Goal: Task Accomplishment & Management: Manage account settings

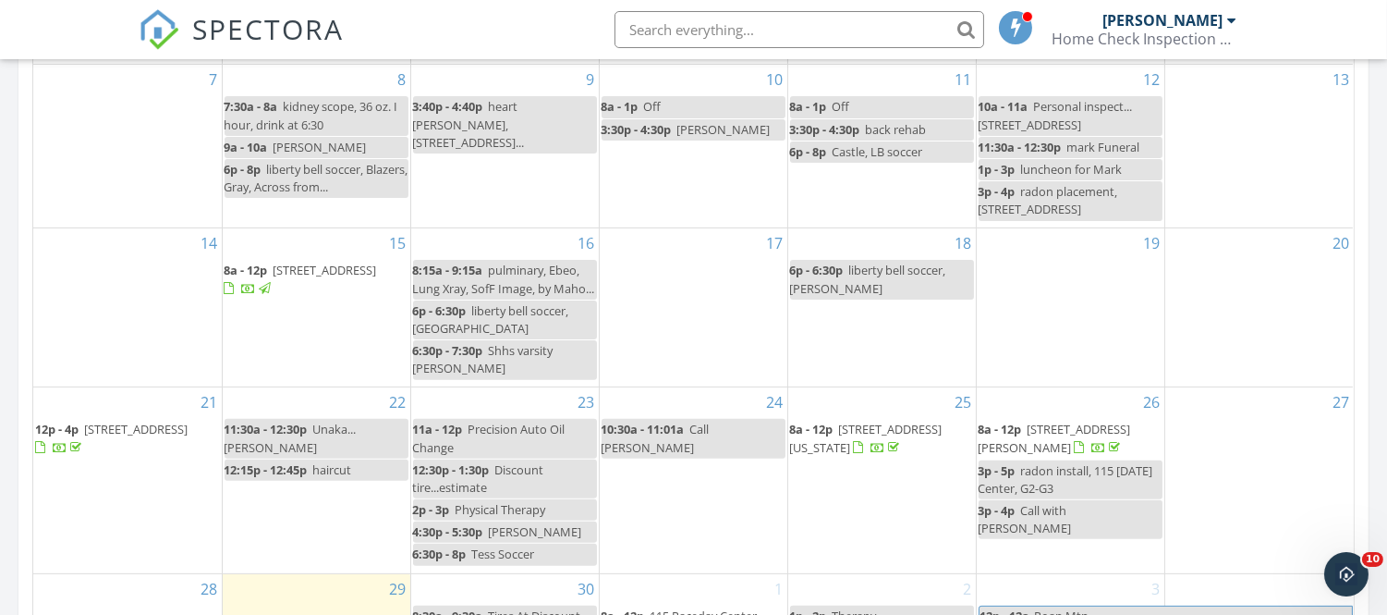
scroll to position [1203, 0]
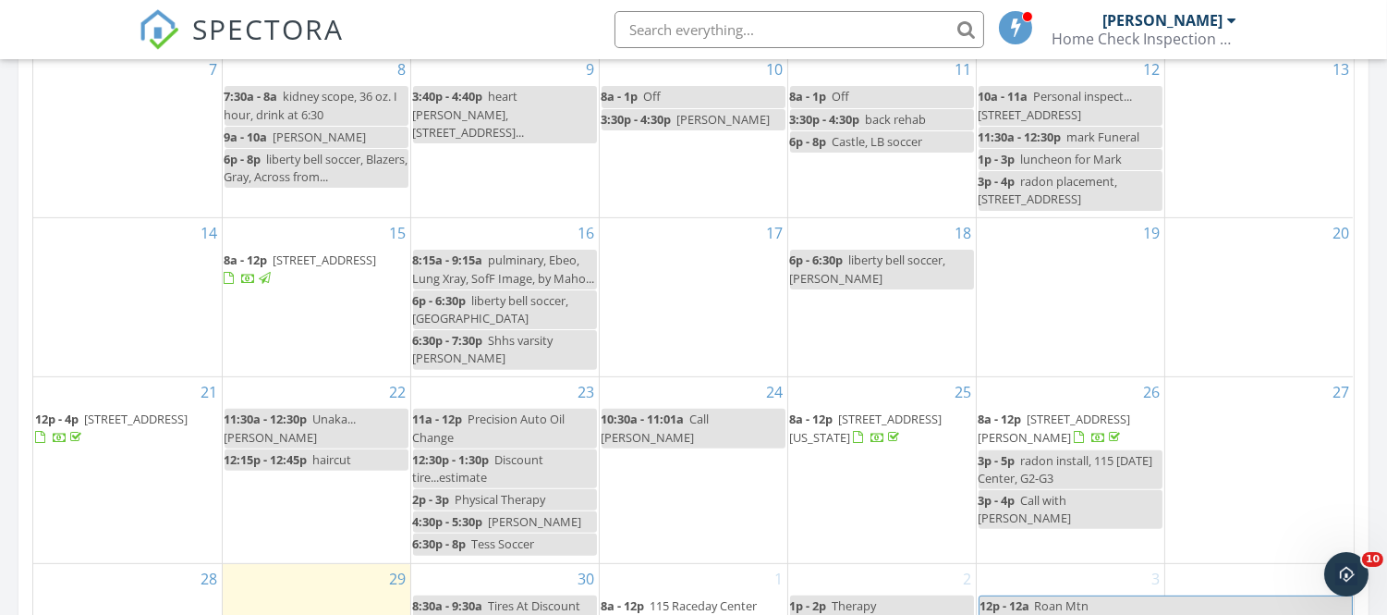
drag, startPoint x: 1343, startPoint y: 344, endPoint x: 1401, endPoint y: 330, distance: 59.9
click at [1386, 330] on html "SPECTORA Michael Ray Home Check Inspection Services, LLC. Role: Inspector Chang…" at bounding box center [693, 172] width 1387 height 2751
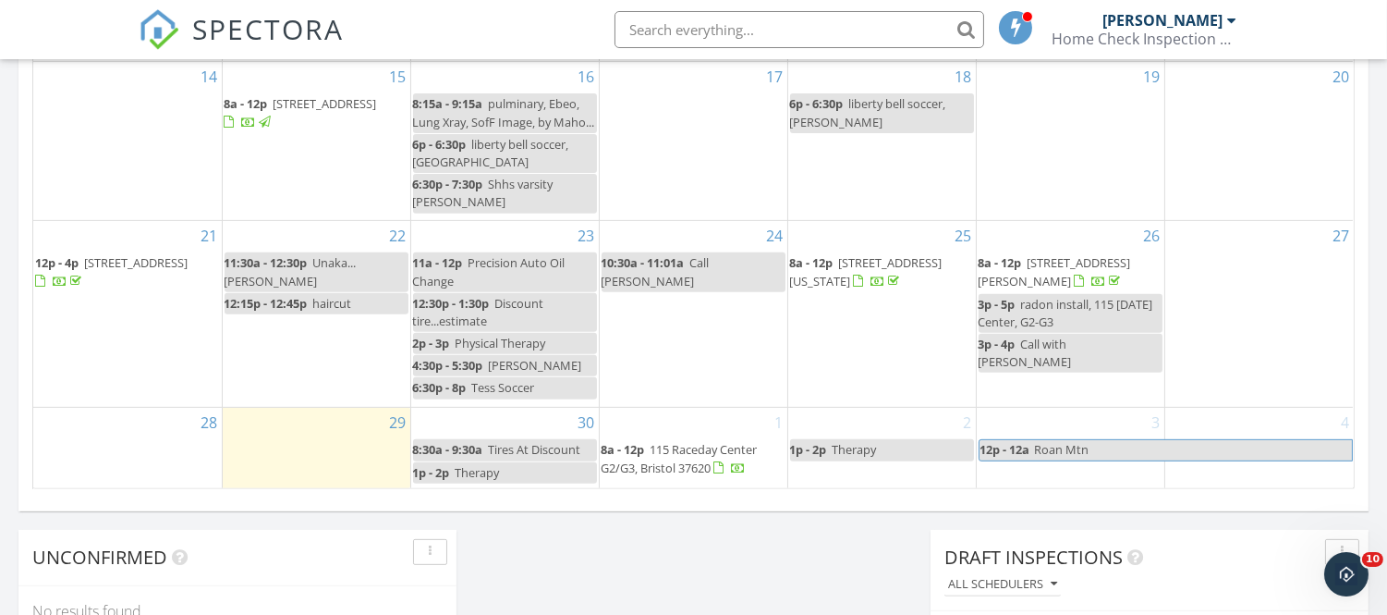
scroll to position [1369, 0]
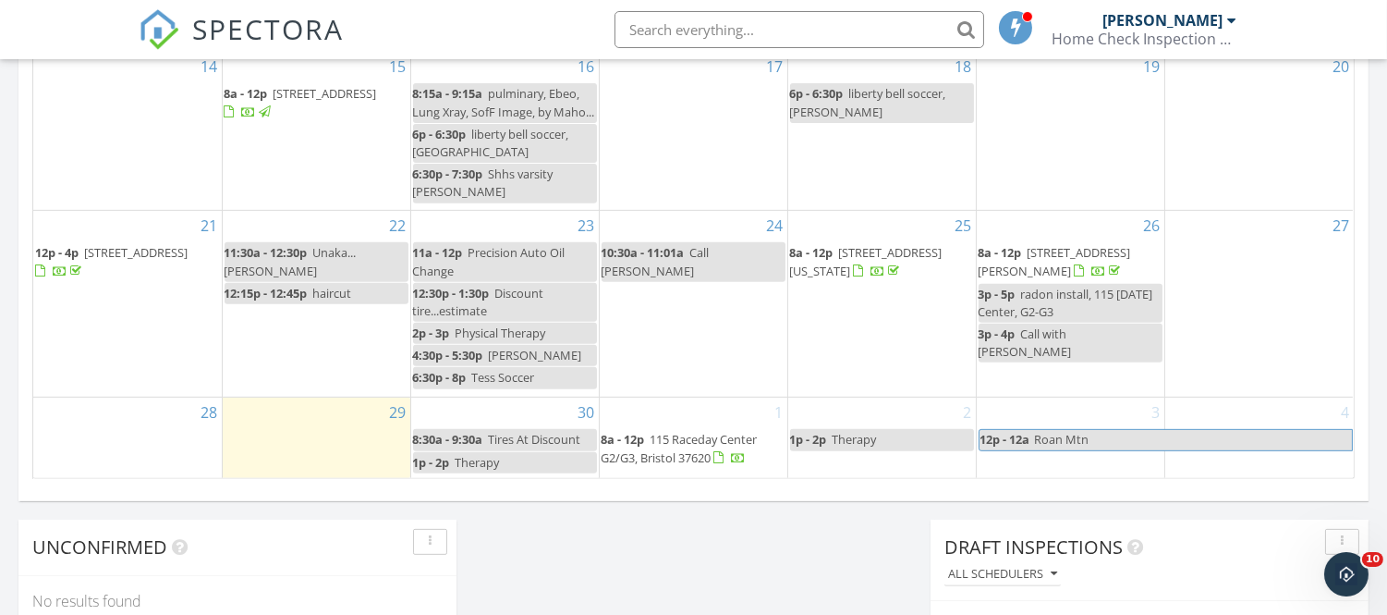
click at [821, 404] on div "2 1p - 2p Therapy" at bounding box center [882, 436] width 188 height 79
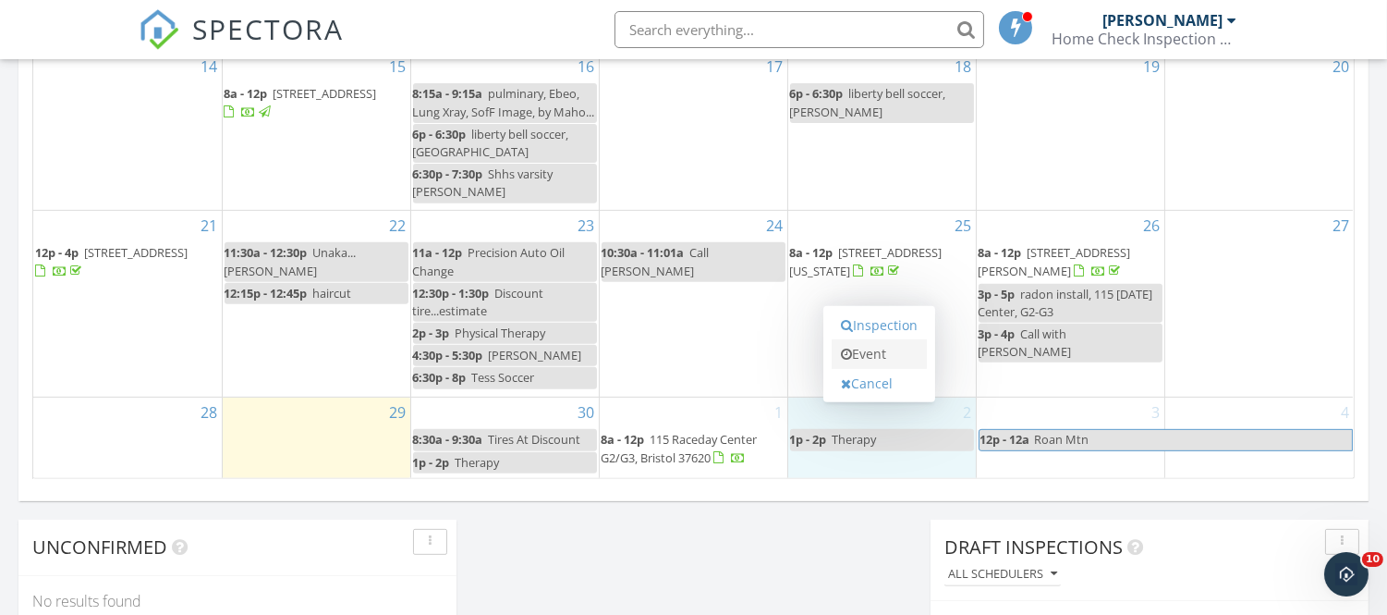
click at [878, 348] on link "Event" at bounding box center [879, 354] width 95 height 30
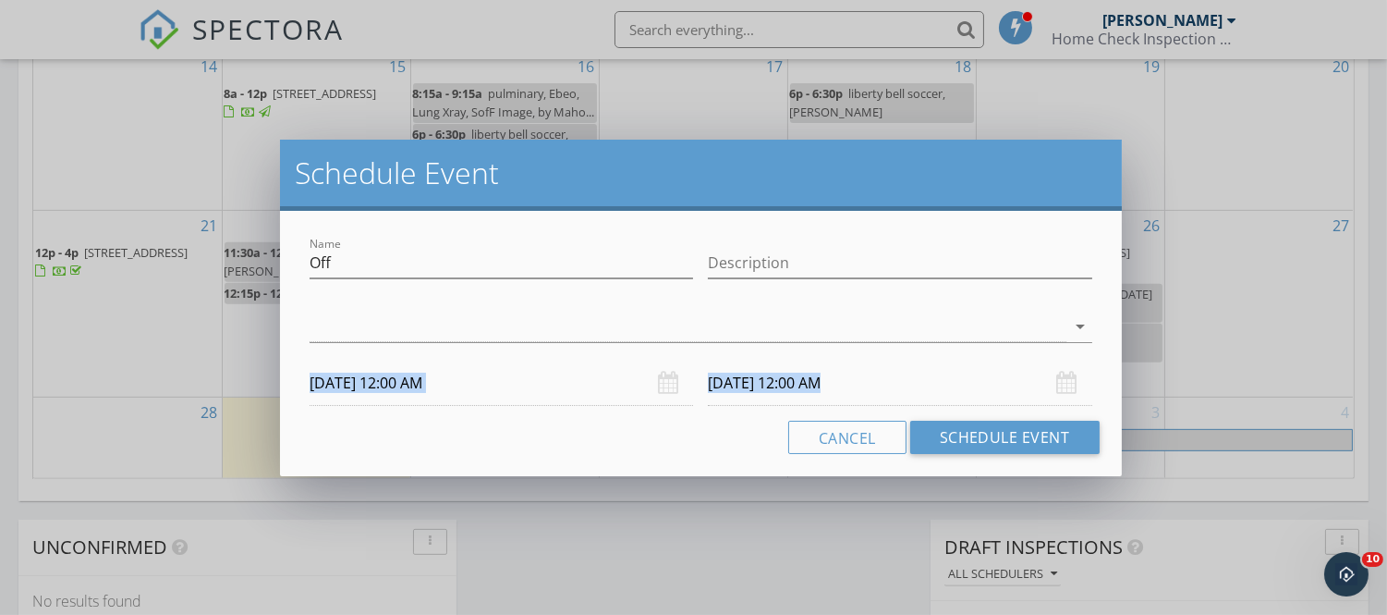
drag, startPoint x: 878, startPoint y: 348, endPoint x: 556, endPoint y: 425, distance: 331.8
click at [556, 425] on div "Name Off Description arrow_drop_down 10/02/2025 12:00 AM 10/03/2025 12:00 AM Ca…" at bounding box center [700, 343] width 841 height 265
drag, startPoint x: 320, startPoint y: 257, endPoint x: 293, endPoint y: 260, distance: 26.9
click at [293, 260] on div "Name Off Description arrow_drop_down 10/02/2025 12:00 AM 10/03/2025 12:00 AM Ca…" at bounding box center [700, 343] width 841 height 265
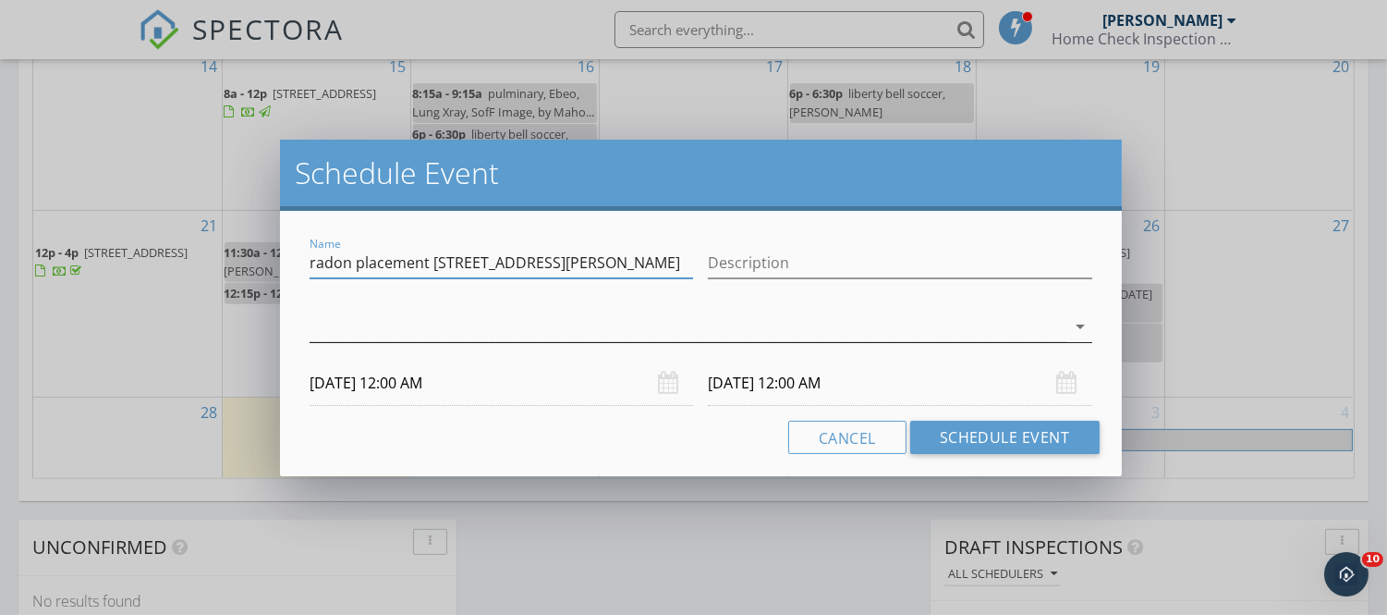
type input "radon placement [STREET_ADDRESS][PERSON_NAME]"
click at [372, 318] on div at bounding box center [688, 326] width 756 height 31
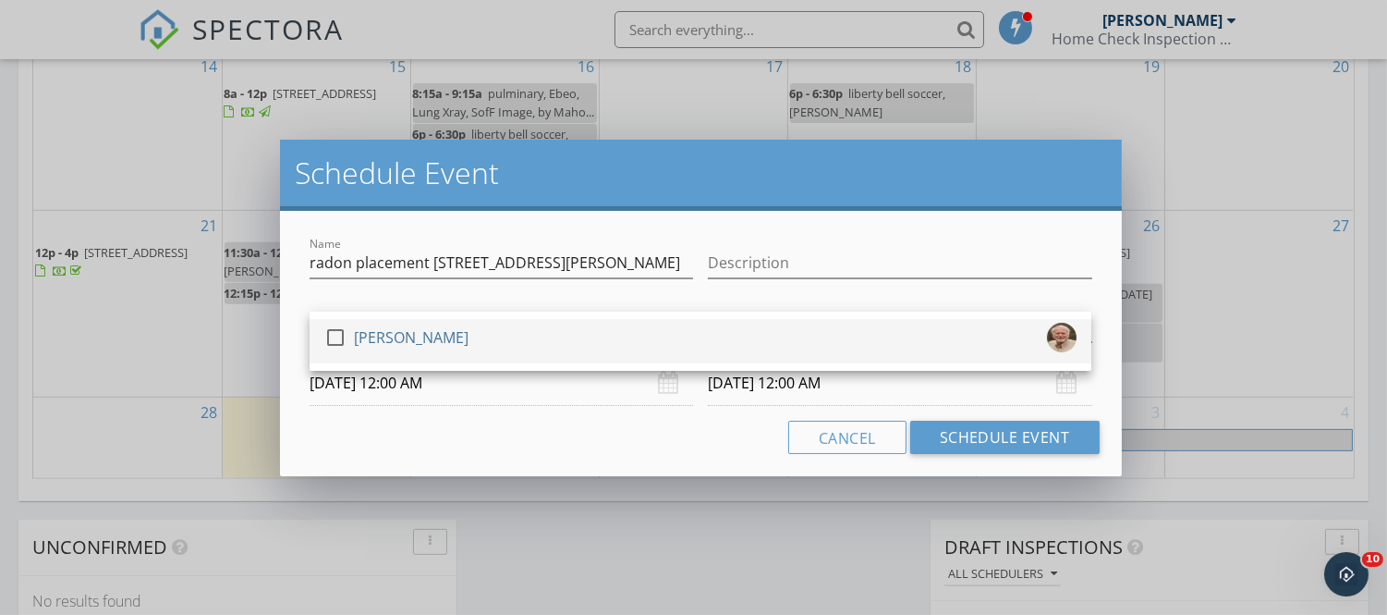
click at [336, 337] on div at bounding box center [335, 337] width 31 height 31
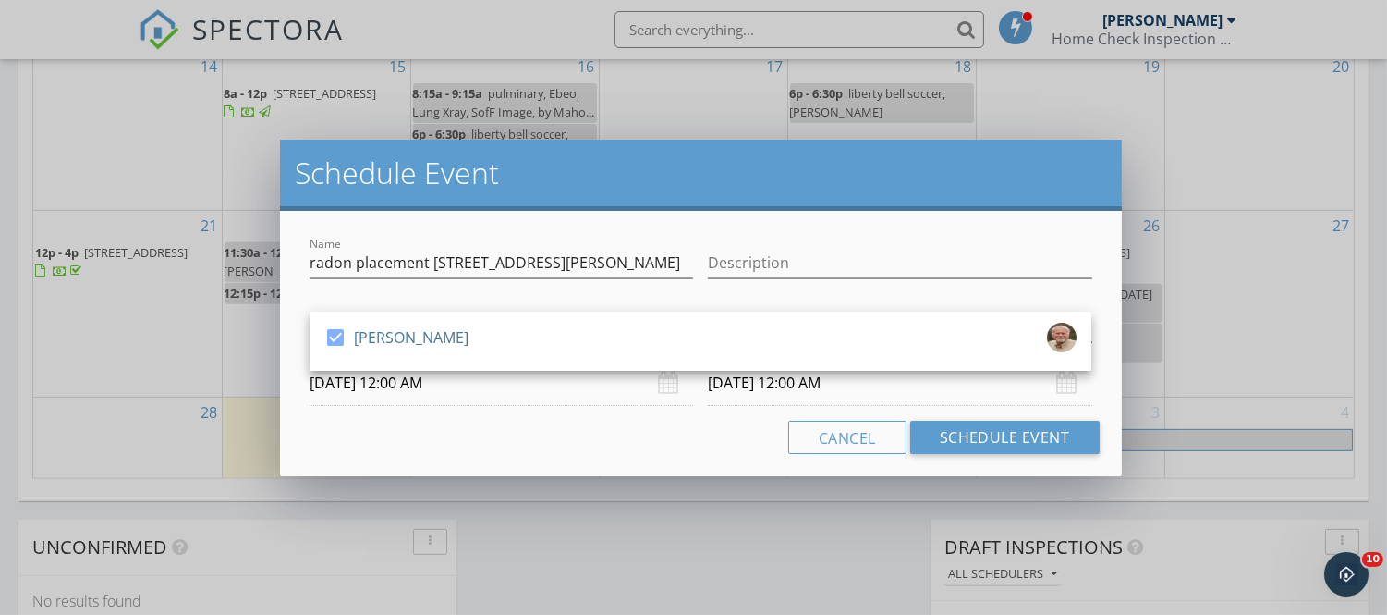
click at [352, 381] on input "10/02/2025 12:00 AM" at bounding box center [502, 382] width 384 height 45
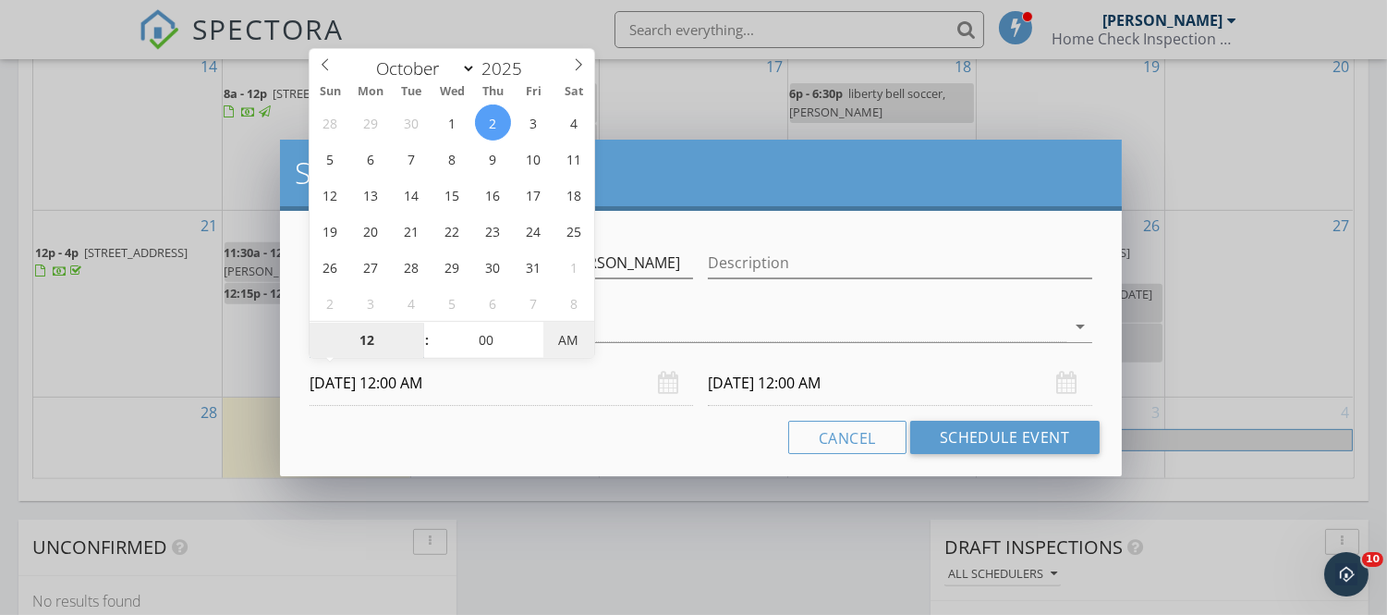
type input "10/02/2025 12:00 PM"
click at [565, 333] on span "AM" at bounding box center [569, 340] width 51 height 37
click at [727, 384] on input "10/03/2025 12:00 PM" at bounding box center [900, 382] width 384 height 45
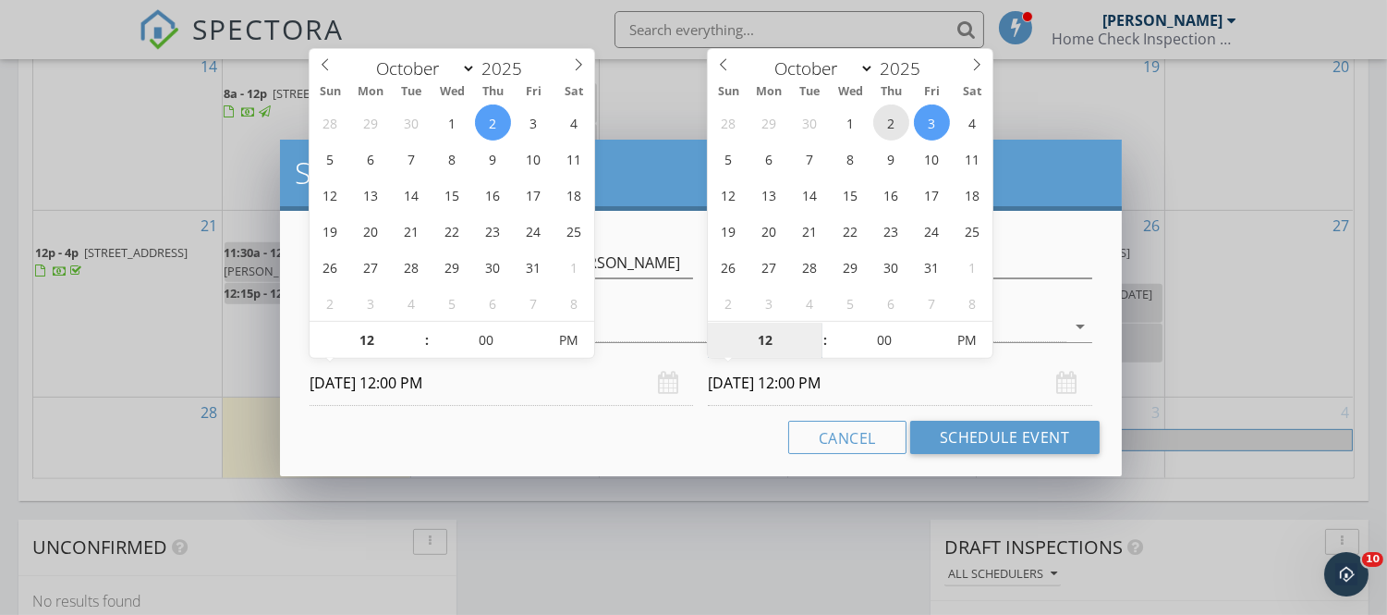
type input "10/02/2025 12:00 PM"
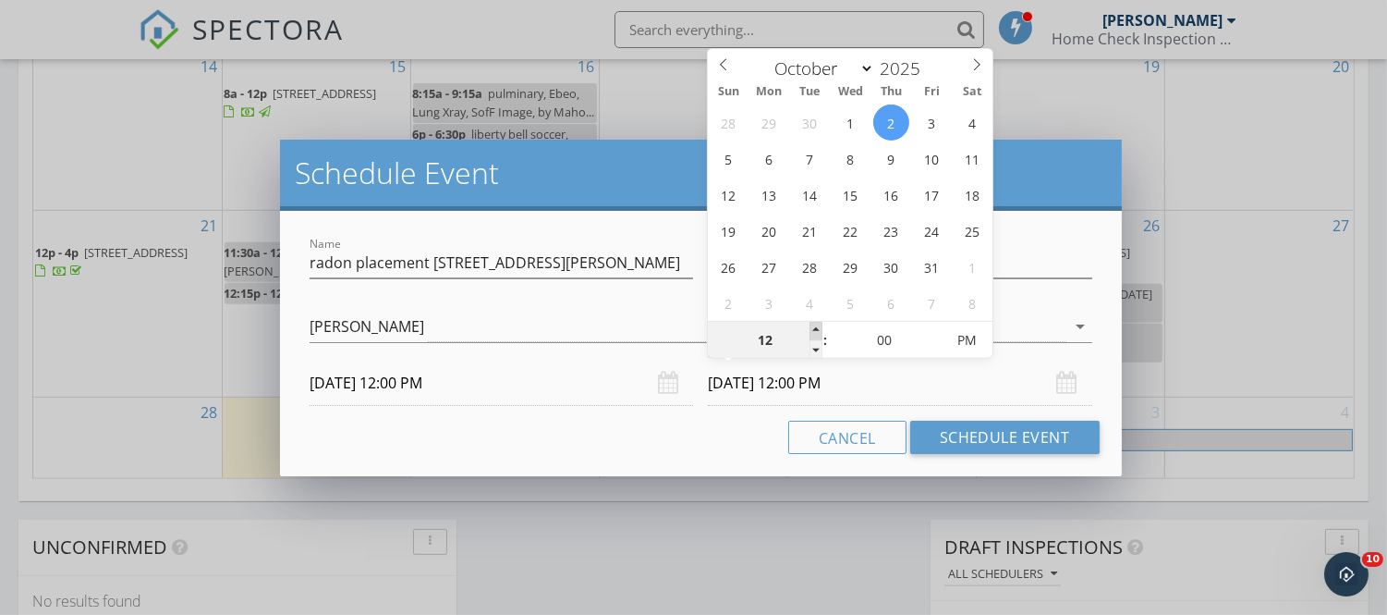
type input "01"
type input "10/02/2025 1:00 PM"
click at [814, 325] on span at bounding box center [816, 331] width 13 height 18
type input "02"
type input "10/02/2025 2:00 PM"
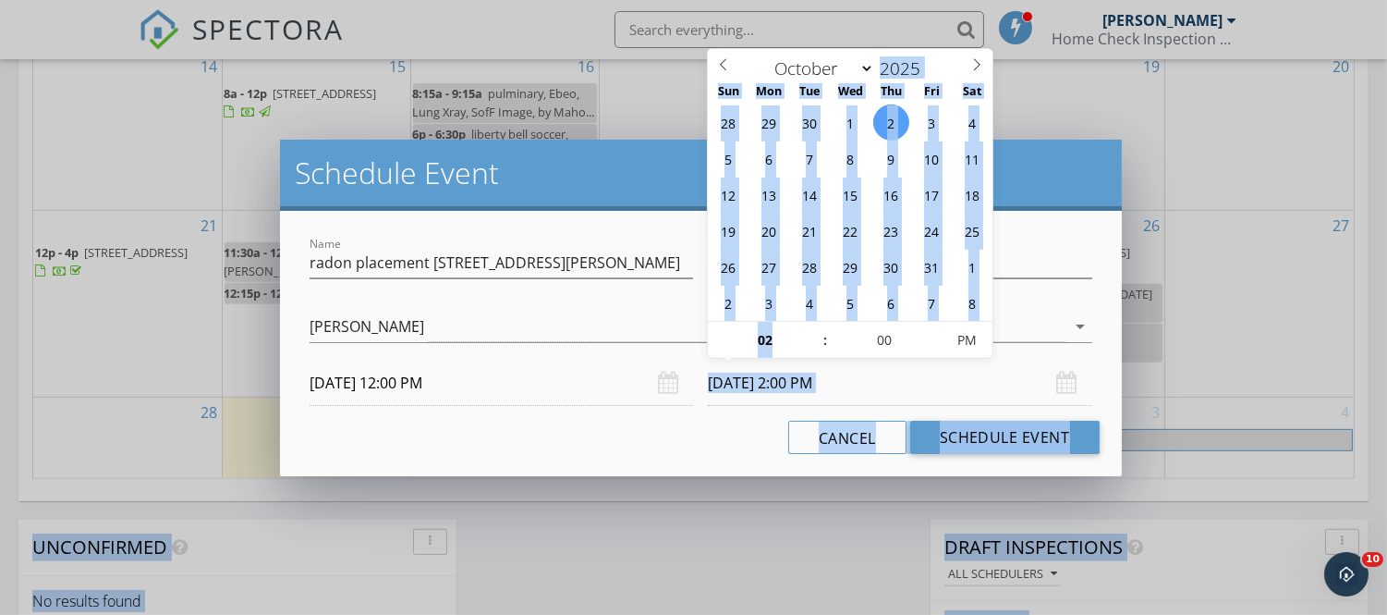
drag, startPoint x: 814, startPoint y: 325, endPoint x: 885, endPoint y: 368, distance: 82.1
click at [885, 368] on body "SPECTORA Michael Ray Home Check Inspection Services, LLC. Role: Inspector Chang…" at bounding box center [693, 6] width 1387 height 2751
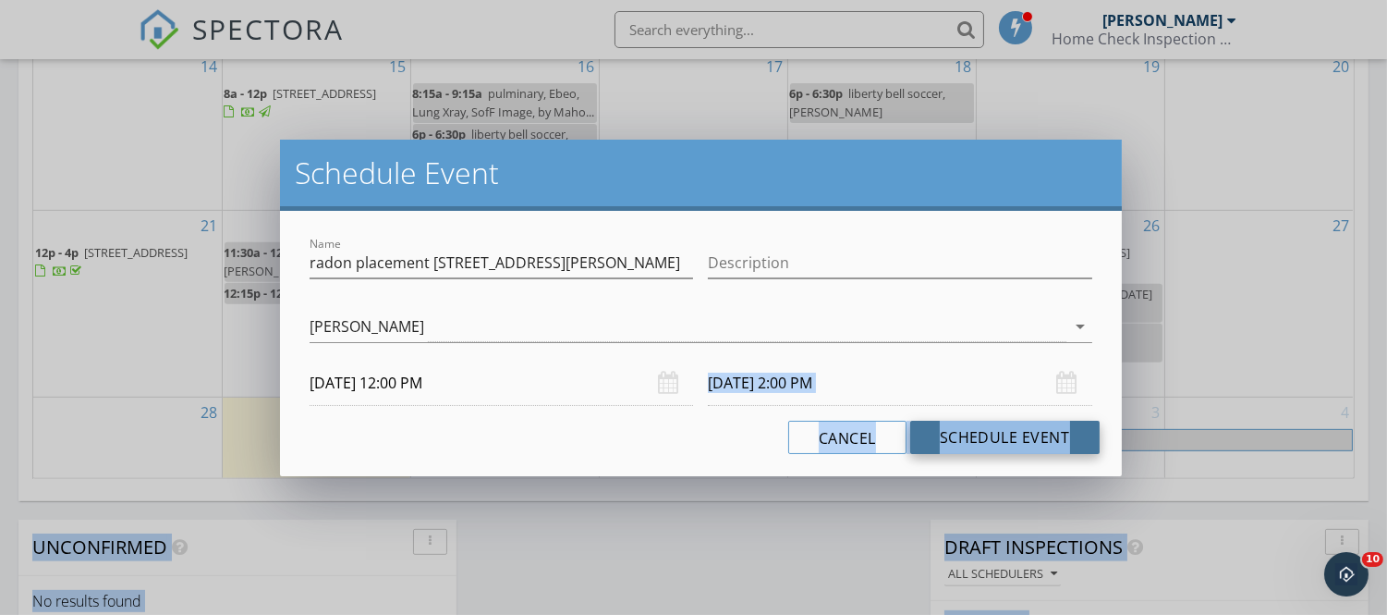
click at [959, 437] on button "Schedule Event" at bounding box center [1004, 437] width 189 height 33
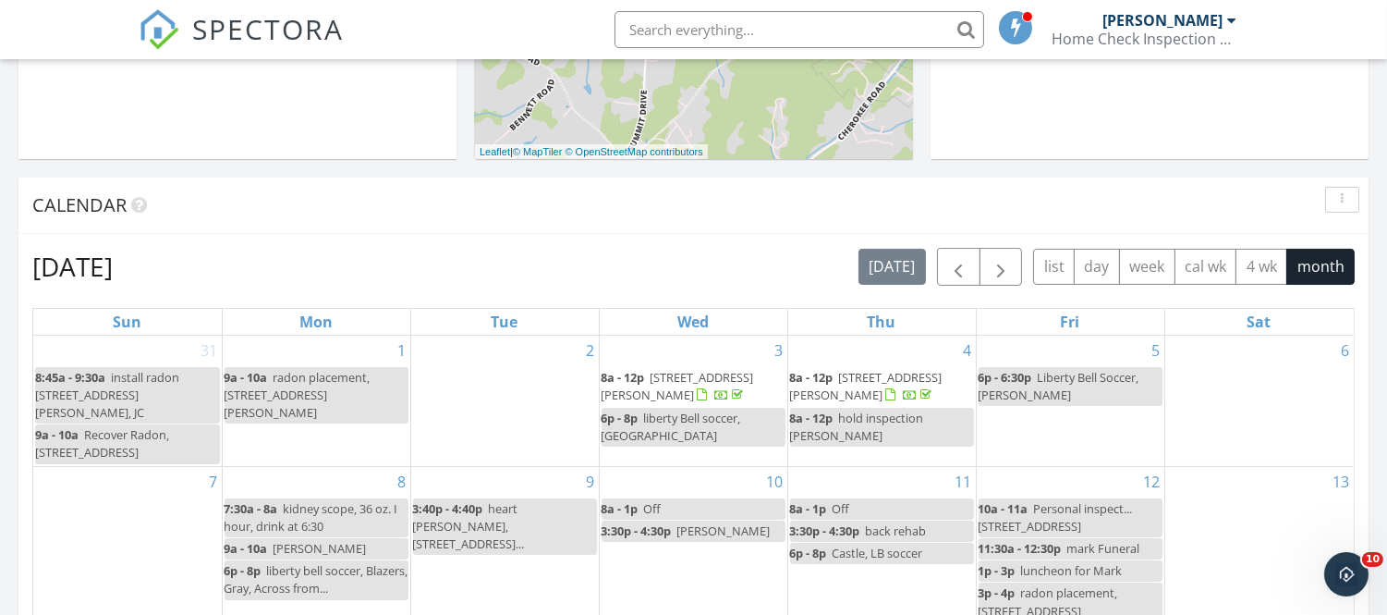
scroll to position [782, 0]
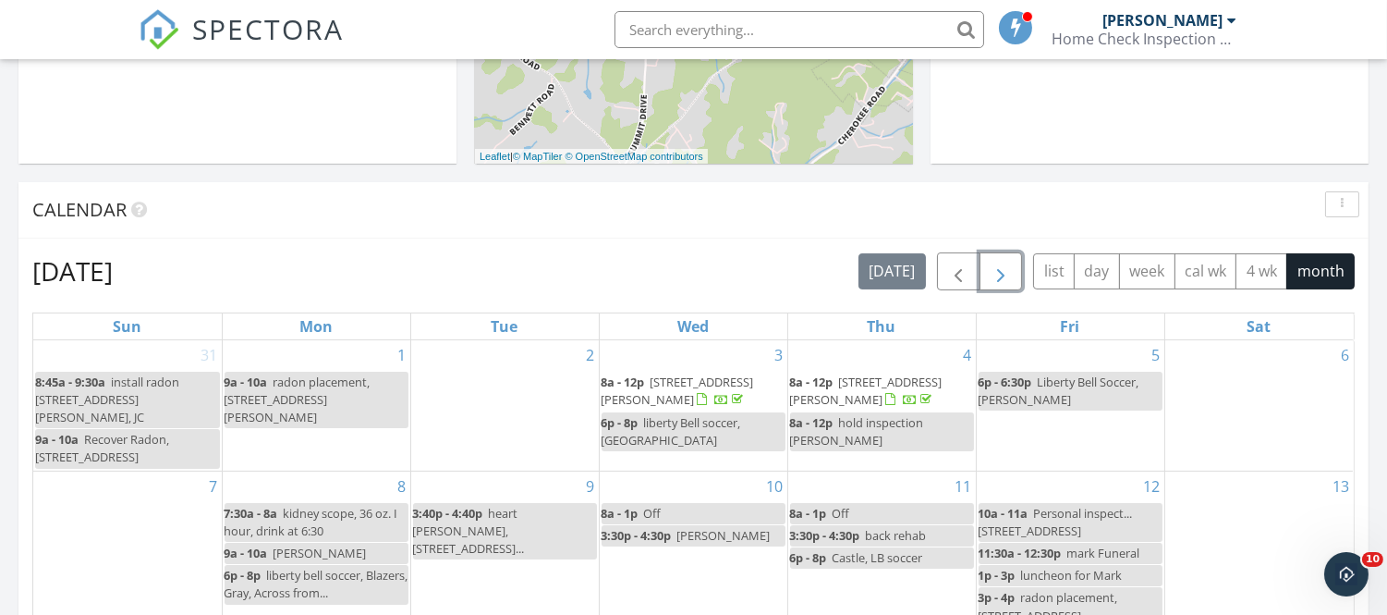
click at [995, 263] on span "button" at bounding box center [1001, 272] width 22 height 22
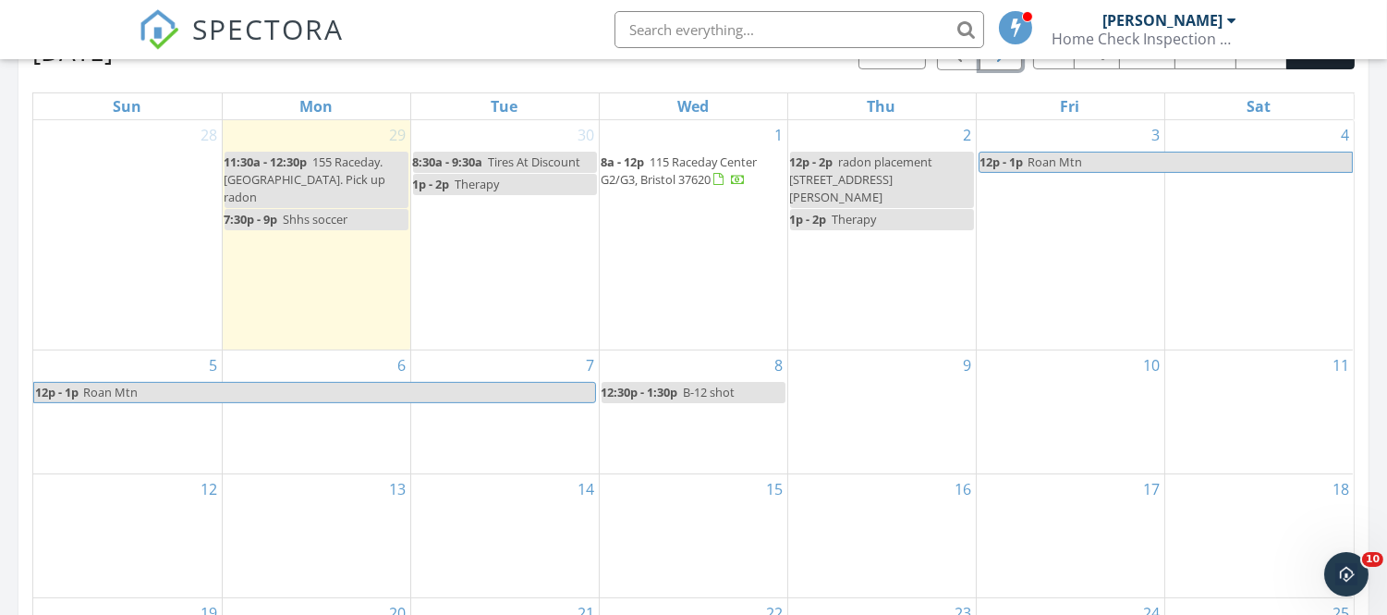
scroll to position [1017, 0]
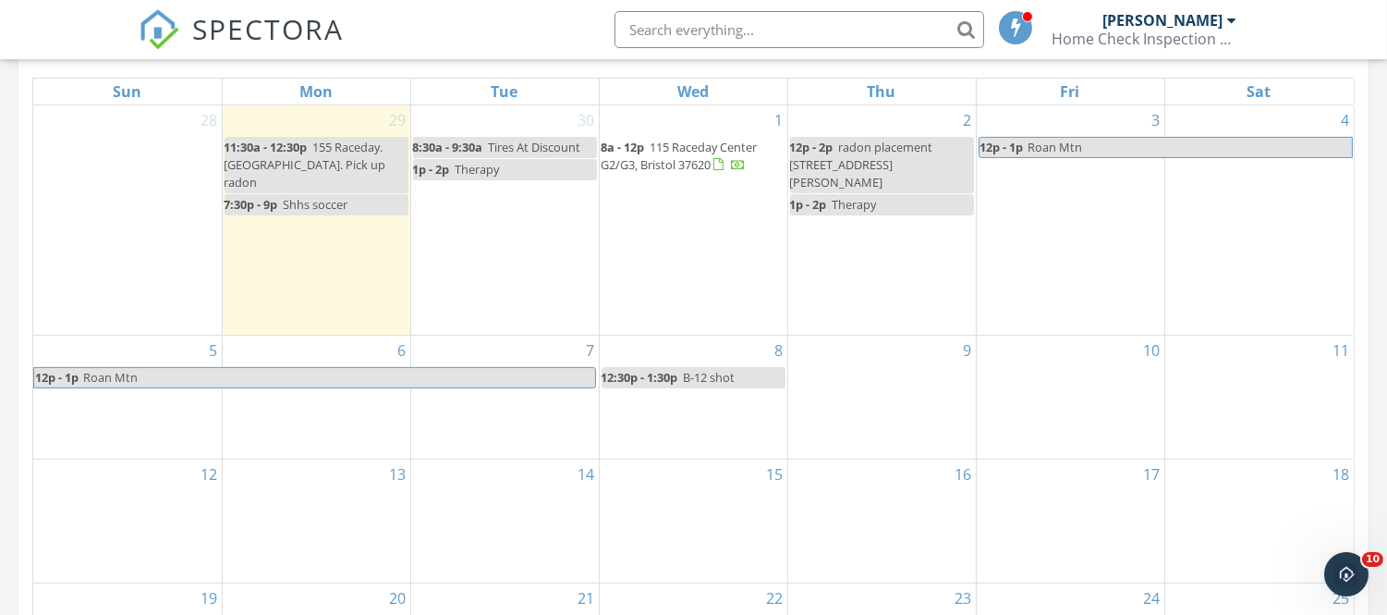
click at [372, 368] on span "Roan Mtn" at bounding box center [338, 377] width 513 height 19
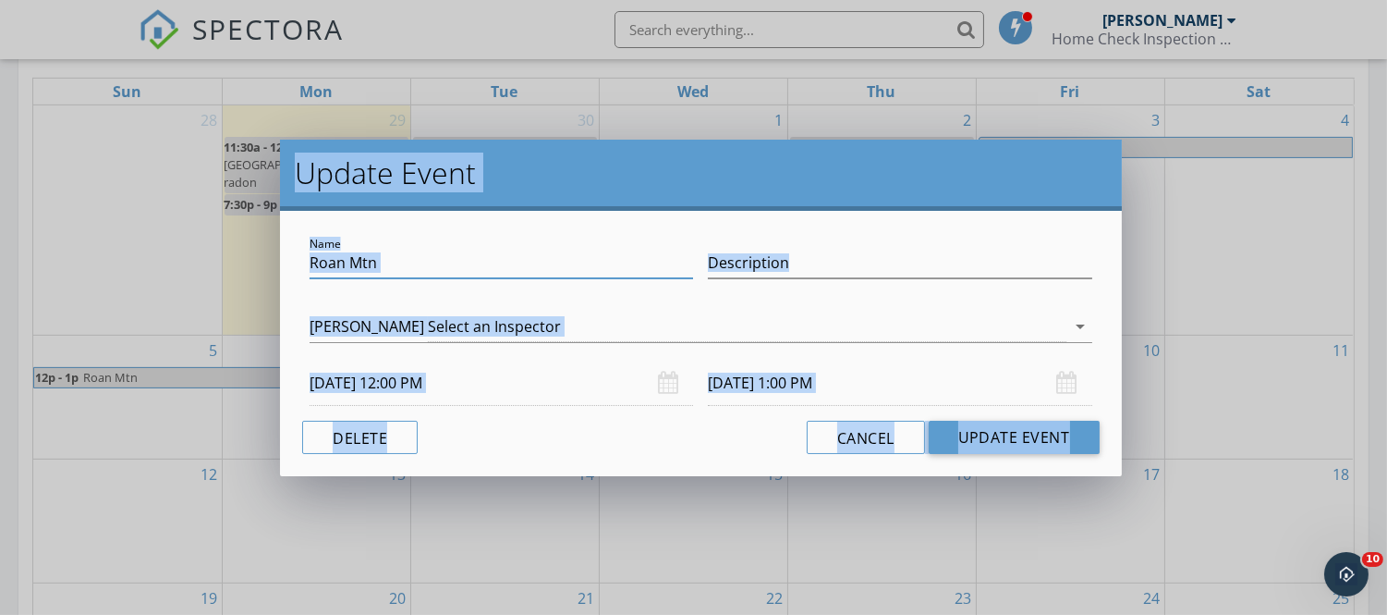
click at [377, 254] on input "Roan Mtn" at bounding box center [502, 263] width 384 height 31
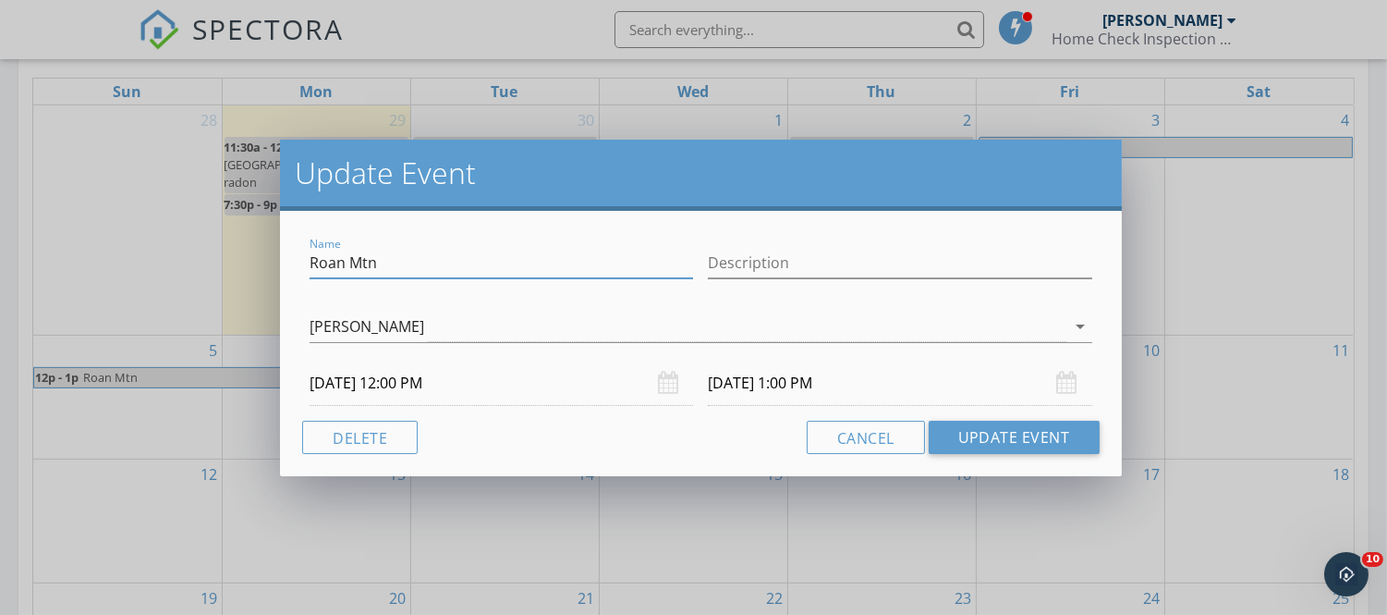
click at [257, 464] on div "Update Event Name Roan Mtn Description Michael Ray arrow_drop_down 10/03/2025 1…" at bounding box center [693, 307] width 1387 height 615
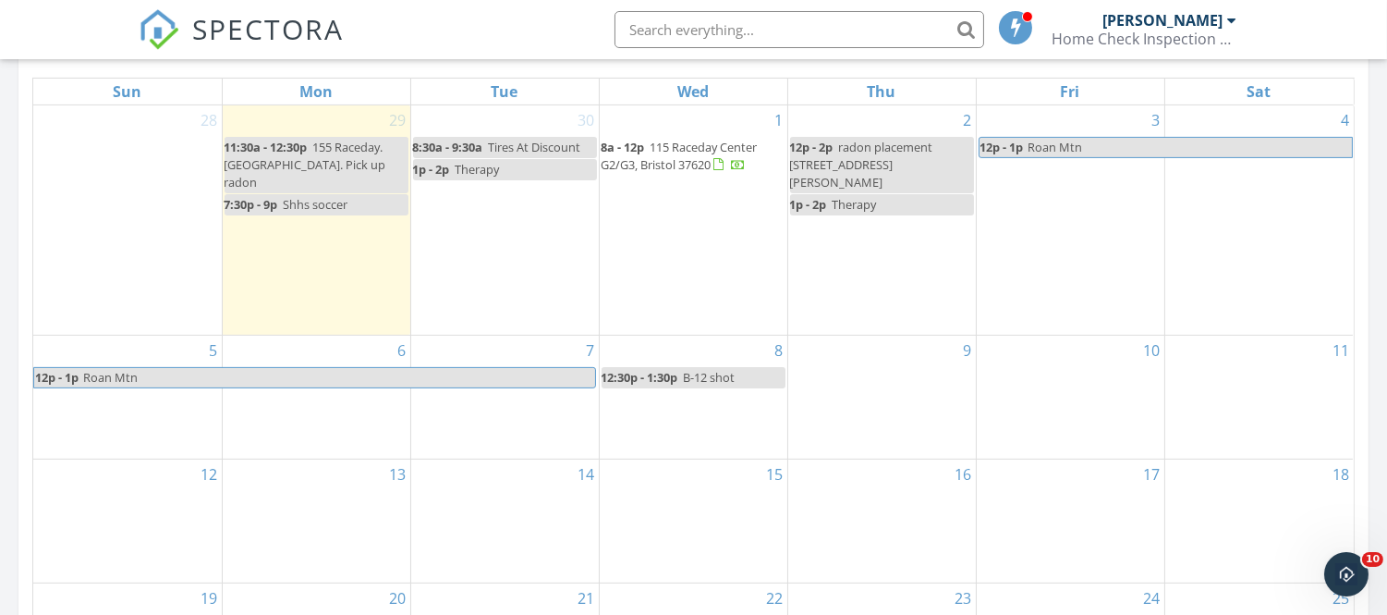
click at [257, 464] on div "13" at bounding box center [317, 520] width 188 height 123
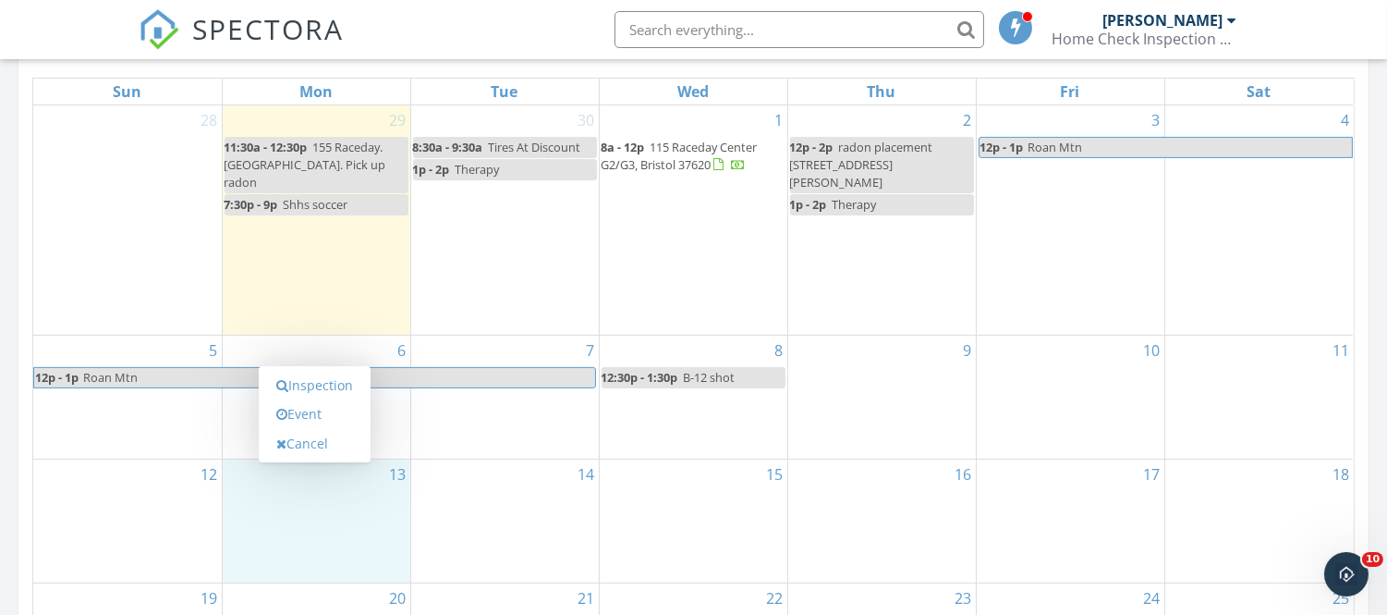
click at [259, 405] on div "Inspection Event Cancel" at bounding box center [315, 414] width 112 height 97
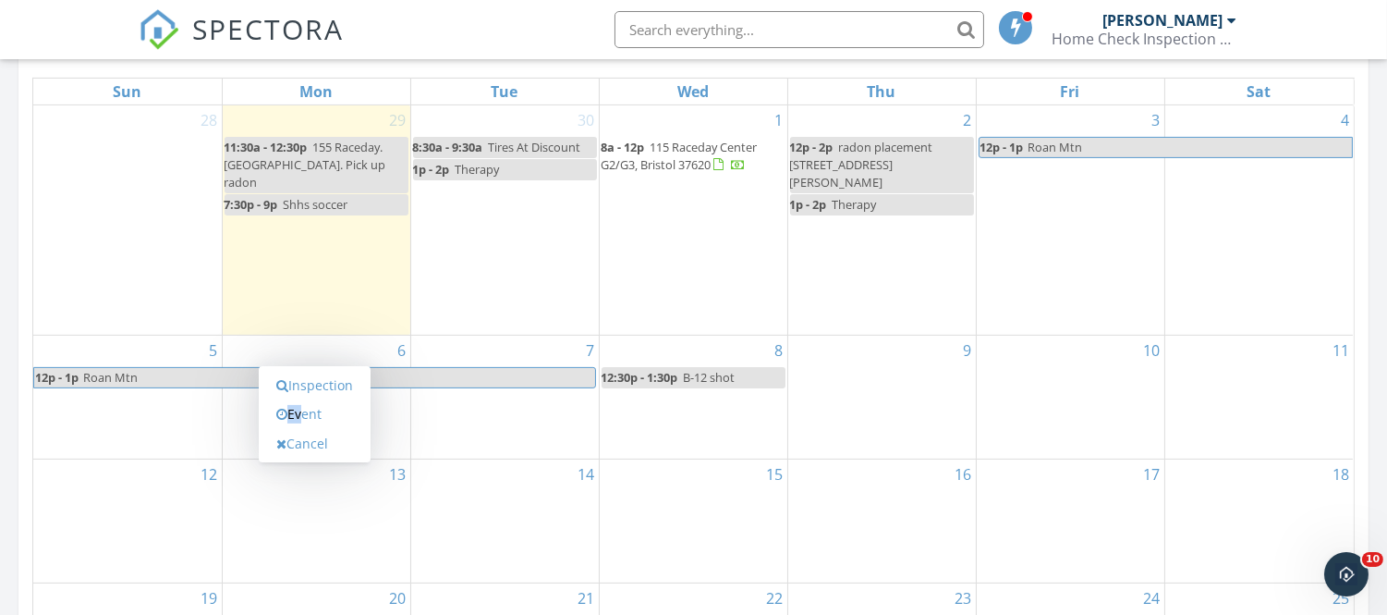
click at [259, 405] on div "Inspection Event Cancel" at bounding box center [315, 414] width 112 height 97
click at [299, 429] on link "Cancel" at bounding box center [314, 444] width 95 height 30
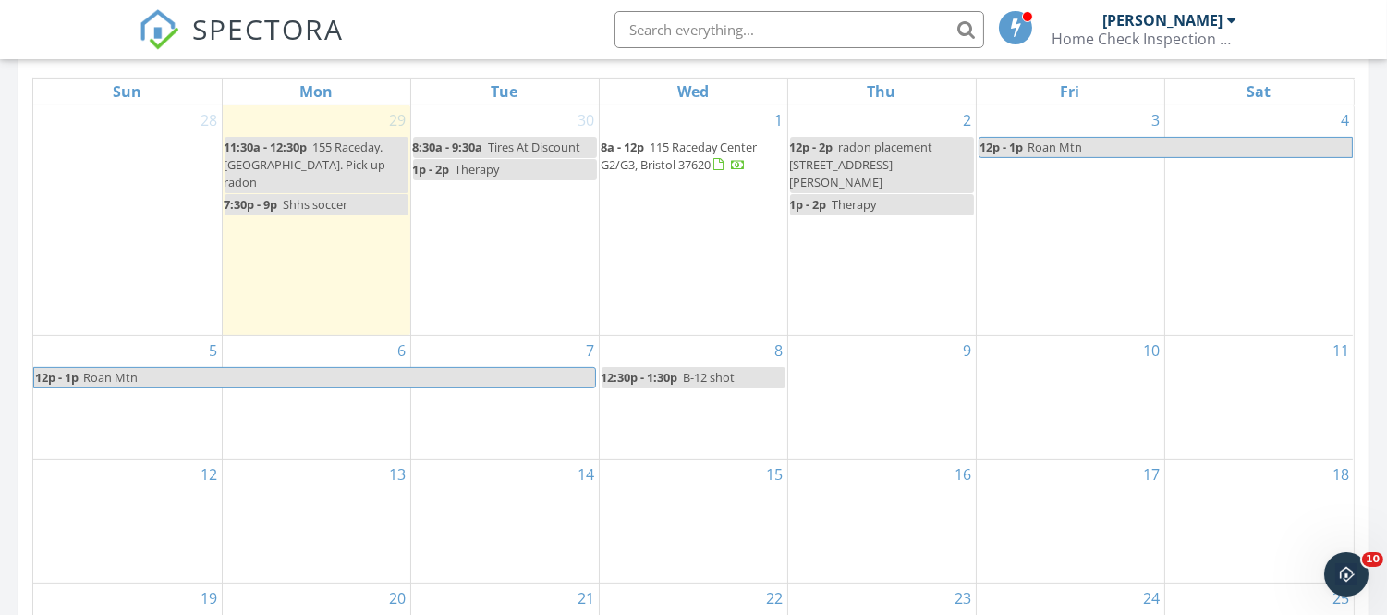
click at [322, 377] on div "6" at bounding box center [317, 397] width 188 height 123
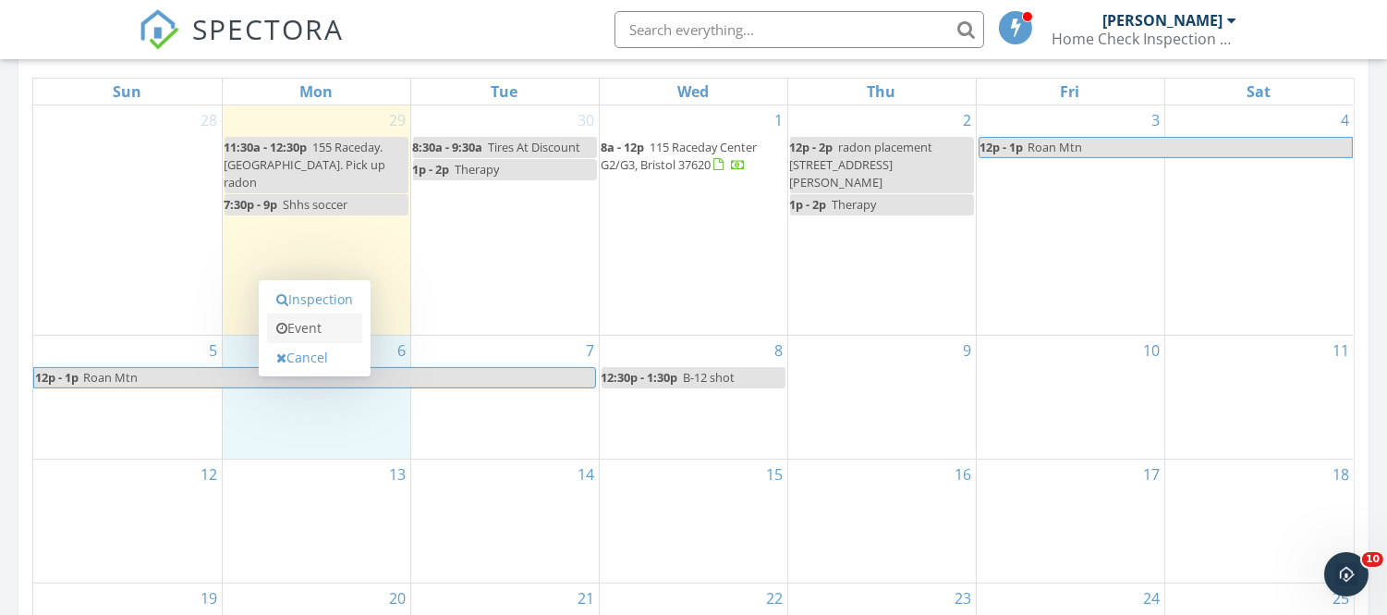
click at [299, 330] on link "Event" at bounding box center [314, 328] width 95 height 30
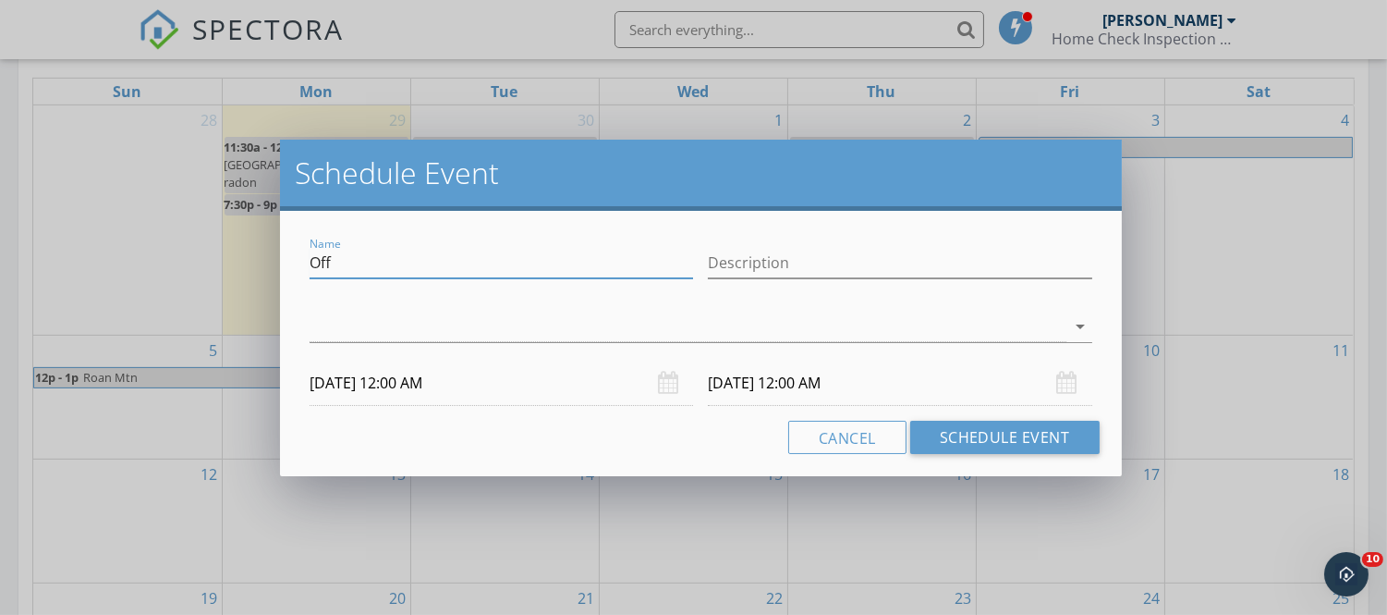
drag, startPoint x: 346, startPoint y: 255, endPoint x: 307, endPoint y: 252, distance: 38.9
click at [307, 252] on div "Name Off" at bounding box center [501, 265] width 398 height 64
type input "inspect 806 Johnson Aveue"
click at [334, 303] on div "check_box_outline_blank Michael Ray arrow_drop_down" at bounding box center [701, 330] width 782 height 60
click at [336, 312] on div at bounding box center [688, 326] width 756 height 31
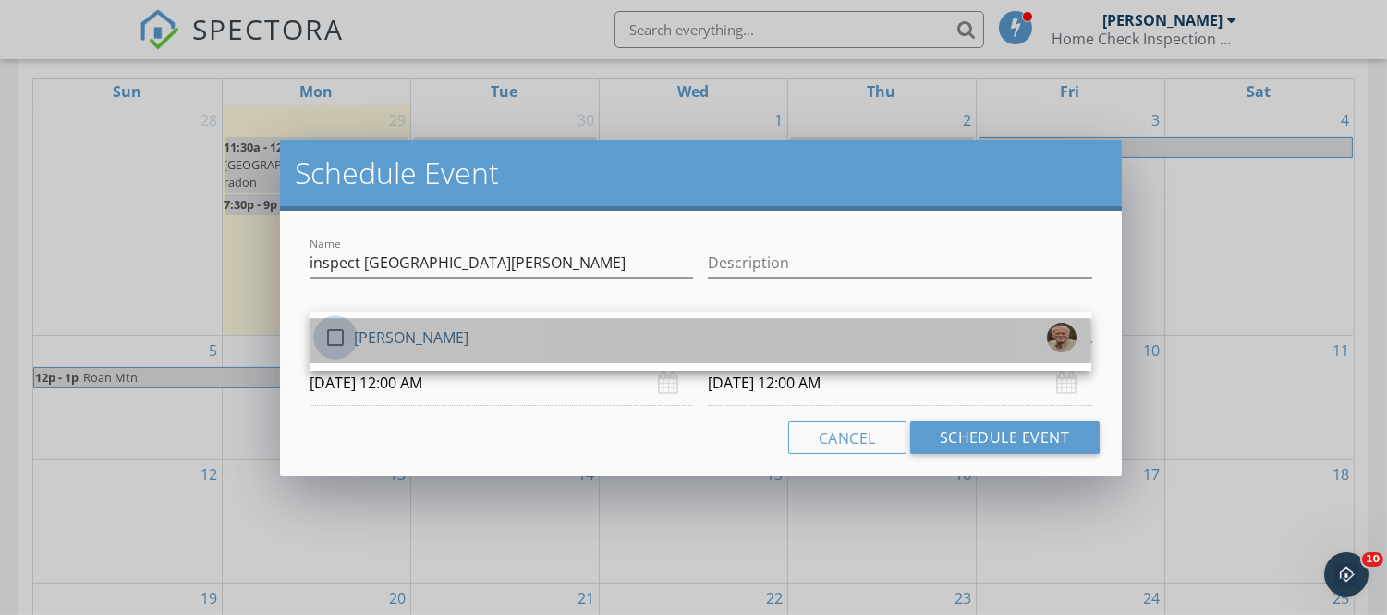
click at [343, 336] on div at bounding box center [335, 337] width 31 height 31
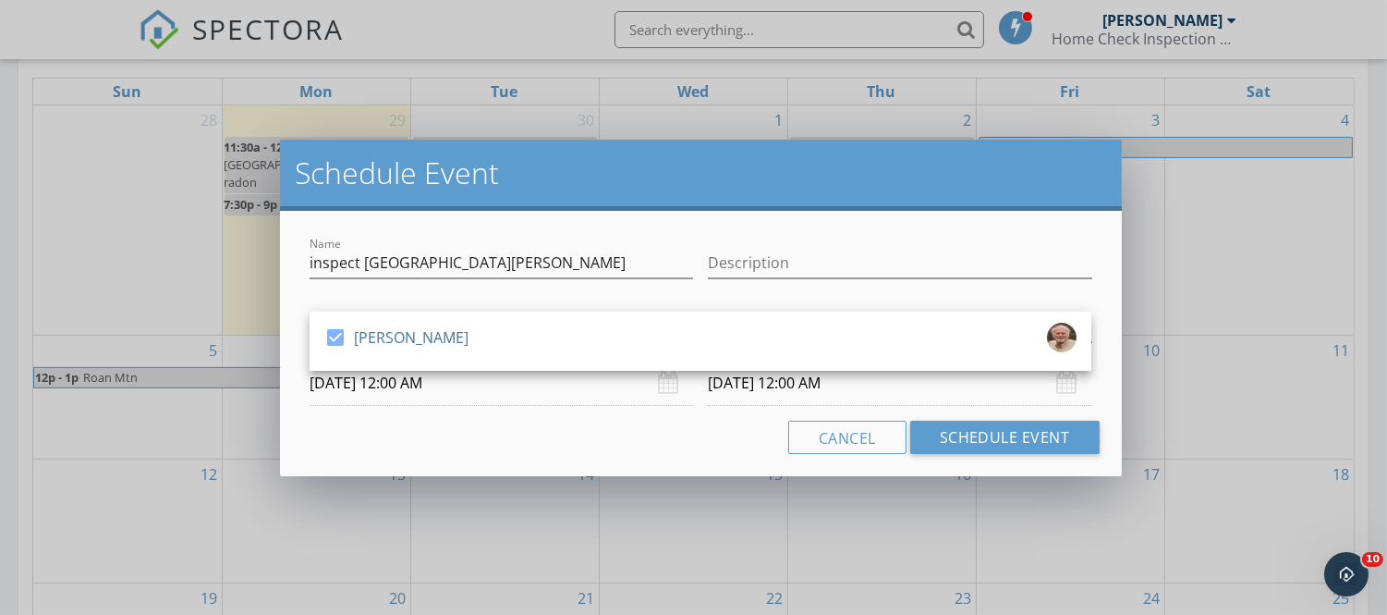
click at [355, 384] on input "10/06/2025 12:00 AM" at bounding box center [502, 382] width 384 height 45
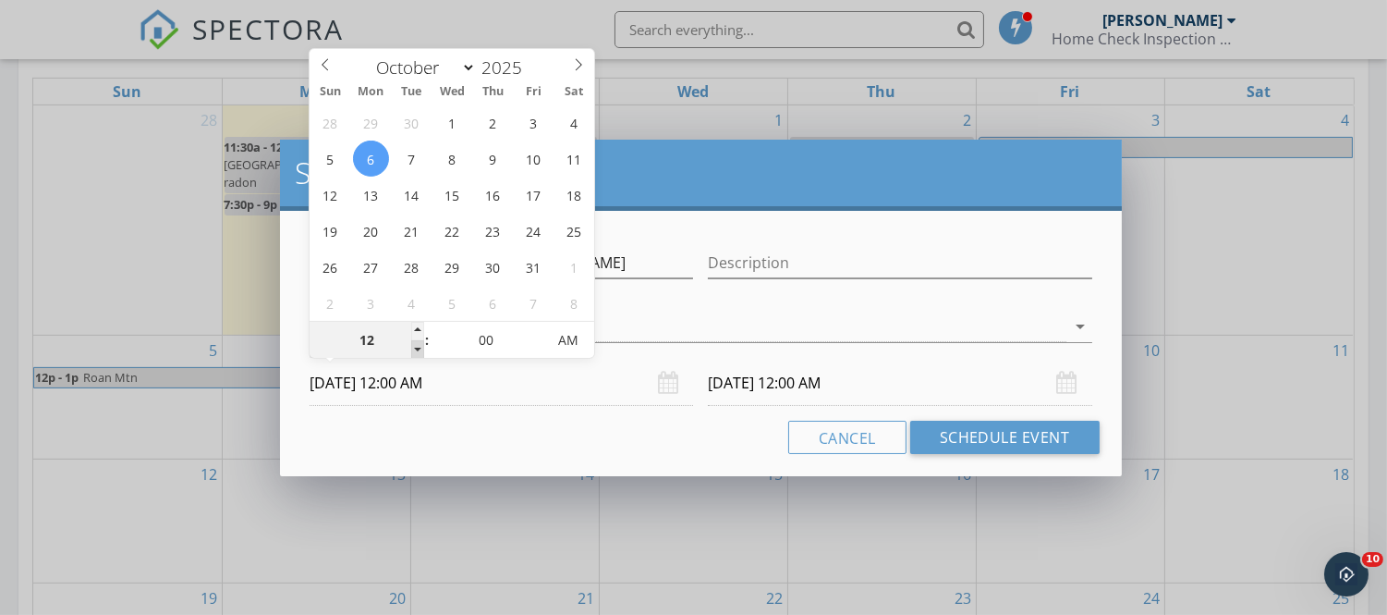
type input "11"
type input "10/06/2025 11:00 PM"
click at [413, 347] on span at bounding box center [417, 349] width 13 height 18
type input "10"
type input "10/06/2025 10:00 PM"
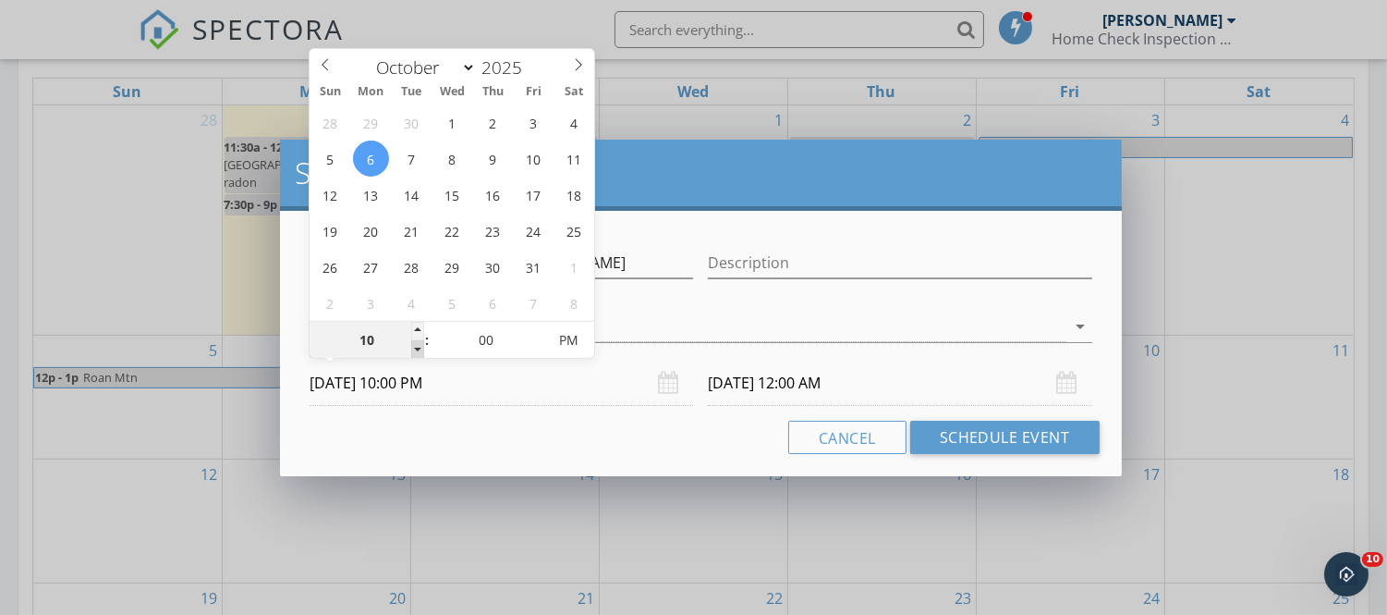
click at [413, 347] on span at bounding box center [417, 349] width 13 height 18
type input "09"
type input "10/06/2025 9:00 PM"
click at [413, 347] on span at bounding box center [417, 349] width 13 height 18
type input "10/07/2025 9:00 PM"
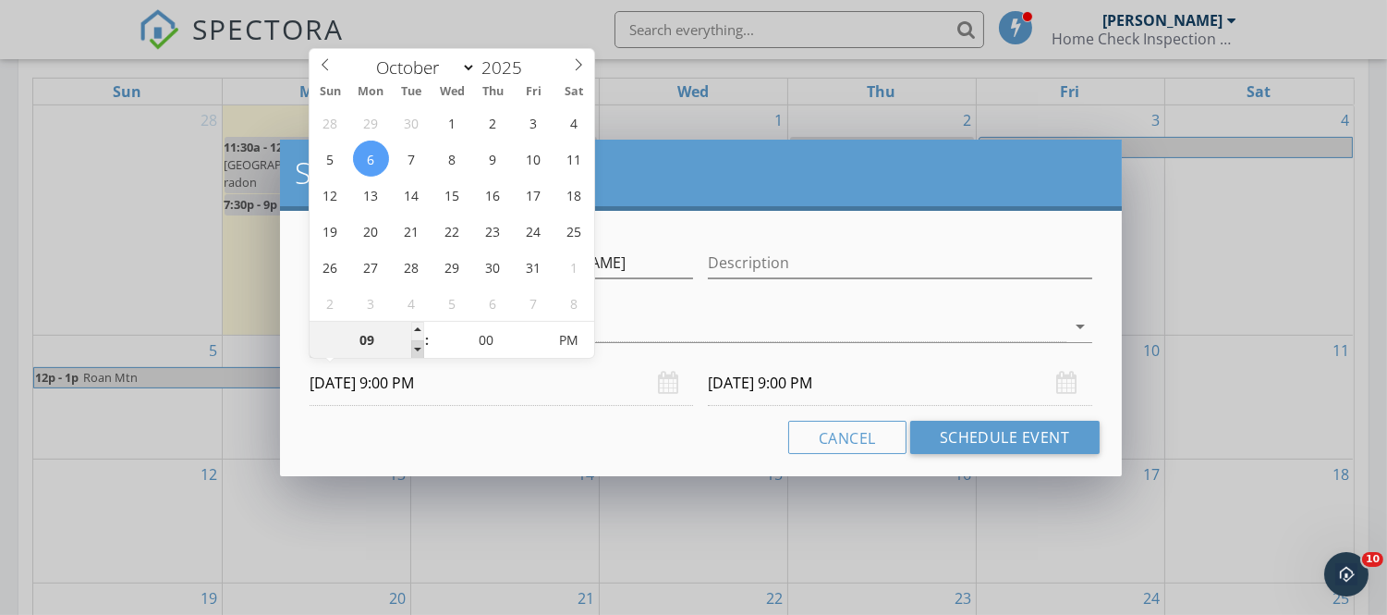
type input "08"
type input "10/06/2025 8:00 PM"
click at [413, 347] on span at bounding box center [417, 349] width 13 height 18
type input "10/07/2025 8:00 PM"
type input "07"
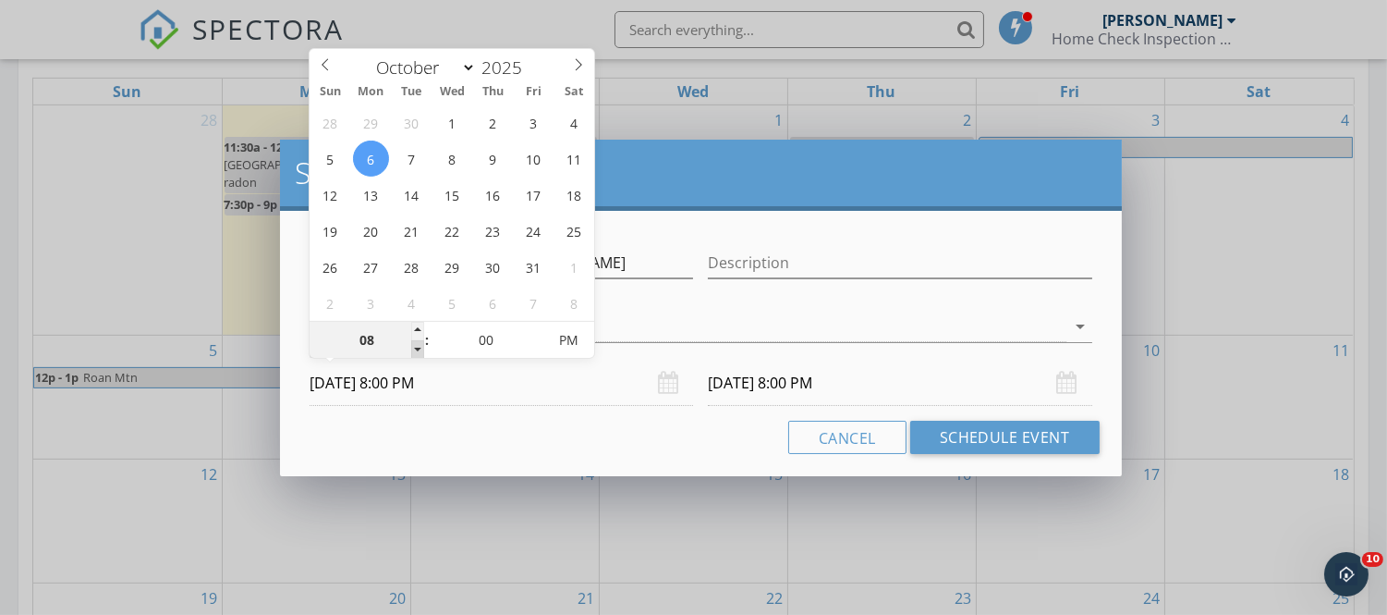
type input "10/06/2025 7:00 PM"
type input "10/07/2025 7:00 PM"
drag, startPoint x: 413, startPoint y: 347, endPoint x: 497, endPoint y: 348, distance: 84.1
click at [497, 348] on div "07 : 00 PM" at bounding box center [452, 339] width 285 height 37
type input "10/06/2025 7:00 AM"
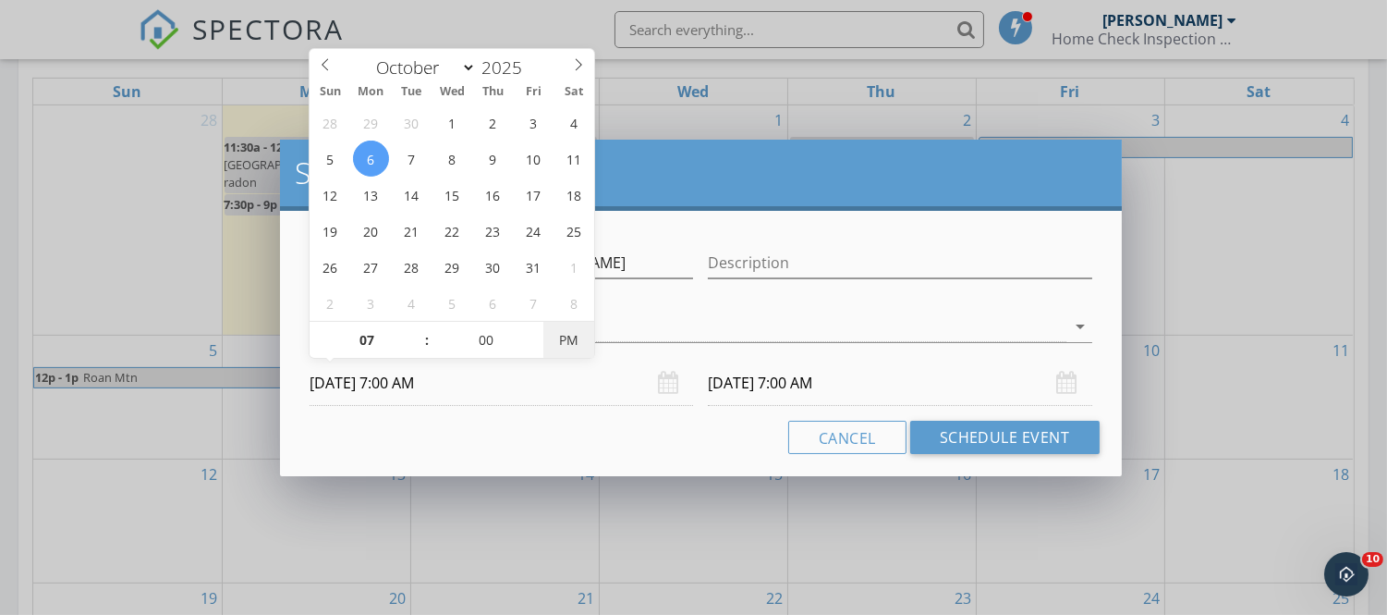
click at [562, 337] on span "PM" at bounding box center [569, 340] width 51 height 37
click at [745, 383] on input "10/07/2025 7:00 AM" at bounding box center [900, 382] width 384 height 45
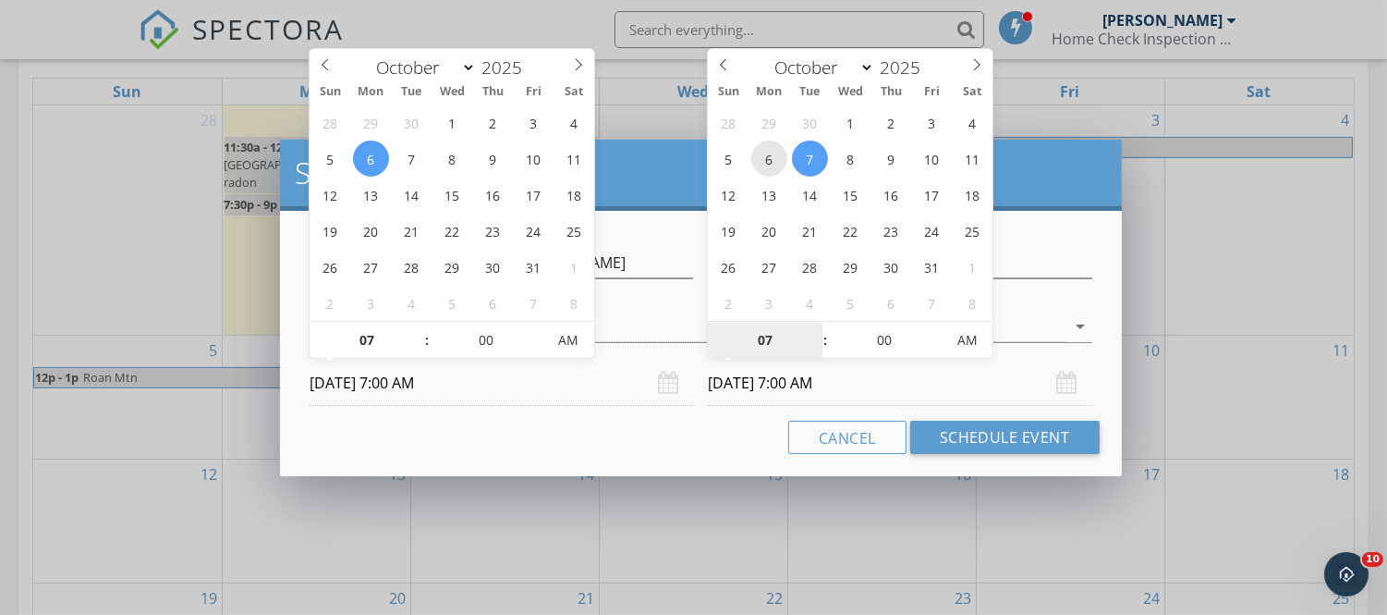
type input "10/06/2025 7:00 AM"
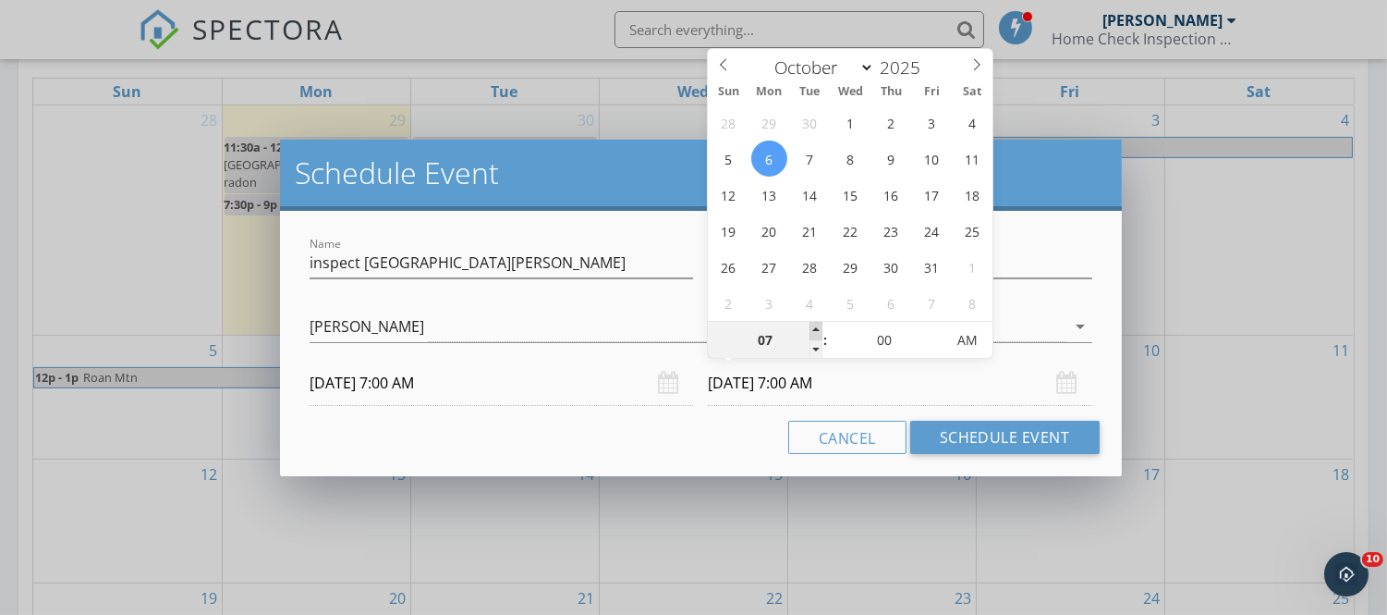
type input "08"
type input "10/06/2025 8:00 AM"
click at [818, 328] on span at bounding box center [816, 331] width 13 height 18
type input "09"
type input "10/06/2025 9:00 AM"
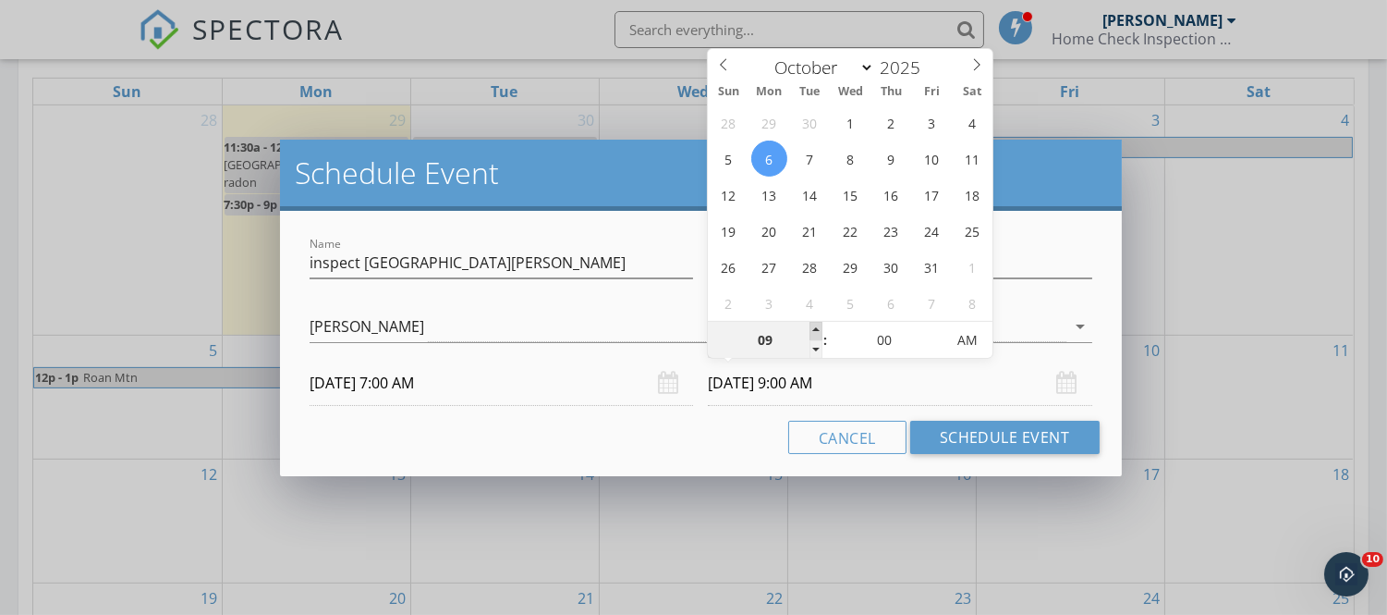
click at [818, 328] on span at bounding box center [816, 331] width 13 height 18
type input "10"
type input "10/06/2025 10:00 AM"
click at [818, 328] on span at bounding box center [816, 331] width 13 height 18
type input "11"
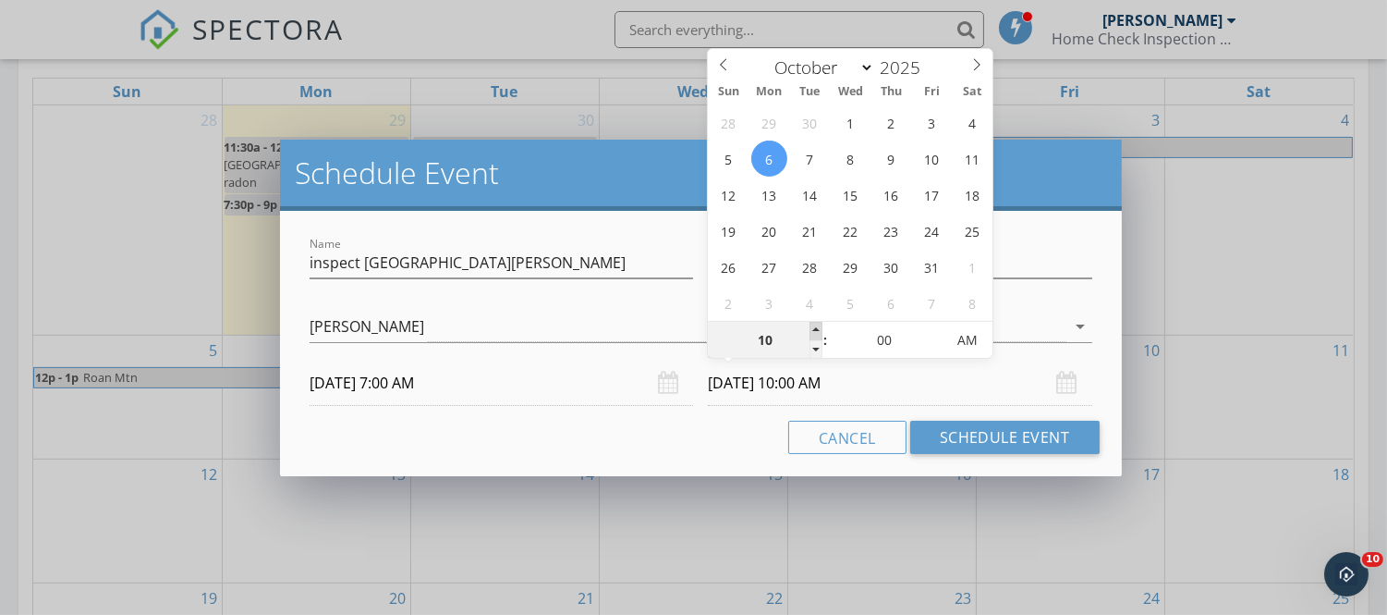
type input "10/06/2025 11:00 AM"
click at [818, 328] on span at bounding box center [816, 331] width 13 height 18
type input "12"
type input "10/06/2025 12:00 PM"
click at [818, 328] on span at bounding box center [816, 331] width 13 height 18
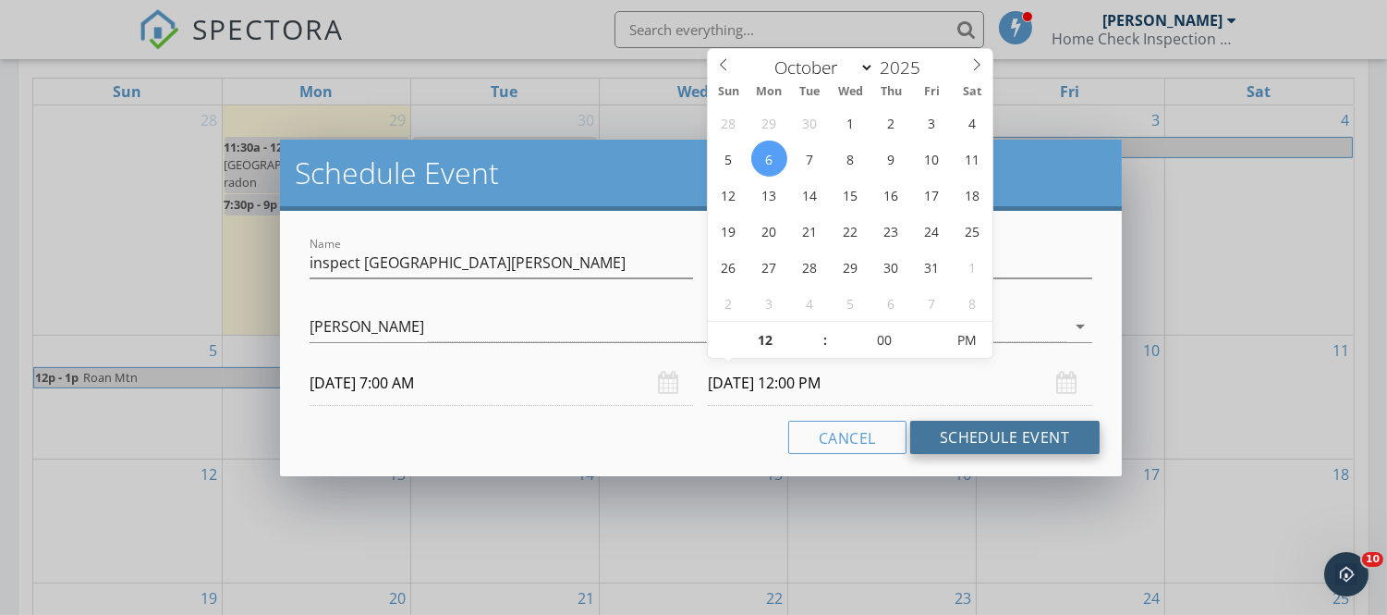
click at [965, 439] on button "Schedule Event" at bounding box center [1004, 437] width 189 height 33
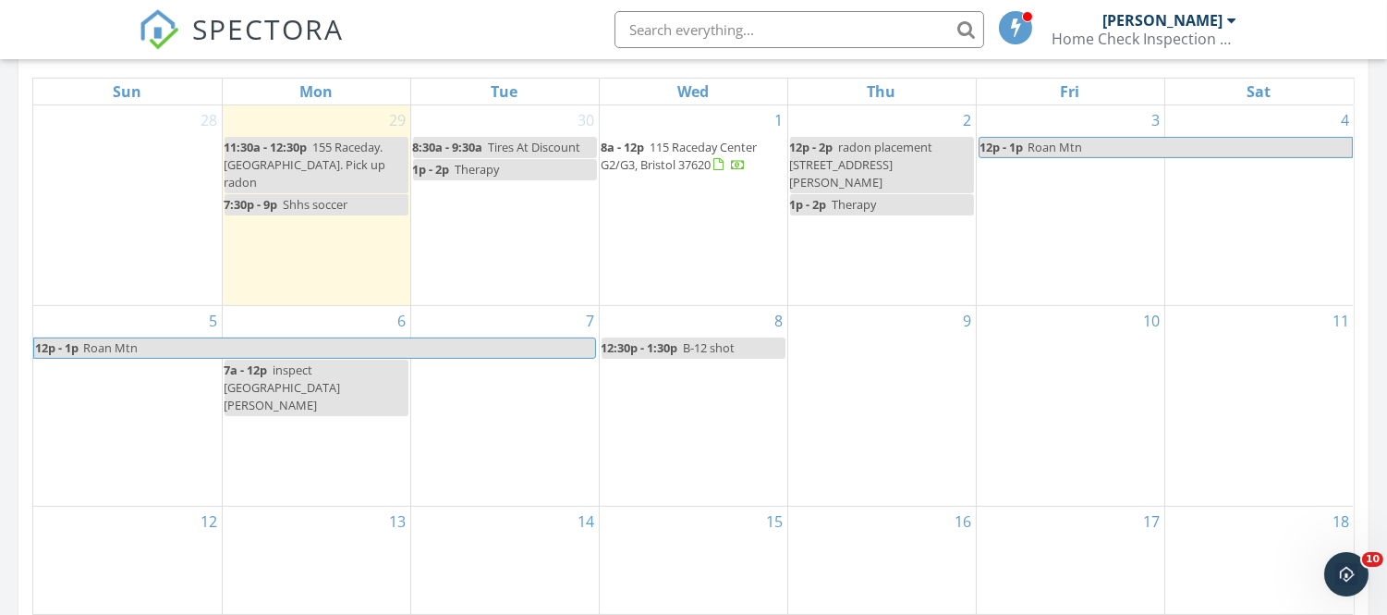
click at [331, 421] on div "6 7a - 12p inspect 806 Johnson Aveue" at bounding box center [317, 406] width 188 height 200
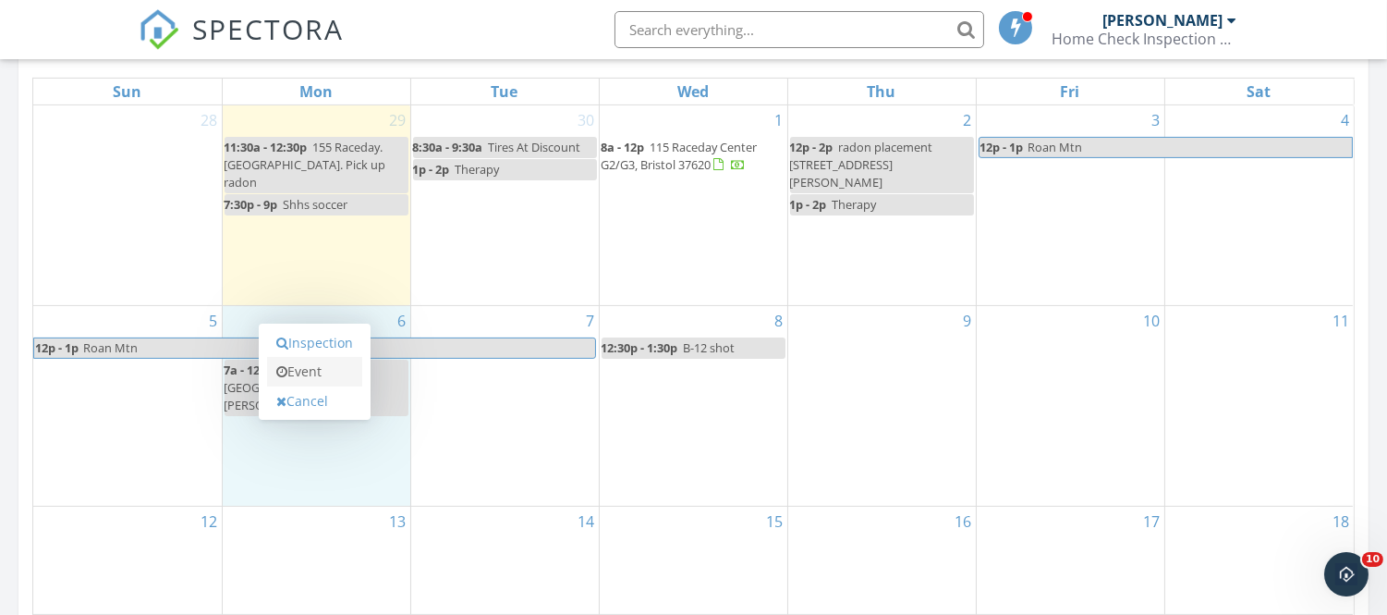
click at [318, 373] on link "Event" at bounding box center [314, 372] width 95 height 30
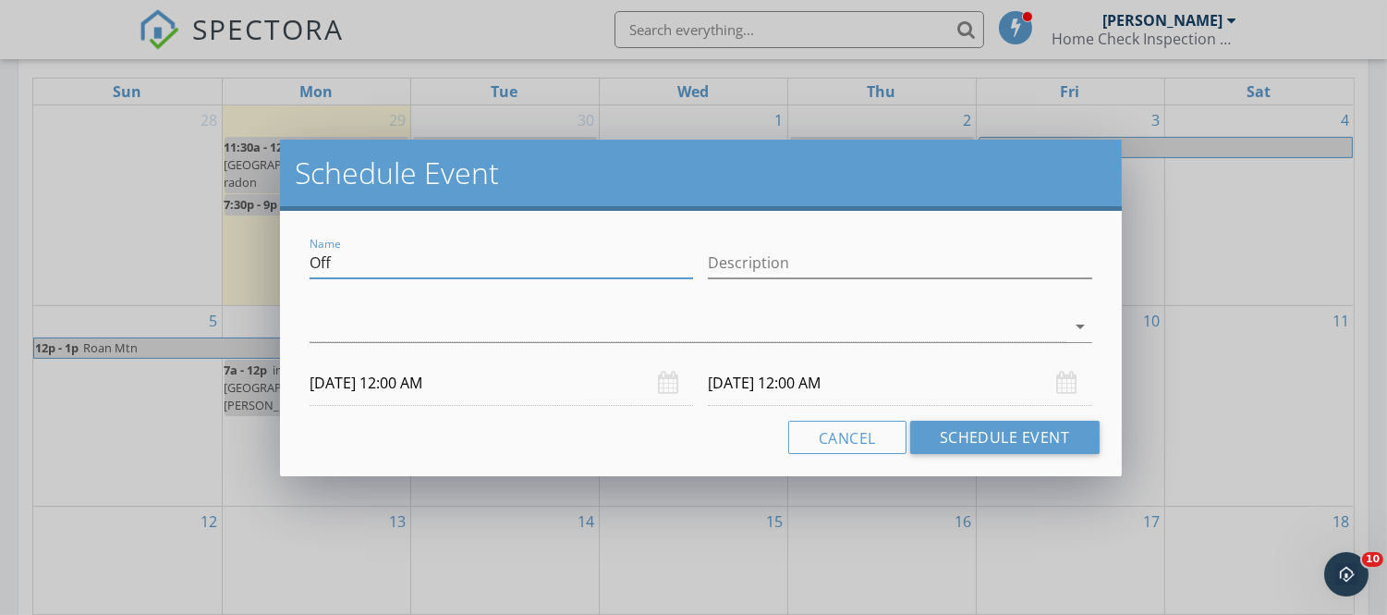
drag, startPoint x: 340, startPoint y: 250, endPoint x: 291, endPoint y: 252, distance: 49.0
click at [291, 252] on div "Name Off Description arrow_drop_down 10/06/2025 12:00 AM 10/07/2025 12:00 AM Ca…" at bounding box center [700, 343] width 841 height 265
type input "radon install, 174 Mrytle"
click at [326, 328] on div at bounding box center [688, 326] width 756 height 31
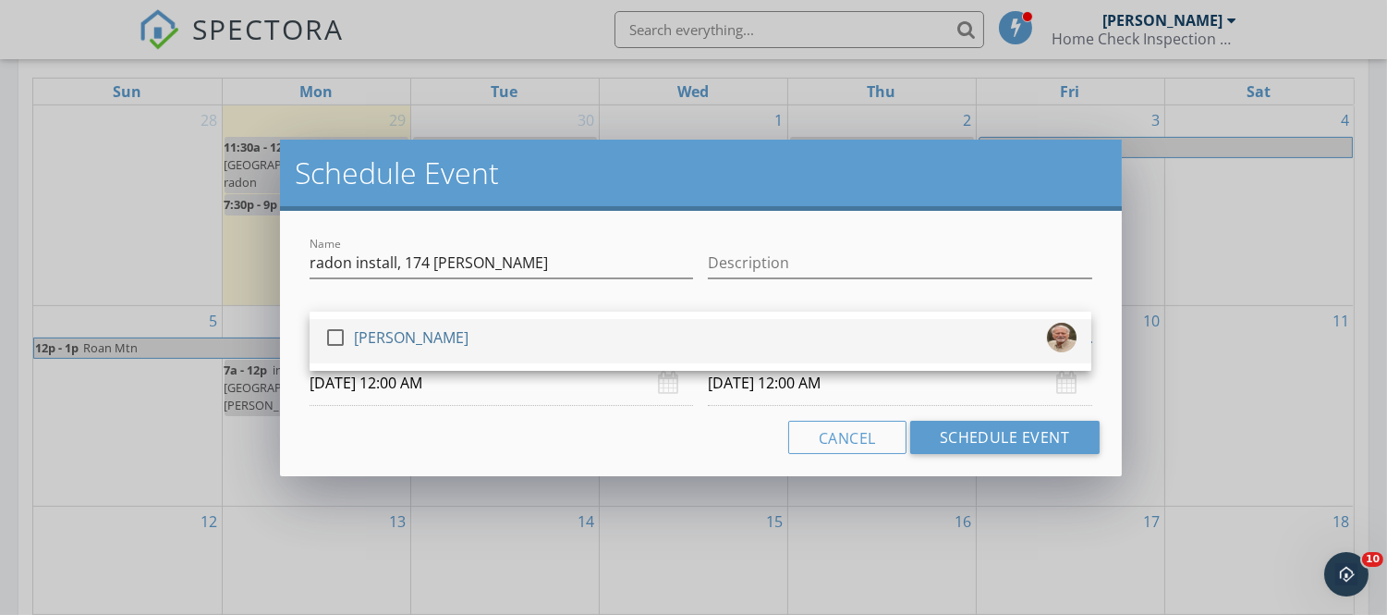
click at [327, 328] on div at bounding box center [335, 337] width 31 height 31
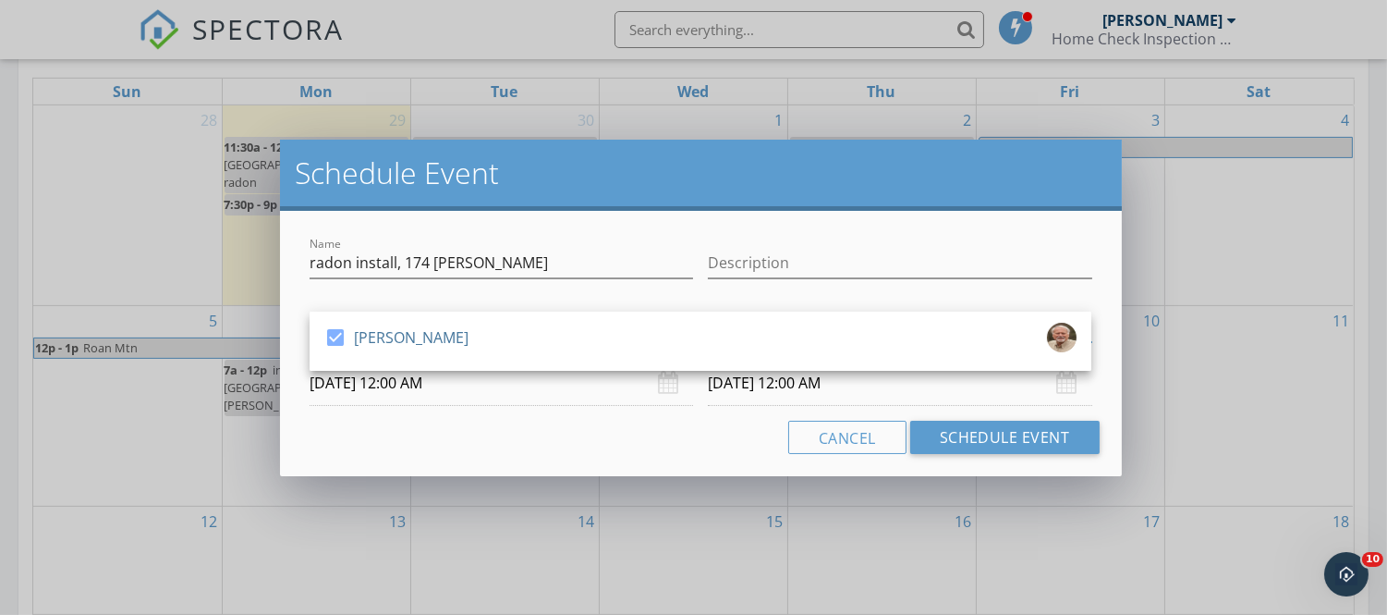
click at [347, 395] on input "10/06/2025 12:00 AM" at bounding box center [502, 382] width 384 height 45
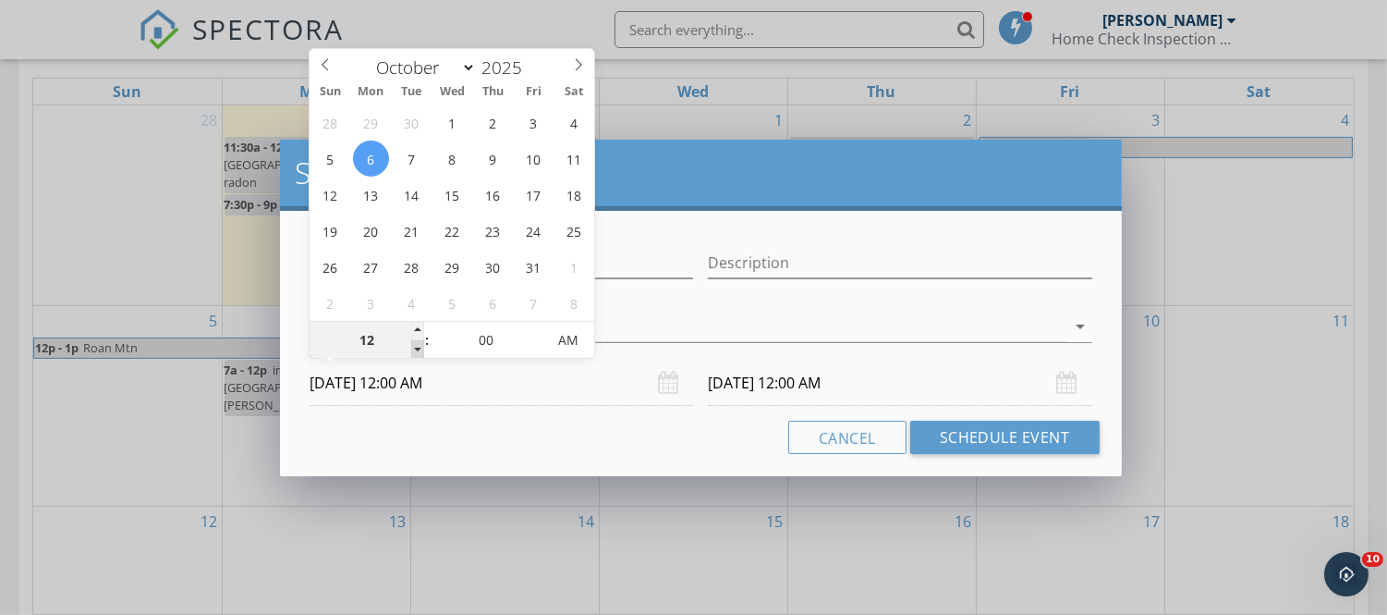
type input "11"
type input "10/06/2025 11:00 PM"
click at [420, 352] on span at bounding box center [417, 349] width 13 height 18
type input "10/07/2025 11:00 PM"
type input "12"
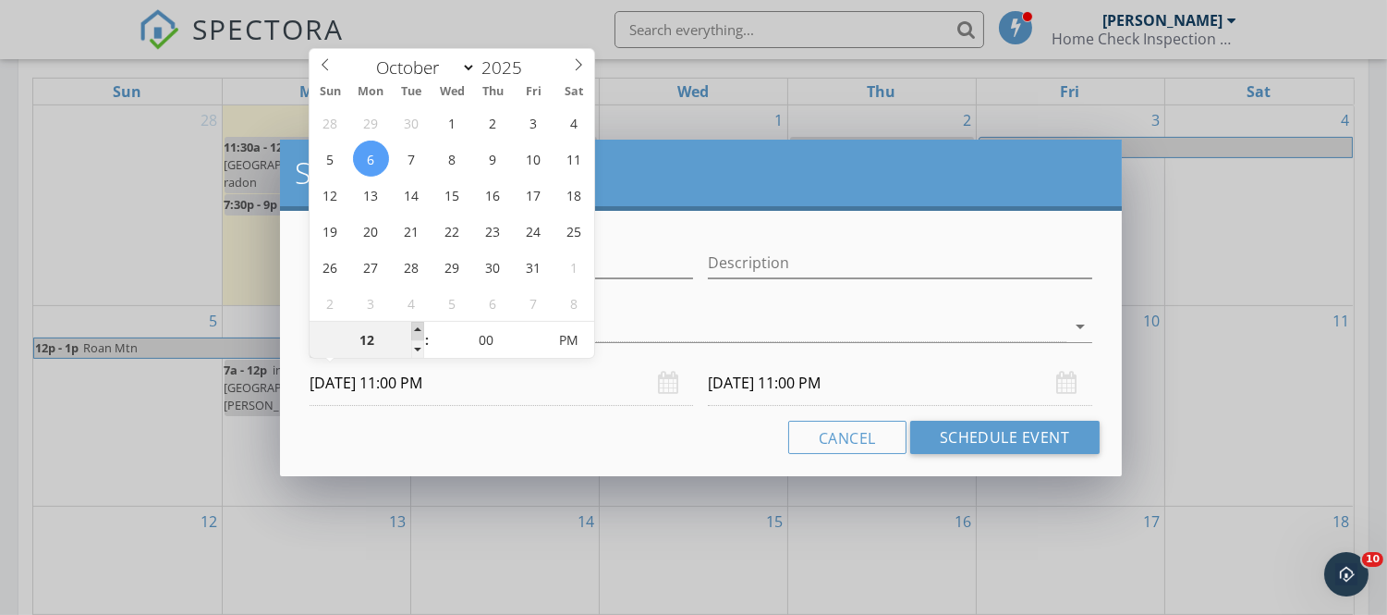
type input "10/06/2025 12:00 AM"
click at [414, 324] on span at bounding box center [417, 331] width 13 height 18
type input "01"
type input "10/06/2025 1:00 AM"
click at [414, 324] on span at bounding box center [417, 331] width 13 height 18
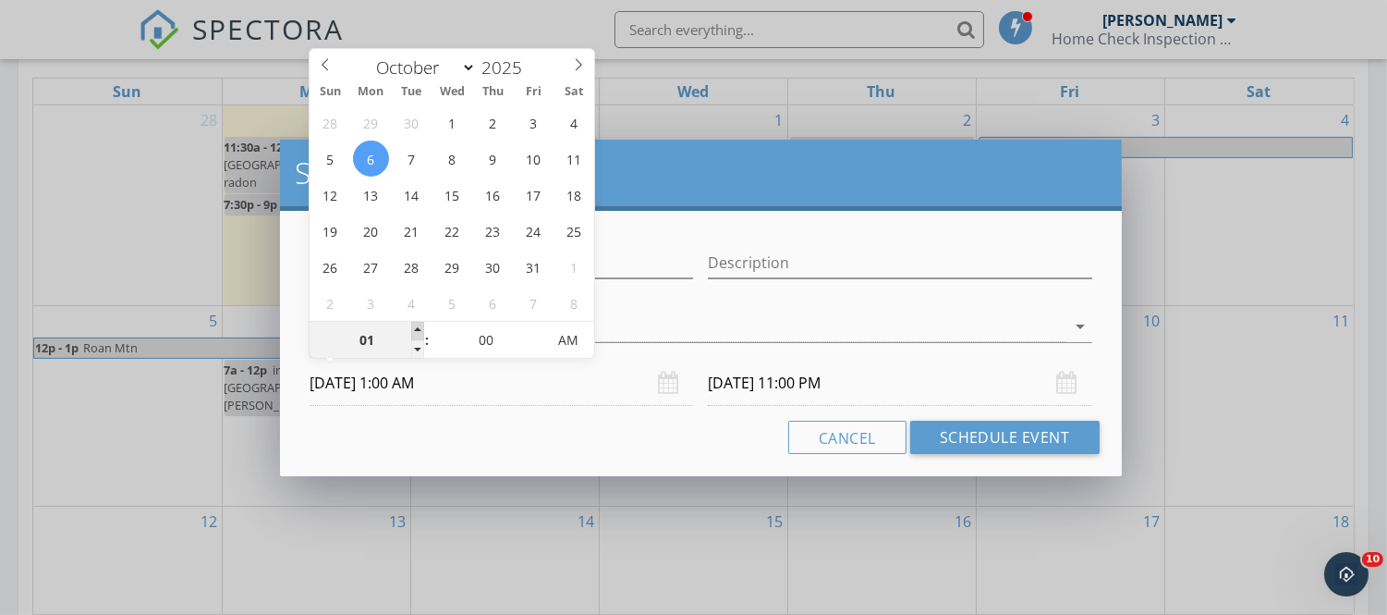
type input "02"
type input "10/06/2025 2:00 AM"
click at [414, 324] on span at bounding box center [417, 331] width 13 height 18
type input "10/07/2025 2:00 AM"
type input "03"
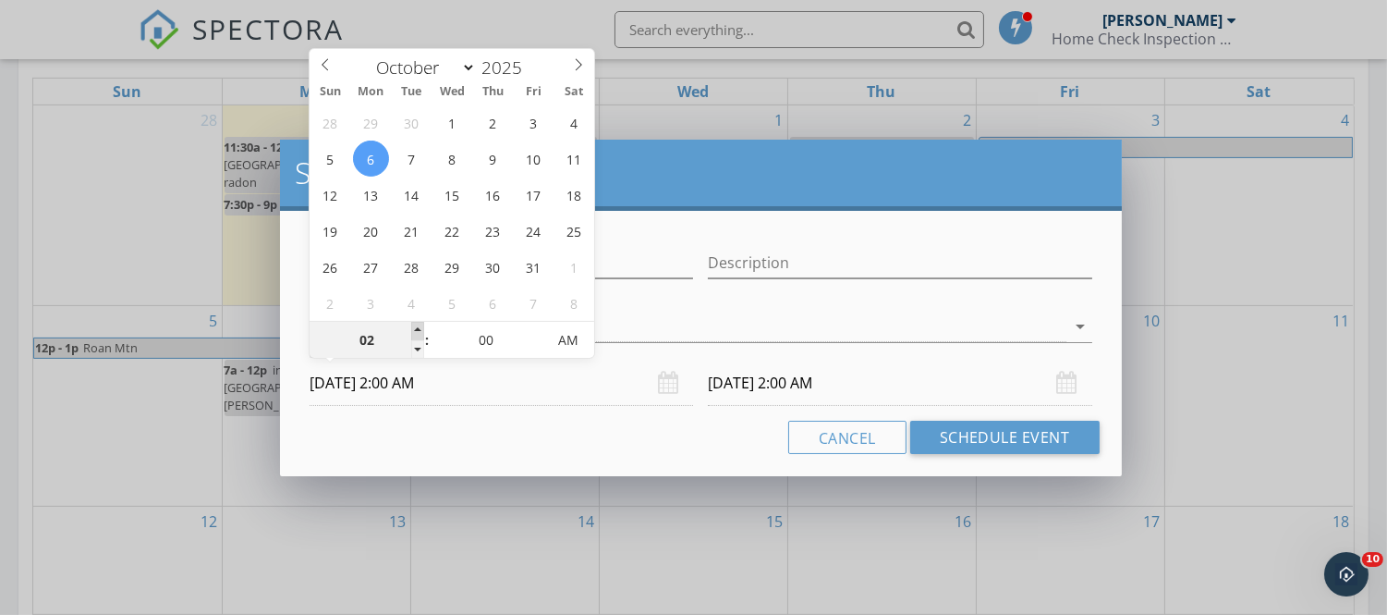
type input "10/06/2025 3:00 AM"
click at [414, 324] on span at bounding box center [417, 331] width 13 height 18
type input "10/07/2025 3:00 AM"
type input "10/06/2025 3:00 PM"
type input "10/07/2025 3:00 PM"
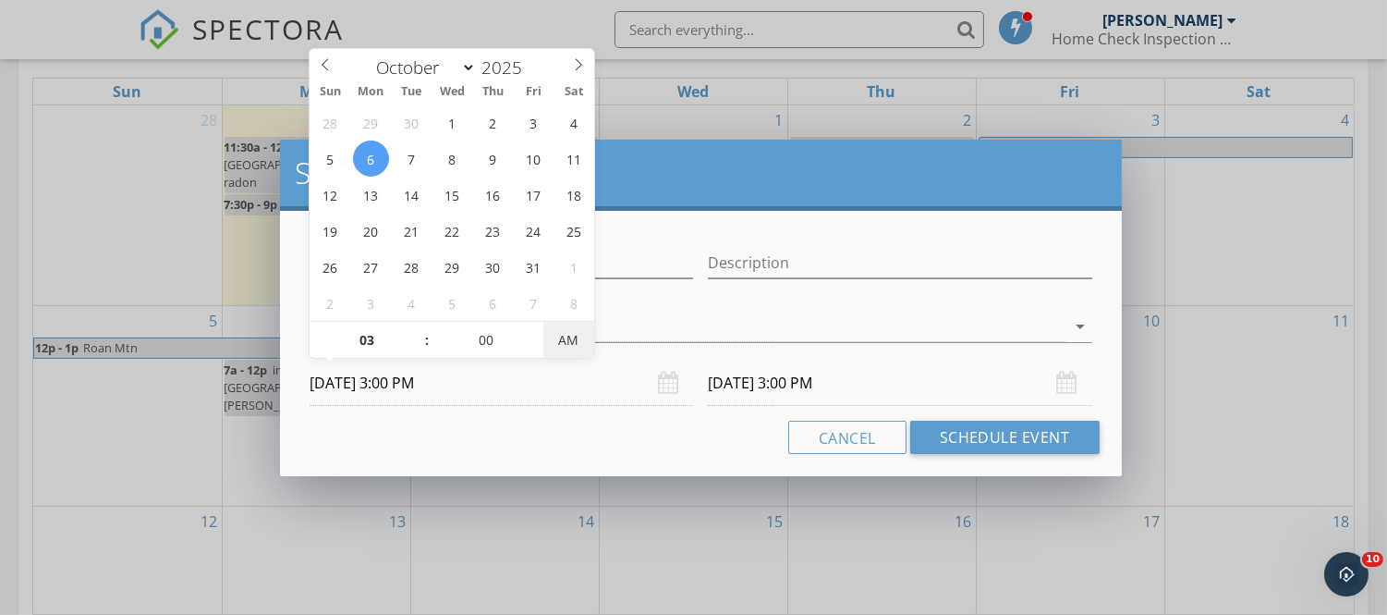
click at [570, 338] on span "AM" at bounding box center [569, 340] width 51 height 37
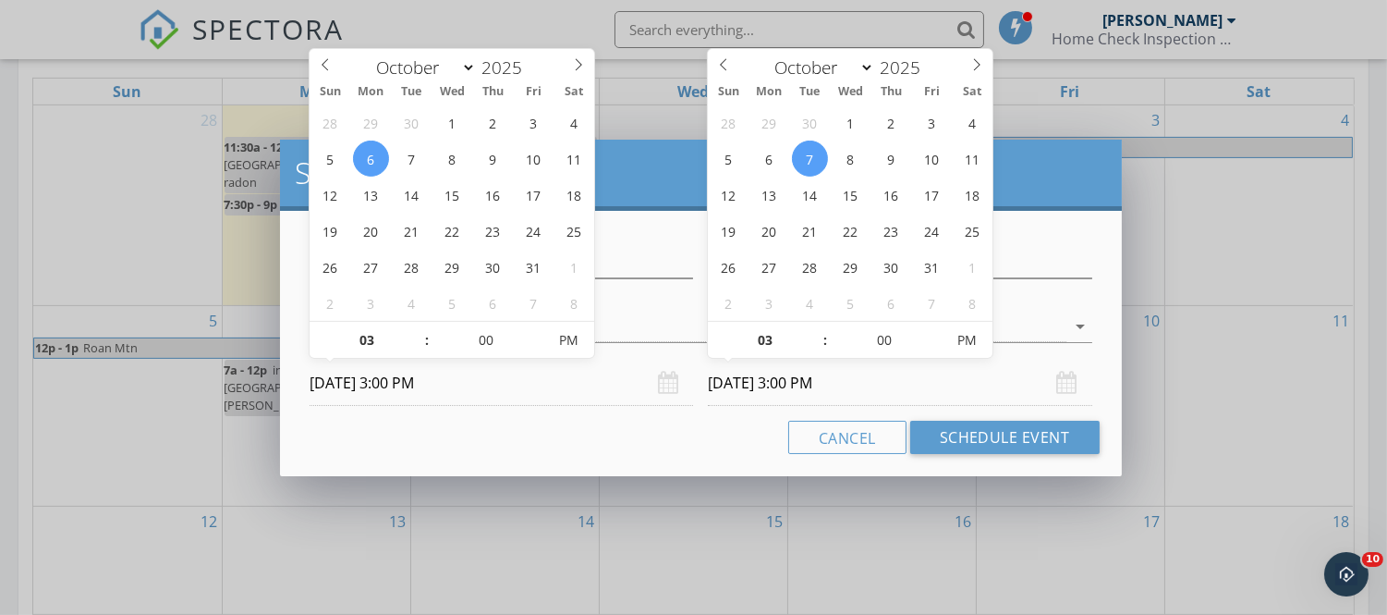
click at [736, 384] on input "10/07/2025 3:00 PM" at bounding box center [900, 382] width 384 height 45
type input "10/07/2025 3:00 PM"
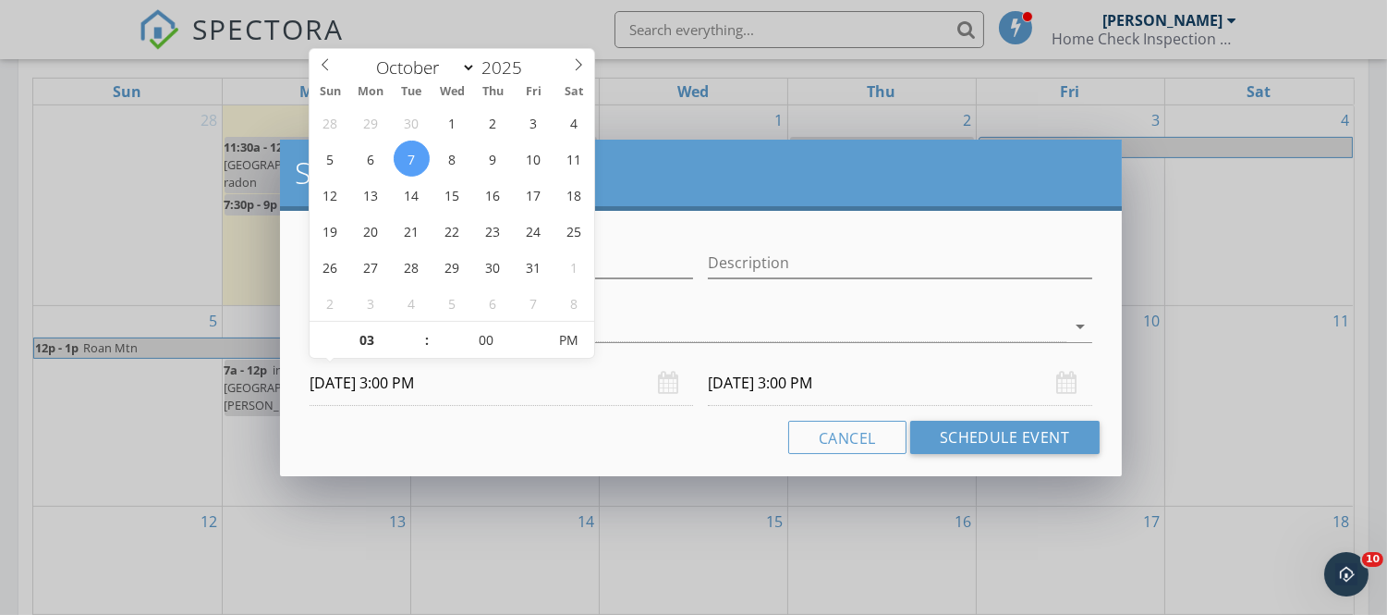
click at [751, 386] on input "10/08/2025 3:00 PM" at bounding box center [900, 382] width 384 height 45
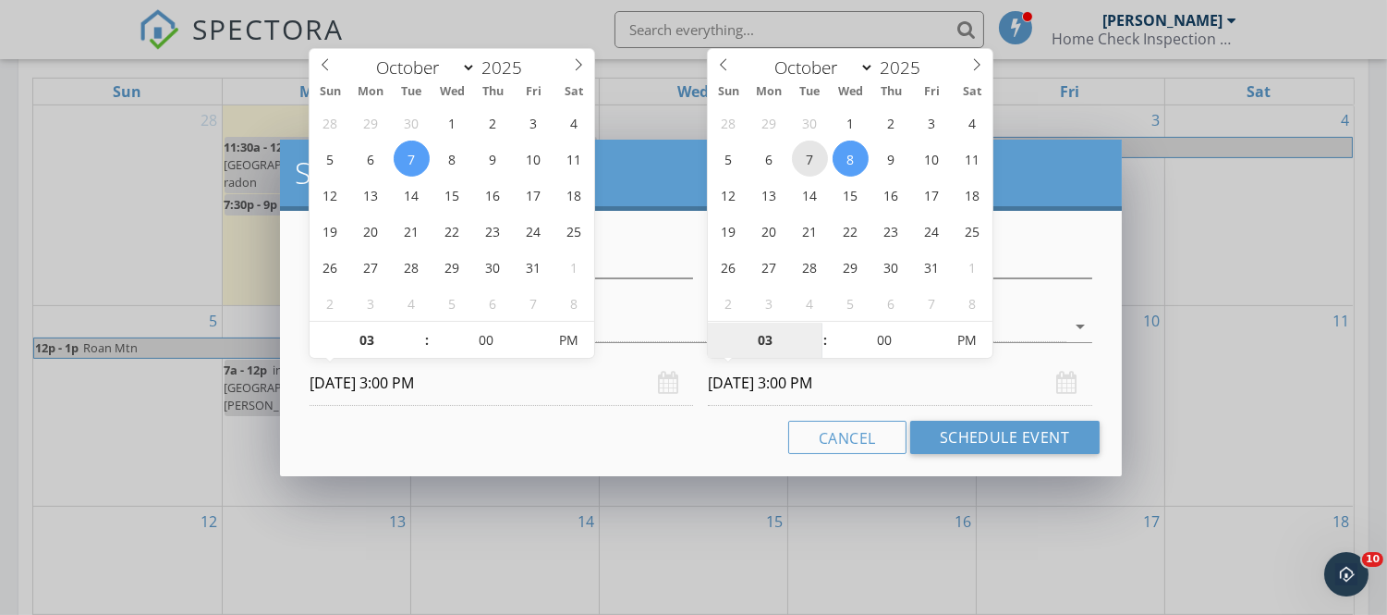
type input "10/07/2025 3:00 PM"
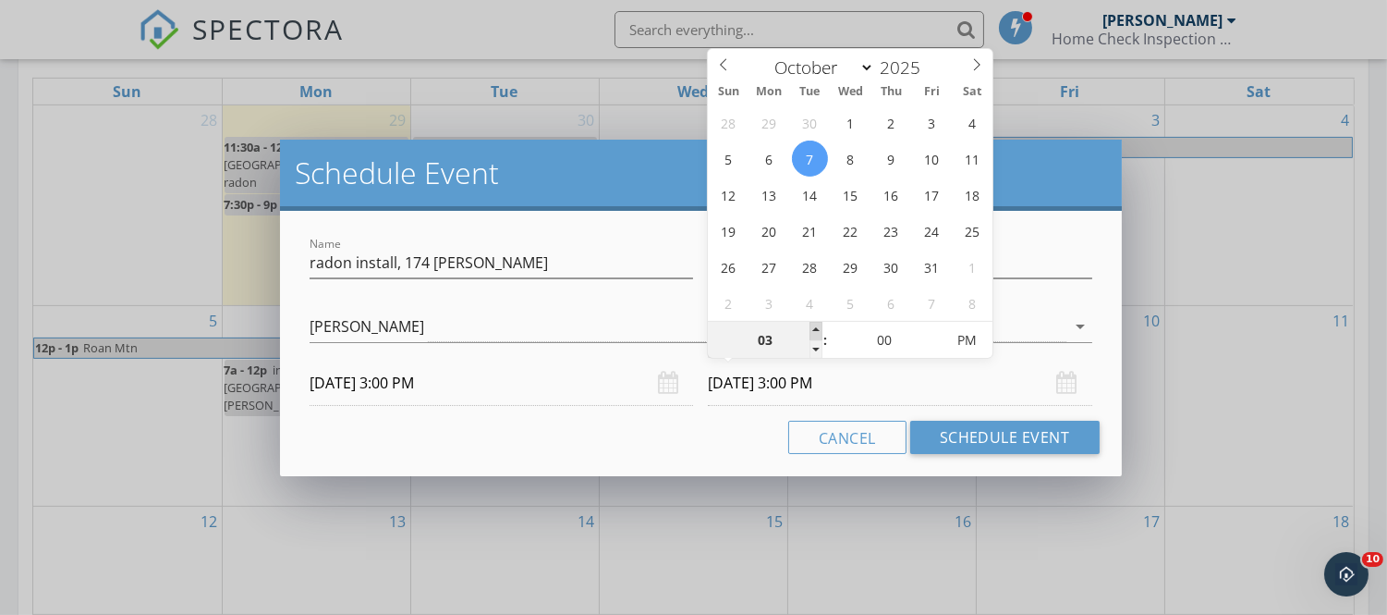
type input "04"
type input "10/07/2025 4:00 PM"
click at [813, 325] on span at bounding box center [816, 331] width 13 height 18
click at [477, 265] on input "radon install, 174 Mrytle" at bounding box center [502, 263] width 384 height 31
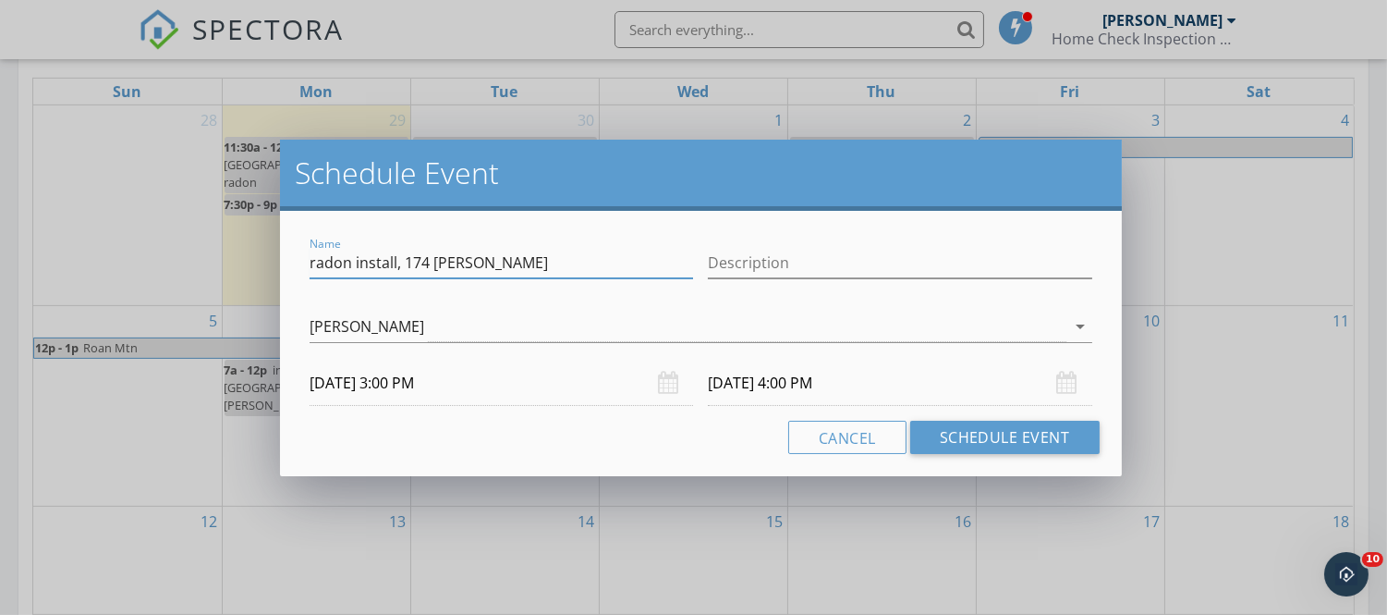
click at [477, 265] on input "radon install, 174 Mrytle" at bounding box center [502, 263] width 384 height 31
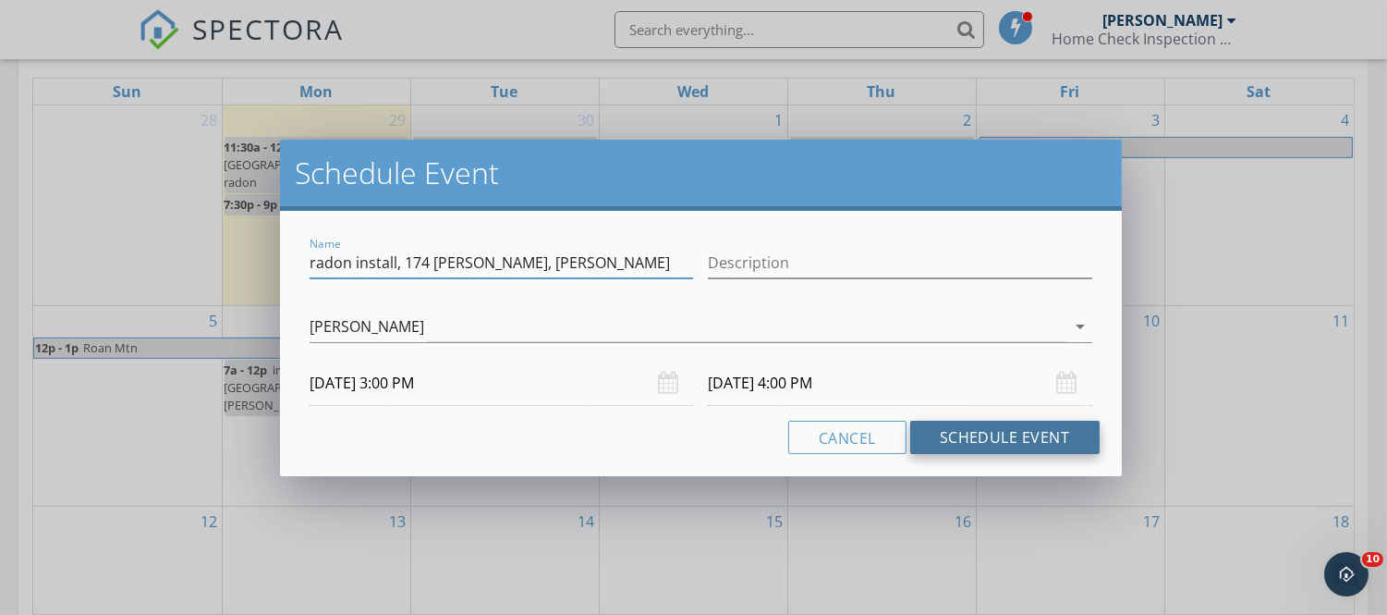
type input "radon install, 174 Mrytle, Cathy Bass"
click at [973, 435] on button "Schedule Event" at bounding box center [1004, 437] width 189 height 33
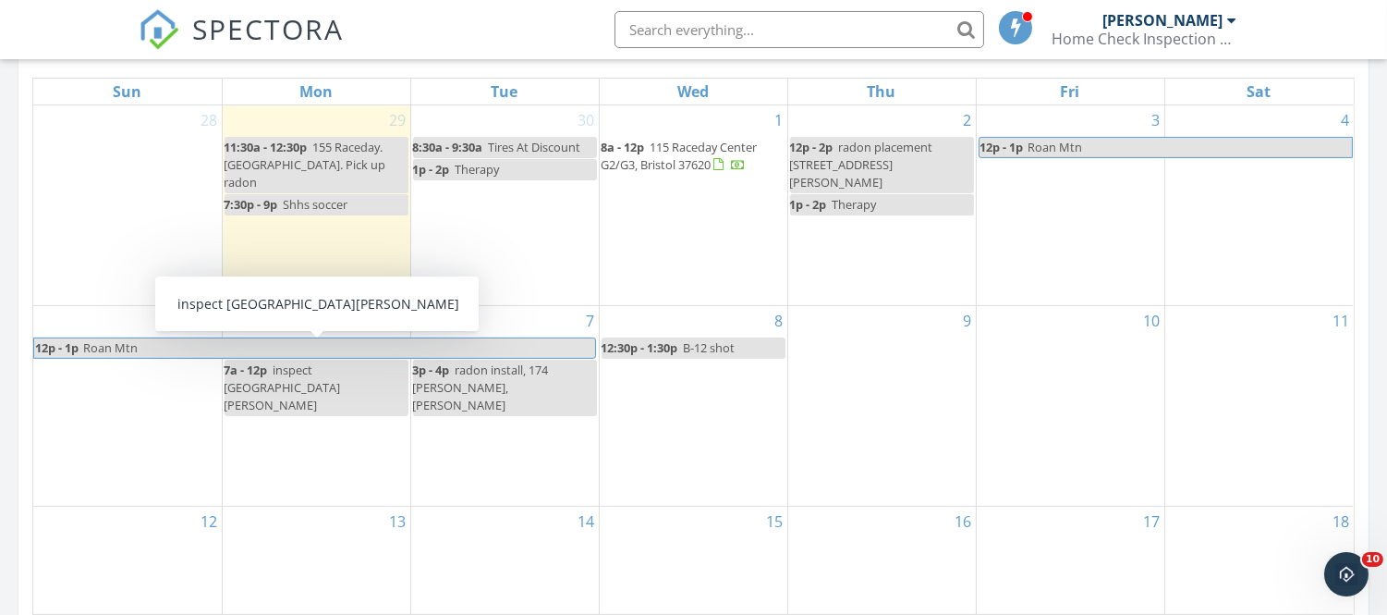
click at [273, 361] on div "7a - 12p inspect 806 Johnson Aveue" at bounding box center [317, 388] width 184 height 54
select select "9"
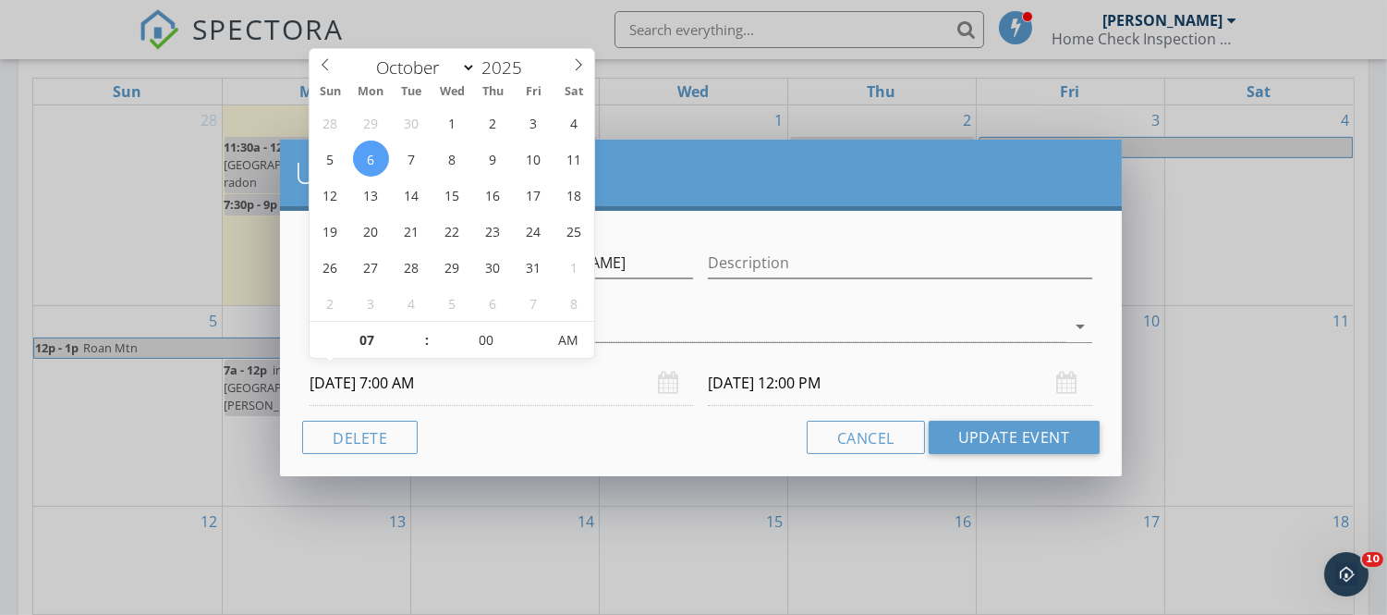
click at [409, 383] on input "10/06/2025 7:00 AM" at bounding box center [502, 382] width 384 height 45
type input "08"
type input "10/06/2025 8:00 AM"
click at [418, 330] on span at bounding box center [417, 331] width 13 height 18
type input "10/06/2025 1:00 PM"
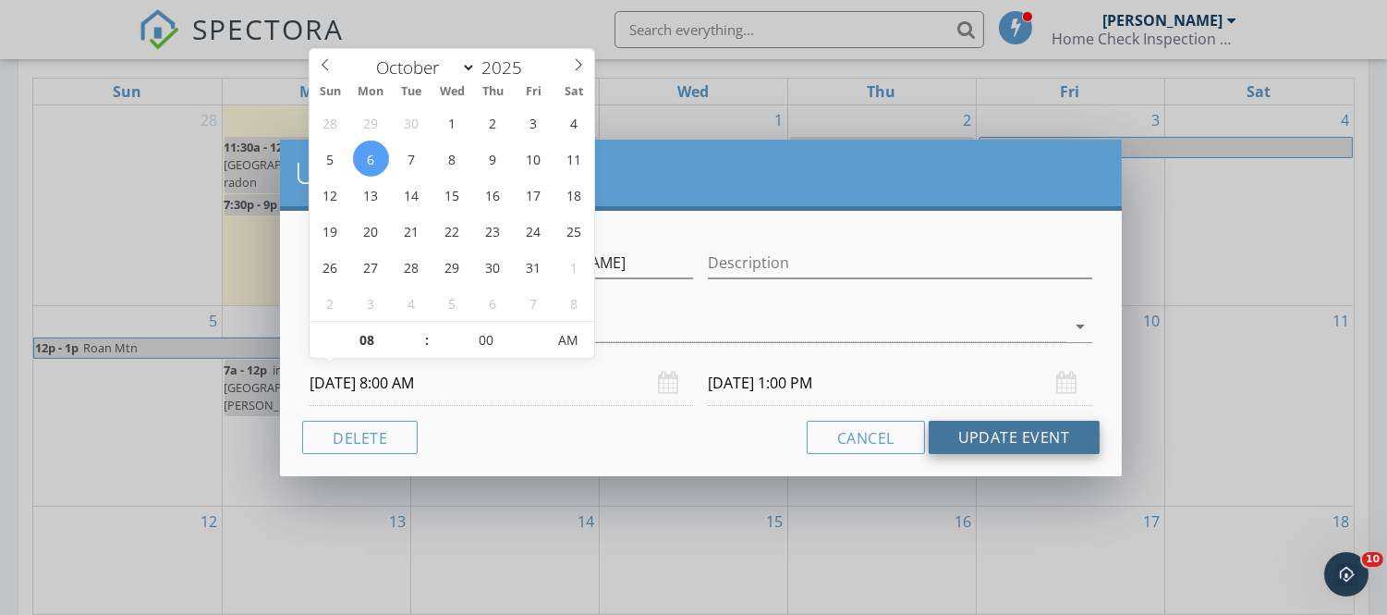
click at [995, 425] on button "Update Event" at bounding box center [1014, 437] width 171 height 33
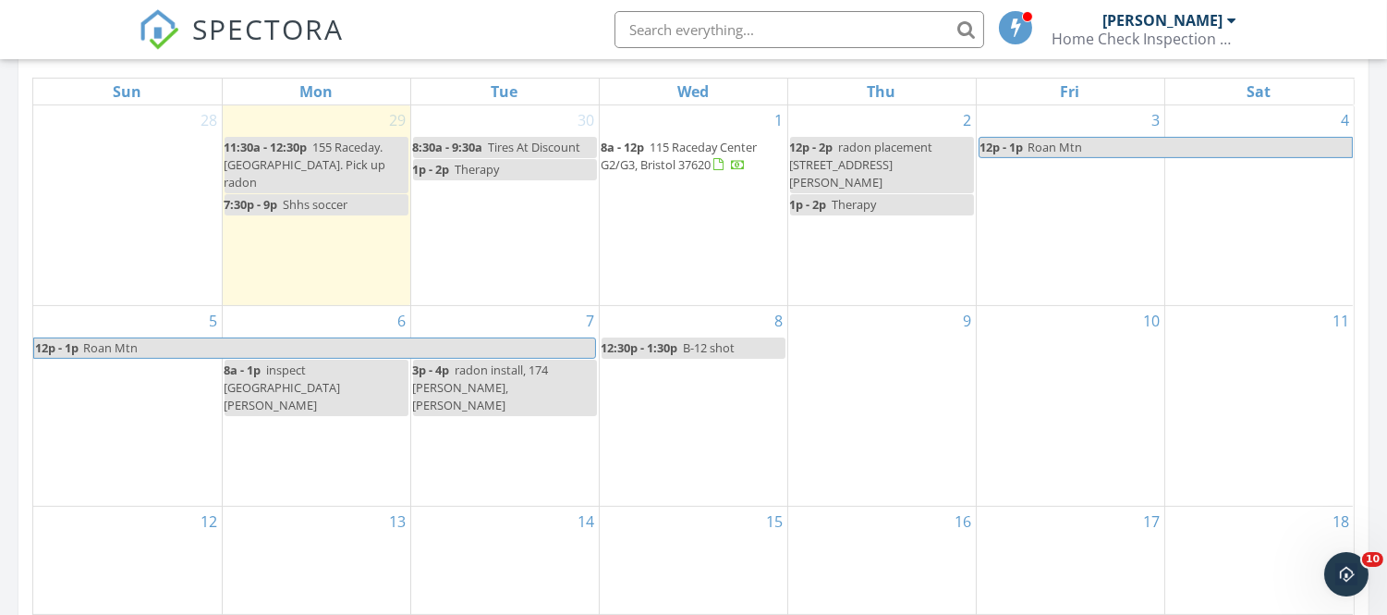
click at [353, 364] on div "8a - 1p inspect 806 Johnson Aveue" at bounding box center [317, 388] width 184 height 54
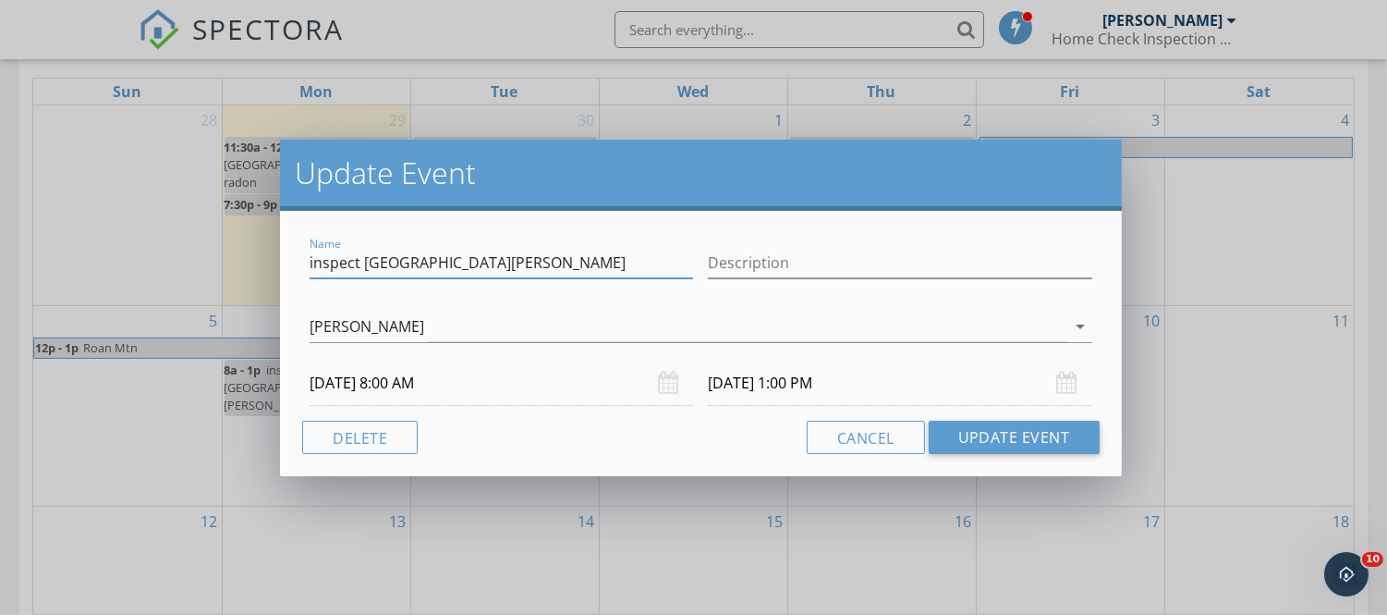
click at [497, 261] on input "inspect 806 Johnson Aveue" at bounding box center [502, 263] width 384 height 31
type input "inspect 806 Johnson Aveue, Sarah Drummond"
click at [1008, 444] on button "Update Event" at bounding box center [1014, 437] width 171 height 33
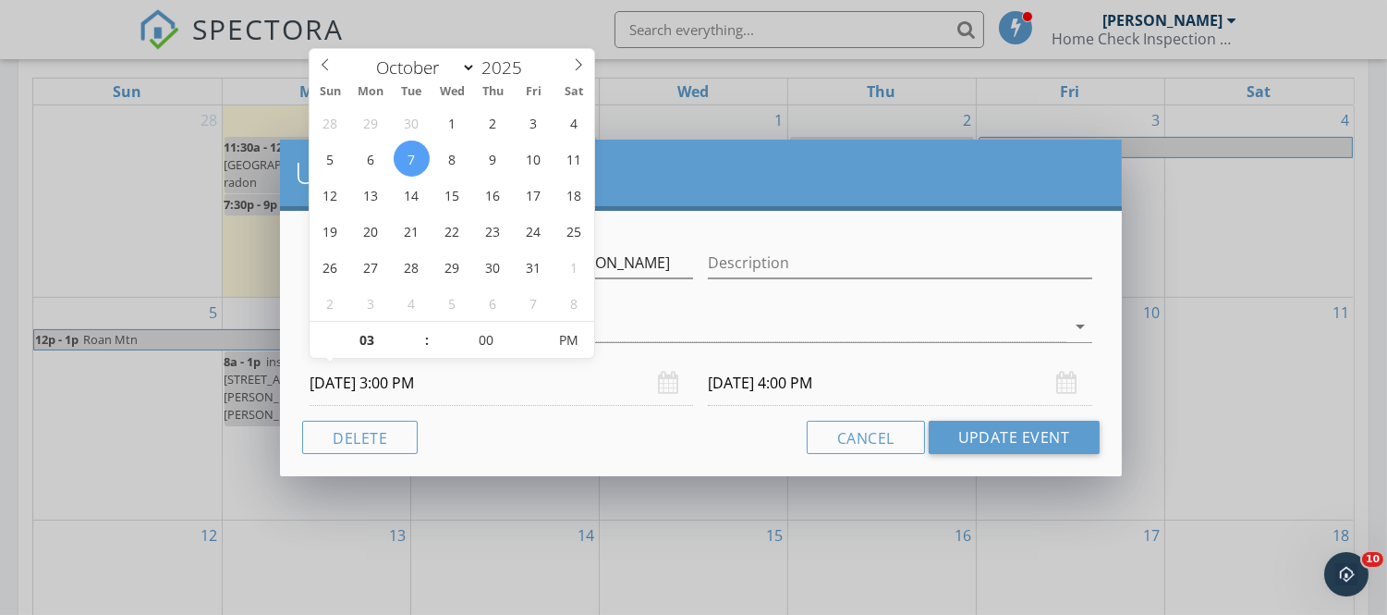
click at [352, 381] on input "10/07/2025 3:00 PM" at bounding box center [502, 382] width 384 height 45
select select "8"
type input "09/30/2025 3:00 PM"
type input "09/30/2025 4:00 PM"
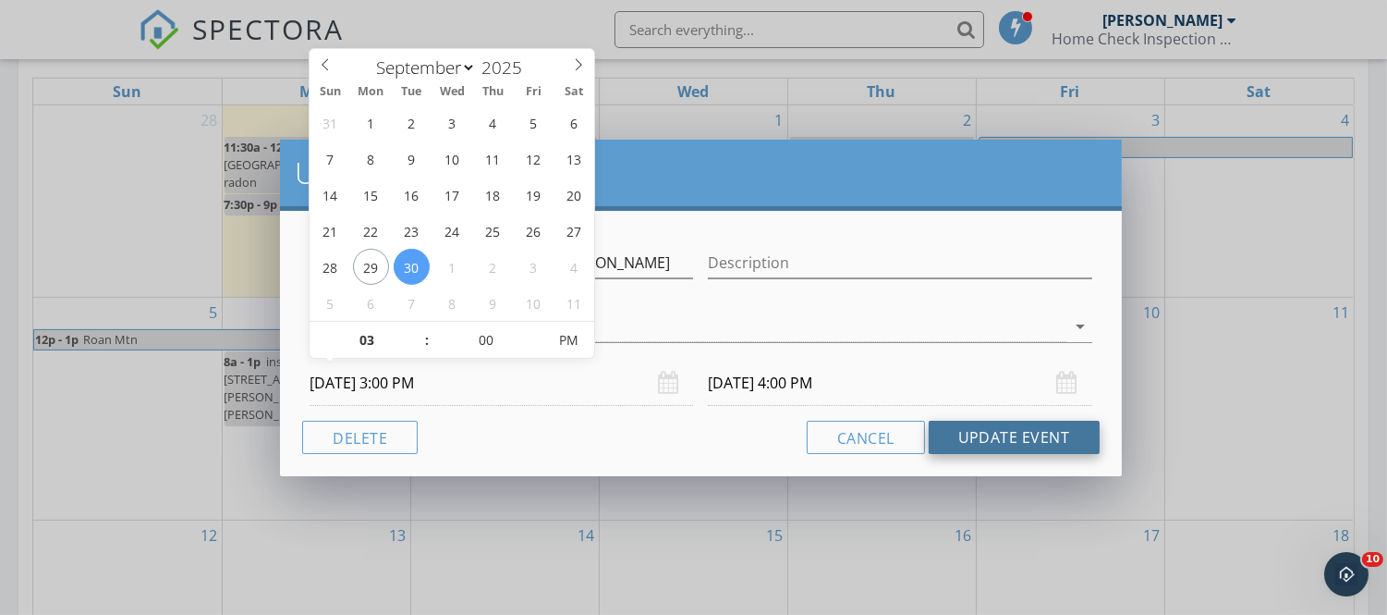
click at [987, 439] on button "Update Event" at bounding box center [1014, 437] width 171 height 33
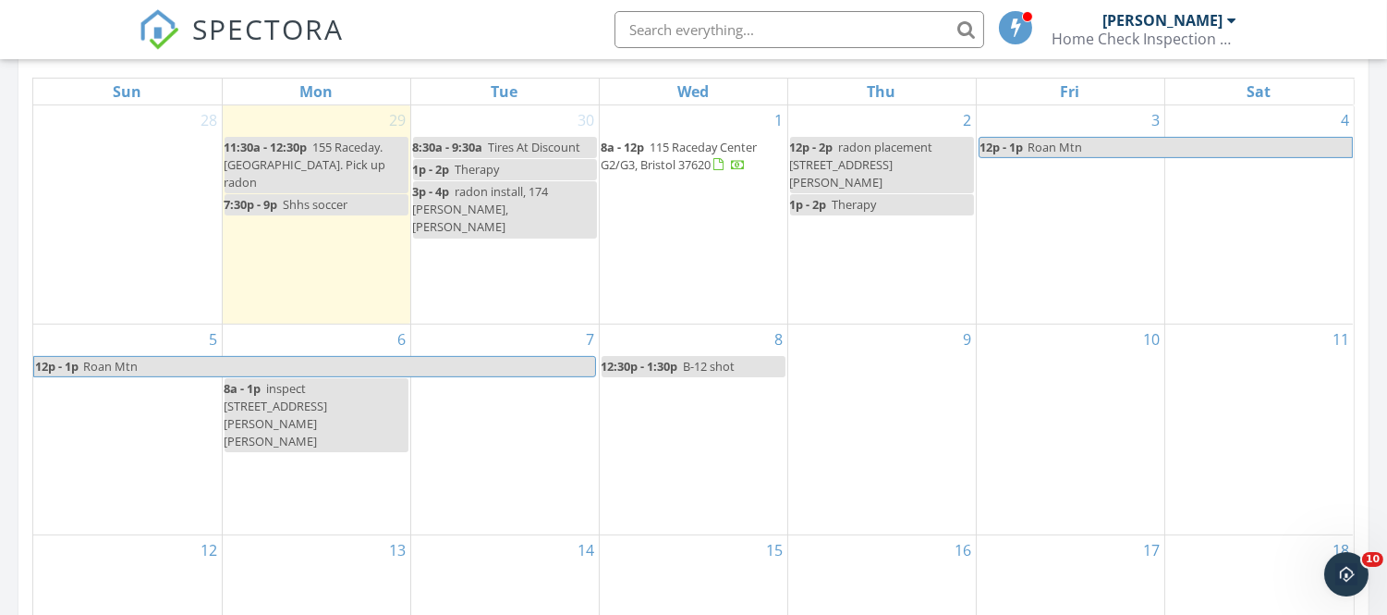
click at [468, 209] on span "radon install, 174 Mrytle, Cathy Bass" at bounding box center [481, 209] width 136 height 52
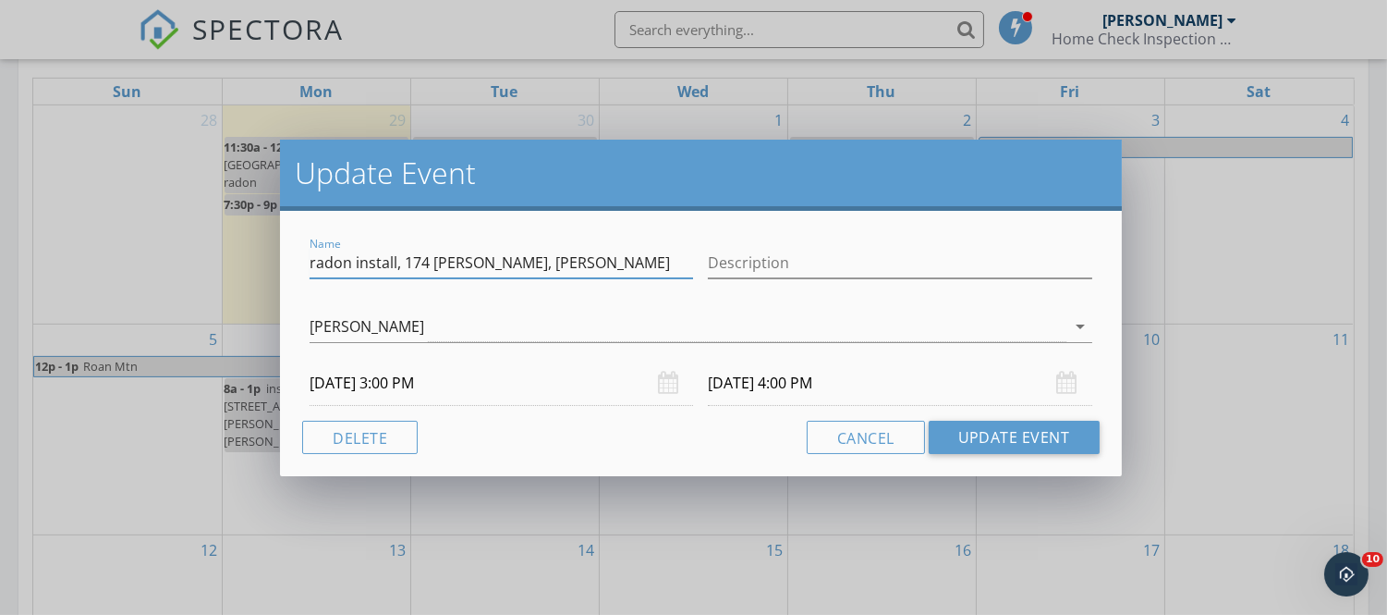
drag, startPoint x: 541, startPoint y: 265, endPoint x: 595, endPoint y: 260, distance: 54.8
click at [595, 260] on input "radon install, 174 Mrytle, Cathy Bass" at bounding box center [502, 263] width 384 height 31
type input "radon install, 174 Mrytle, Cathy Ball"
click at [963, 438] on button "Update Event" at bounding box center [1014, 437] width 171 height 33
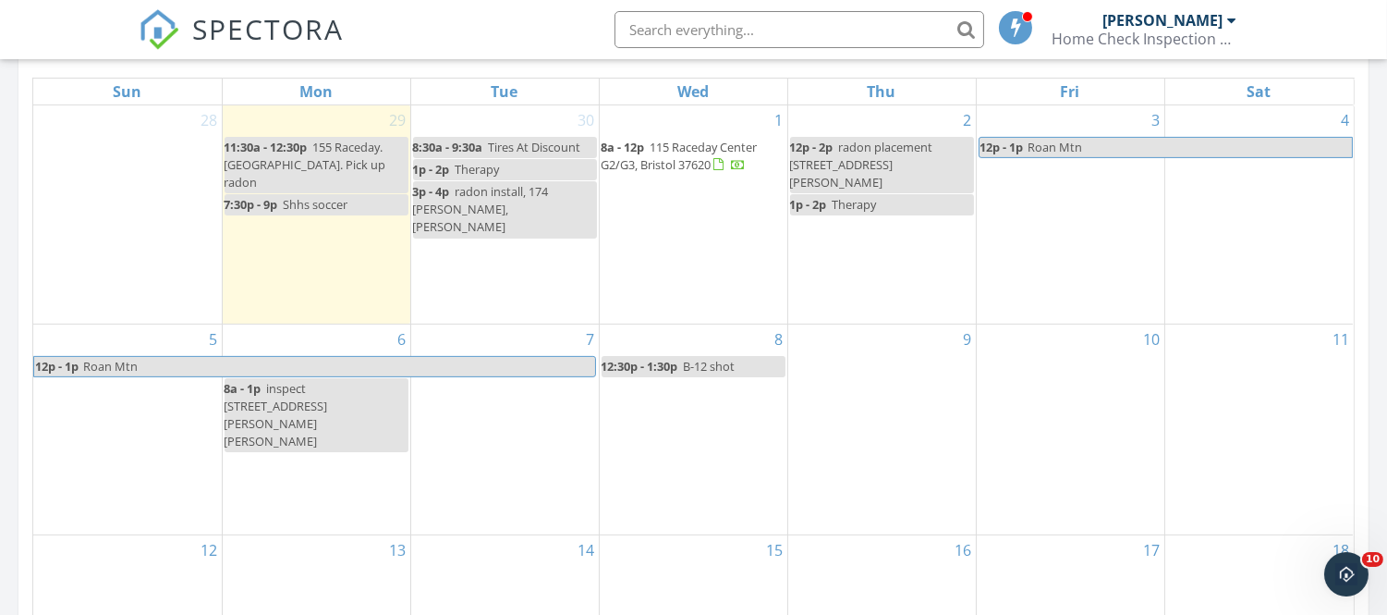
click at [1043, 201] on div "3 12p - 1p Roan Mtn" at bounding box center [1071, 214] width 188 height 218
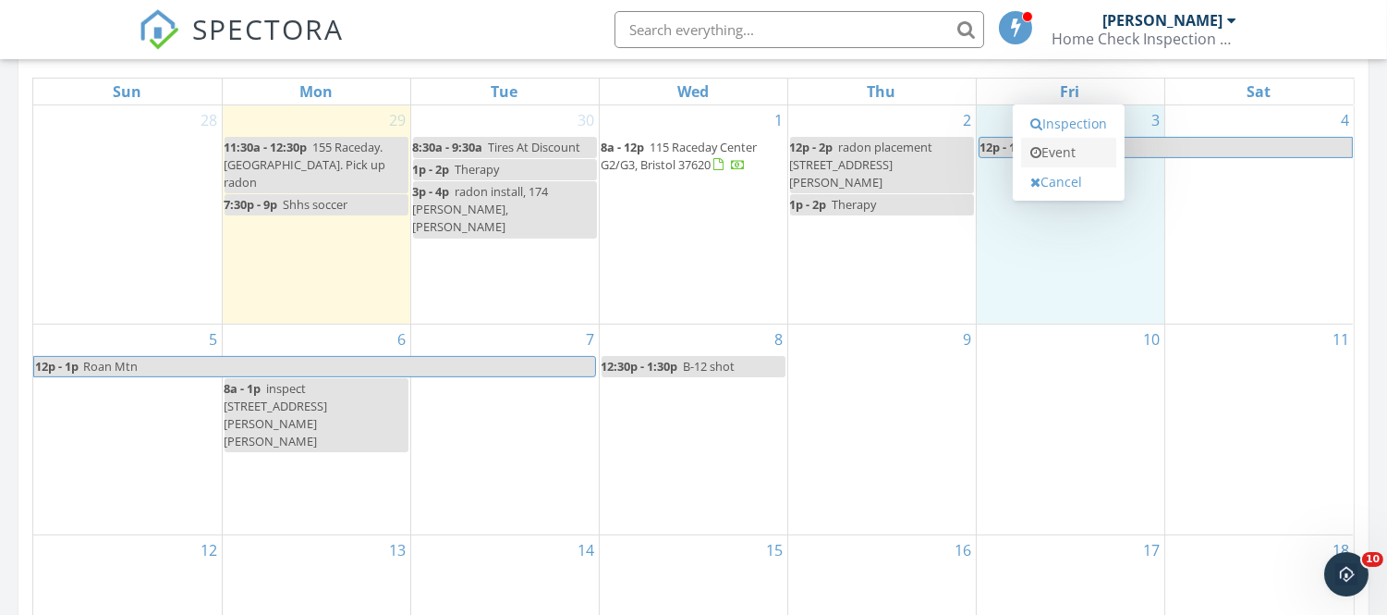
click at [1042, 163] on link "Event" at bounding box center [1068, 153] width 95 height 30
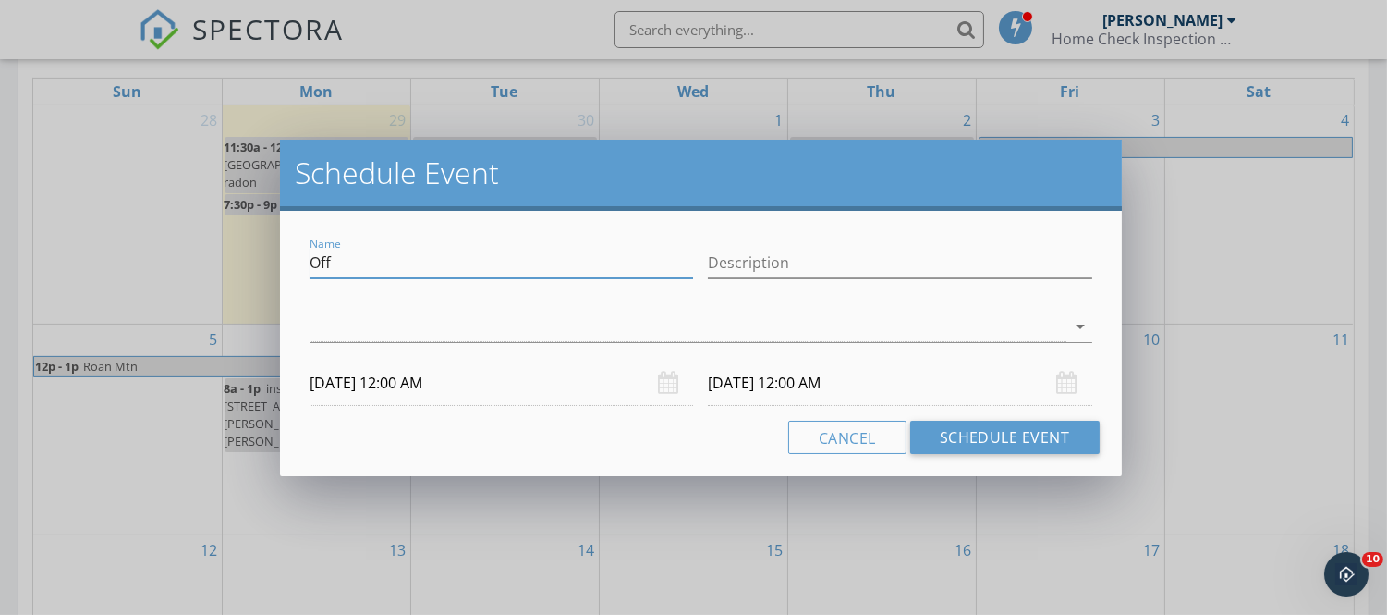
drag, startPoint x: 303, startPoint y: 261, endPoint x: 291, endPoint y: 260, distance: 12.1
click at [291, 260] on div "Name Off Description arrow_drop_down 10/03/2025 12:00 AM 10/04/2025 12:00 AM Ca…" at bounding box center [700, 343] width 841 height 265
type input "f"
type input "inspect 174 myrtle, cathy ball"
click at [338, 316] on div at bounding box center [688, 326] width 756 height 31
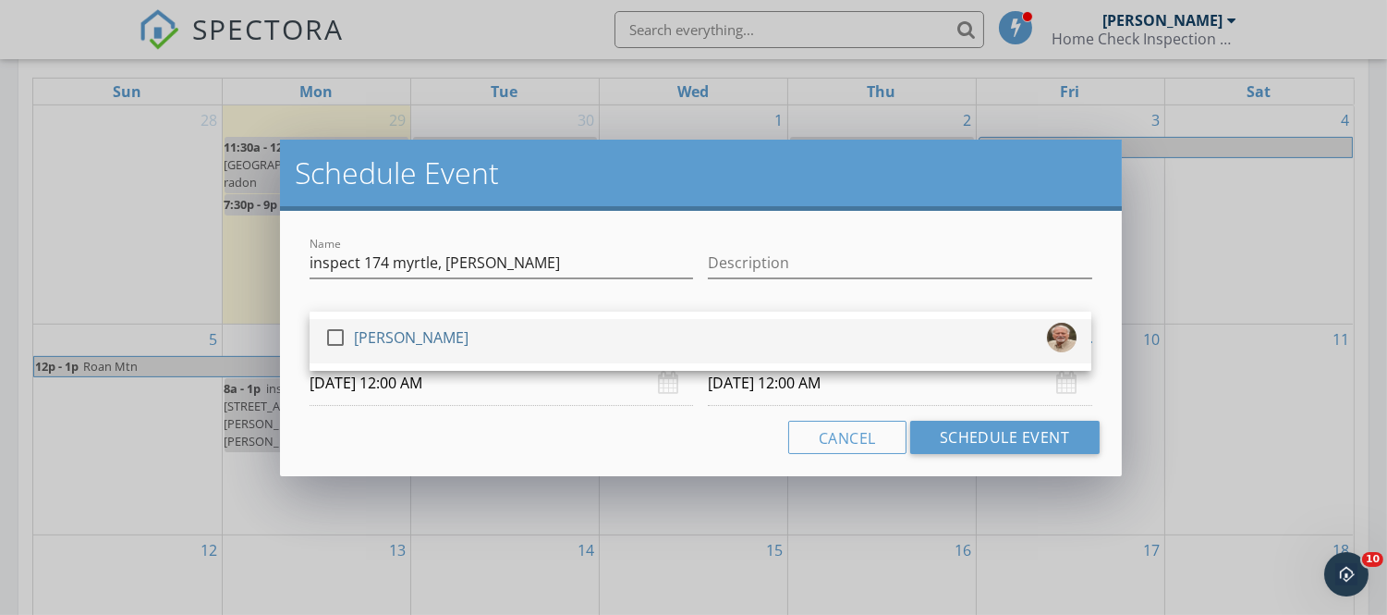
click at [336, 336] on div at bounding box center [335, 337] width 31 height 31
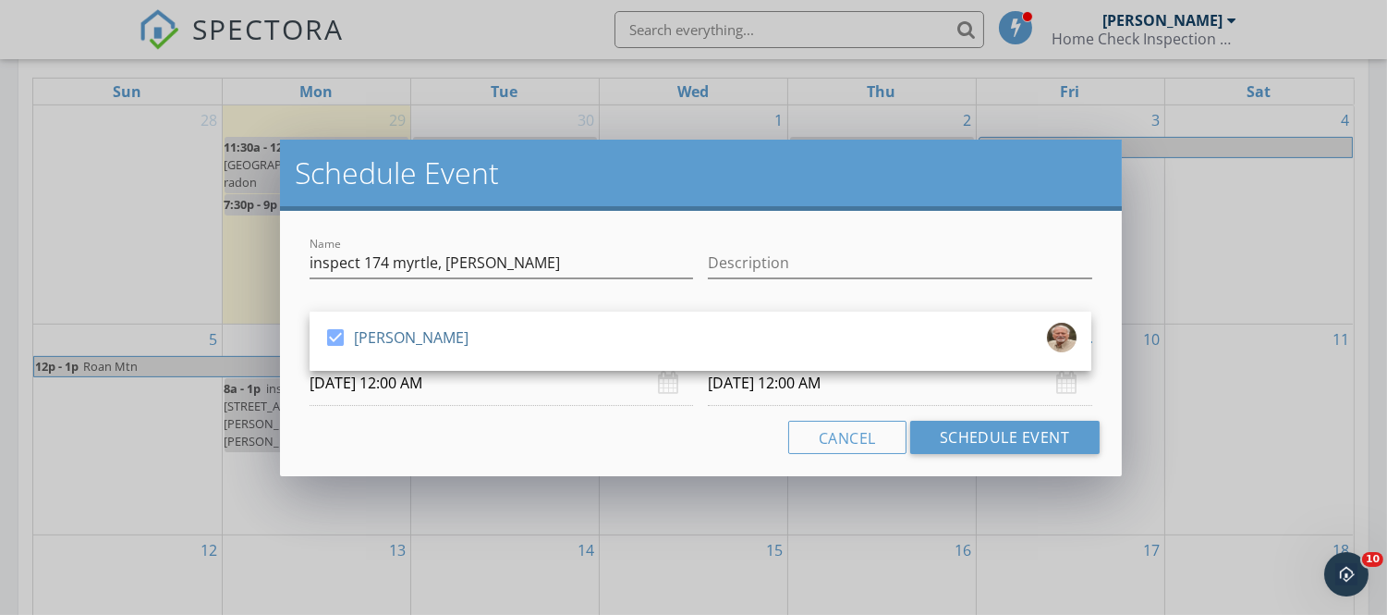
click at [338, 390] on input "10/03/2025 12:00 AM" at bounding box center [502, 382] width 384 height 45
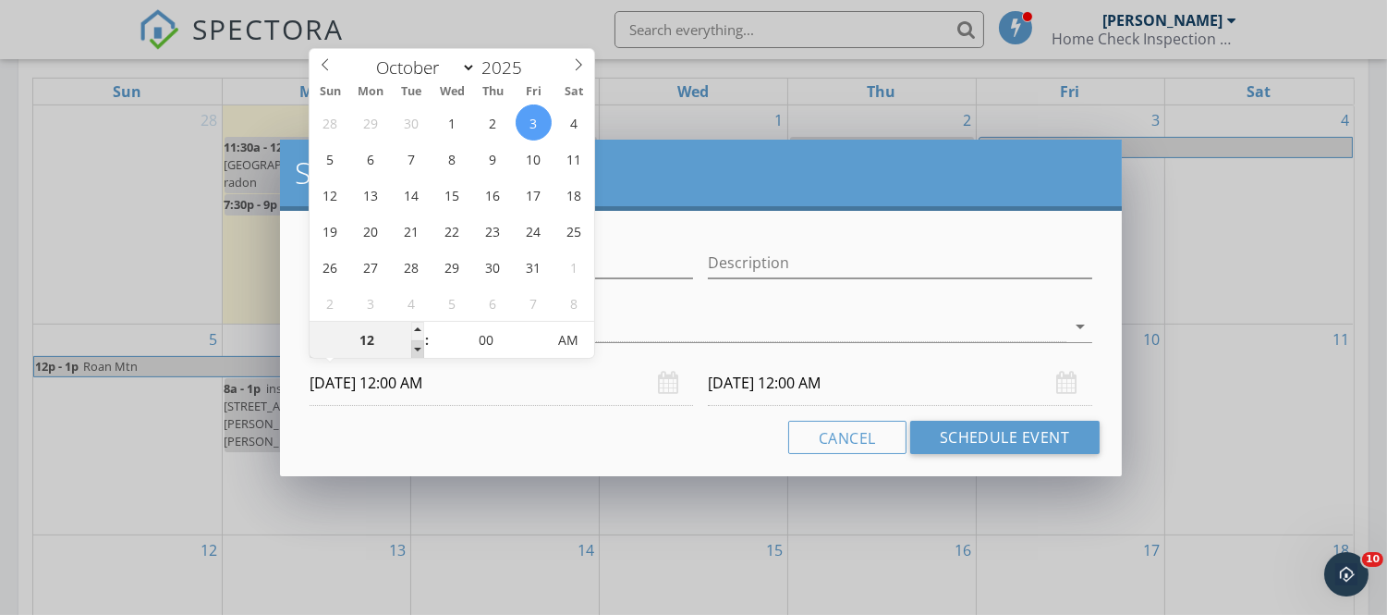
type input "11"
type input "10/03/2025 11:00 PM"
click at [412, 349] on span at bounding box center [417, 349] width 13 height 18
type input "10"
type input "10/03/2025 10:00 PM"
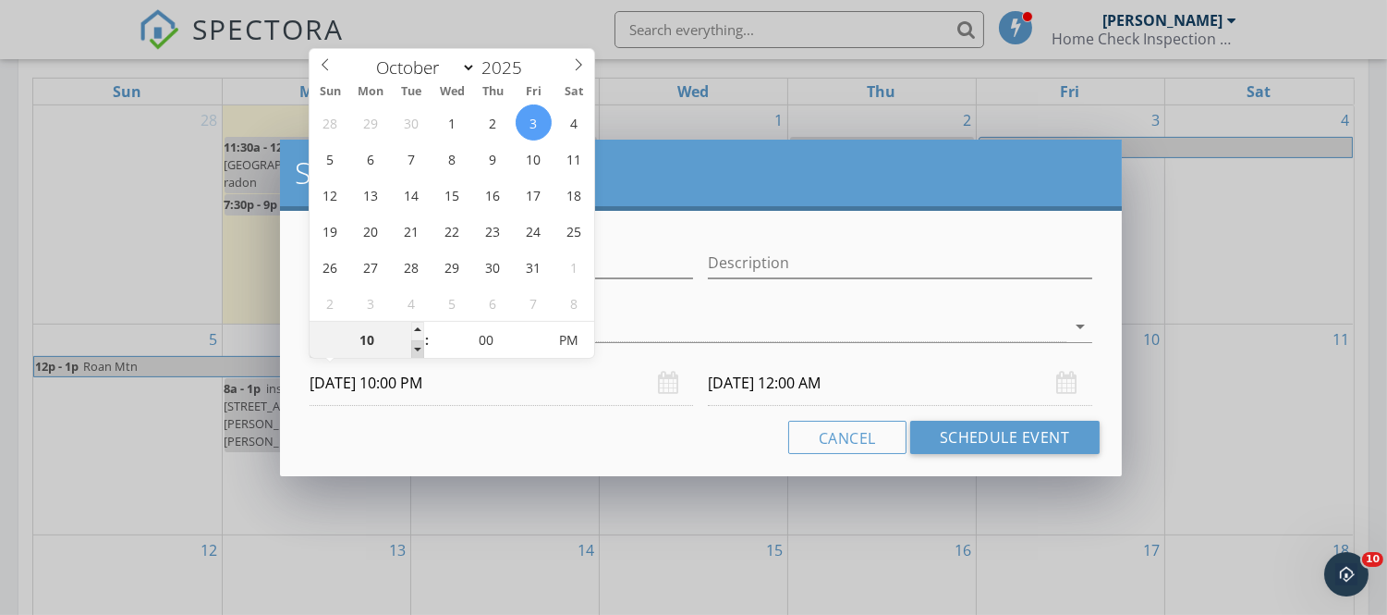
click at [412, 349] on span at bounding box center [417, 349] width 13 height 18
type input "09"
type input "10/03/2025 9:00 PM"
click at [412, 349] on span at bounding box center [417, 349] width 13 height 18
type input "08"
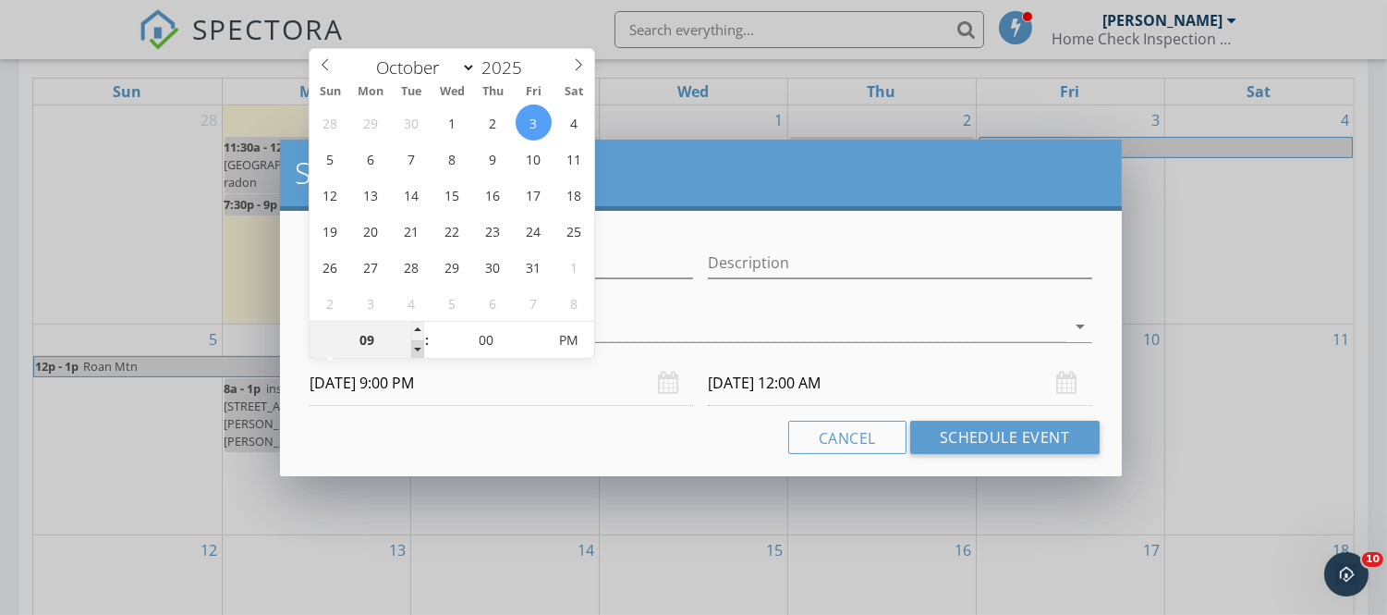
type input "10/03/2025 8:00 PM"
click at [412, 349] on span at bounding box center [417, 349] width 13 height 18
type input "10/04/2025 8:00 PM"
type input "10/03/2025 8:00 AM"
type input "10/04/2025 8:00 AM"
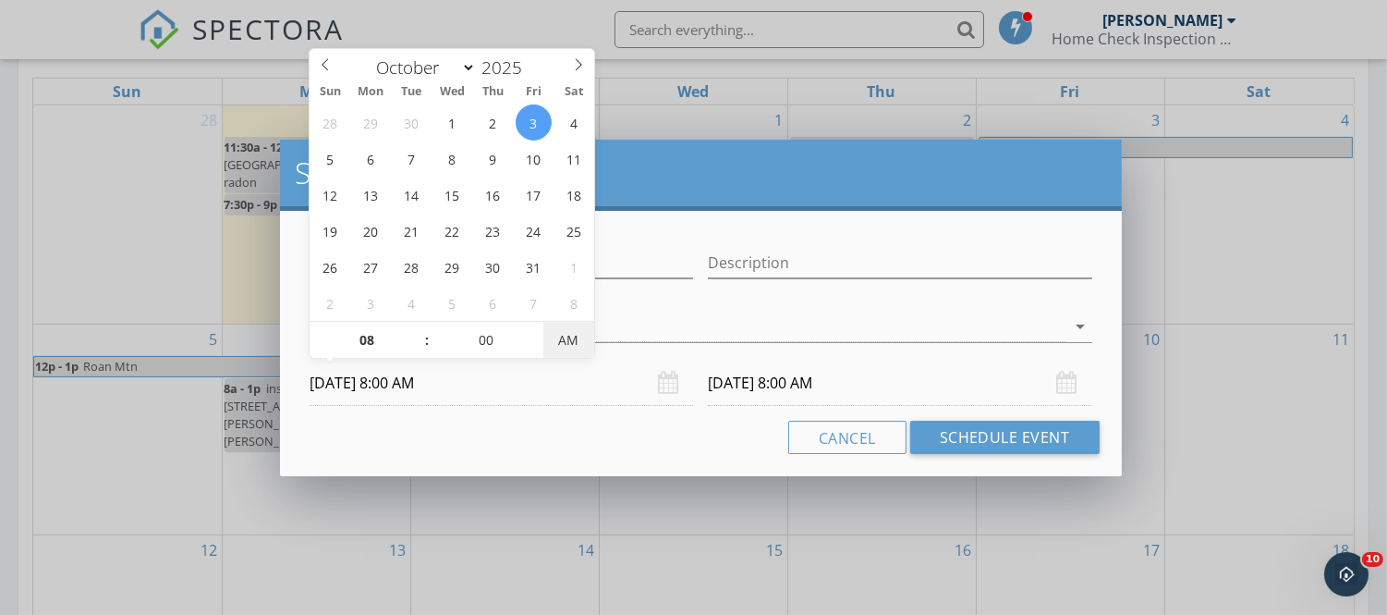
click at [568, 343] on span "AM" at bounding box center [569, 340] width 51 height 37
click at [854, 441] on button "Cancel" at bounding box center [847, 437] width 118 height 33
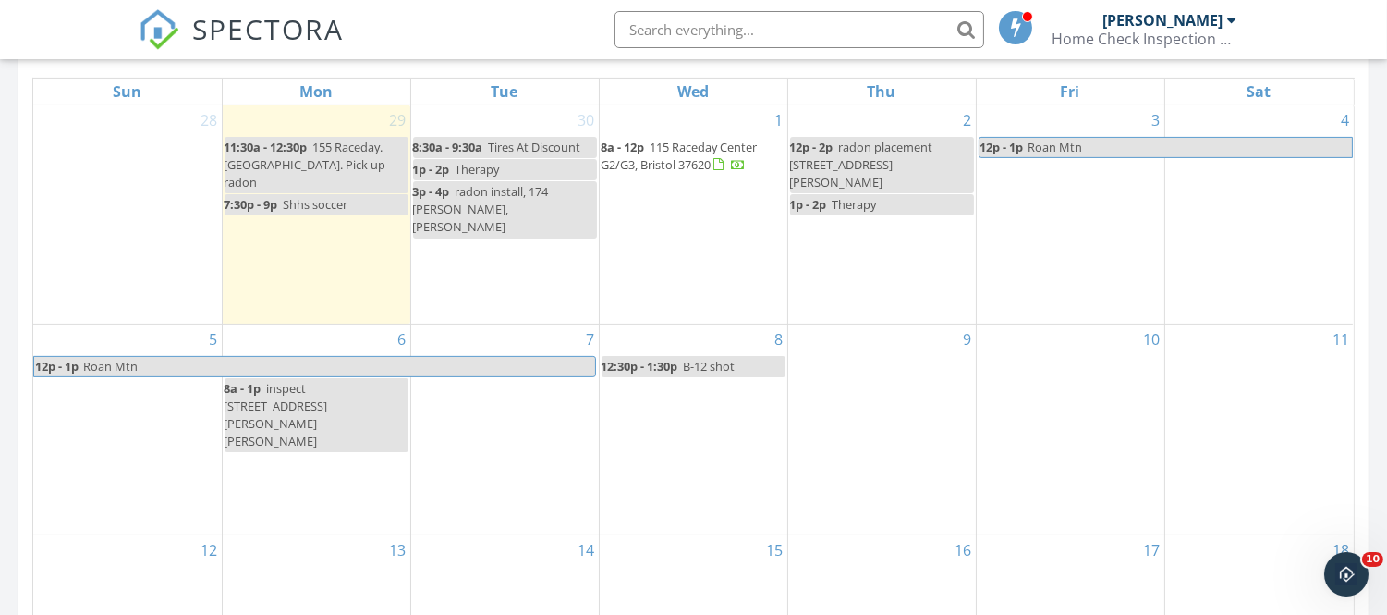
click at [1052, 186] on div "3 12p - 1p Roan Mtn" at bounding box center [1071, 214] width 188 height 218
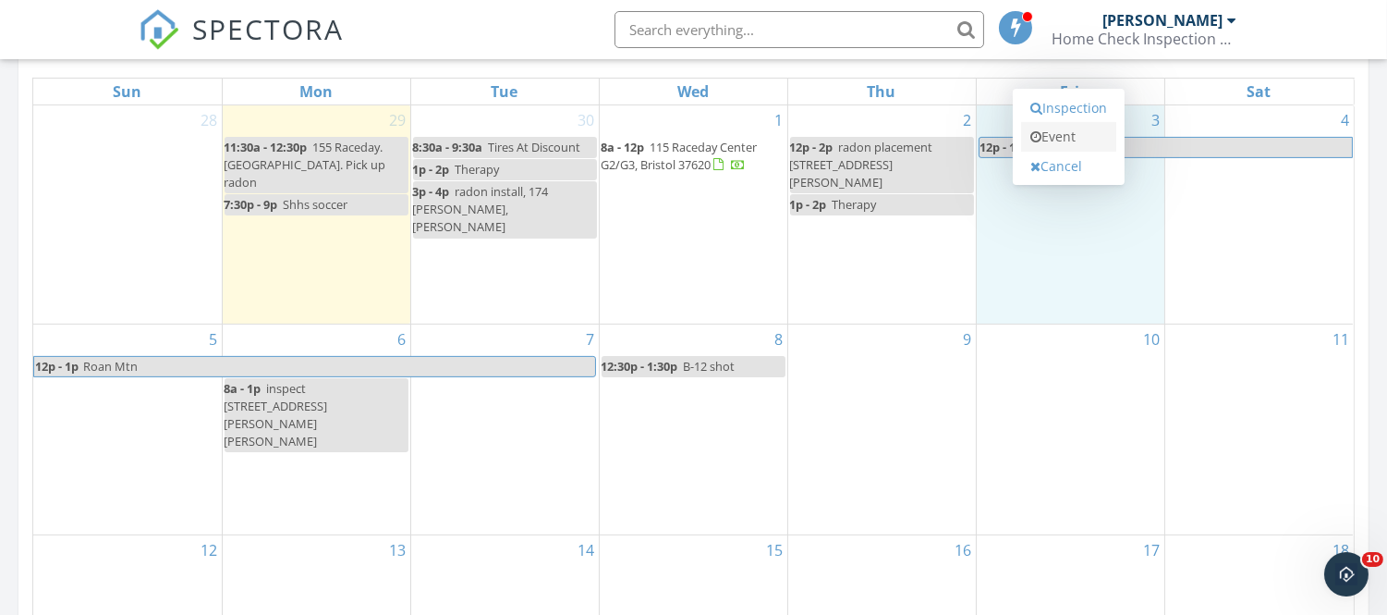
click at [1055, 134] on link "Event" at bounding box center [1068, 137] width 95 height 30
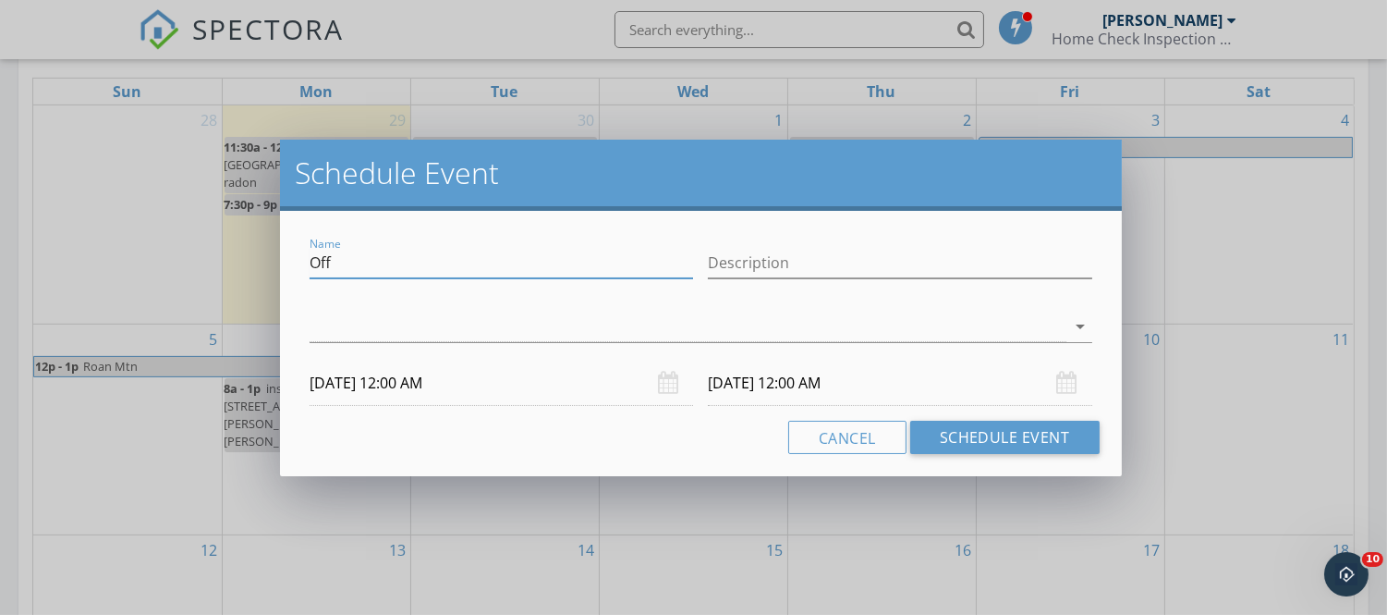
drag, startPoint x: 373, startPoint y: 266, endPoint x: 297, endPoint y: 252, distance: 78.0
click at [297, 252] on div "Name Off Description arrow_drop_down 10/03/2025 12:00 AM 10/04/2025 12:00 AM Ca…" at bounding box center [700, 343] width 841 height 265
type input "inspect 174 myrtle, cathy ball"
click at [324, 307] on div "check_box_outline_blank Michael Ray arrow_drop_down" at bounding box center [701, 330] width 782 height 60
click at [324, 319] on div at bounding box center [688, 326] width 756 height 31
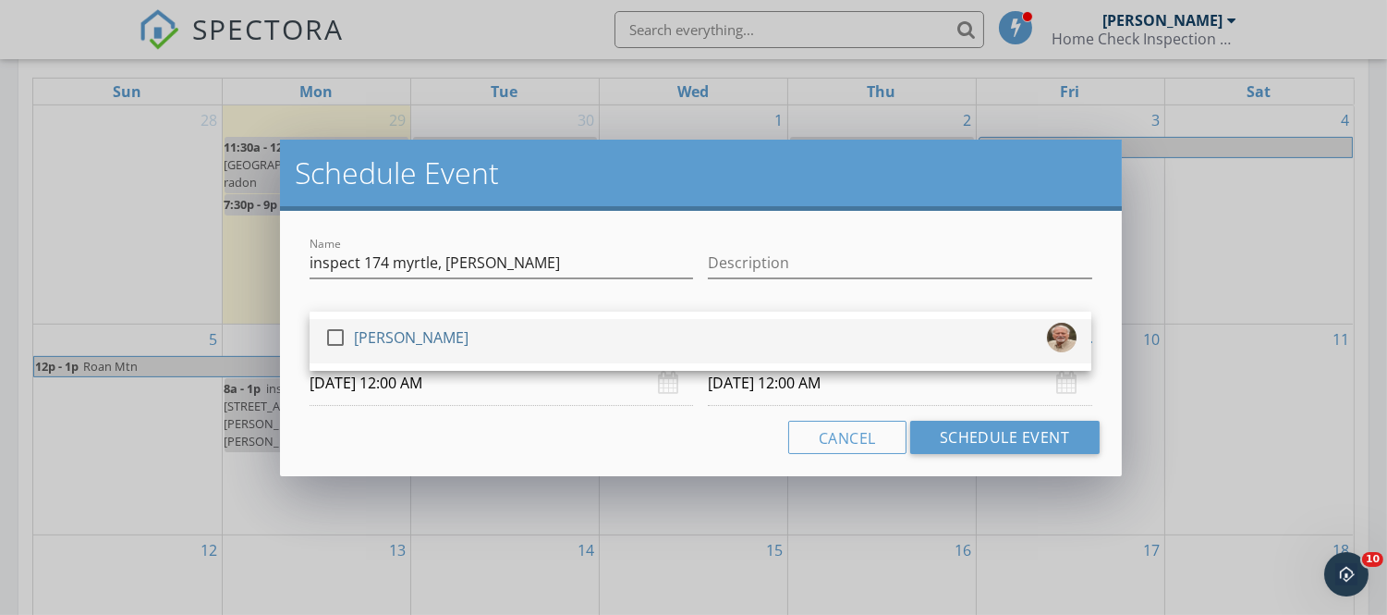
click at [333, 335] on div at bounding box center [335, 337] width 31 height 31
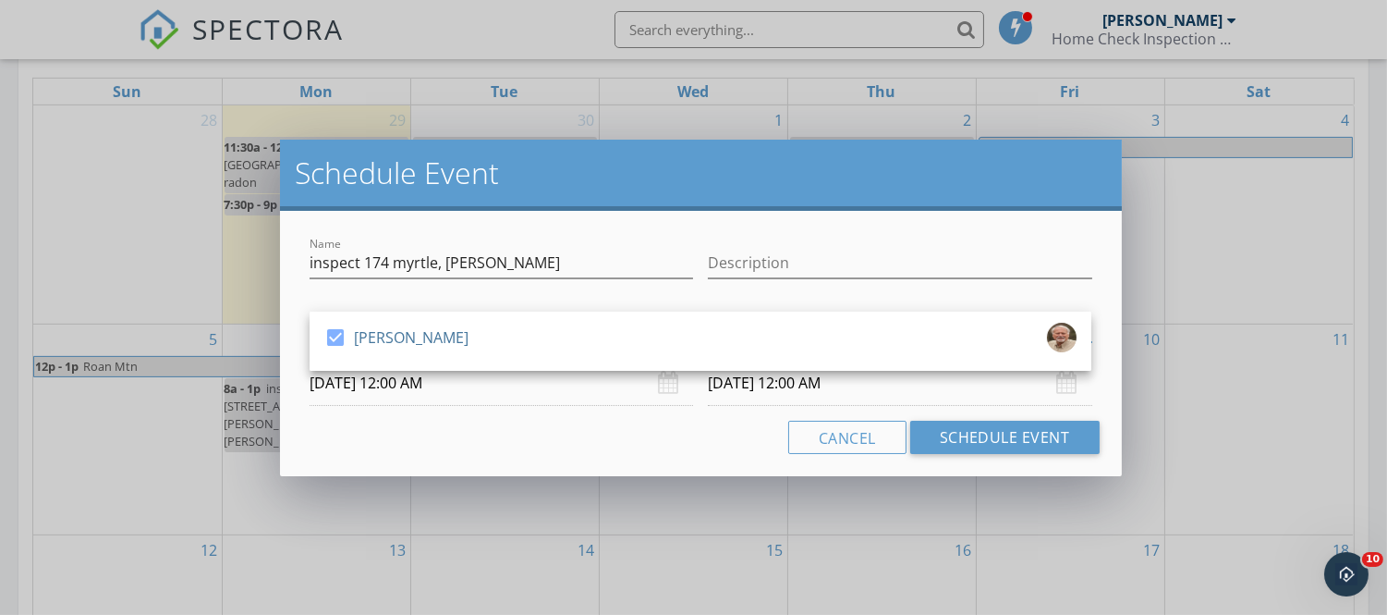
click at [407, 388] on input "10/03/2025 12:00 AM" at bounding box center [502, 382] width 384 height 45
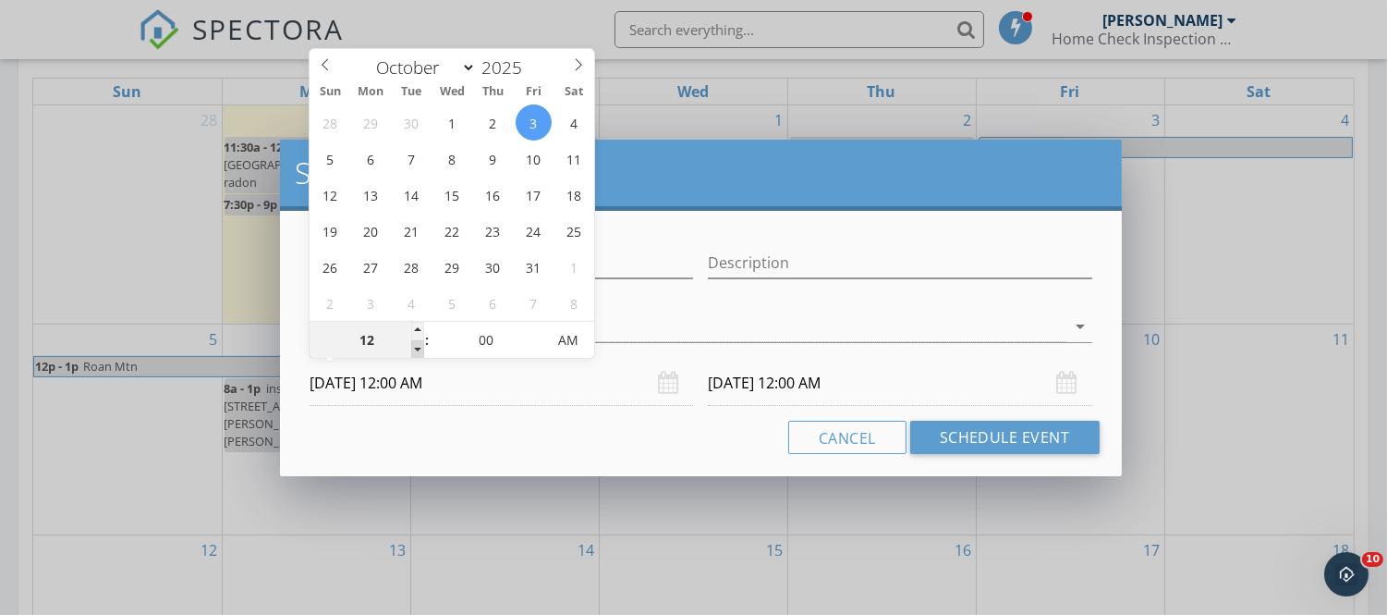
type input "11"
type input "10/03/2025 11:00 PM"
click at [416, 344] on span at bounding box center [417, 349] width 13 height 18
type input "10/04/2025 11:00 PM"
type input "10"
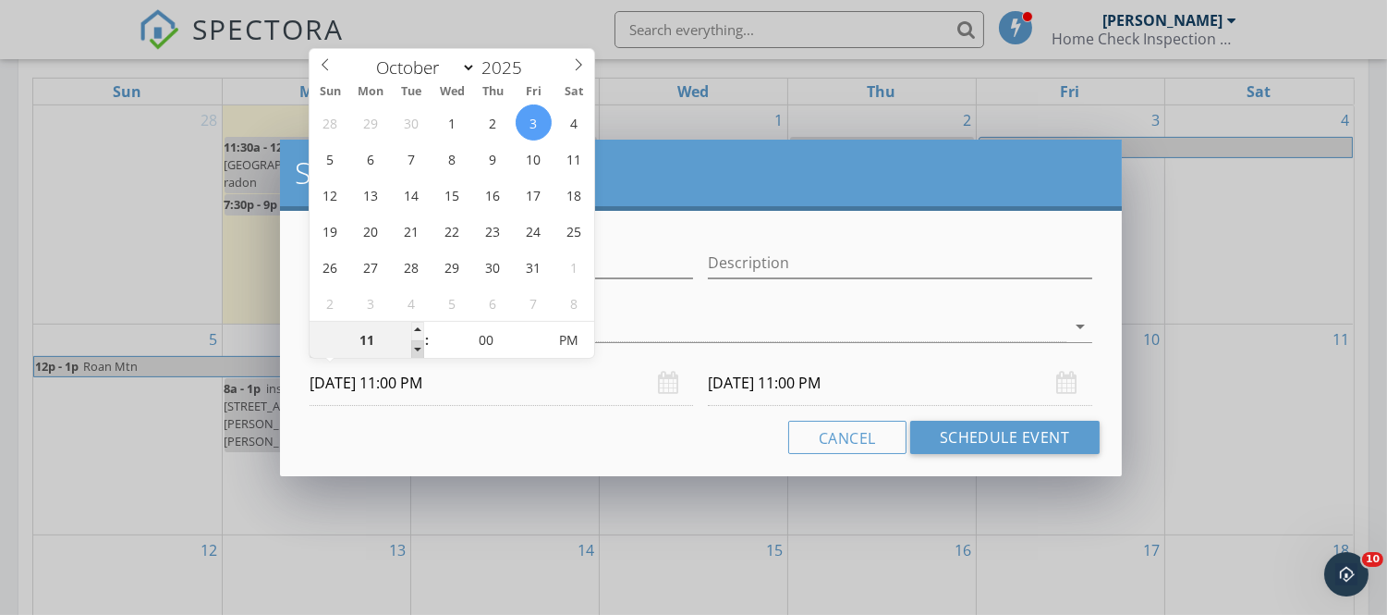
type input "10/03/2025 10:00 PM"
click at [416, 344] on span at bounding box center [417, 349] width 13 height 18
type input "09"
type input "10/03/2025 9:00 PM"
click at [416, 344] on span at bounding box center [417, 349] width 13 height 18
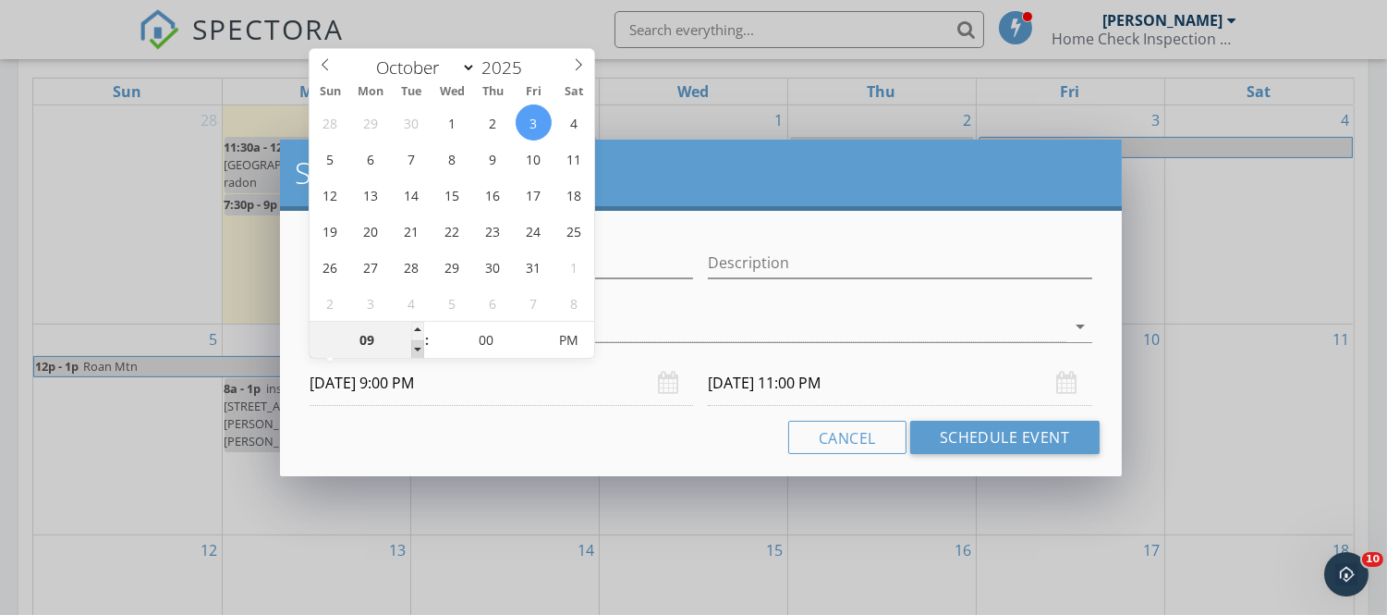
type input "08"
type input "10/03/2025 8:00 PM"
click at [416, 344] on span at bounding box center [417, 349] width 13 height 18
type input "10/04/2025 8:00 PM"
type input "10/03/2025 8:00 AM"
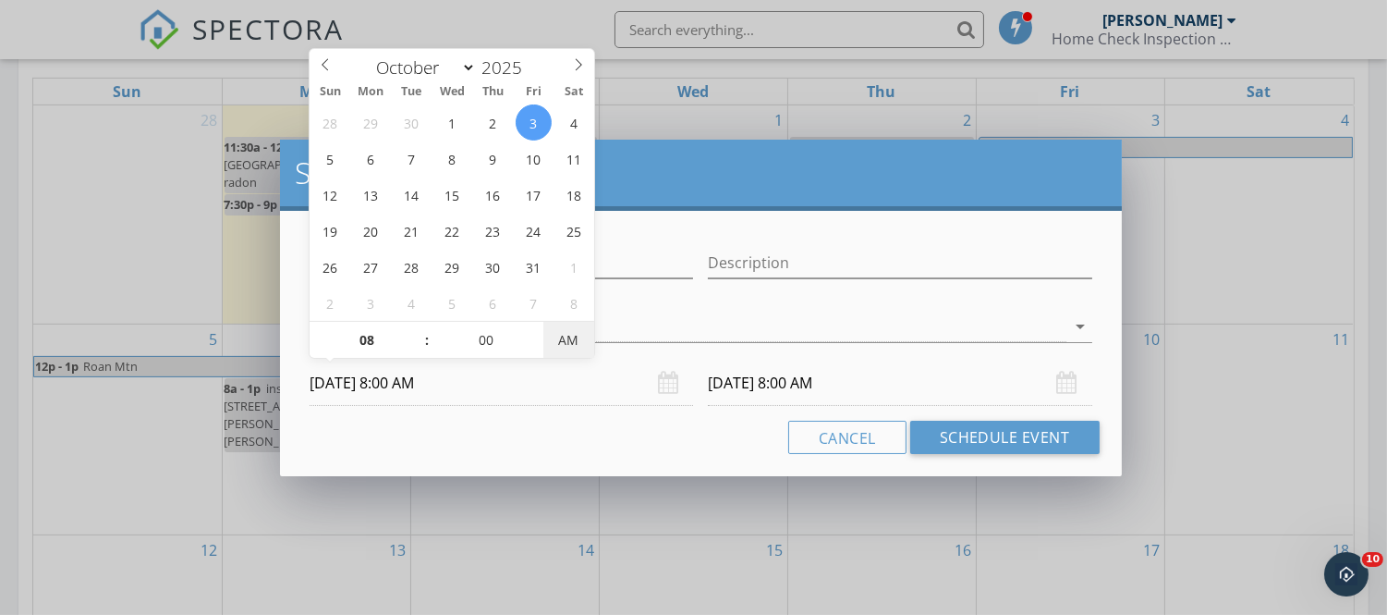
click at [568, 336] on span "AM" at bounding box center [569, 340] width 51 height 37
click at [758, 381] on input "10/04/2025 8:00 AM" at bounding box center [900, 382] width 384 height 45
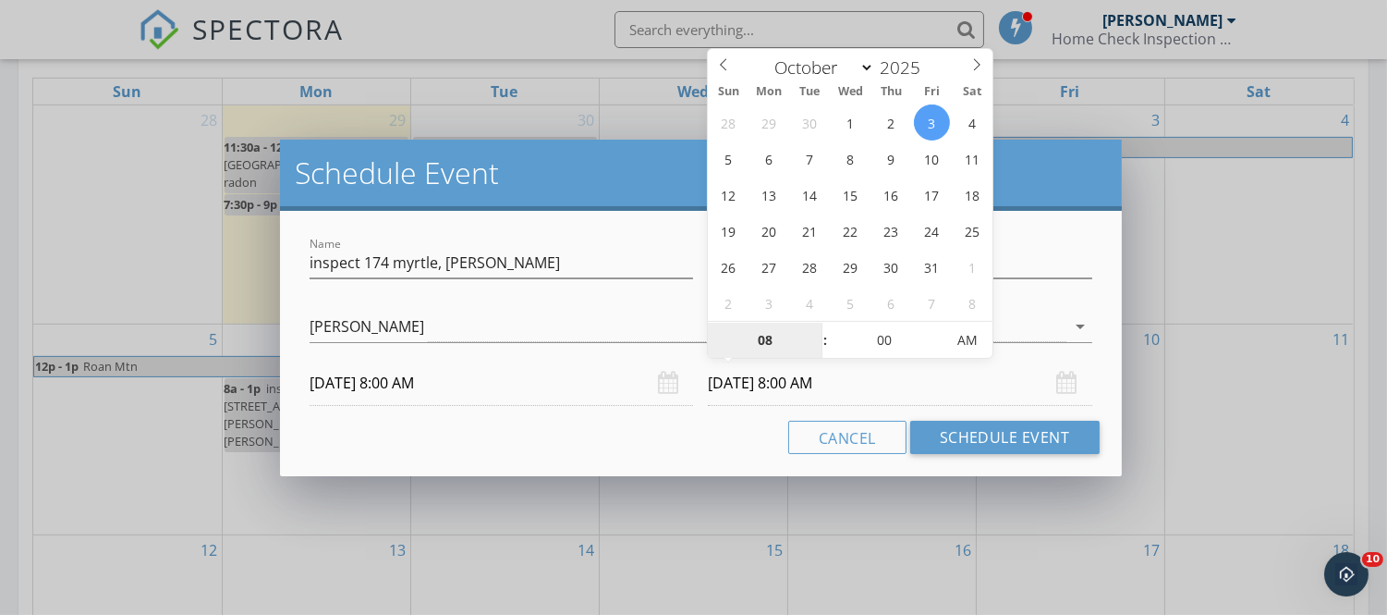
type input "10/03/2025 8:00 AM"
type input "09"
type input "10/03/2025 9:00 AM"
click at [813, 327] on span at bounding box center [816, 331] width 13 height 18
type input "10"
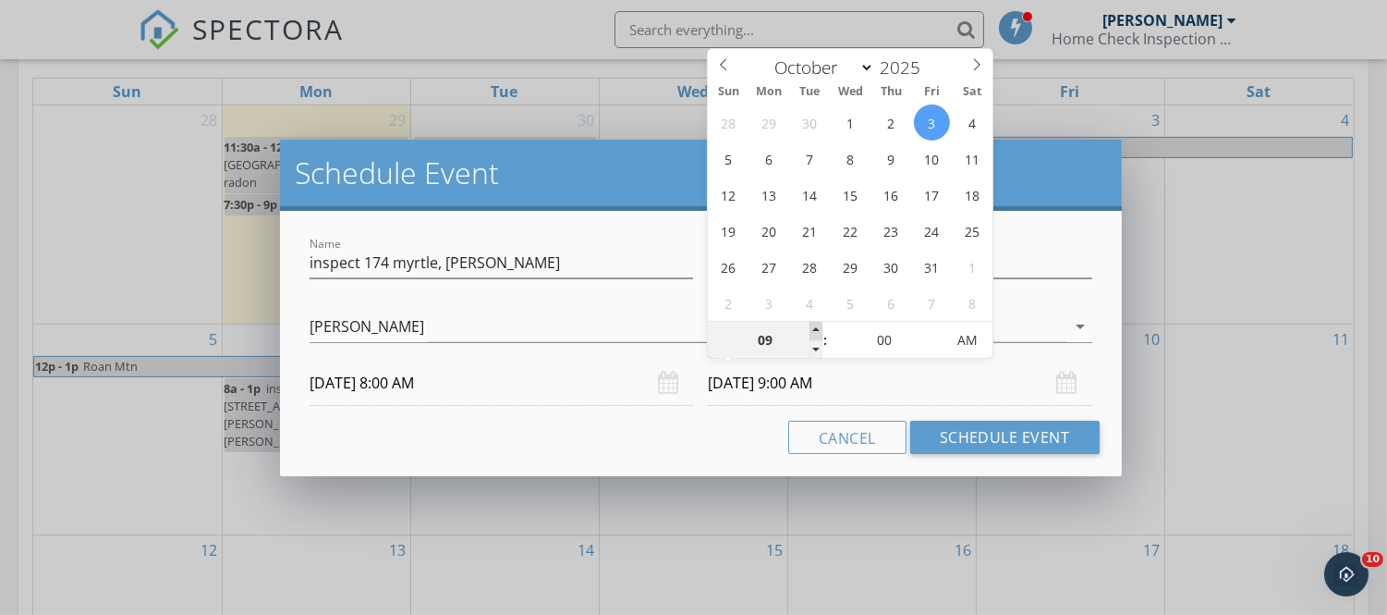
type input "10/03/2025 10:00 AM"
click at [813, 327] on span at bounding box center [816, 331] width 13 height 18
type input "11"
type input "10/03/2025 11:00 AM"
click at [813, 327] on span at bounding box center [816, 331] width 13 height 18
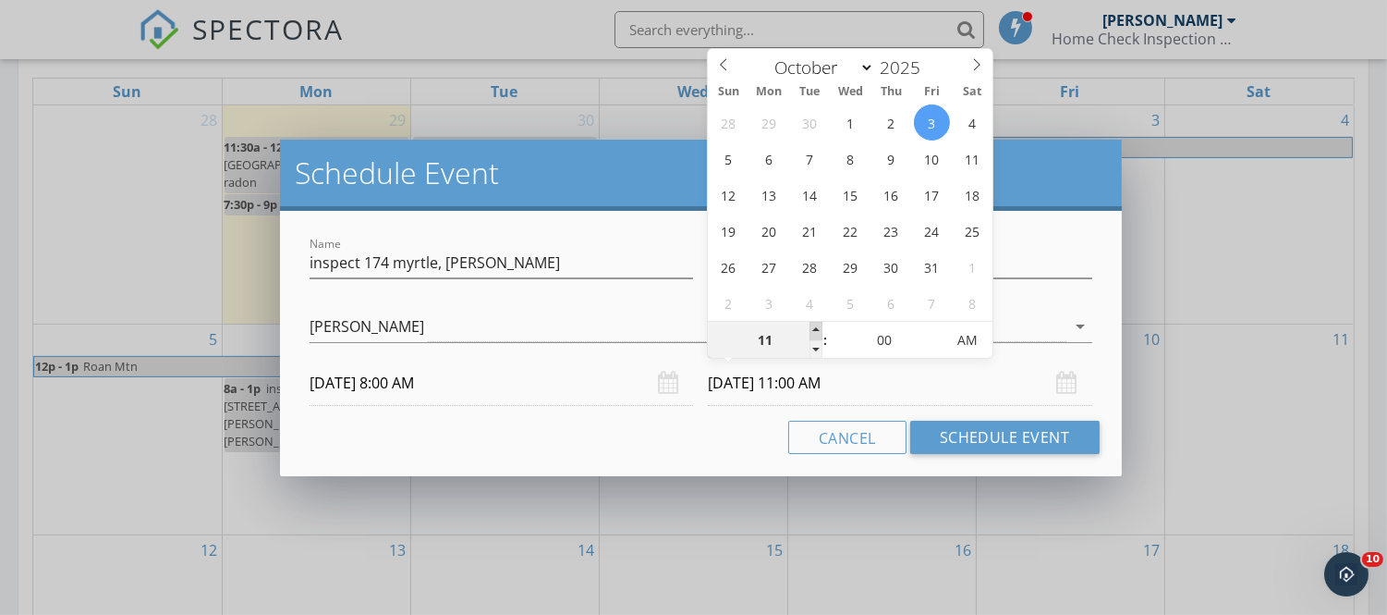
type input "12"
type input "10/03/2025 12:00 PM"
click at [813, 327] on span at bounding box center [816, 331] width 13 height 18
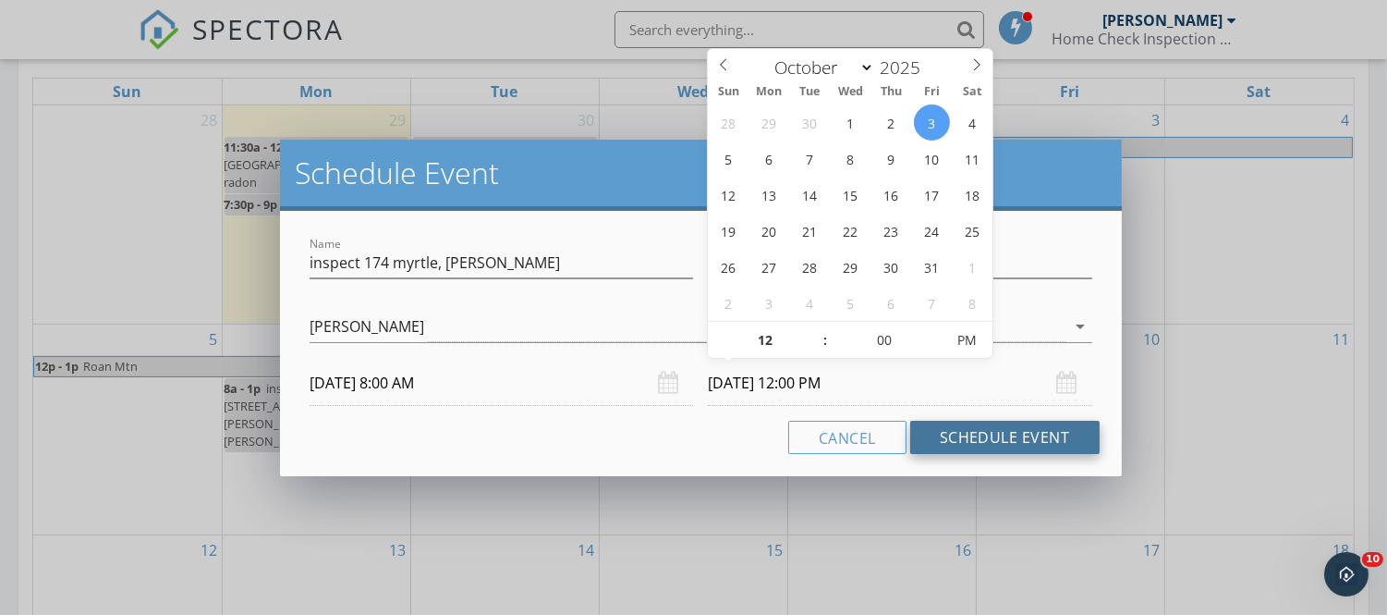
click at [964, 430] on button "Schedule Event" at bounding box center [1004, 437] width 189 height 33
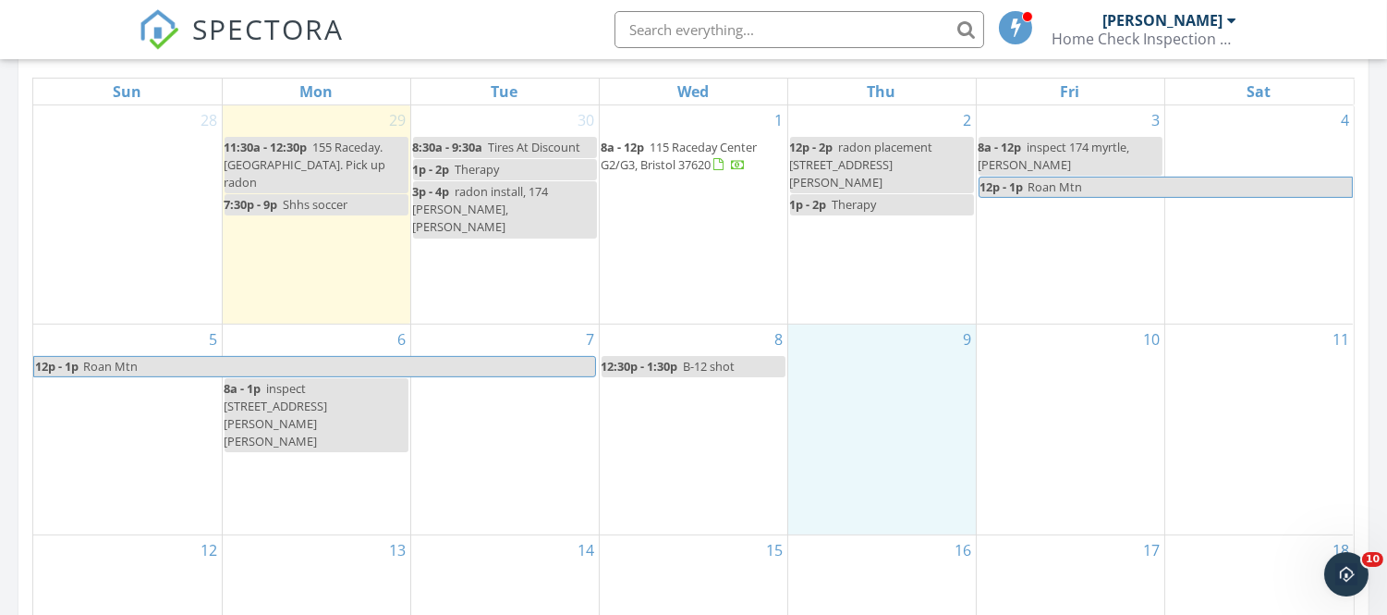
click at [964, 430] on div "9" at bounding box center [882, 429] width 188 height 211
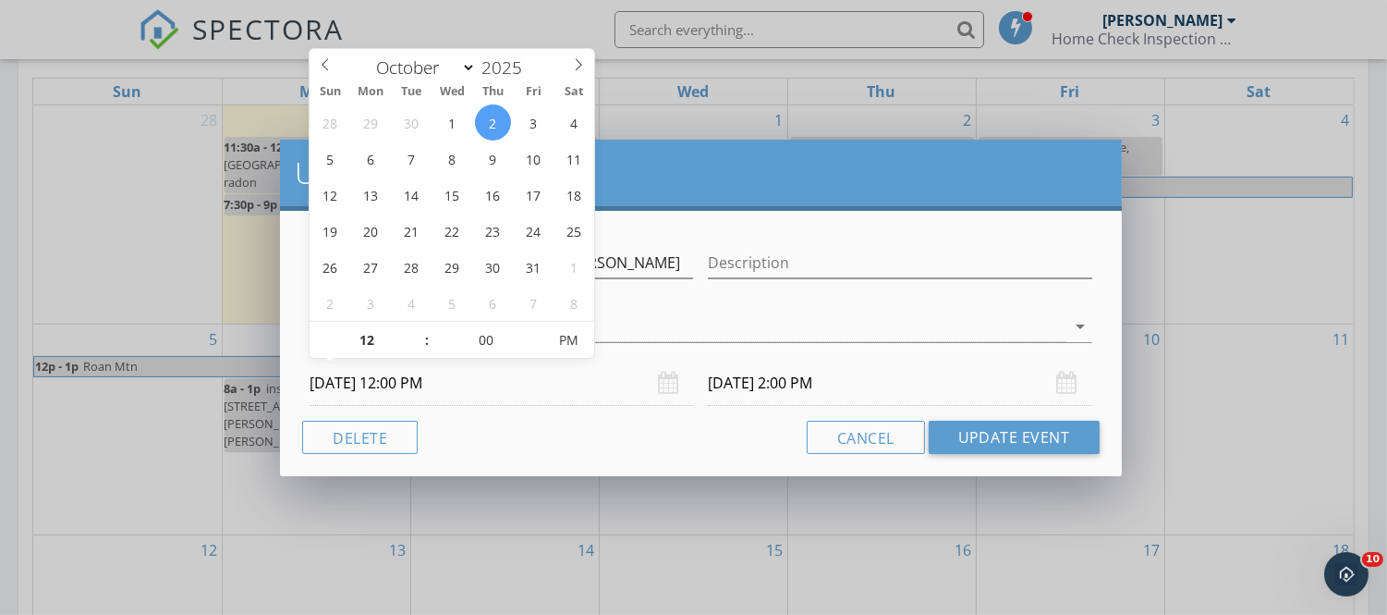
click at [373, 376] on input "10/02/2025 12:00 PM" at bounding box center [502, 382] width 384 height 45
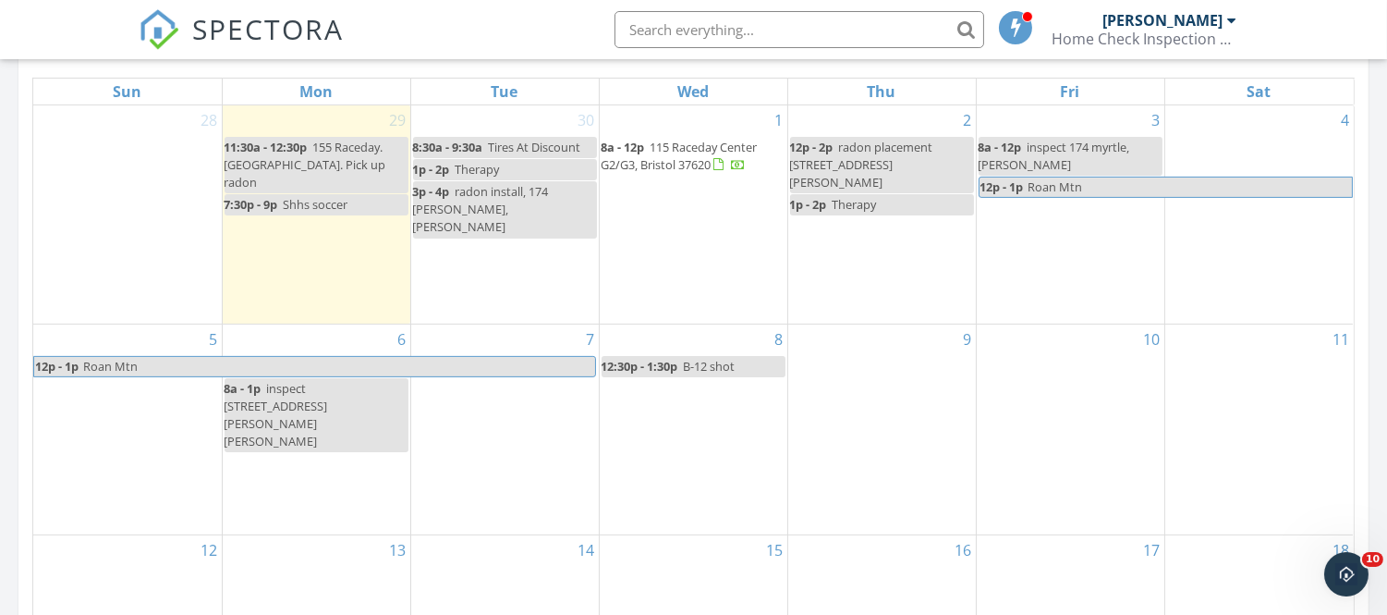
click at [1240, 376] on div at bounding box center [693, 307] width 1387 height 615
click at [583, 117] on link "30" at bounding box center [587, 120] width 24 height 30
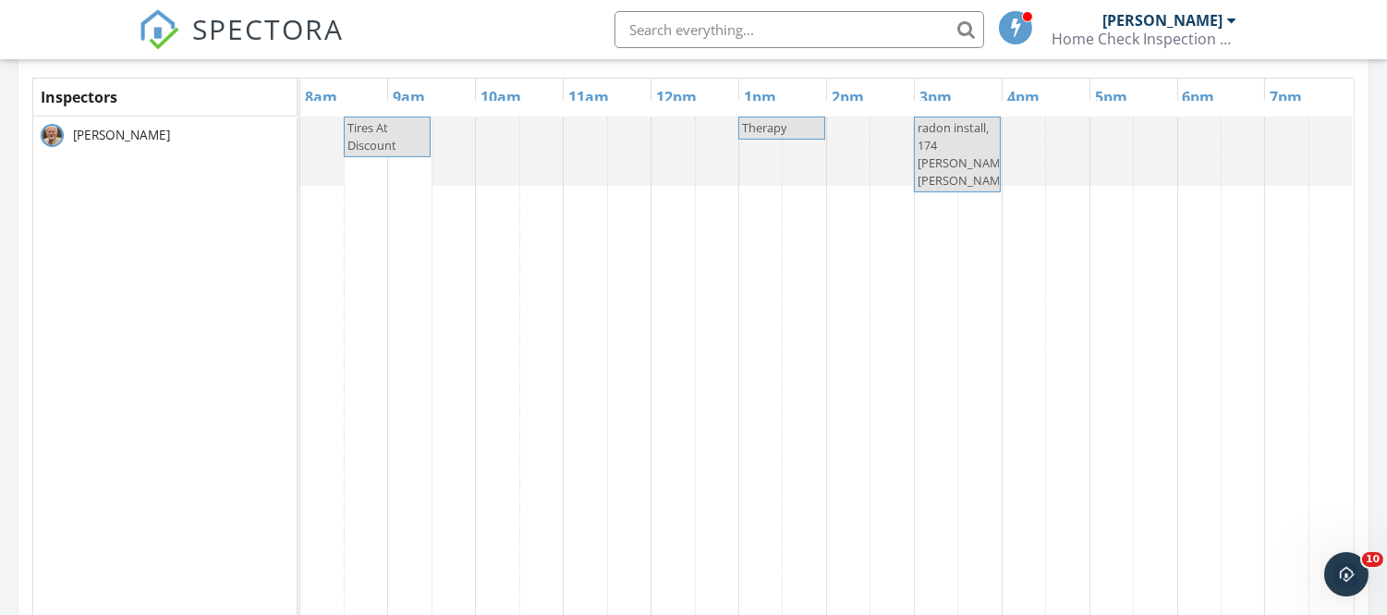
click at [300, 134] on div at bounding box center [300, 150] width 0 height 69
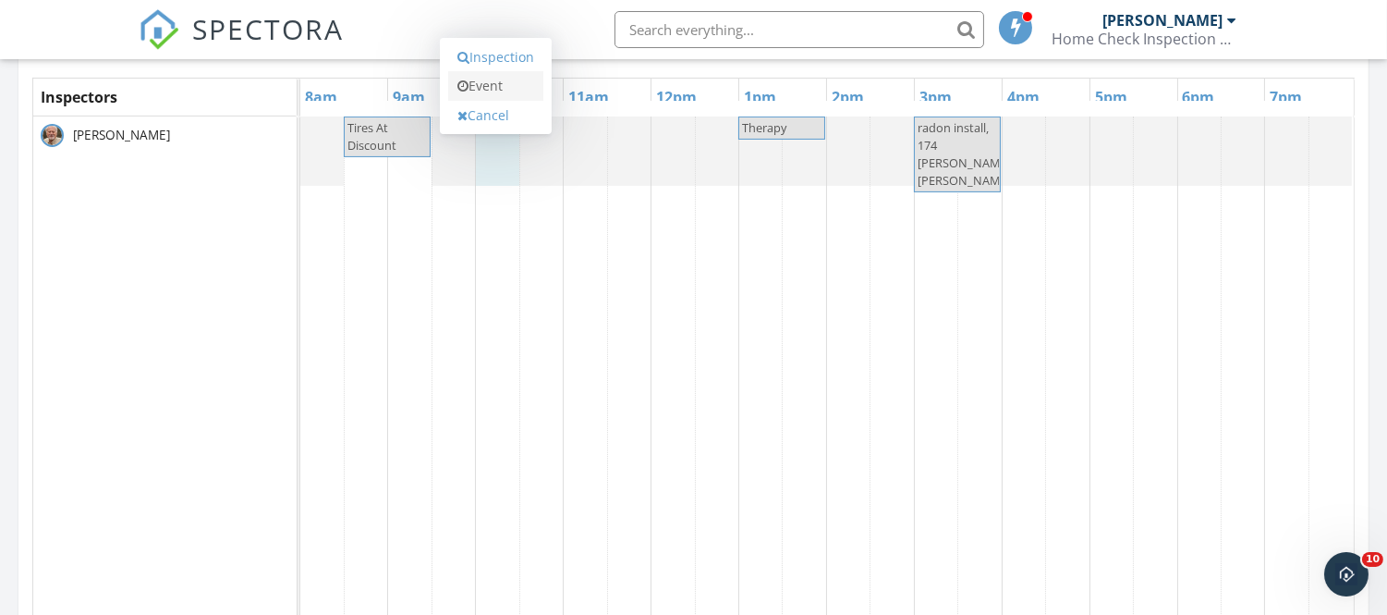
click at [494, 79] on link "Event" at bounding box center [495, 86] width 95 height 30
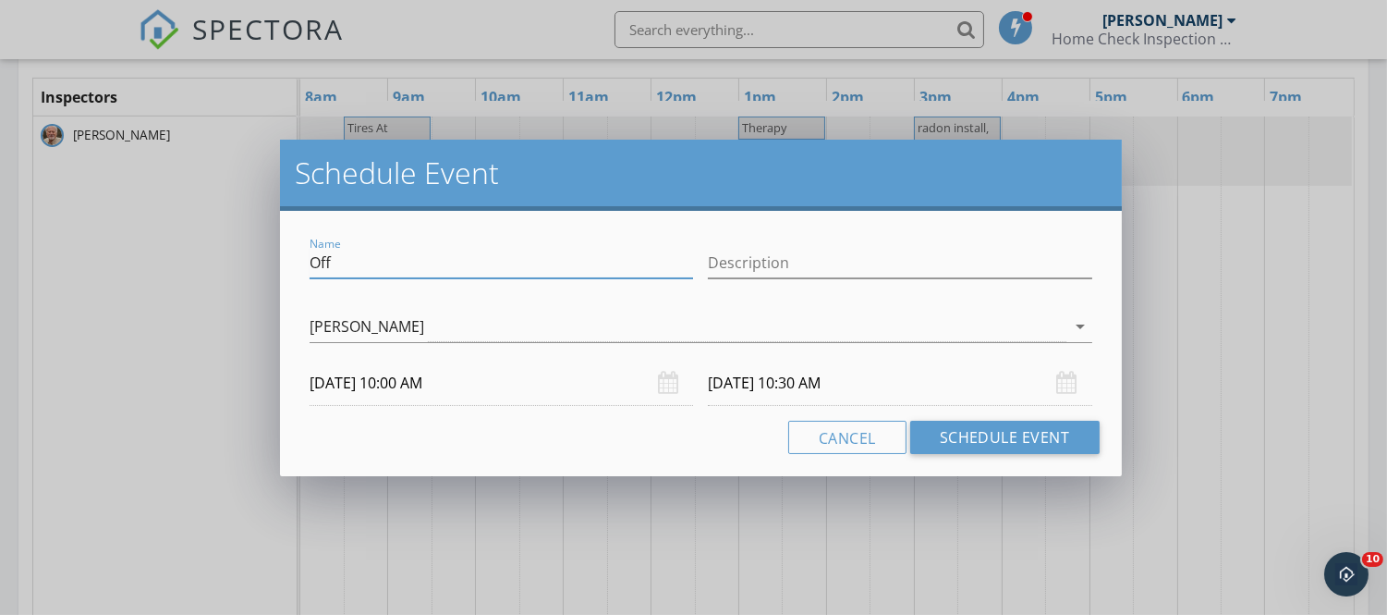
drag, startPoint x: 359, startPoint y: 252, endPoint x: 305, endPoint y: 250, distance: 53.7
click at [305, 250] on div "Name Off" at bounding box center [501, 265] width 398 height 64
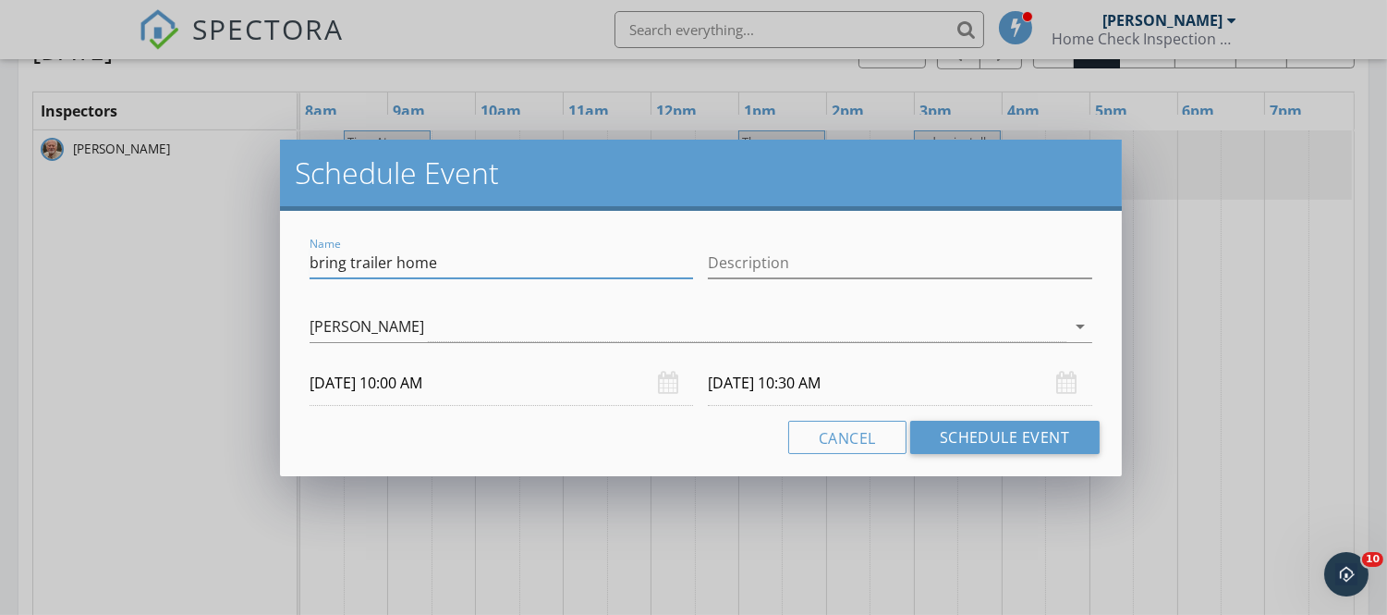
scroll to position [1002, 0]
type input "bring trailer home"
click at [353, 379] on input "09/30/2025 10:00 AM" at bounding box center [502, 382] width 384 height 45
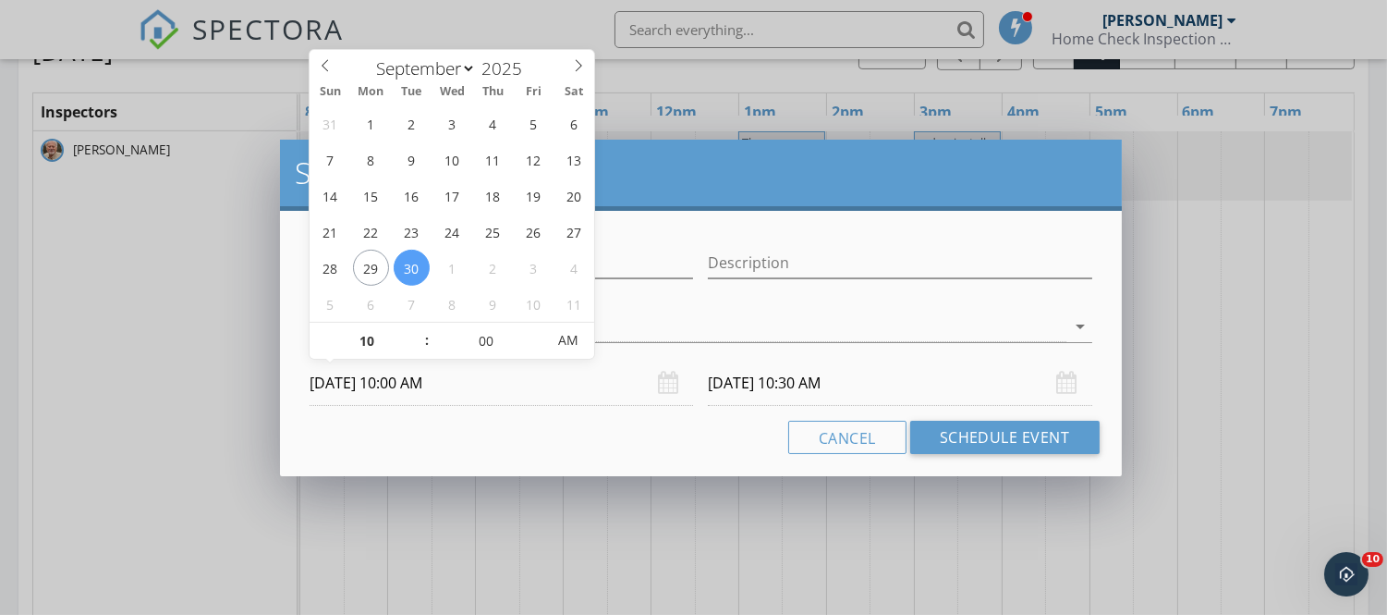
click at [733, 381] on input "09/30/2025 10:30 AM" at bounding box center [900, 382] width 384 height 45
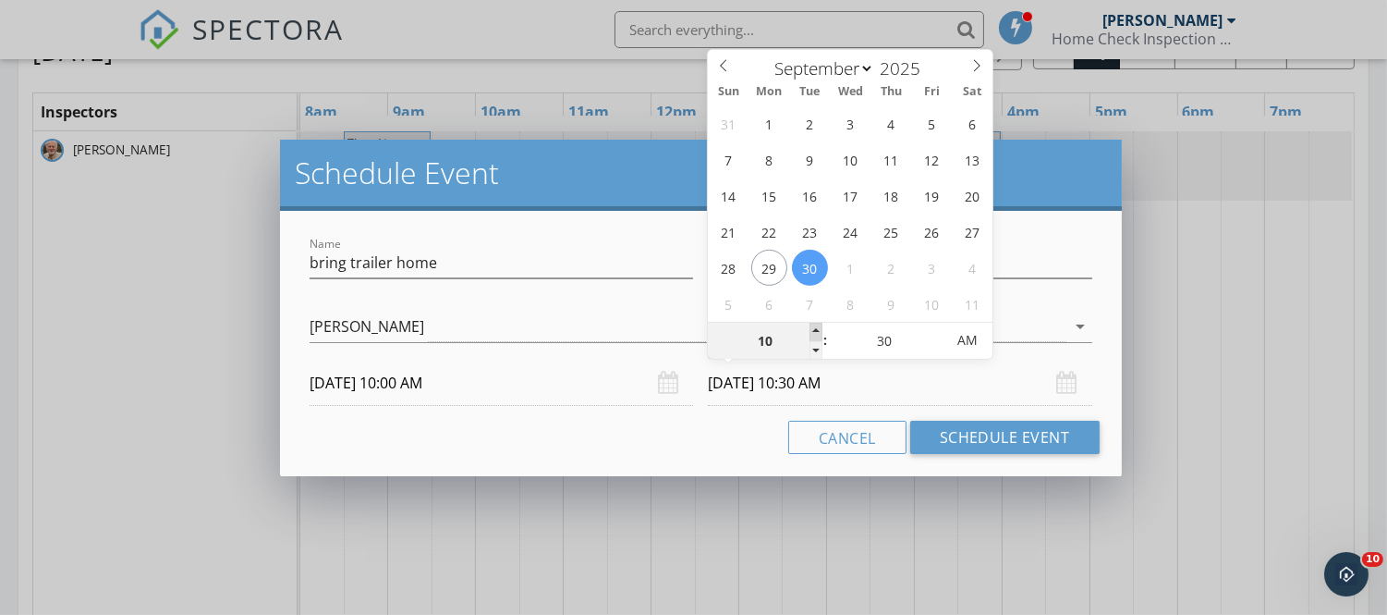
type input "11"
type input "09/30/2025 11:30 AM"
click at [817, 328] on span at bounding box center [816, 332] width 13 height 18
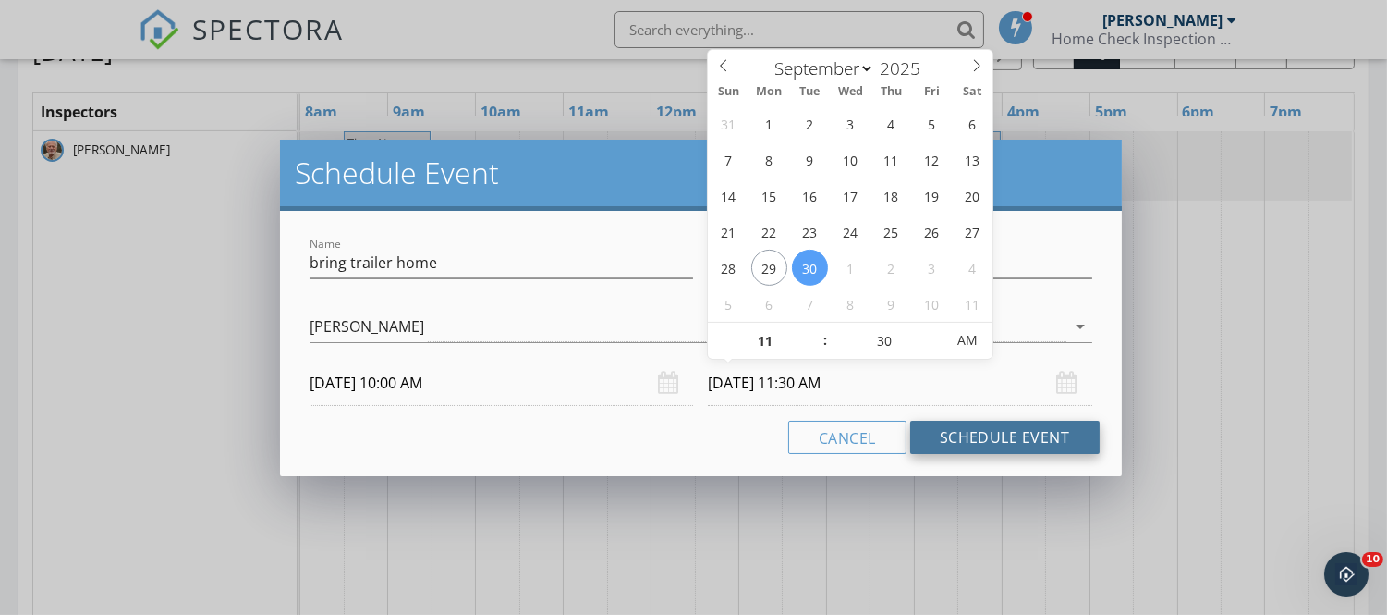
click at [947, 433] on button "Schedule Event" at bounding box center [1004, 437] width 189 height 33
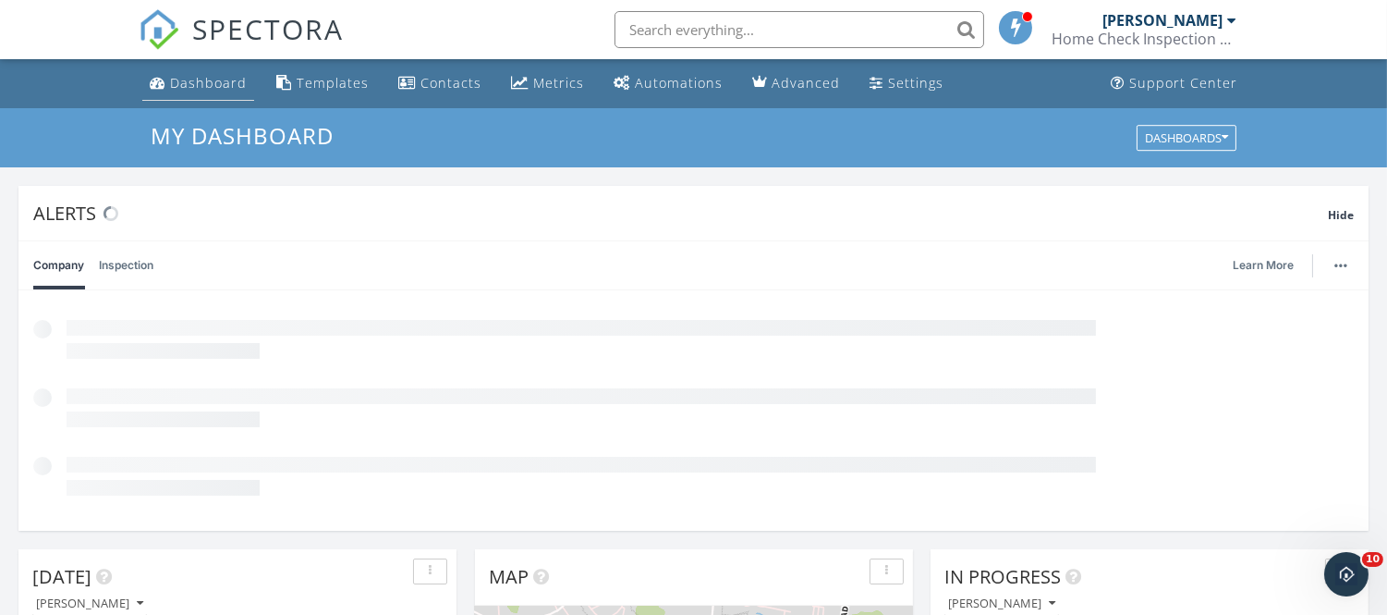
click at [229, 74] on div "Dashboard" at bounding box center [208, 83] width 77 height 18
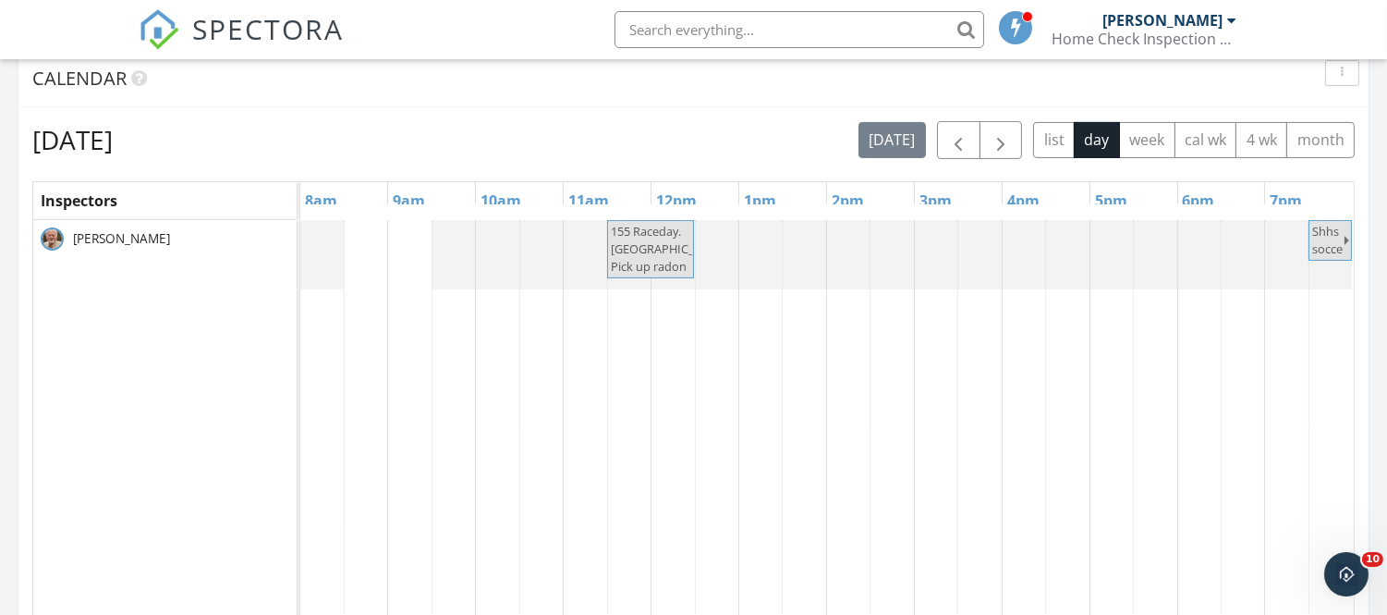
scroll to position [885, 0]
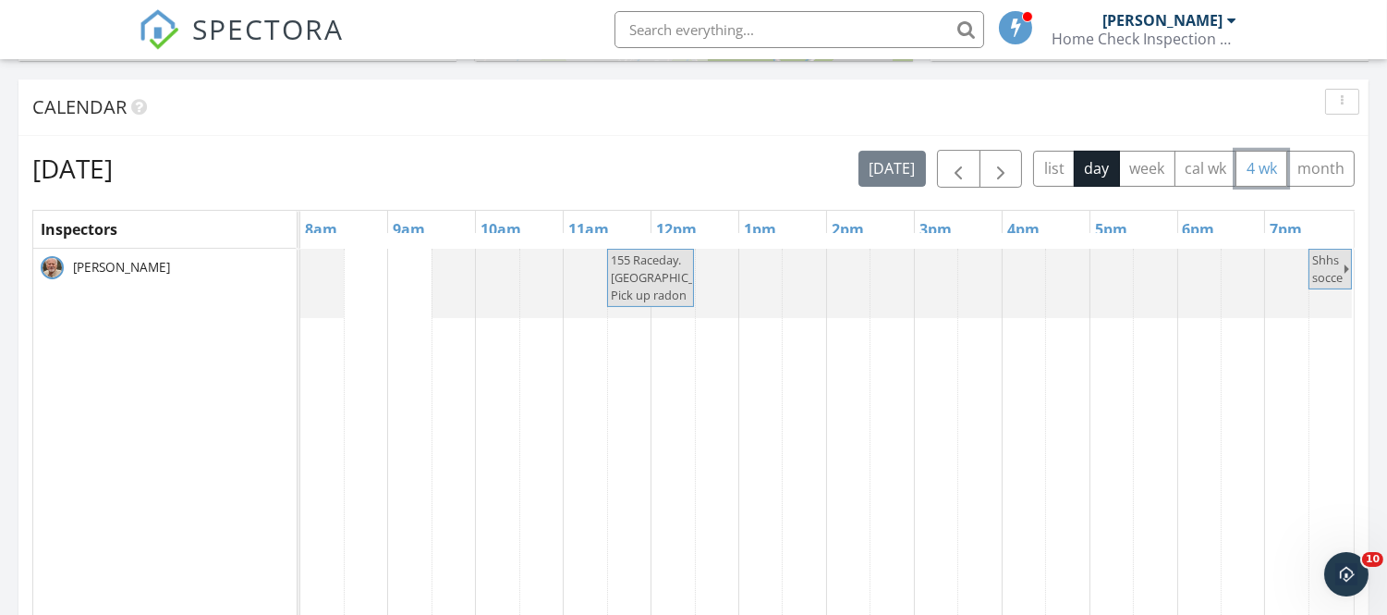
click at [1279, 163] on button "4 wk" at bounding box center [1262, 169] width 52 height 36
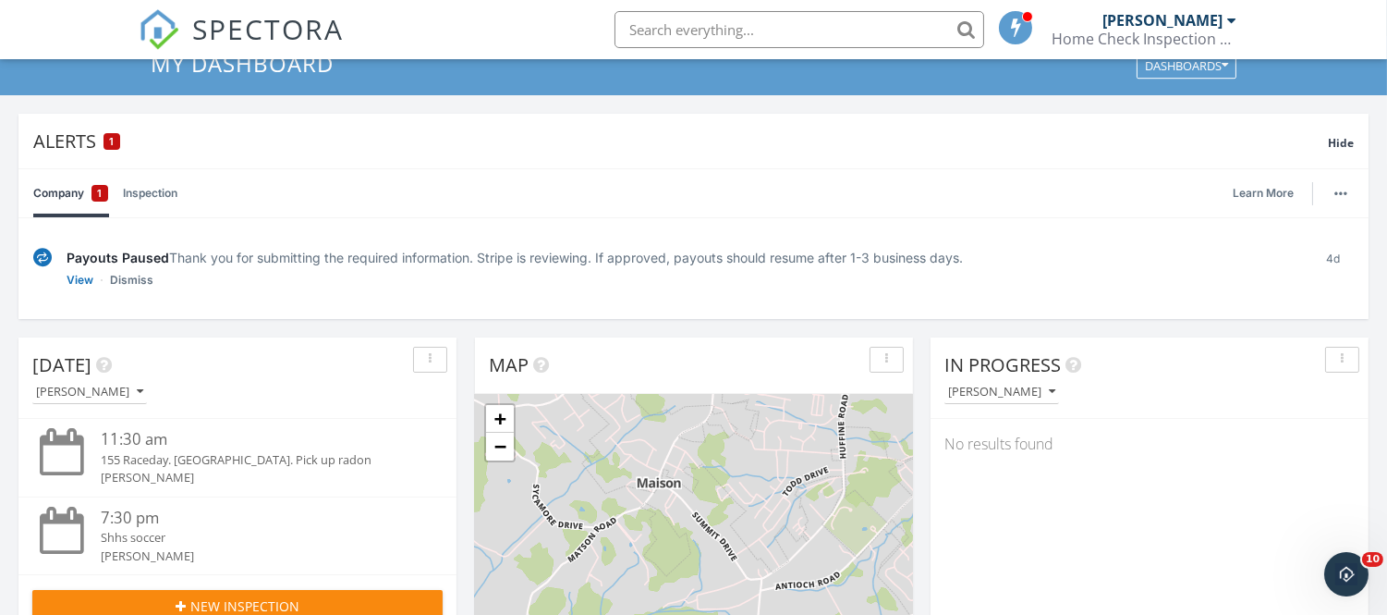
scroll to position [0, 0]
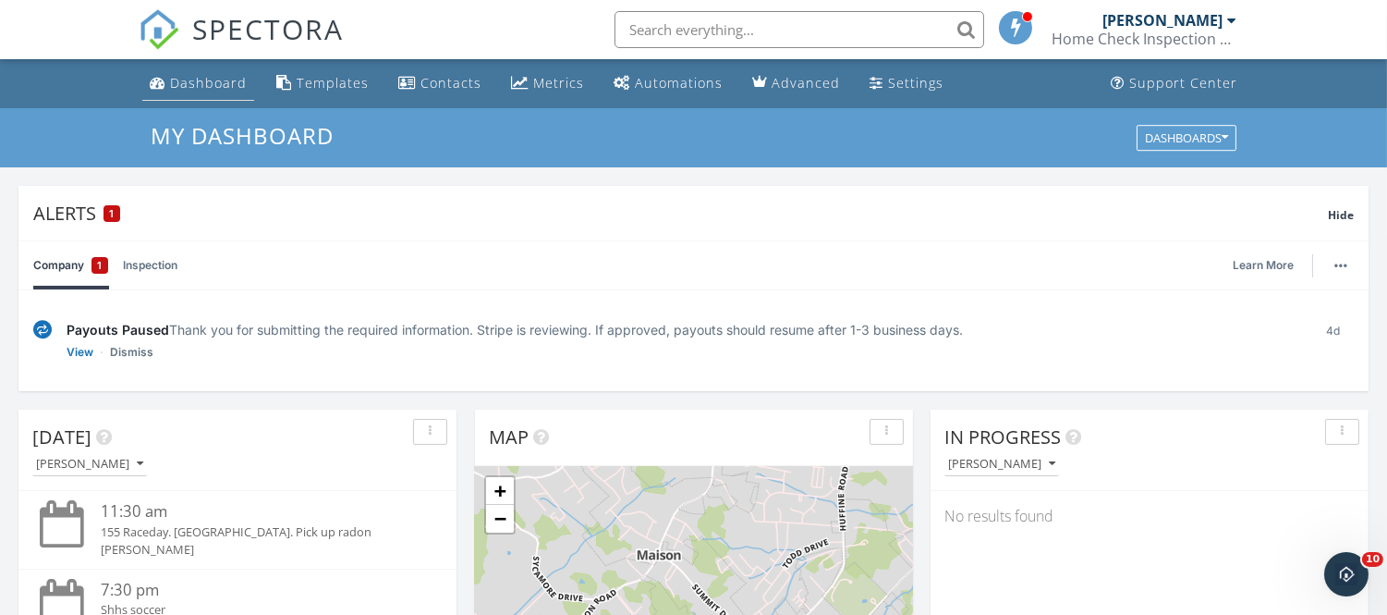
click at [210, 81] on div "Dashboard" at bounding box center [208, 83] width 77 height 18
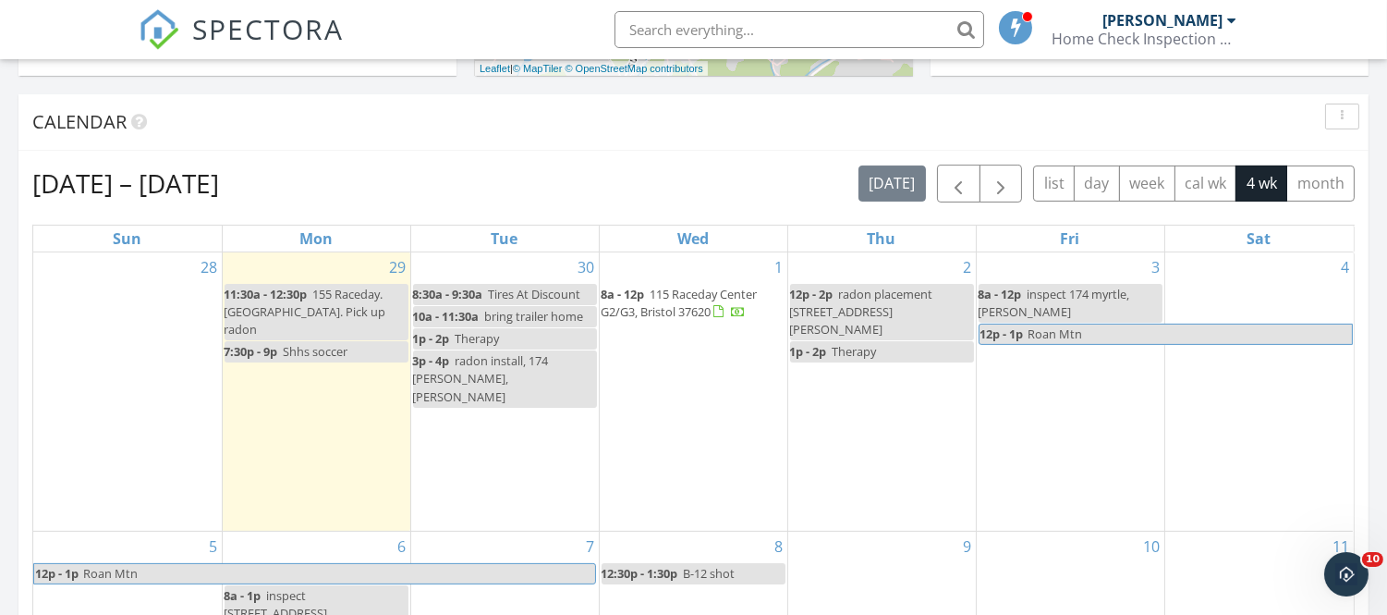
scroll to position [874, 0]
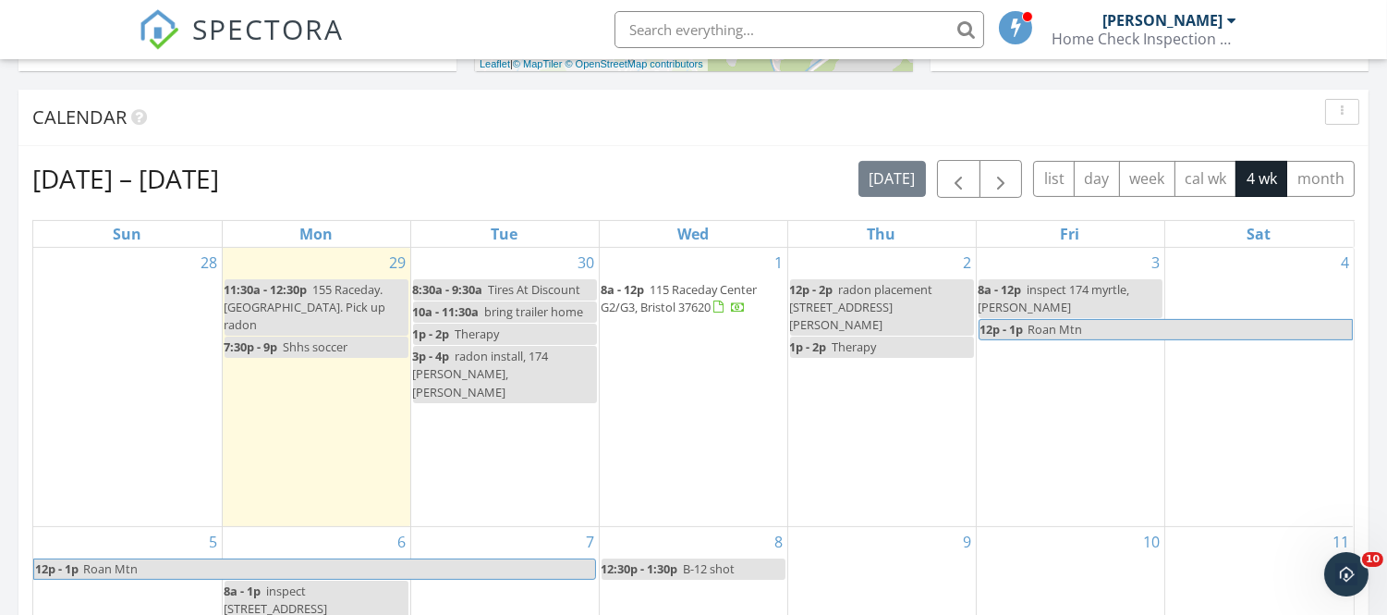
click at [685, 299] on span "115 Raceday Center G2/G3, Bristol 37620" at bounding box center [680, 298] width 156 height 34
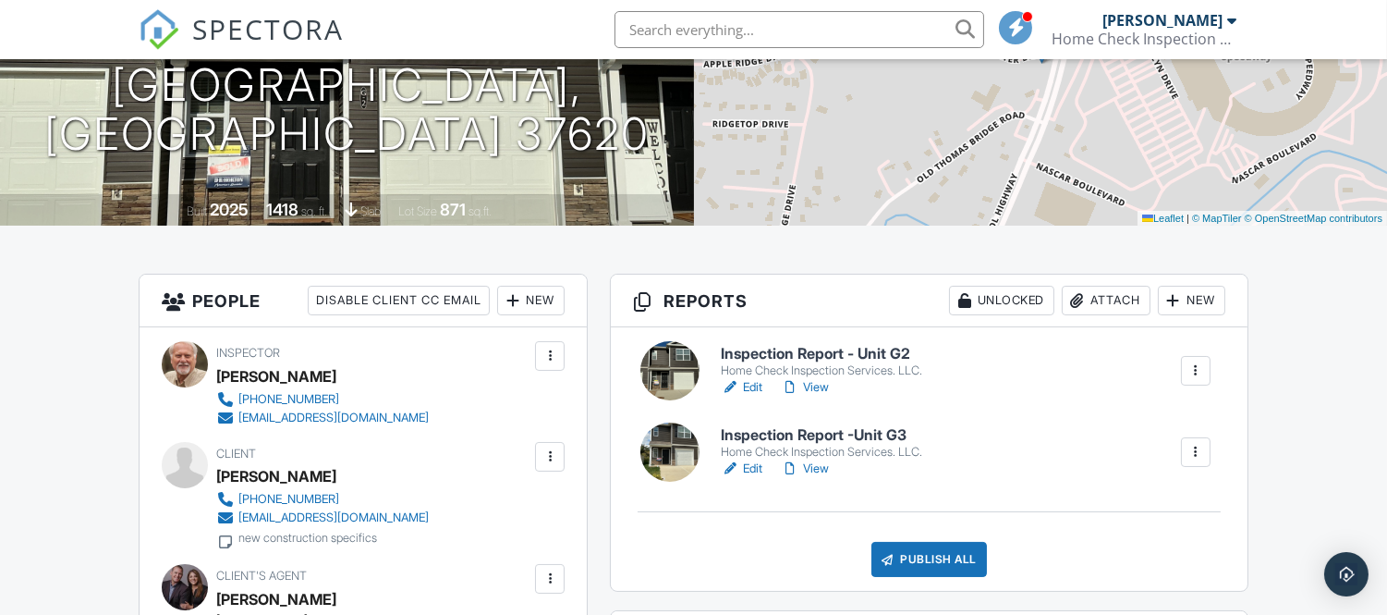
scroll to position [384, 0]
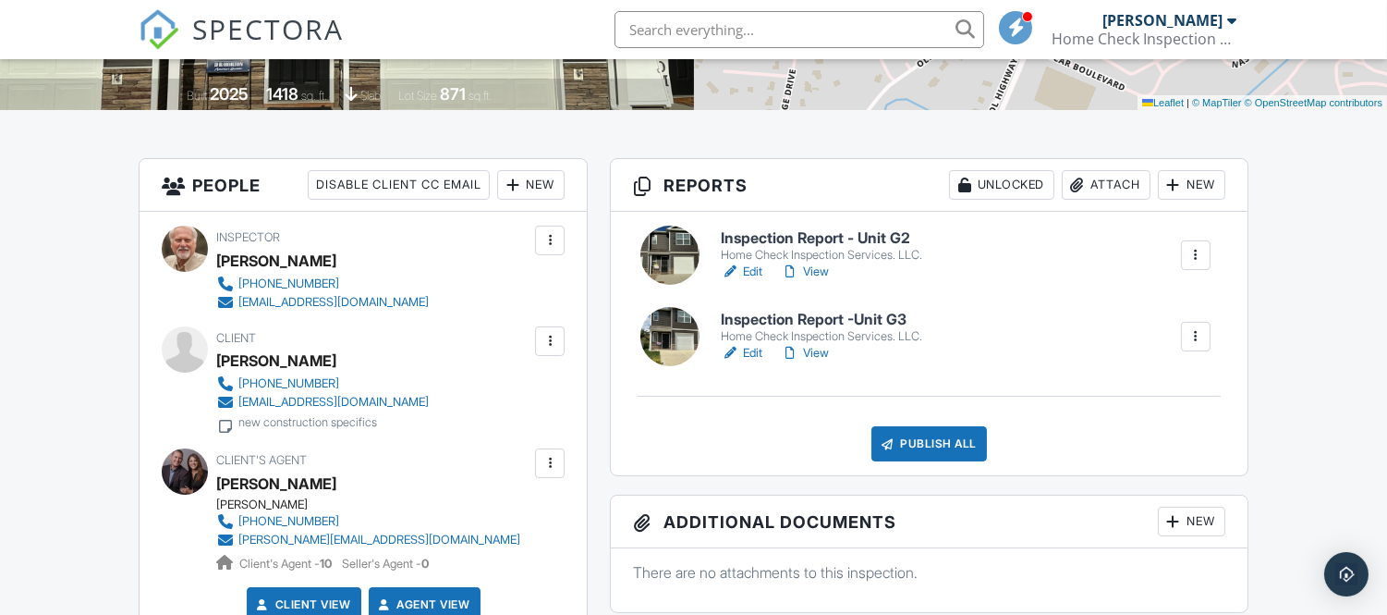
drag, startPoint x: 1396, startPoint y: 100, endPoint x: 1397, endPoint y: 178, distance: 78.6
click at [800, 243] on h6 "Inspection Report - Unit G2" at bounding box center [822, 238] width 202 height 17
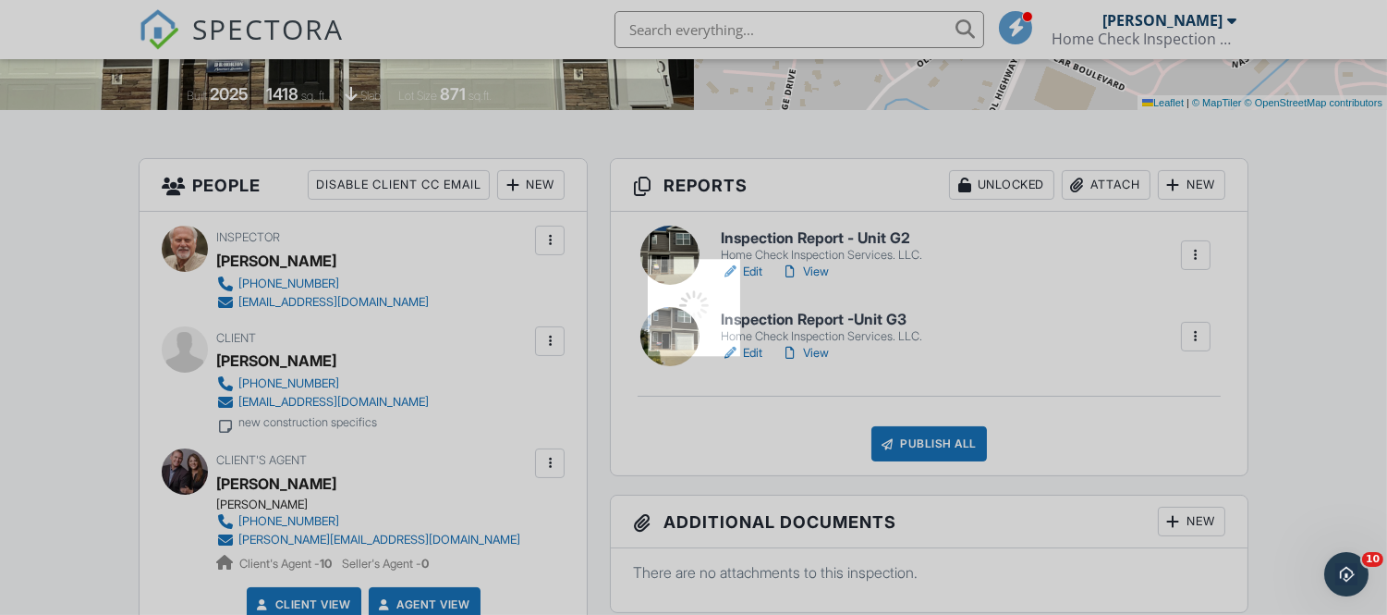
click at [800, 243] on div at bounding box center [693, 307] width 1387 height 615
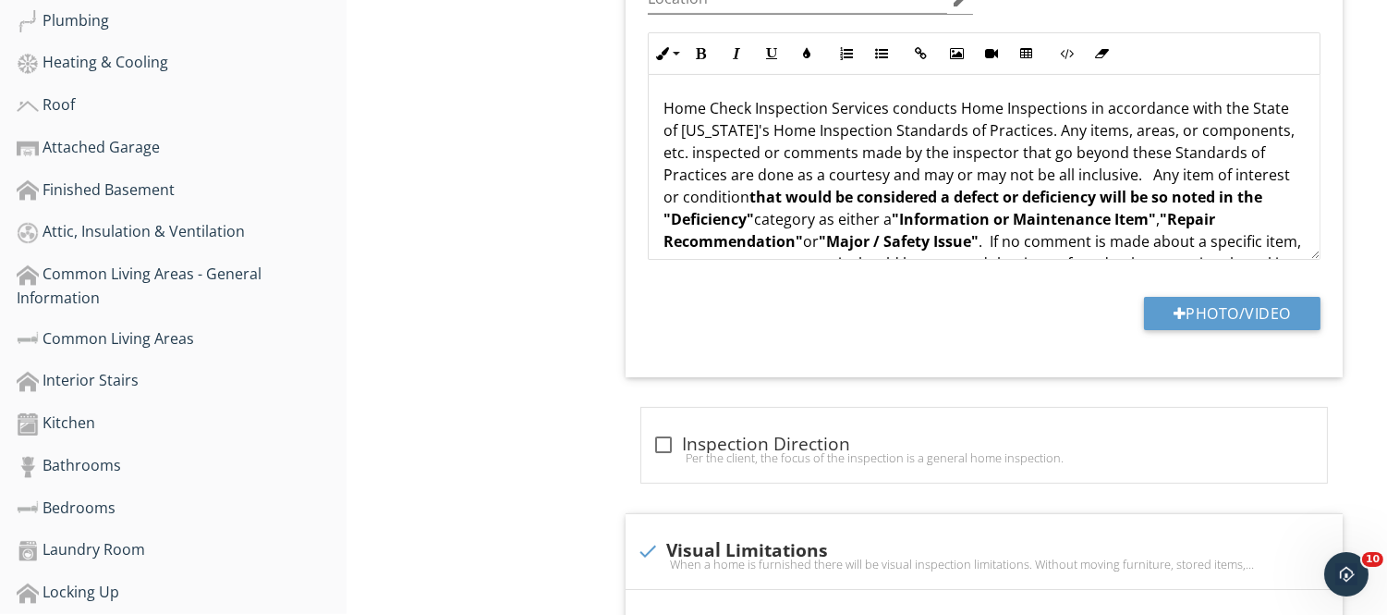
scroll to position [666, 0]
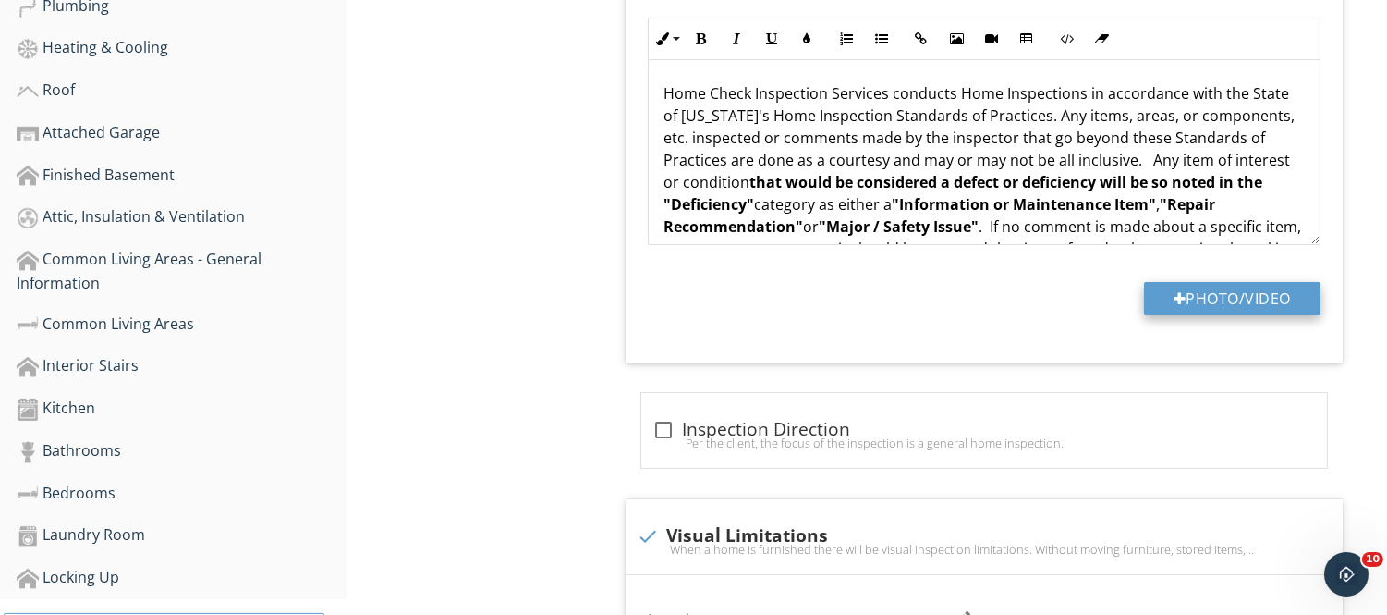
click at [1215, 294] on button "Photo/Video" at bounding box center [1232, 298] width 177 height 33
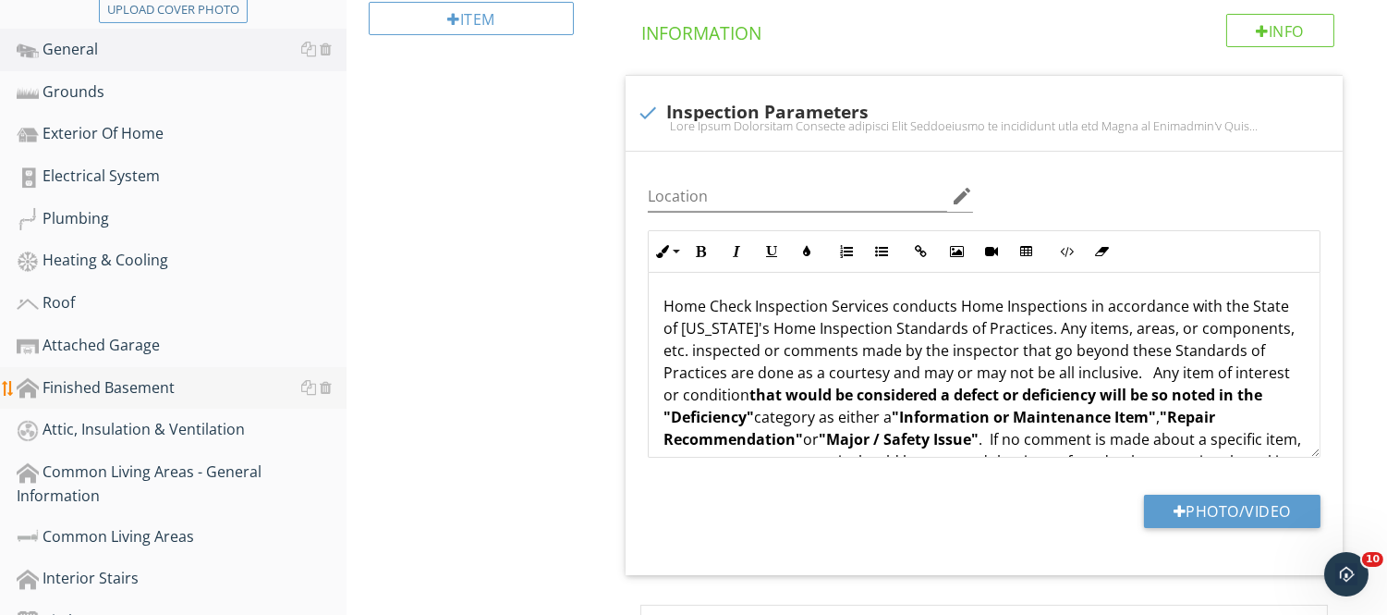
scroll to position [420, 0]
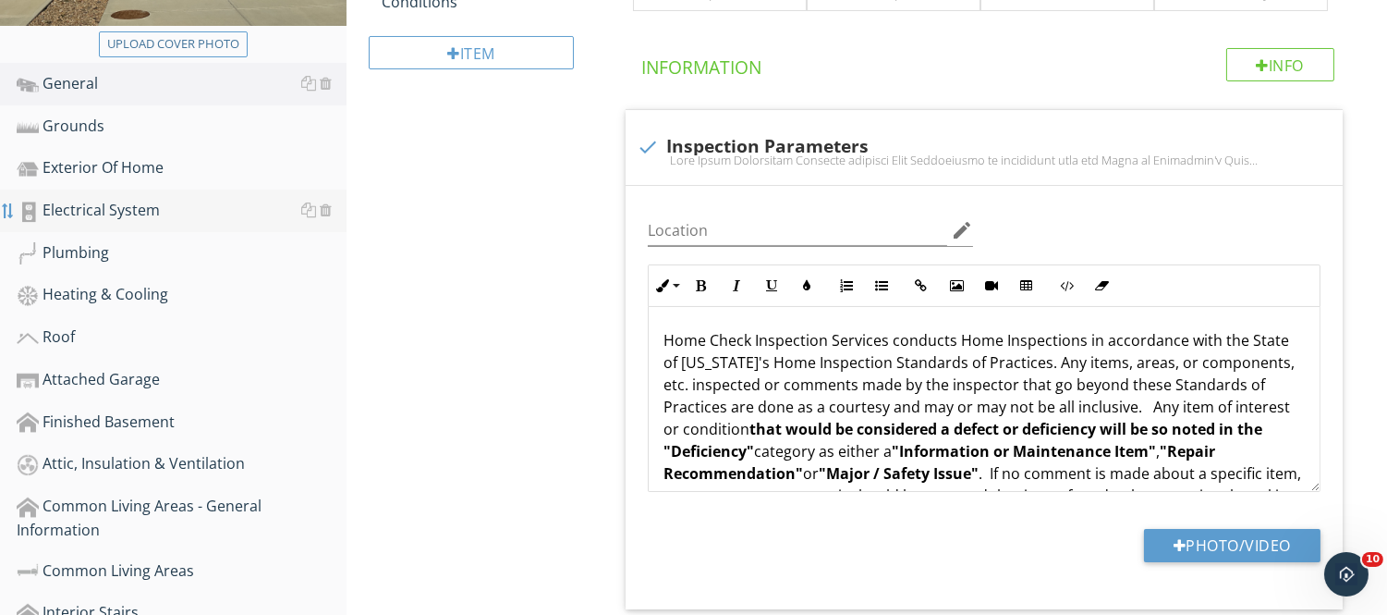
click at [12, 207] on div at bounding box center [8, 210] width 15 height 15
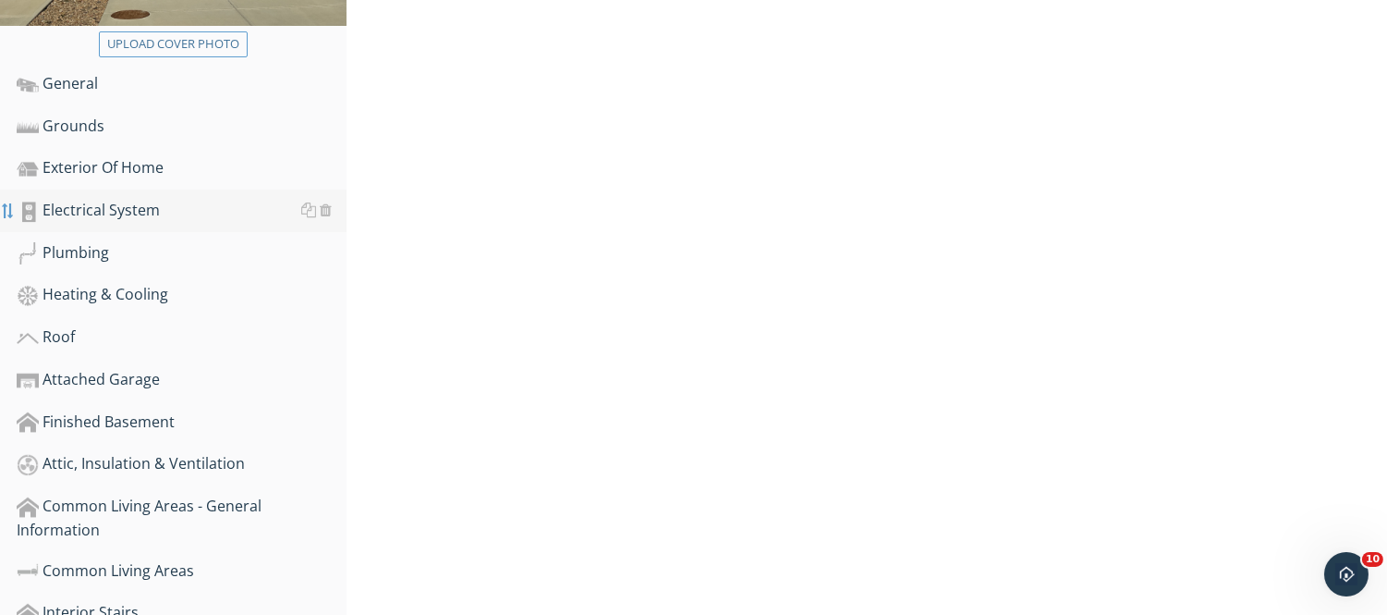
click at [12, 207] on div at bounding box center [8, 210] width 15 height 15
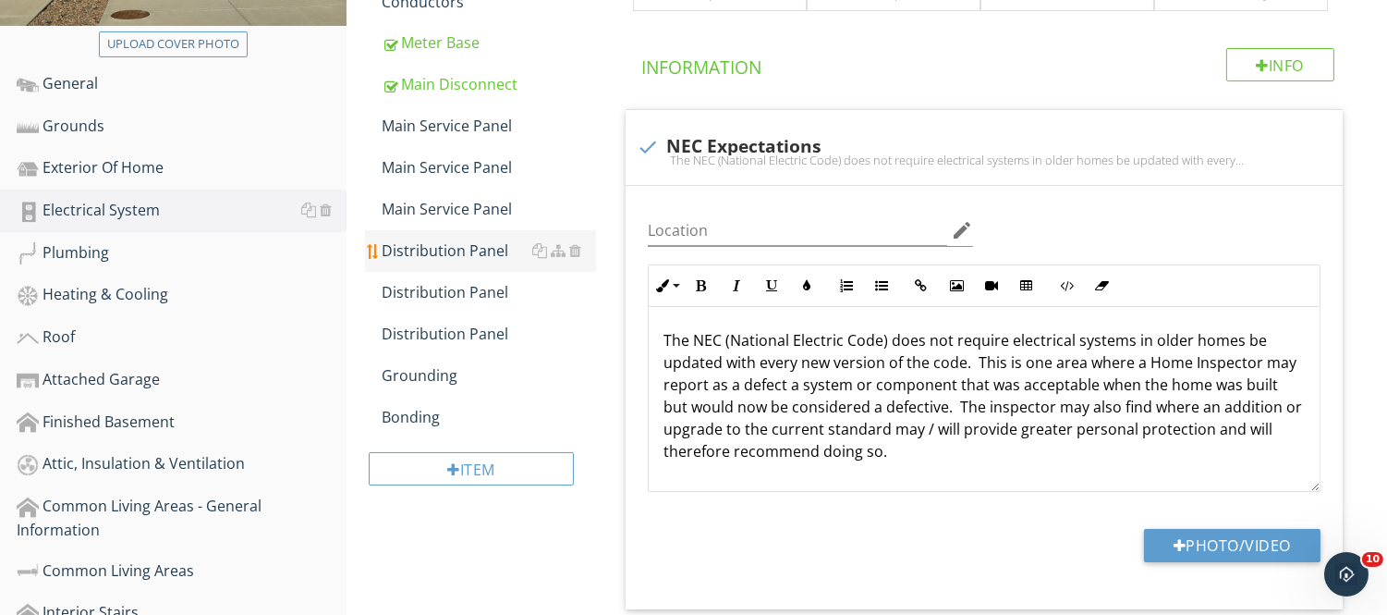
click at [391, 239] on div "Distribution Panel" at bounding box center [489, 250] width 214 height 22
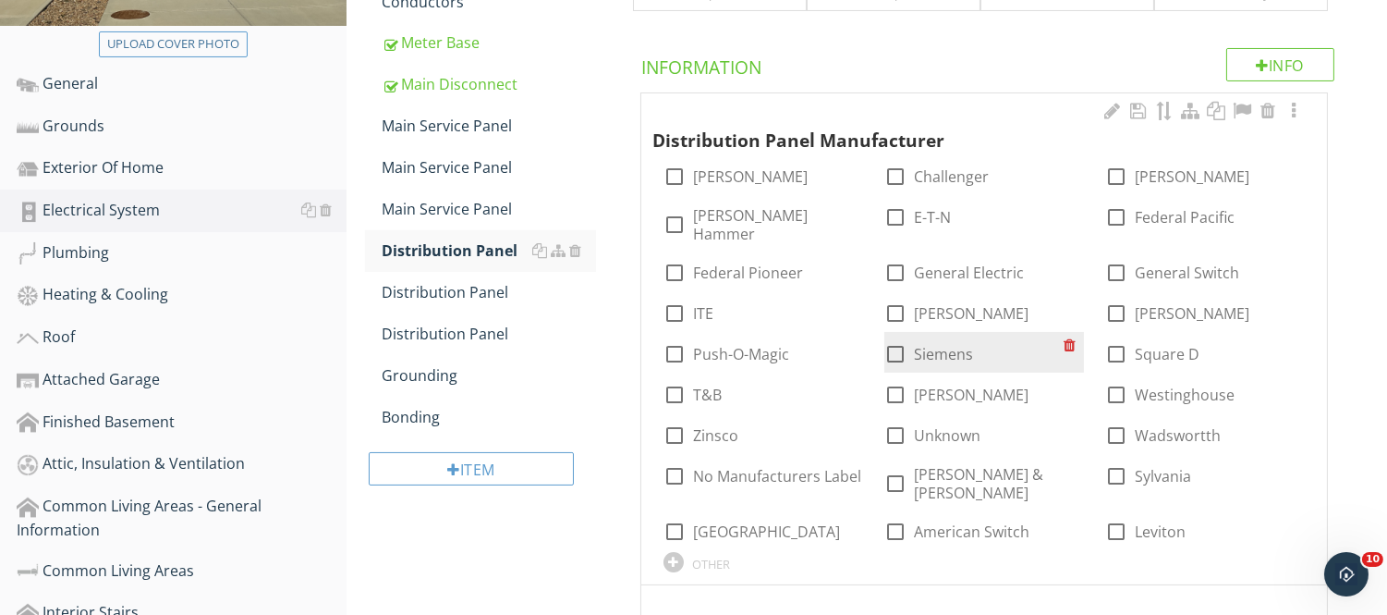
click at [898, 339] on div at bounding box center [895, 353] width 31 height 31
checkbox input "true"
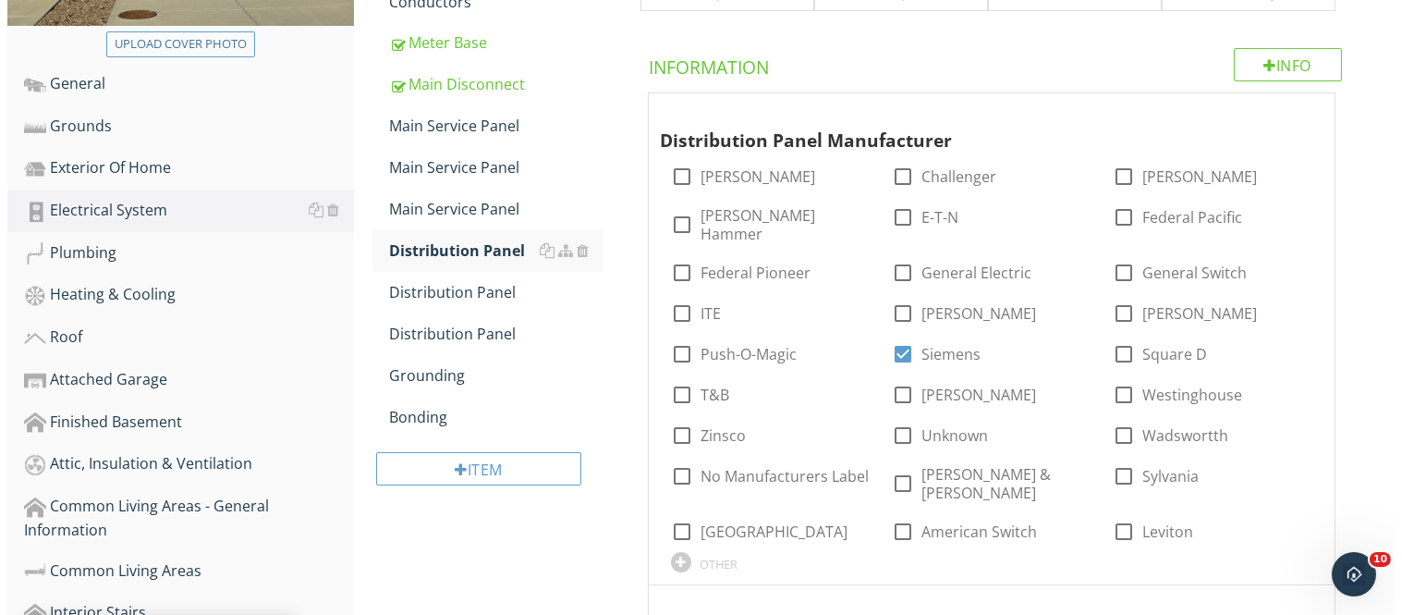
scroll to position [226, 0]
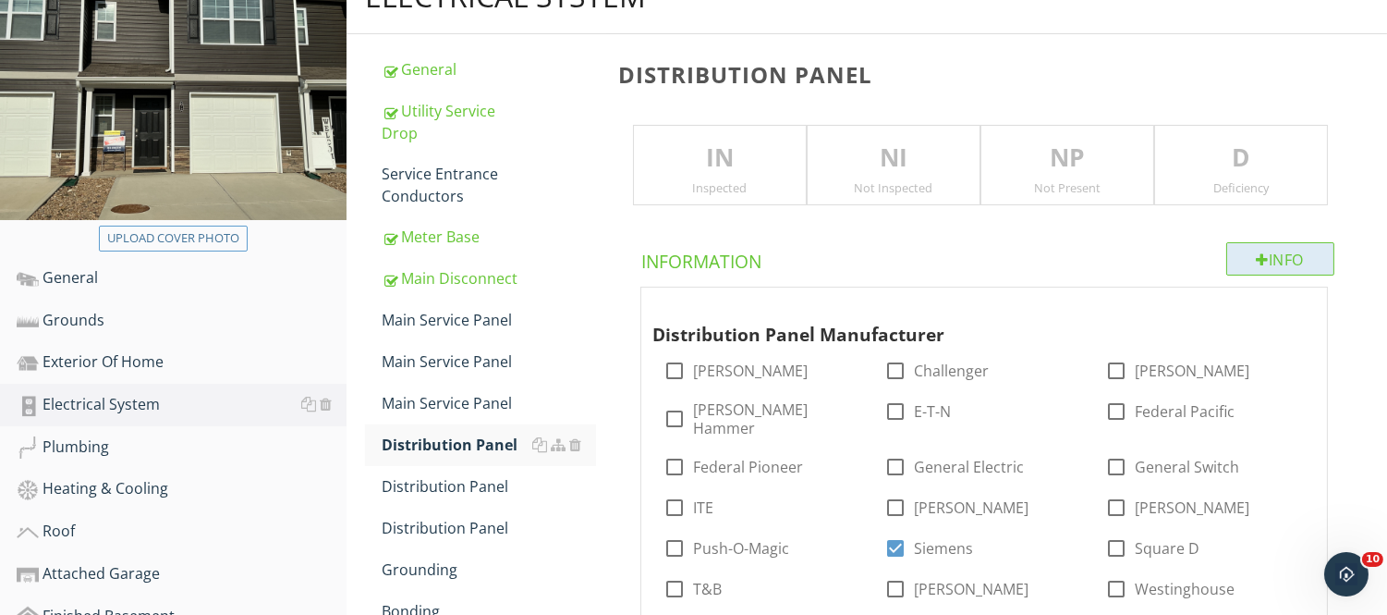
click at [1257, 252] on div at bounding box center [1263, 259] width 13 height 15
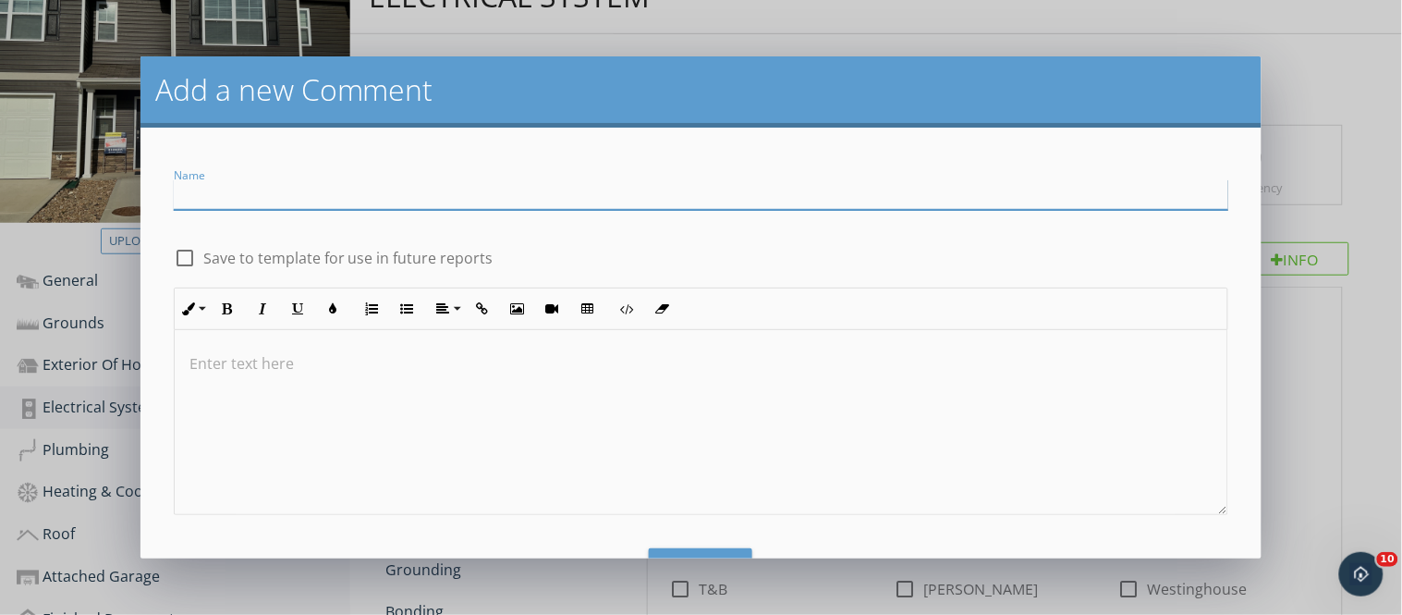
click at [226, 191] on input "Name" at bounding box center [702, 194] width 1056 height 31
type input "Panel Pictures"
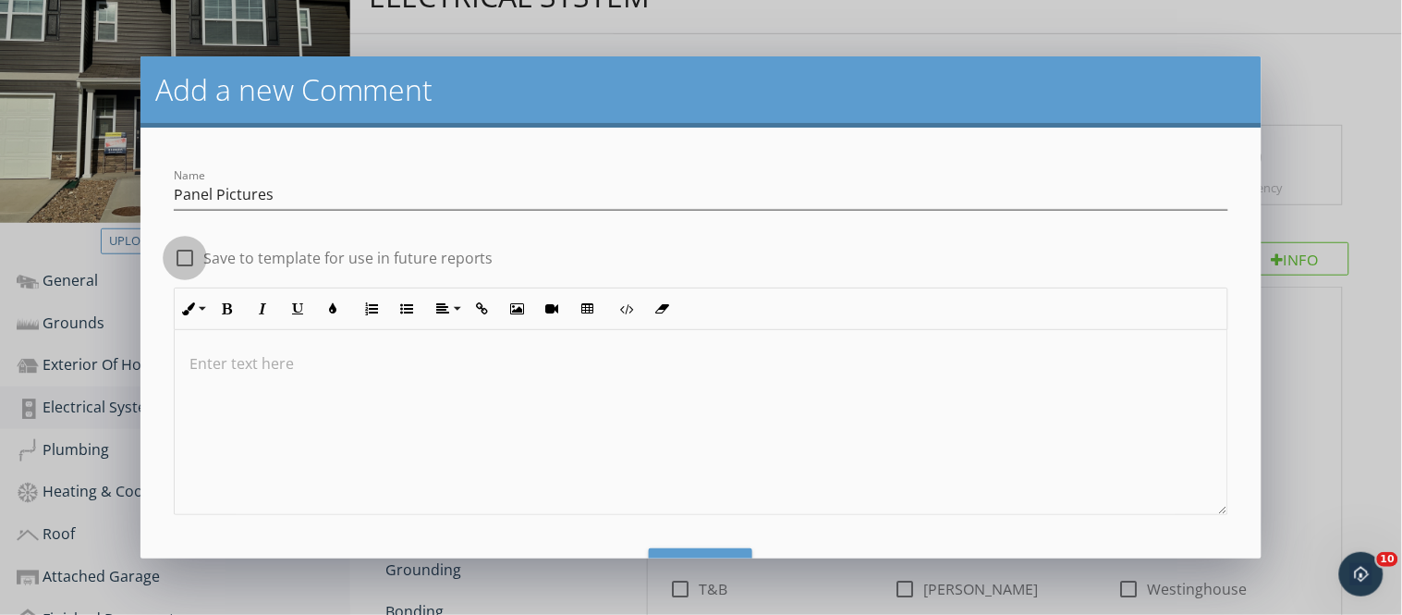
click at [181, 252] on div at bounding box center [184, 257] width 31 height 31
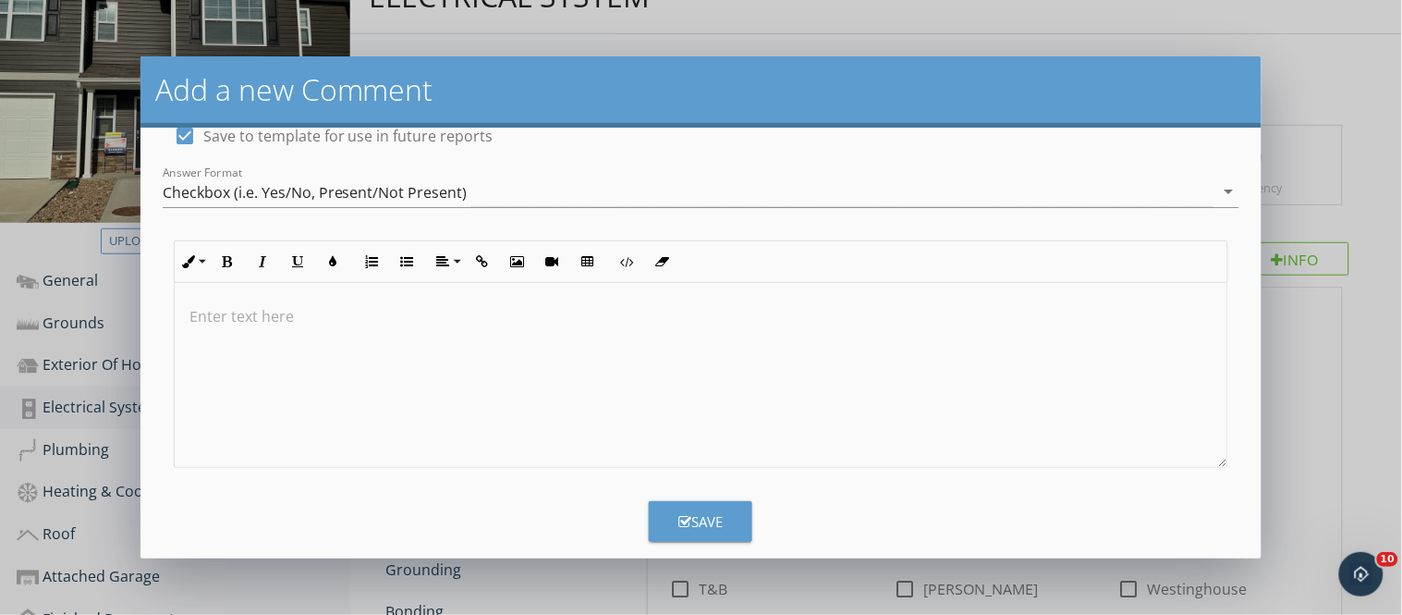
scroll to position [146, 0]
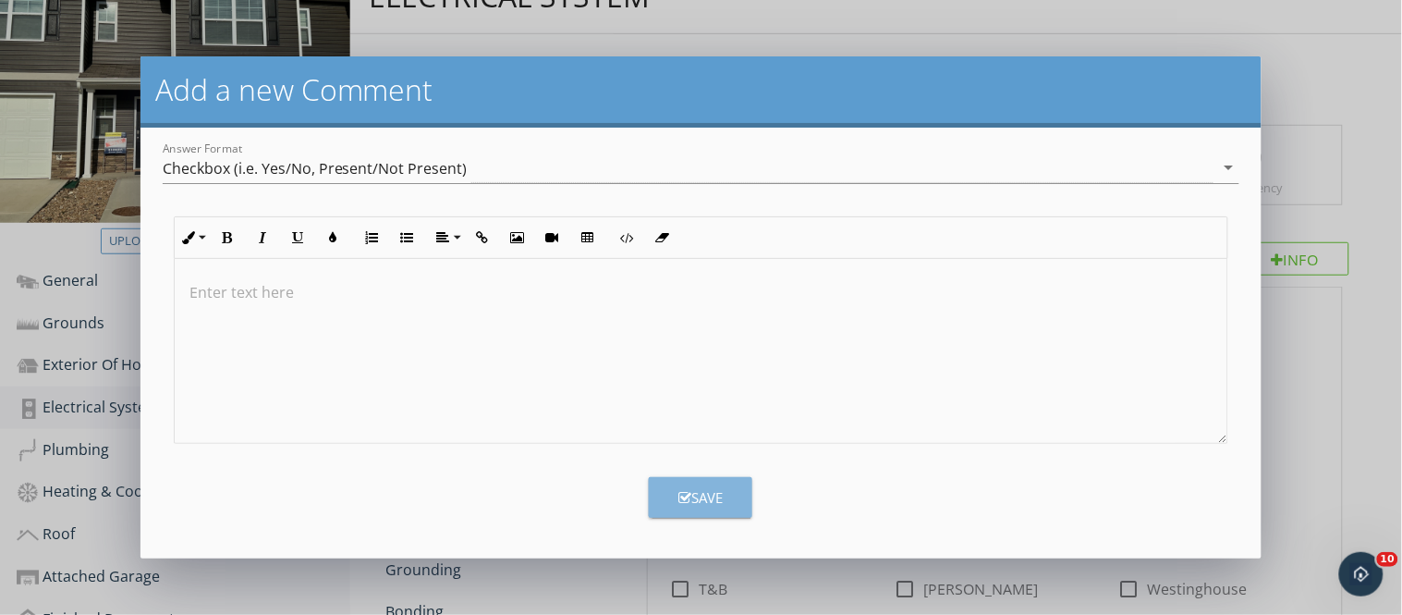
click at [708, 513] on button "Save" at bounding box center [701, 497] width 104 height 41
checkbox input "false"
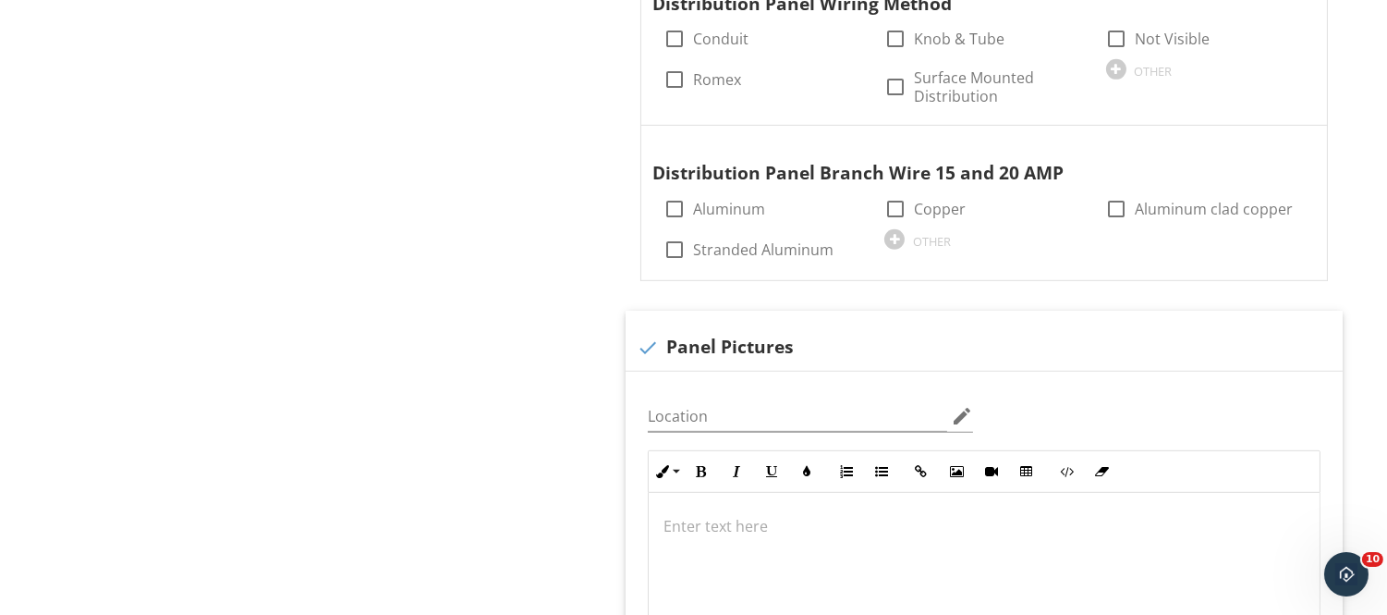
scroll to position [1797, 0]
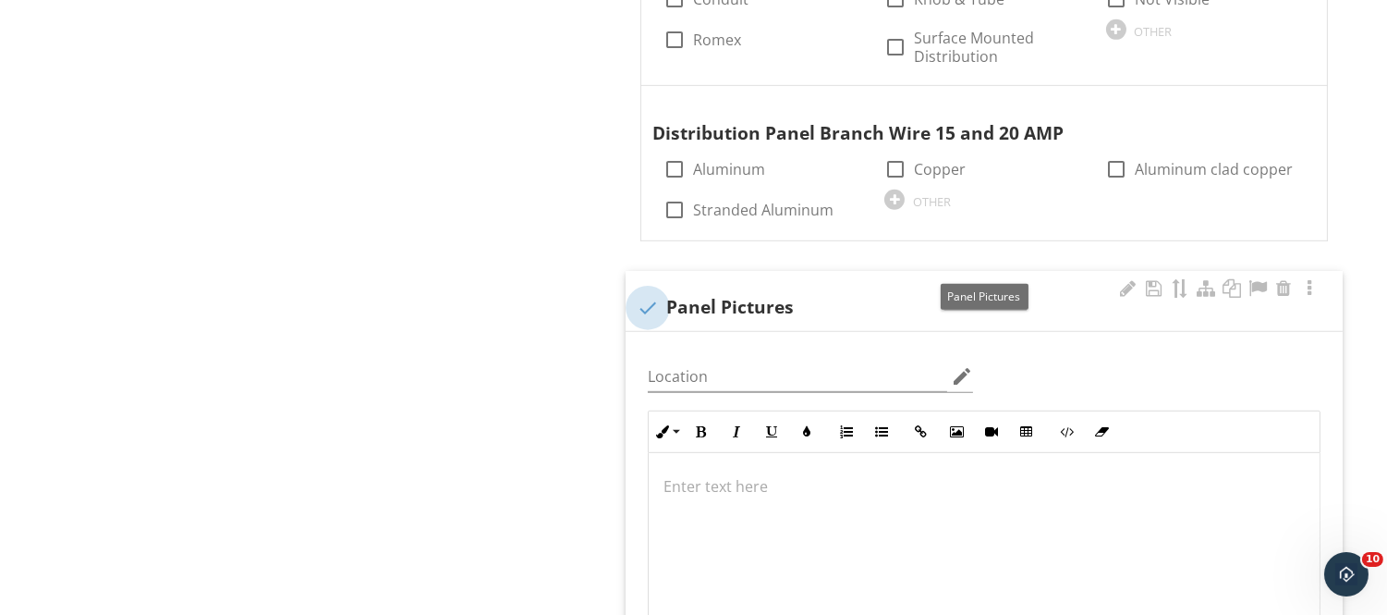
click at [650, 292] on div at bounding box center [647, 307] width 31 height 31
checkbox input "true"
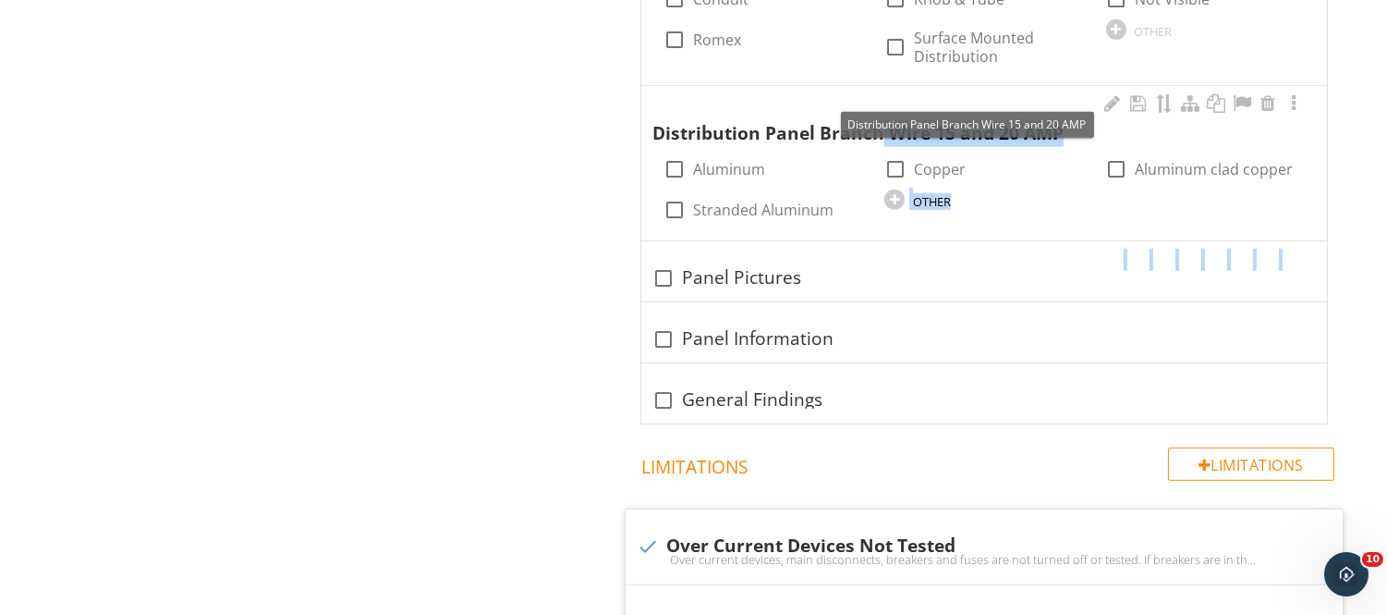
drag, startPoint x: 774, startPoint y: 228, endPoint x: 756, endPoint y: 88, distance: 141.6
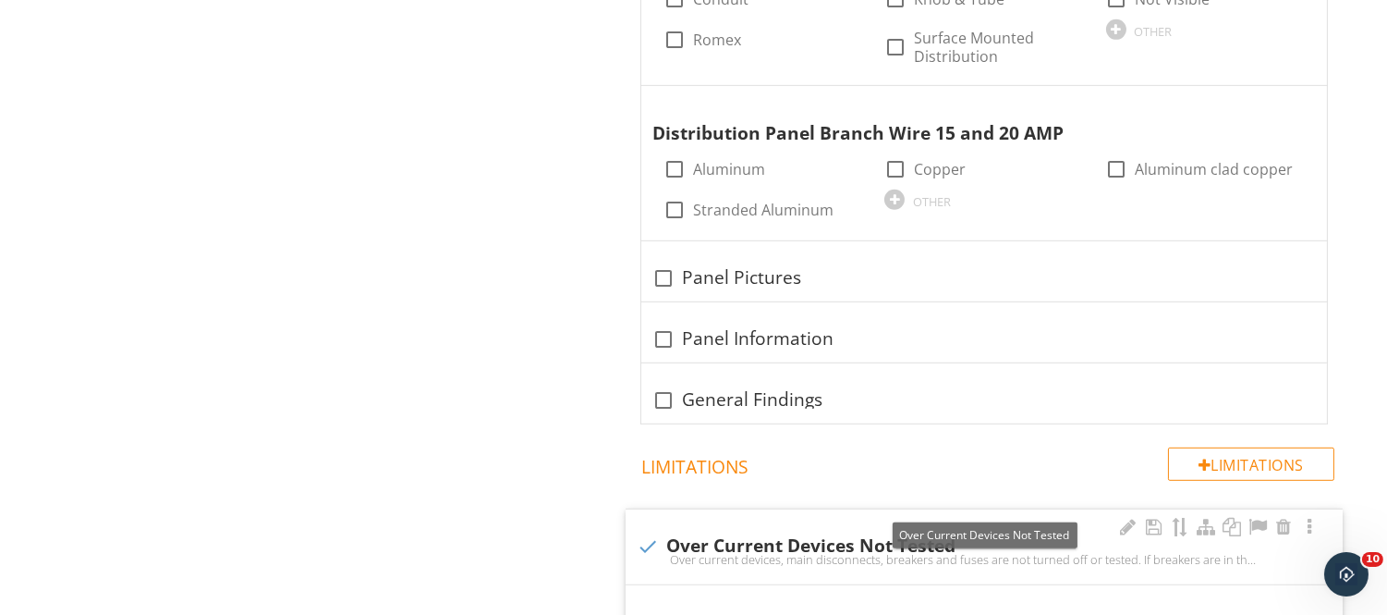
click at [642, 552] on div "Over current devices, main disconnects, breakers and fuses are not turned off o…" at bounding box center [984, 559] width 695 height 15
checkbox input "true"
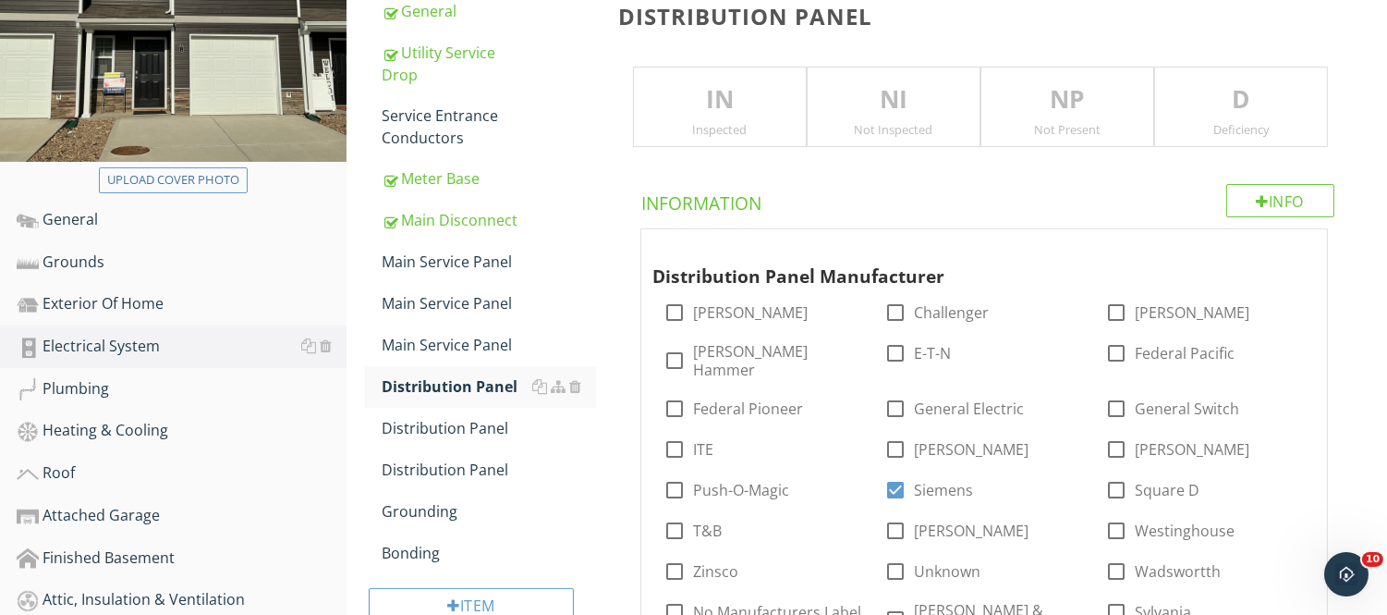
scroll to position [342, 0]
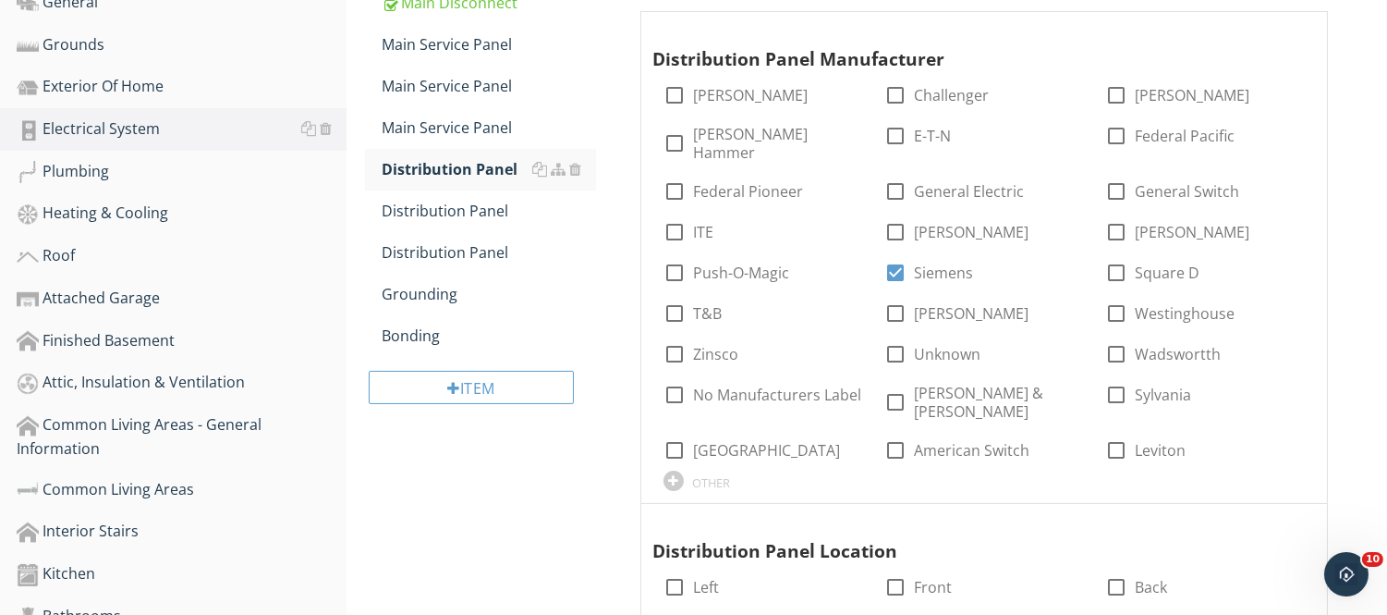
scroll to position [478, 0]
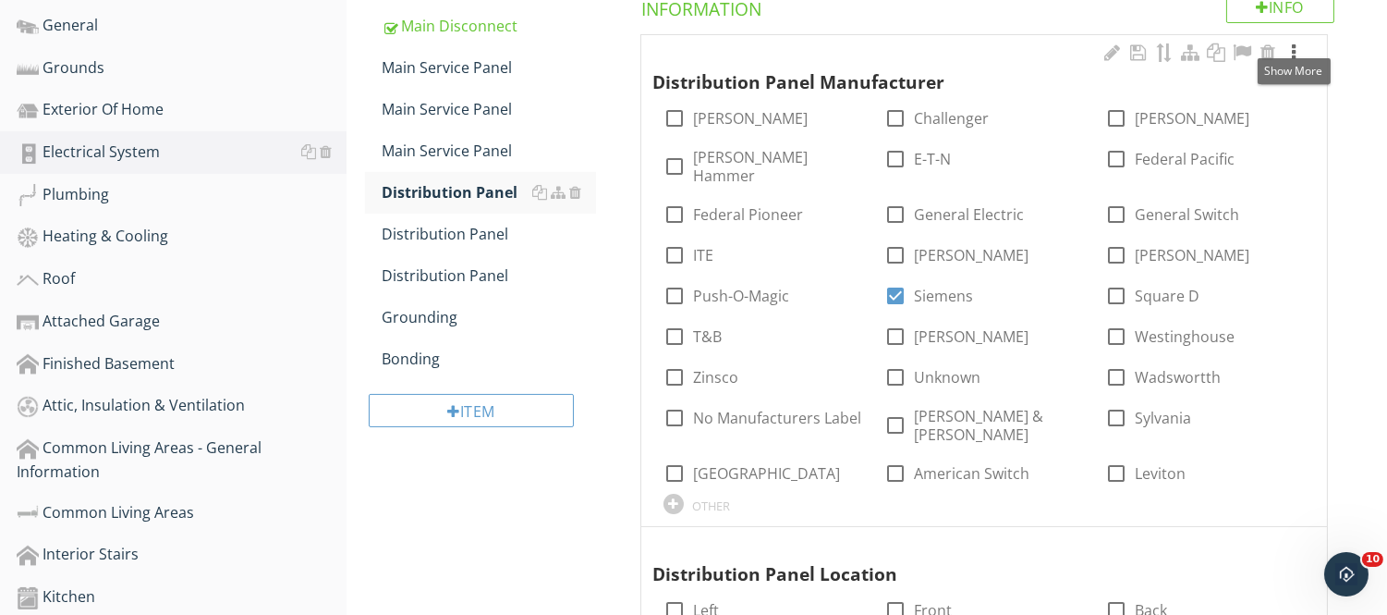
click at [1297, 53] on div at bounding box center [1294, 52] width 22 height 18
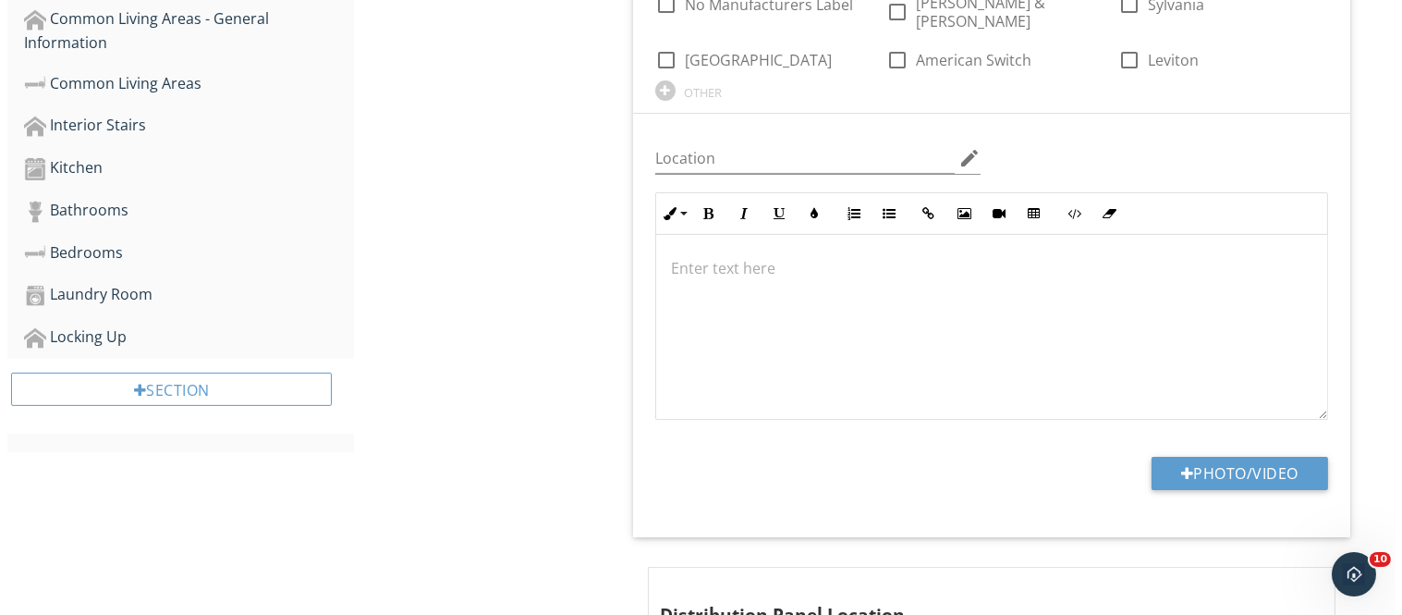
scroll to position [955, 0]
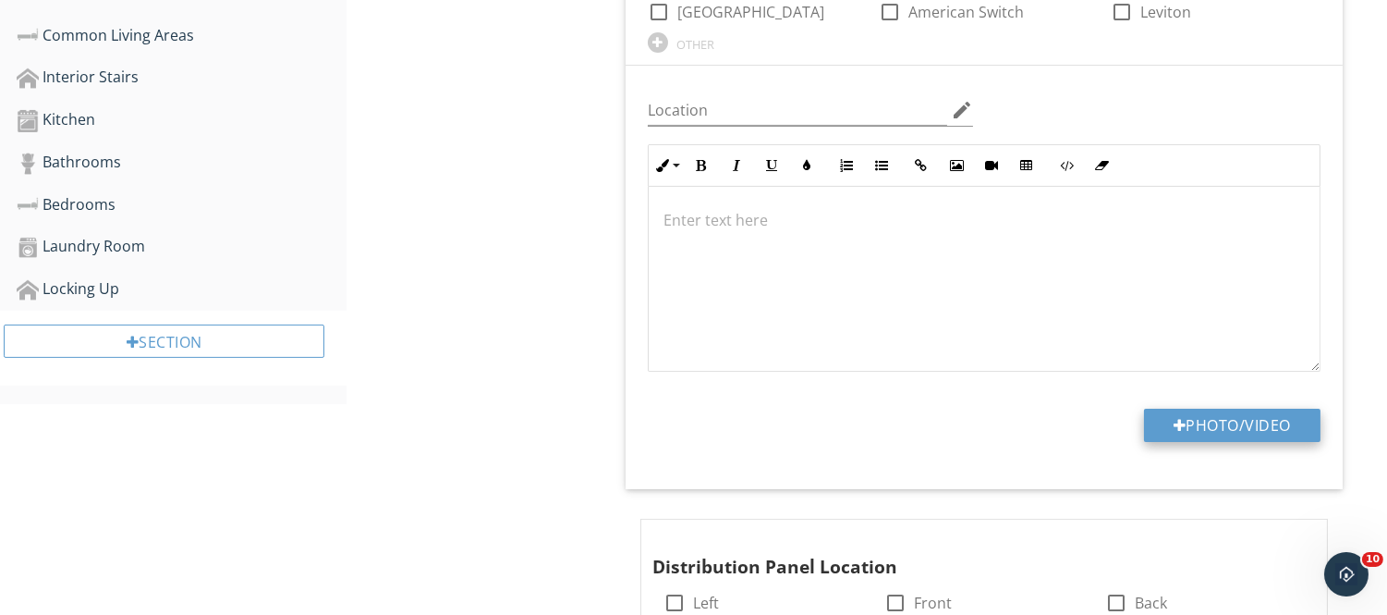
click at [1174, 418] on div at bounding box center [1180, 425] width 13 height 15
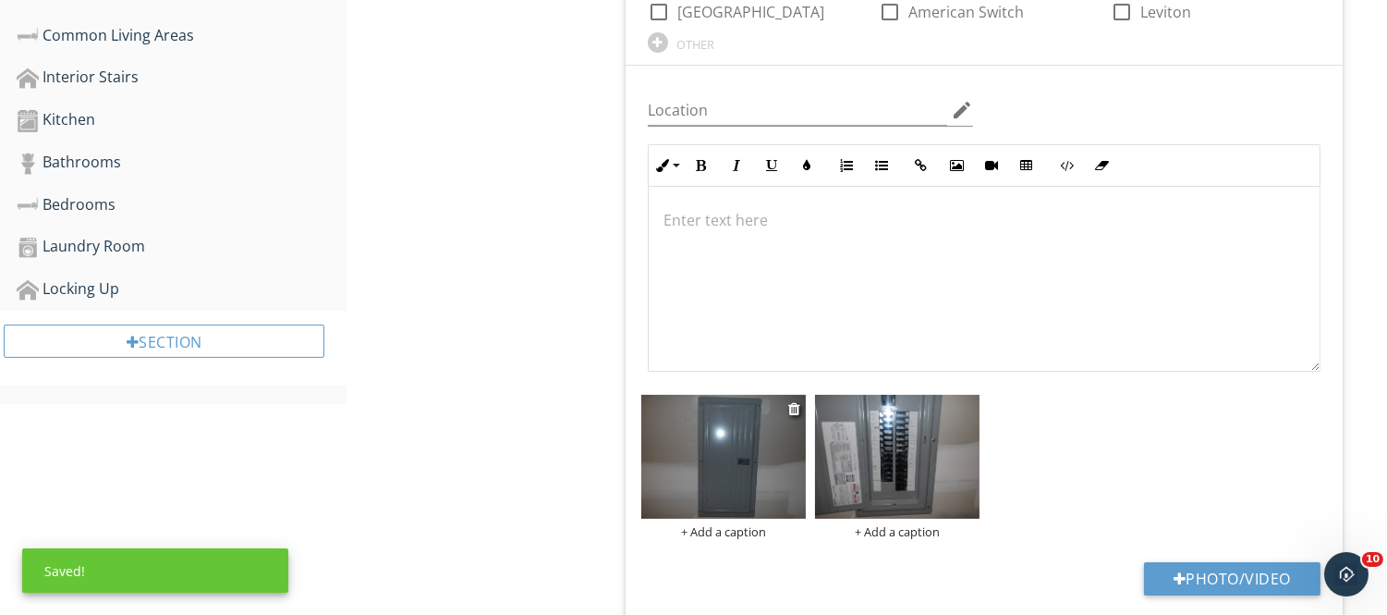
click at [702, 524] on div "+ Add a caption" at bounding box center [723, 531] width 165 height 15
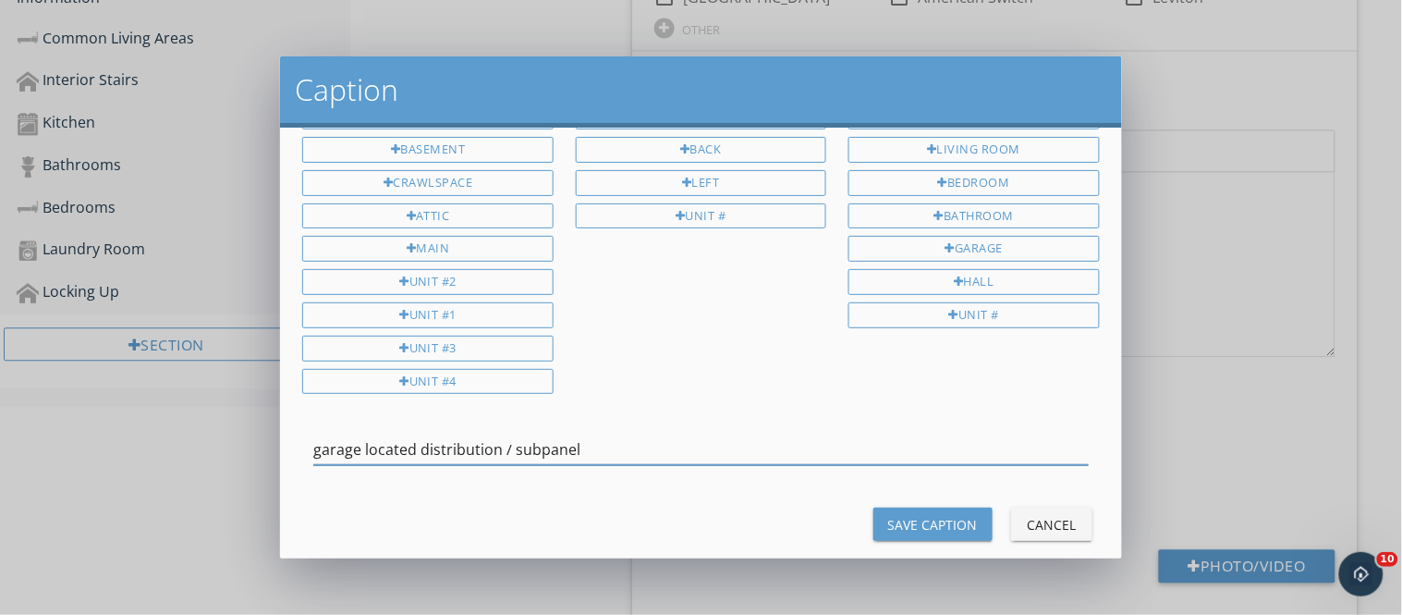
scroll to position [80, 0]
type input "garage located distribution / subpanel"
click at [928, 520] on div "Save Caption" at bounding box center [933, 523] width 90 height 19
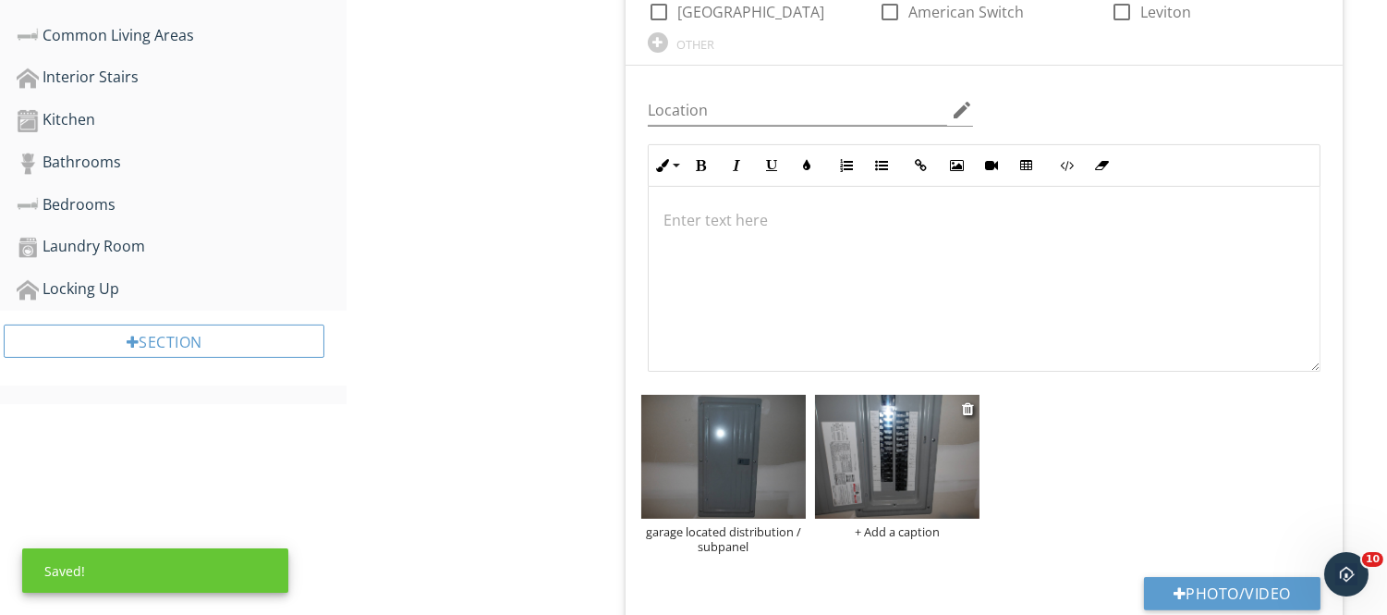
click at [882, 524] on div "+ Add a caption" at bounding box center [897, 531] width 165 height 15
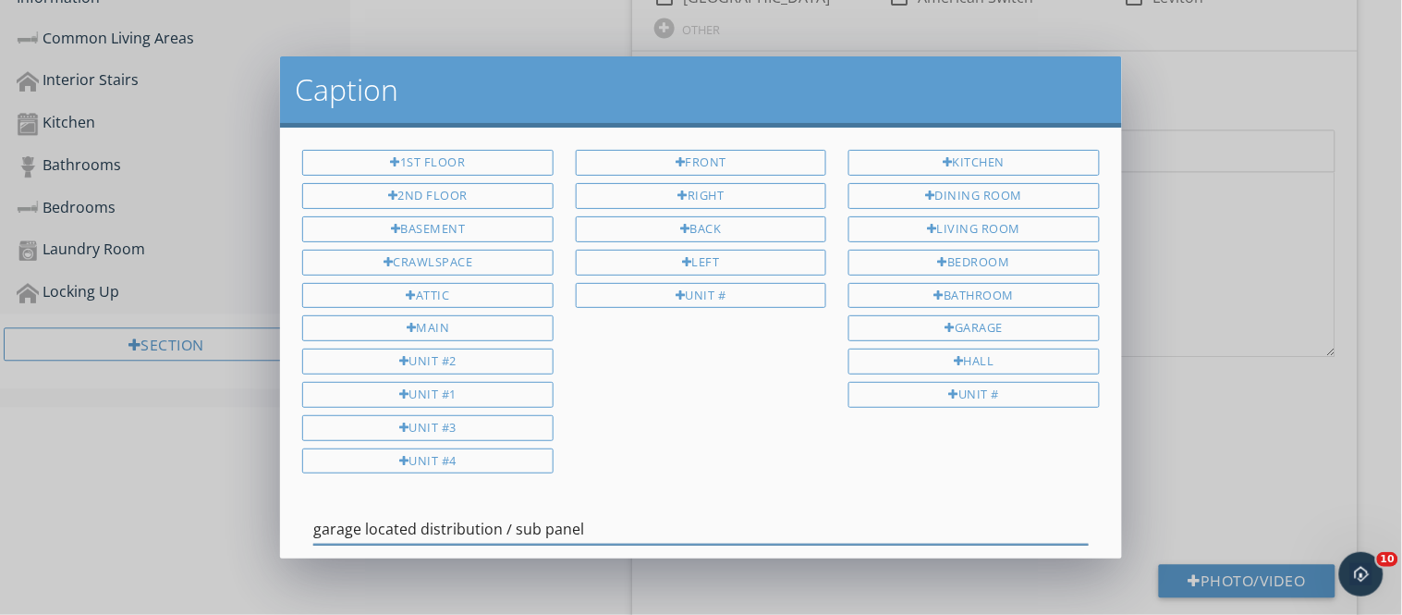
click at [542, 537] on input "garage located distribution / sub panel" at bounding box center [700, 529] width 775 height 31
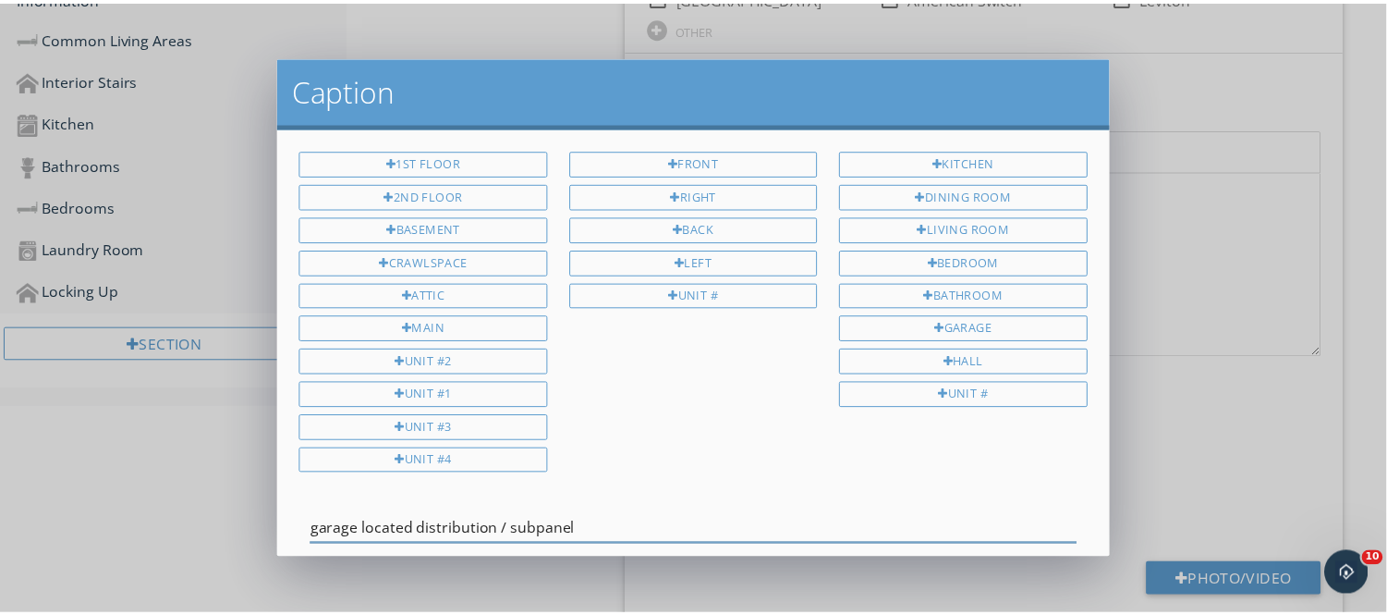
scroll to position [111, 0]
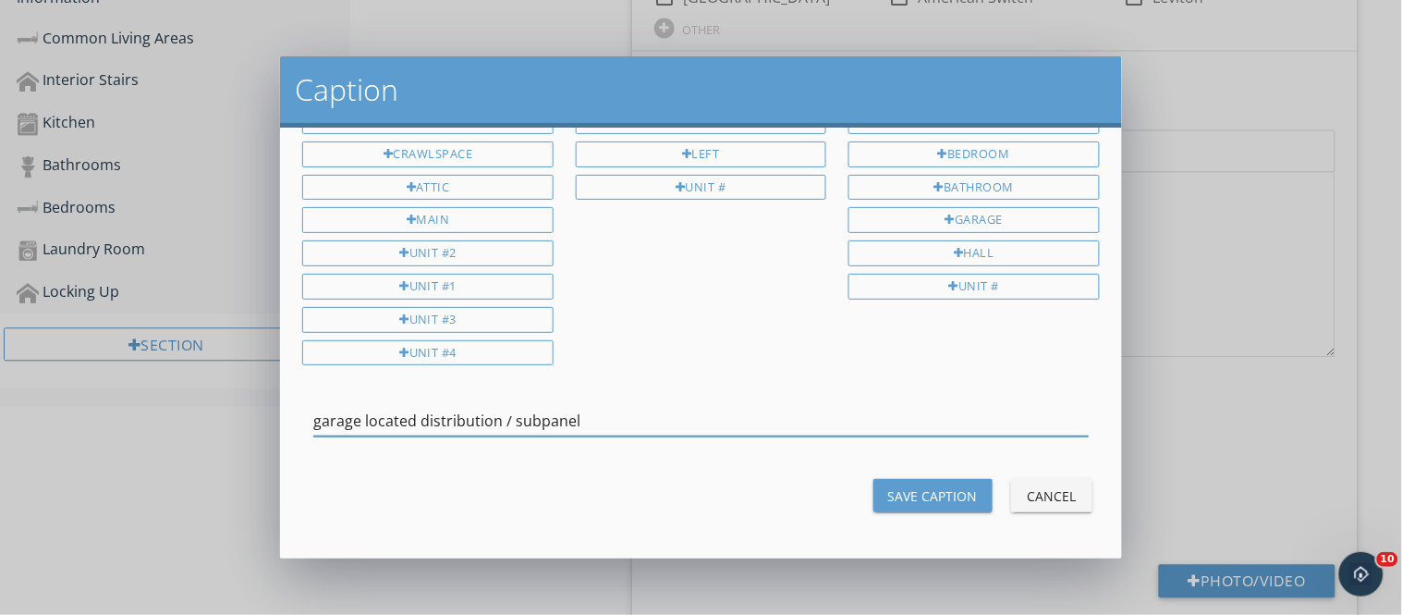
type input "garage located distribution / subpanel"
click at [930, 499] on div "Save Caption" at bounding box center [933, 495] width 90 height 19
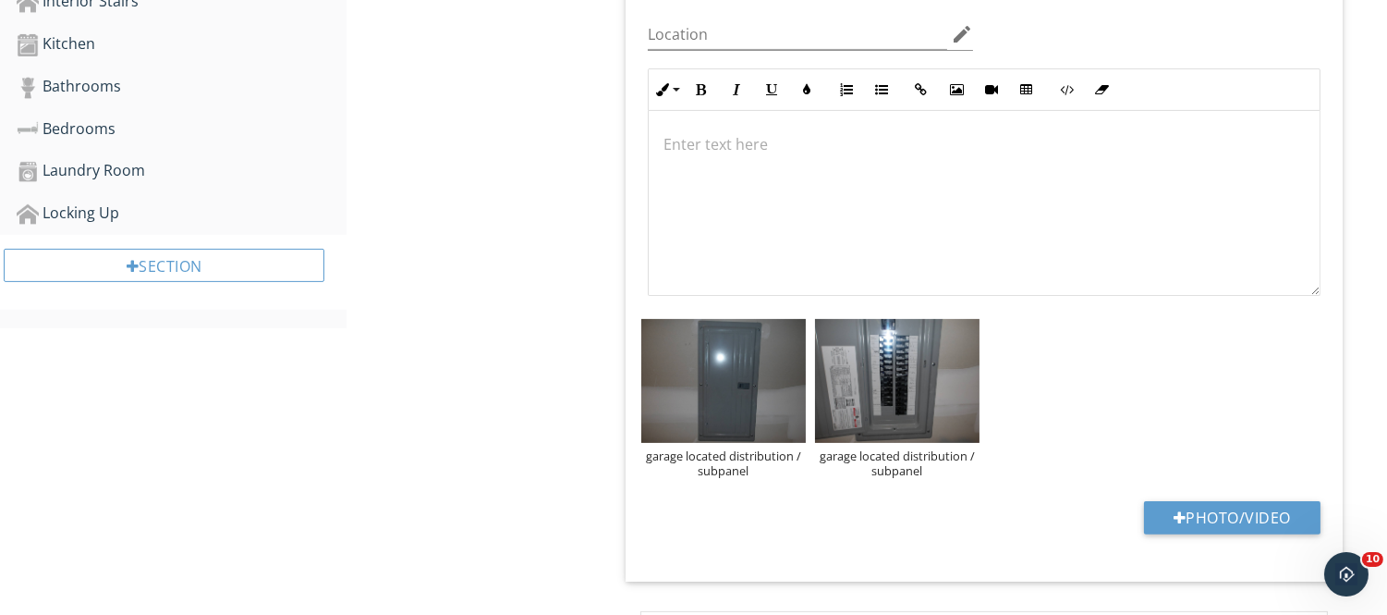
scroll to position [1043, 0]
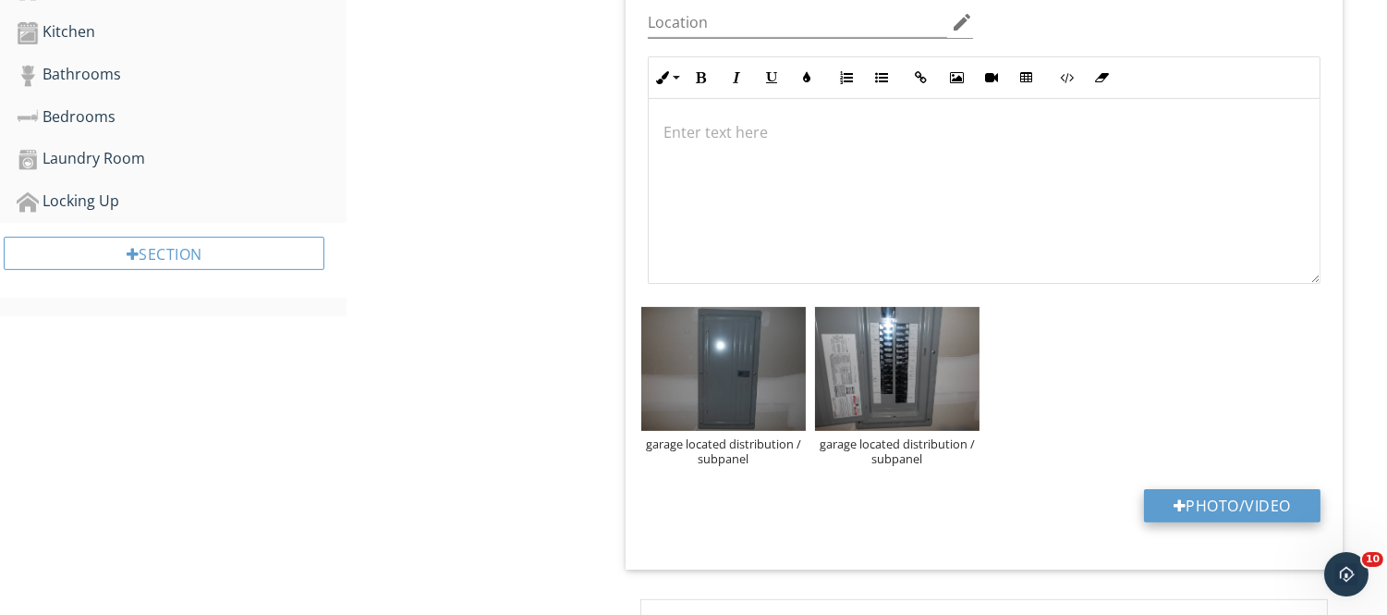
click at [1193, 489] on button "Photo/Video" at bounding box center [1232, 505] width 177 height 33
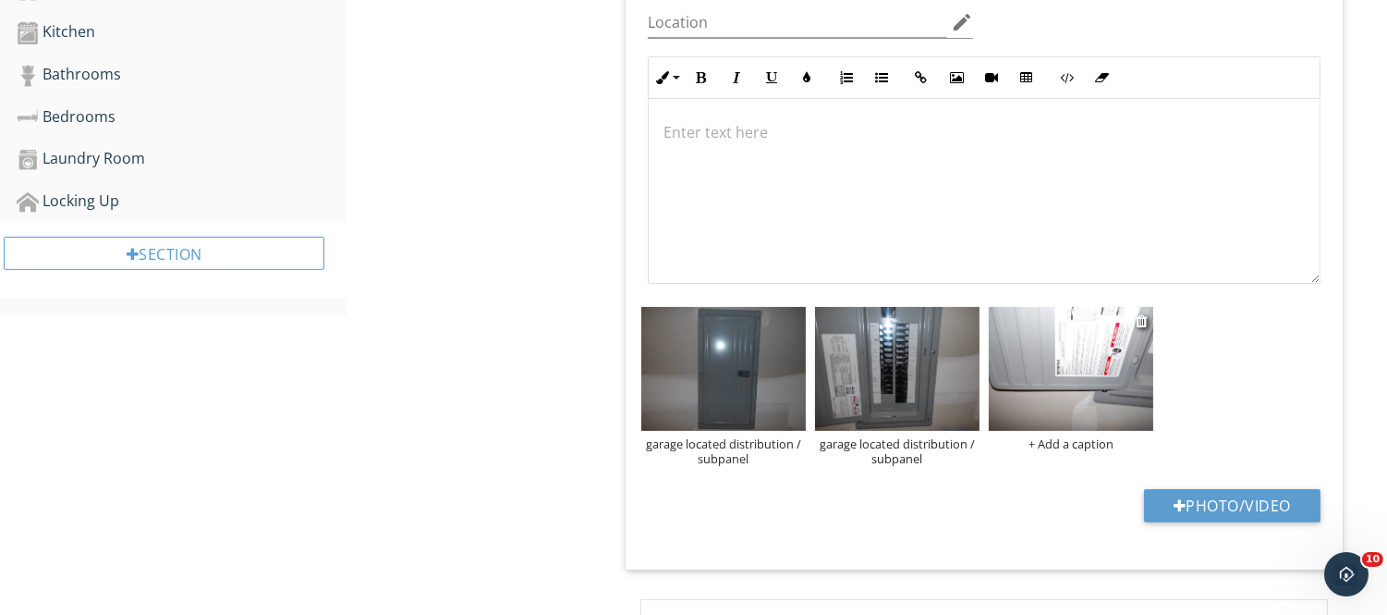
click at [1024, 345] on img at bounding box center [1071, 369] width 165 height 124
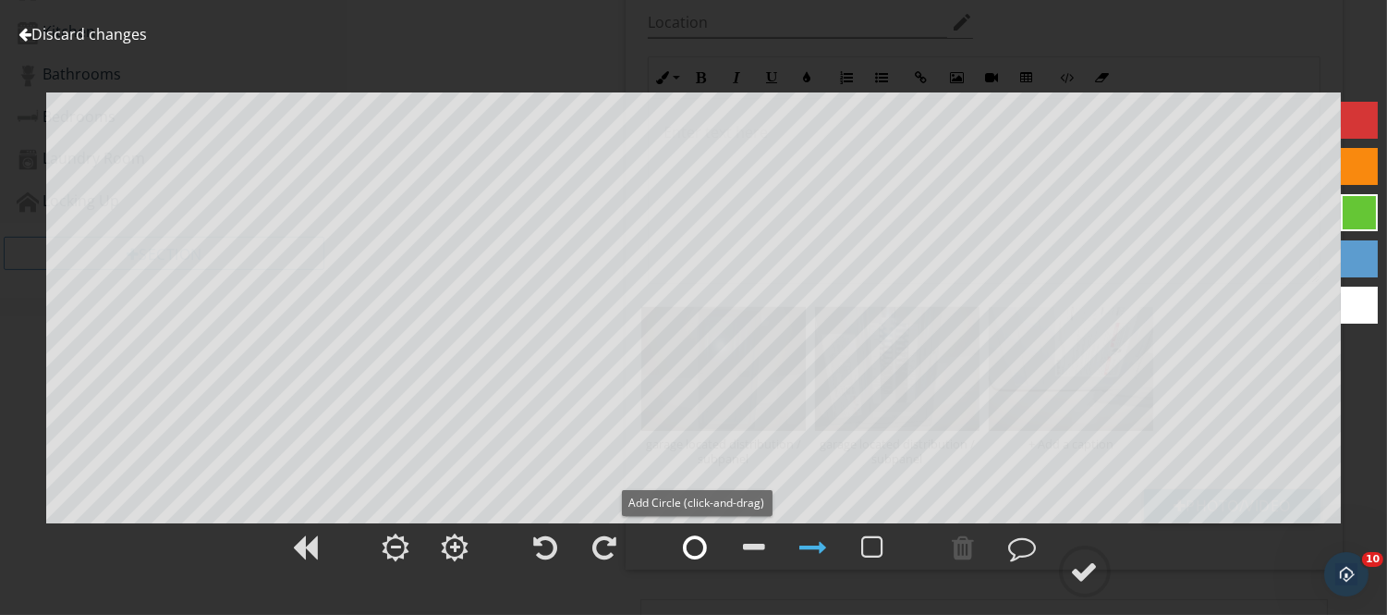
click at [687, 546] on div at bounding box center [696, 547] width 24 height 28
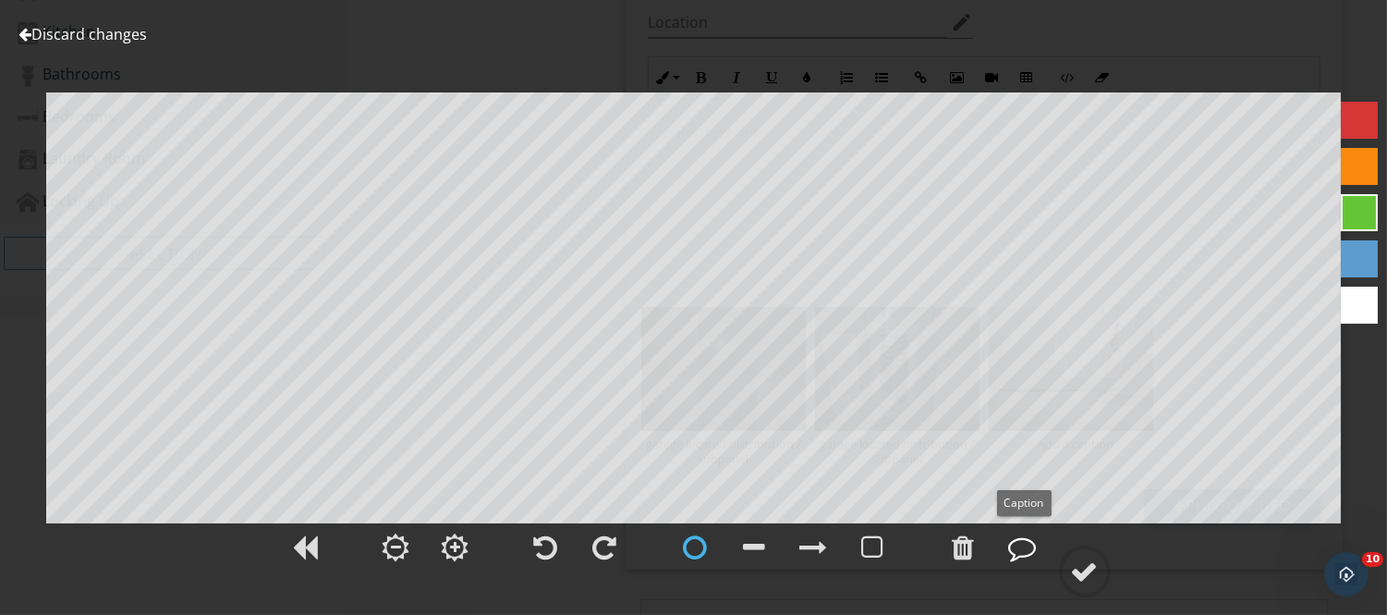
click at [1031, 551] on div at bounding box center [1023, 547] width 28 height 28
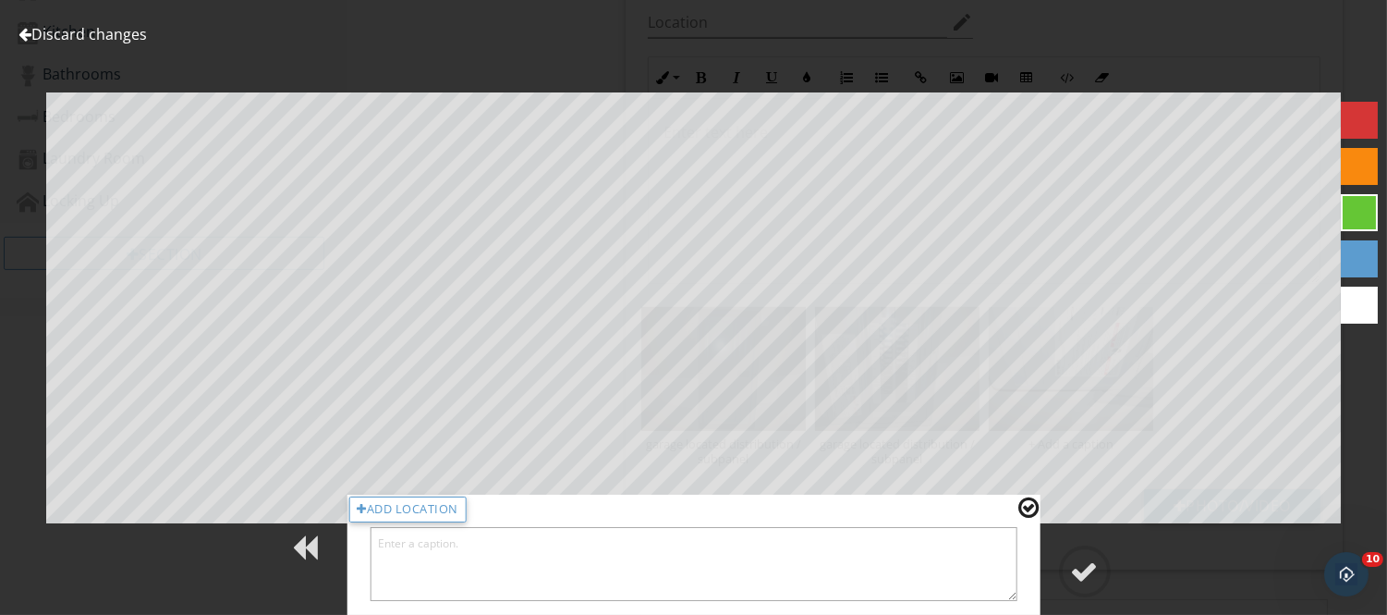
click at [906, 551] on textarea at bounding box center [694, 564] width 648 height 74
type textarea ""Siemens" brand sub panel"
click at [1101, 559] on circle at bounding box center [1085, 571] width 48 height 48
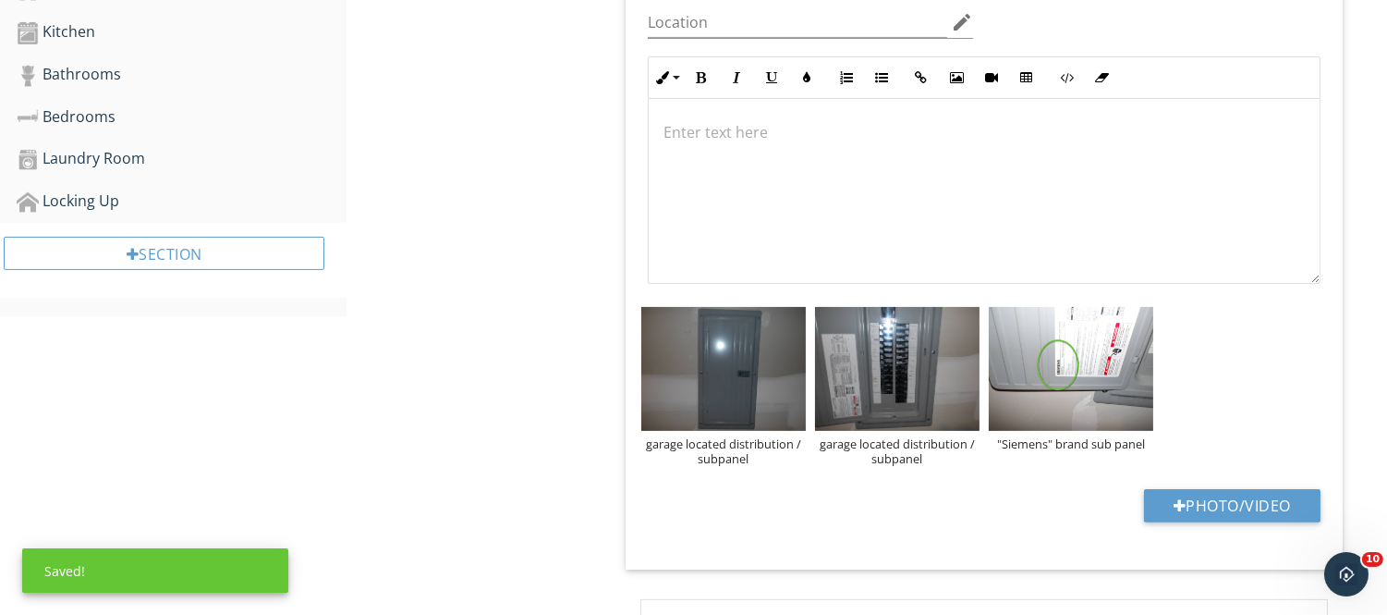
click at [1029, 508] on div "Location edit Inline Style XLarge Large Normal Small Light Small/Light Bold Ita…" at bounding box center [984, 274] width 717 height 592
click at [1200, 489] on button "Photo/Video" at bounding box center [1232, 505] width 177 height 33
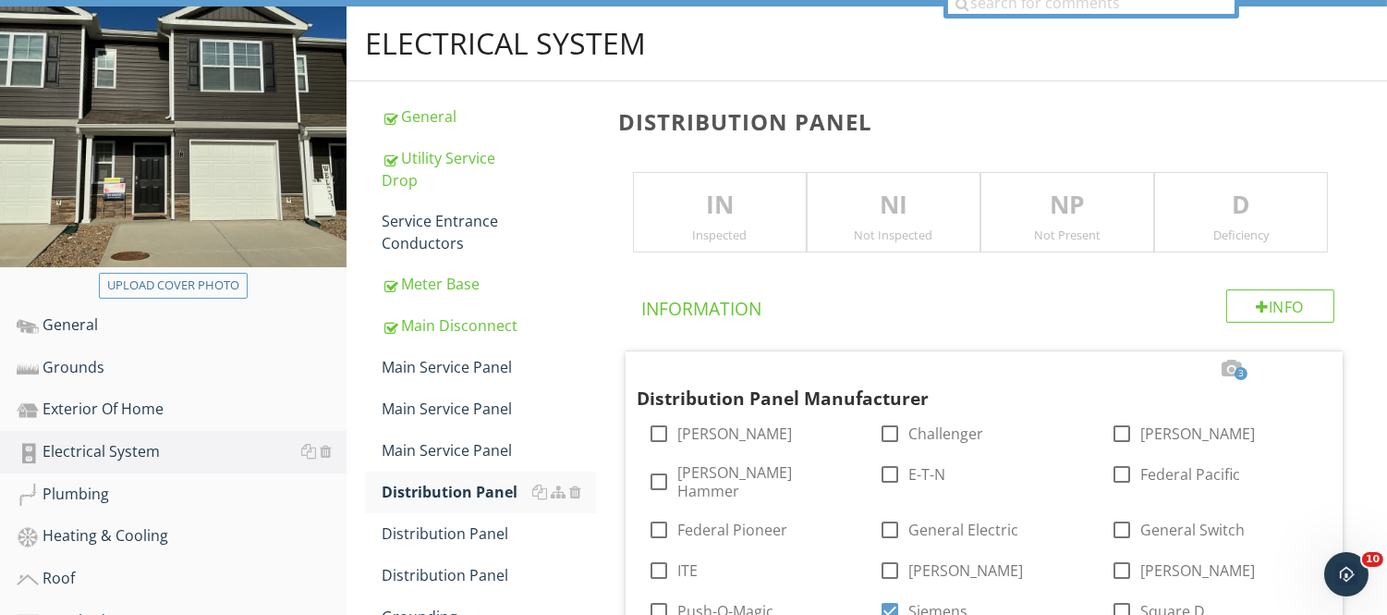
scroll to position [153, 0]
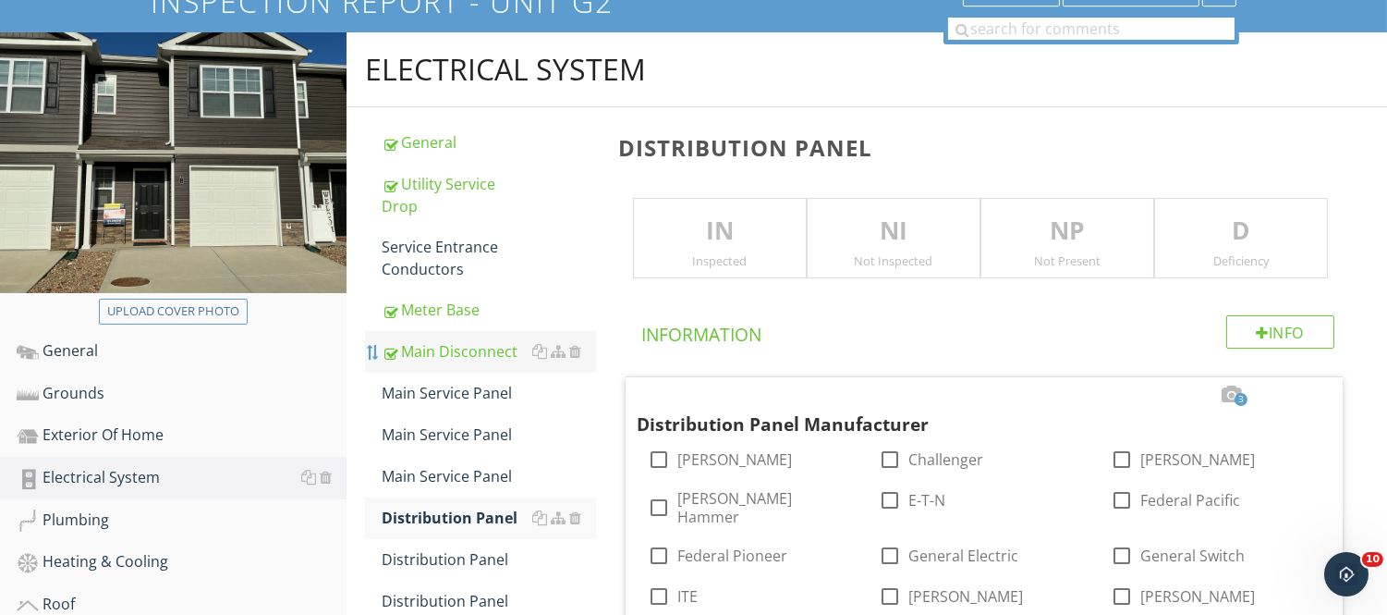
click at [373, 345] on div at bounding box center [373, 352] width 15 height 15
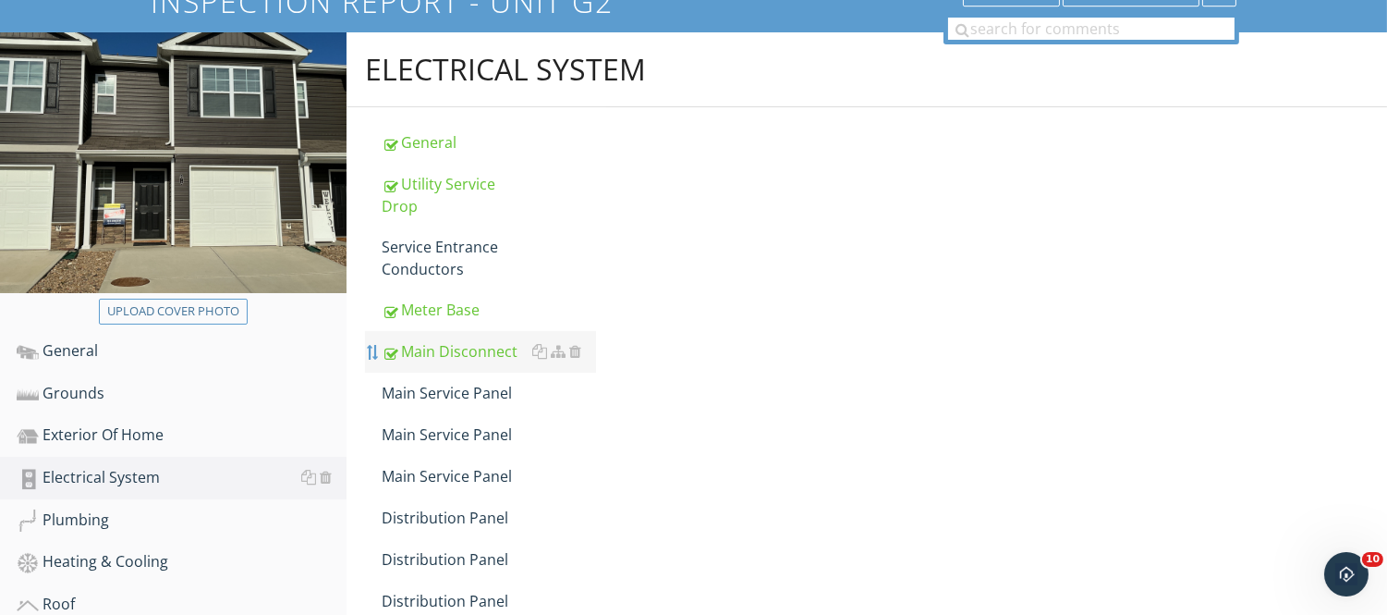
click at [373, 345] on div at bounding box center [373, 352] width 15 height 15
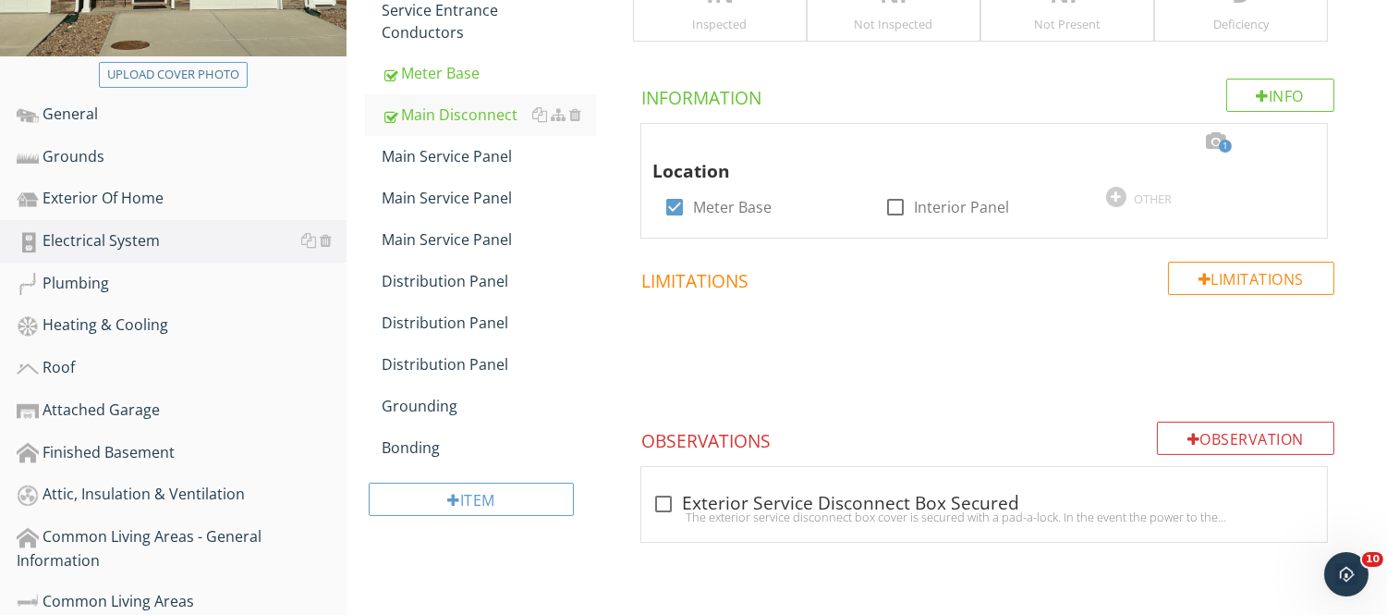
scroll to position [416, 0]
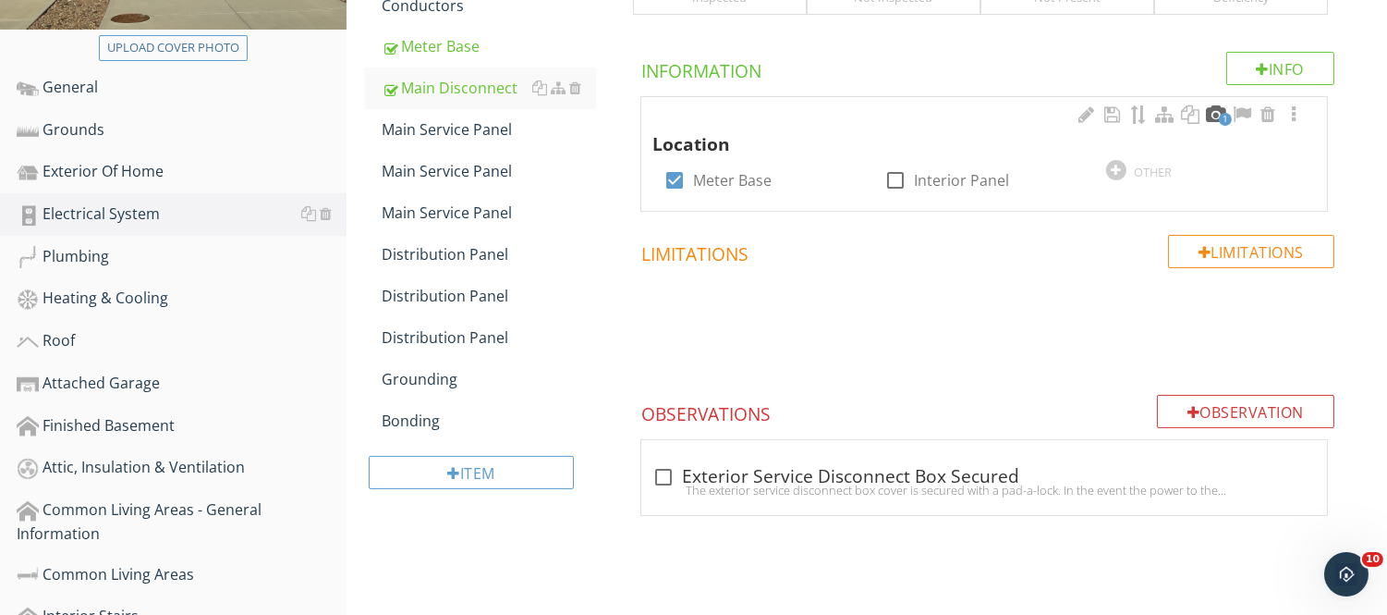
click at [1216, 121] on div at bounding box center [1216, 114] width 22 height 18
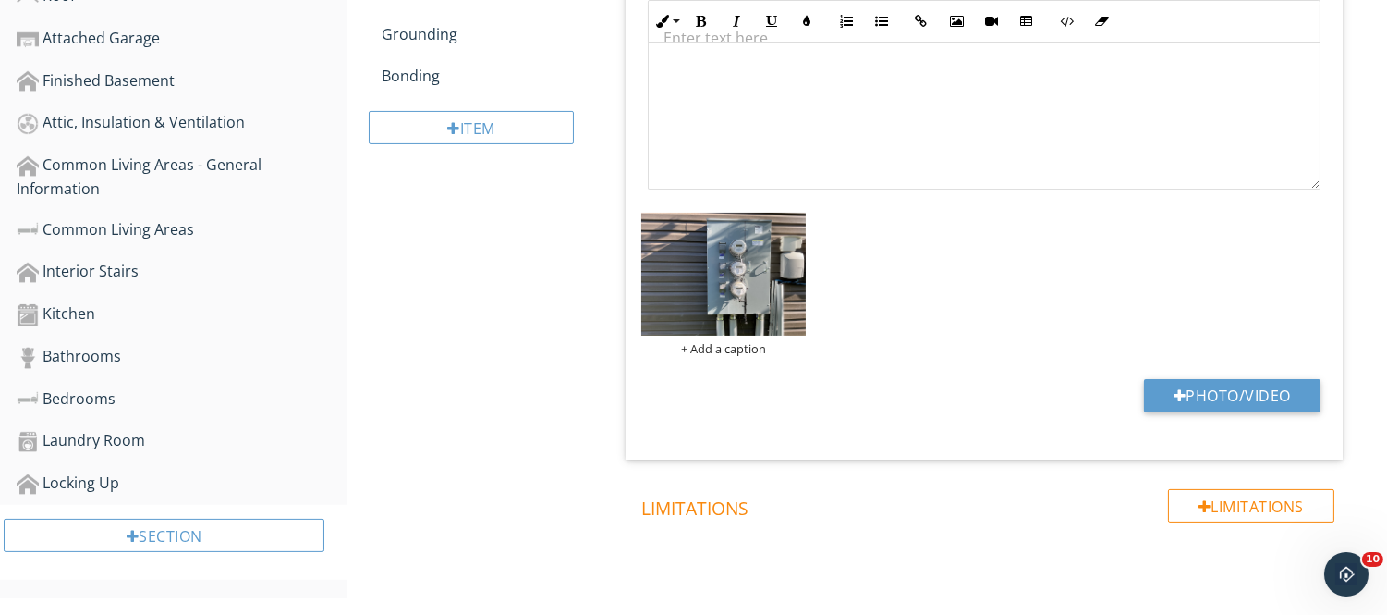
scroll to position [763, 0]
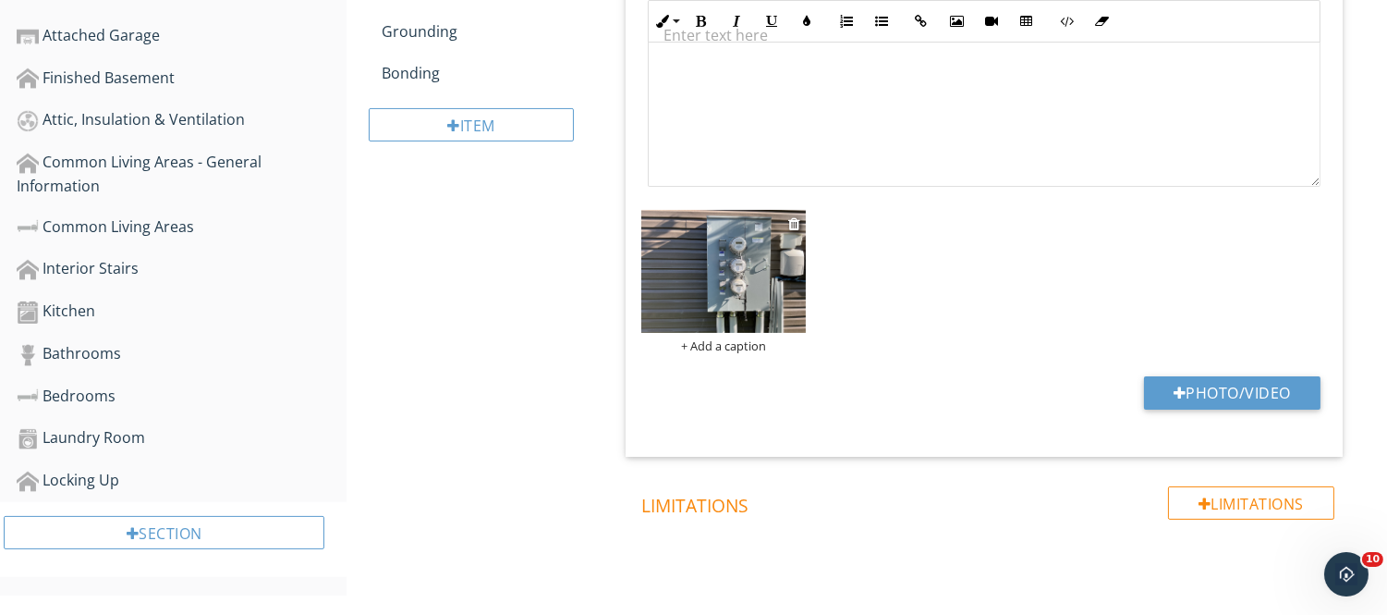
click at [763, 322] on img at bounding box center [723, 272] width 165 height 124
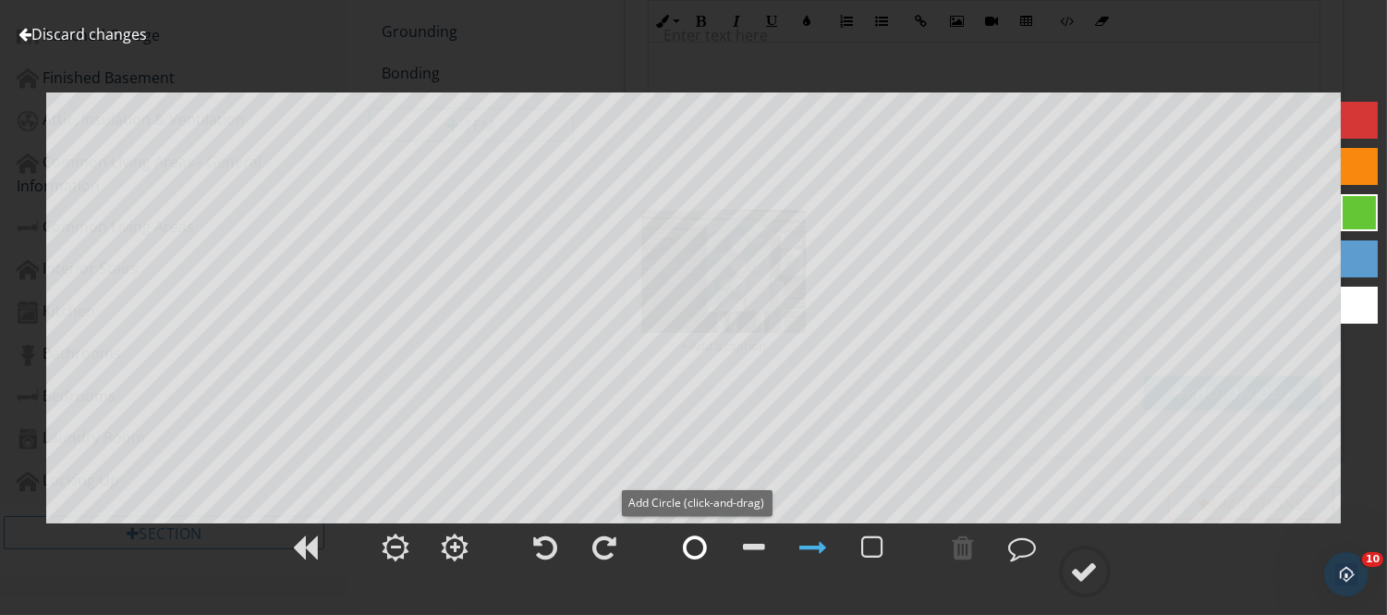
click at [690, 547] on div at bounding box center [696, 547] width 24 height 28
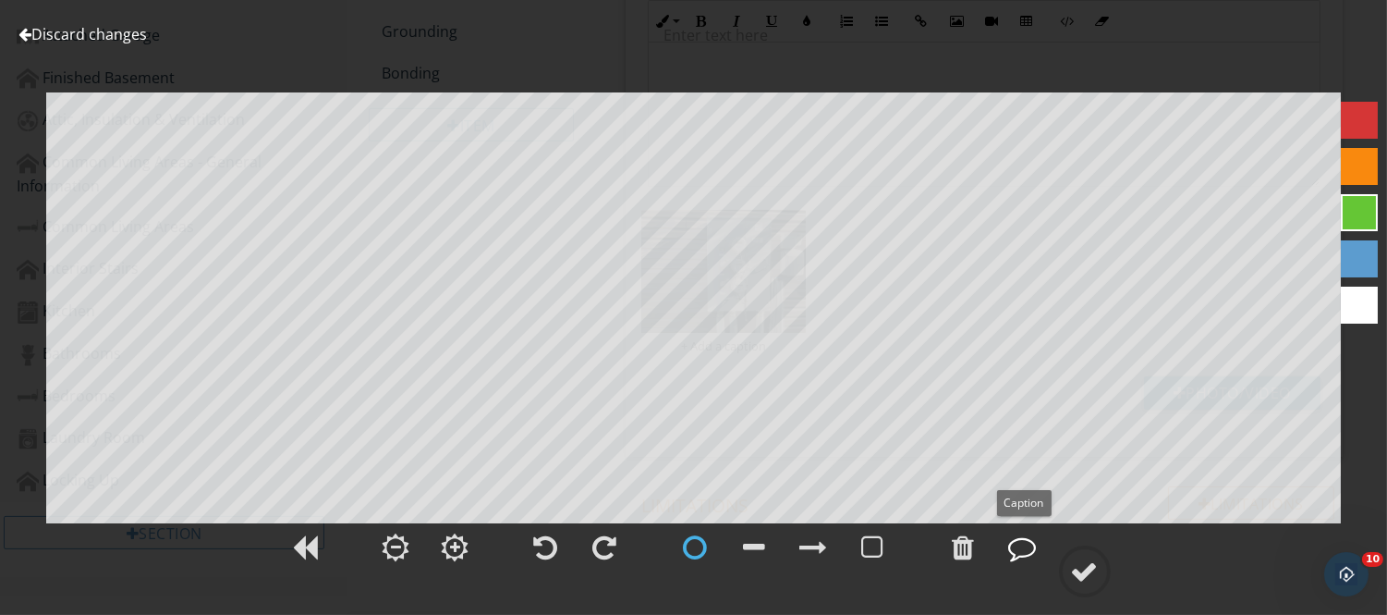
click at [1028, 556] on div at bounding box center [1023, 547] width 28 height 28
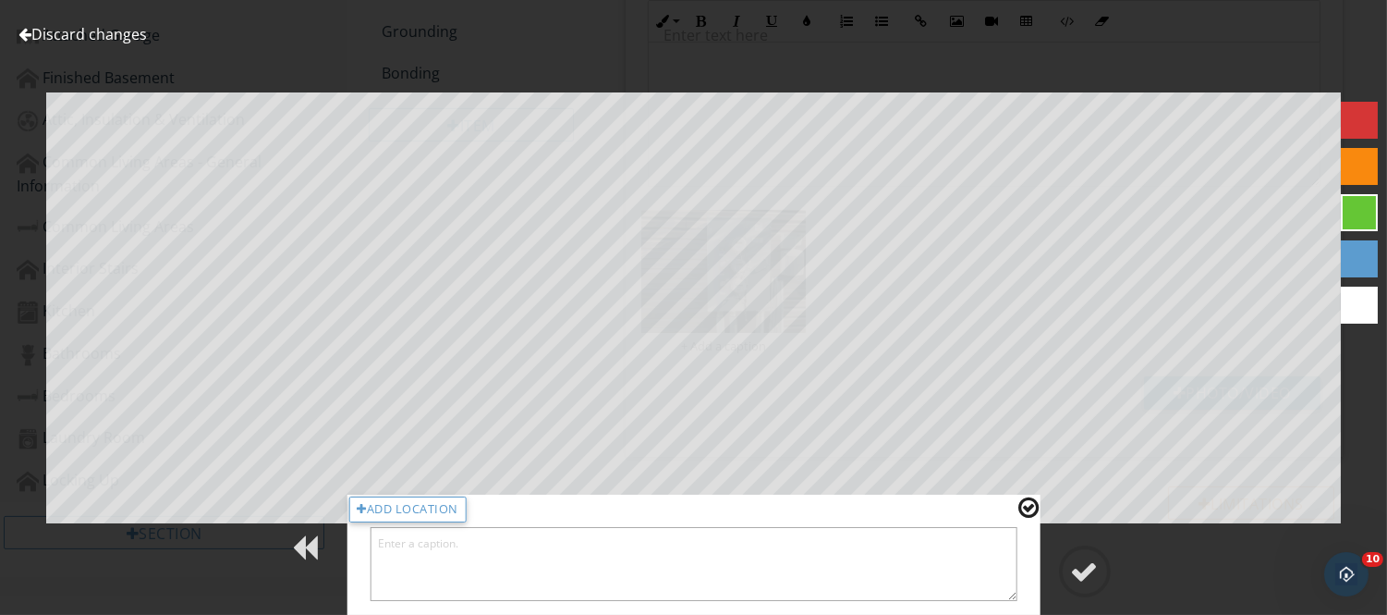
click at [978, 562] on textarea at bounding box center [694, 564] width 648 height 74
click at [978, 562] on textarea "ma" at bounding box center [694, 564] width 648 height 74
type textarea "main service disconnects, left side of building along side appropriate unit's m…"
click at [1031, 556] on div "Add Location main service disconnects, left side of building along side appropr…" at bounding box center [694, 555] width 694 height 120
click at [1024, 508] on div at bounding box center [1029, 507] width 20 height 24
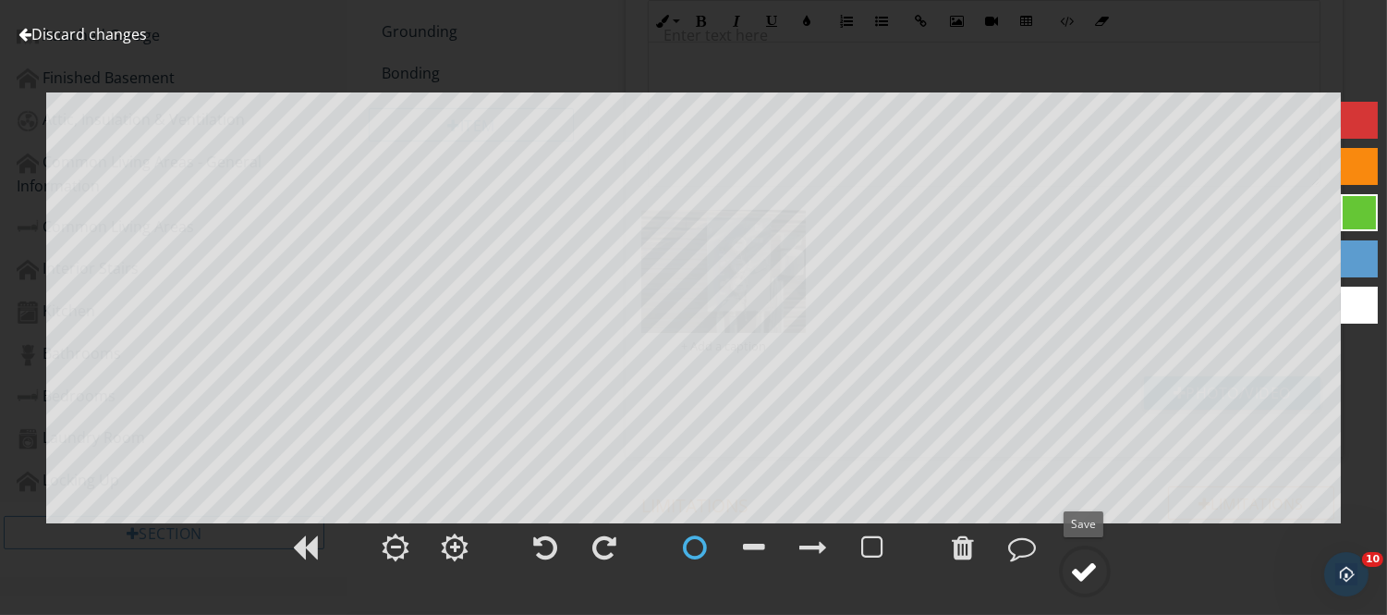
click at [1092, 584] on div at bounding box center [1085, 571] width 28 height 28
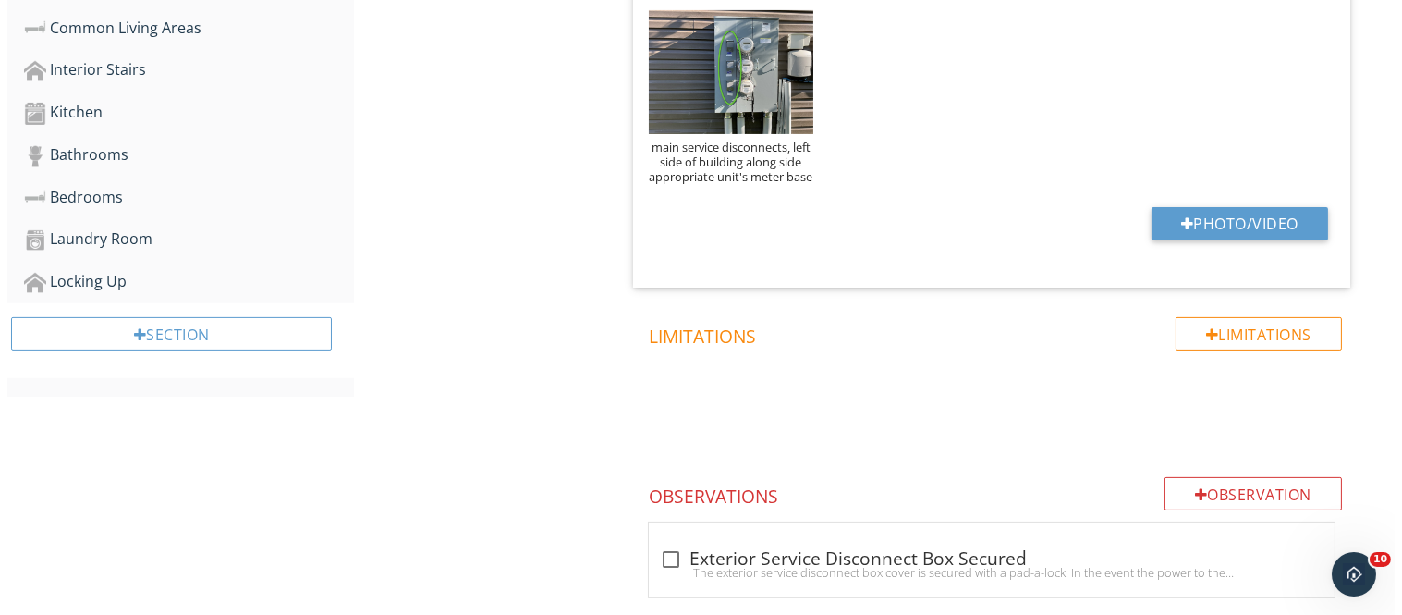
scroll to position [976, 0]
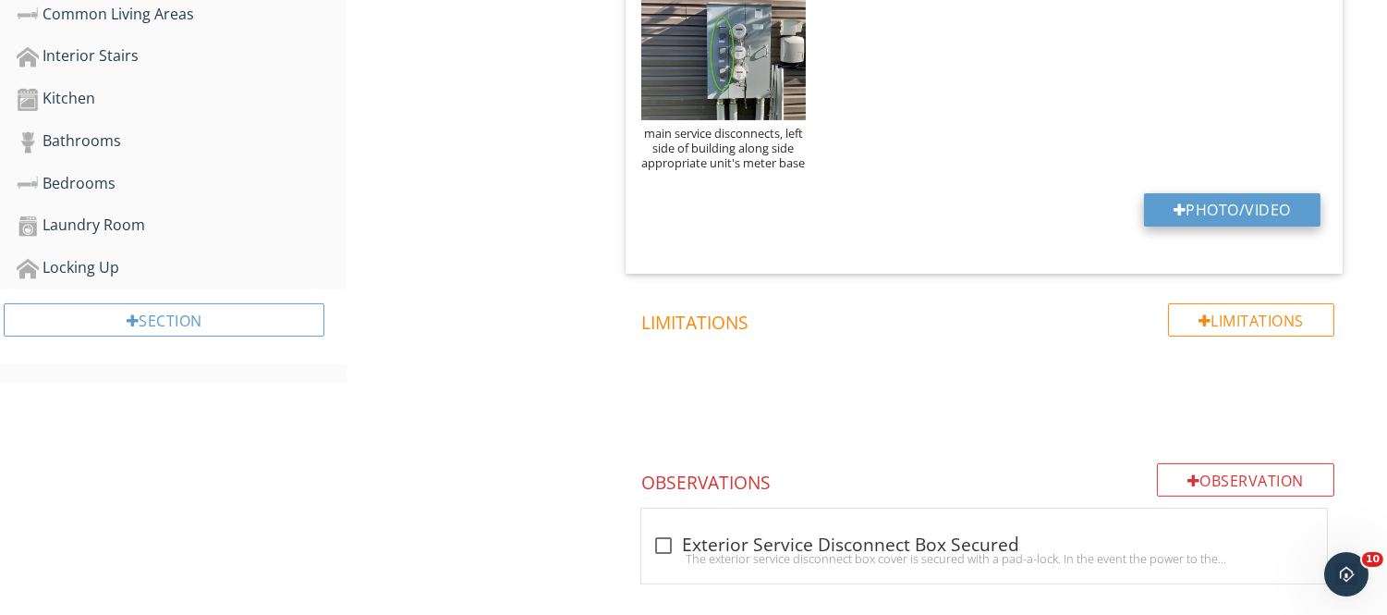
click at [1179, 201] on button "Photo/Video" at bounding box center [1232, 209] width 177 height 33
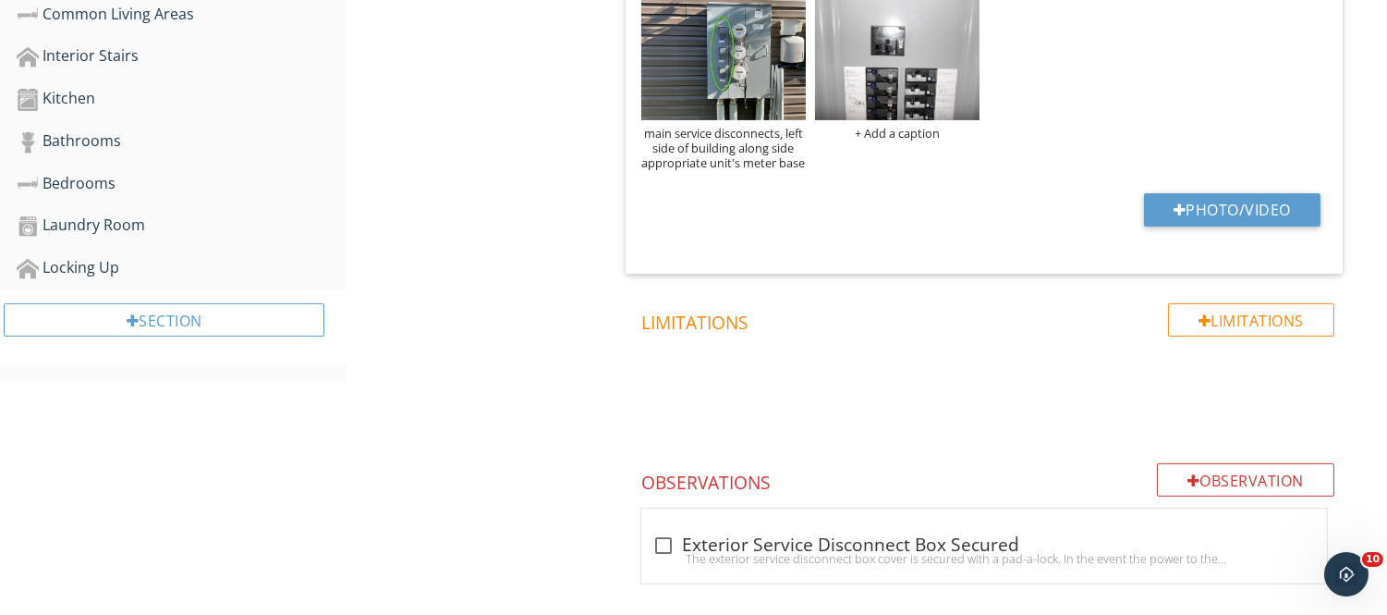
click at [971, 168] on div "main service disconnects, left side of building along side appropriate unit's m…" at bounding box center [984, 83] width 695 height 183
click at [917, 133] on div "+ Add a caption" at bounding box center [897, 133] width 165 height 15
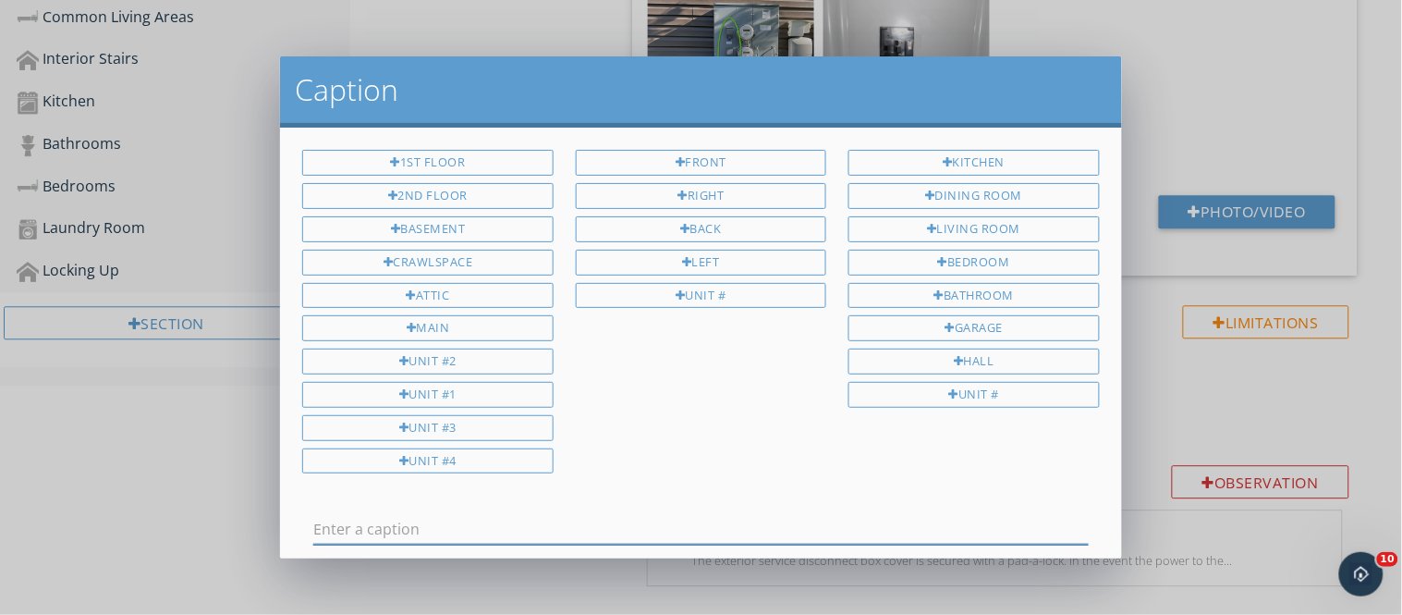
click at [315, 530] on input "text" at bounding box center [700, 529] width 775 height 31
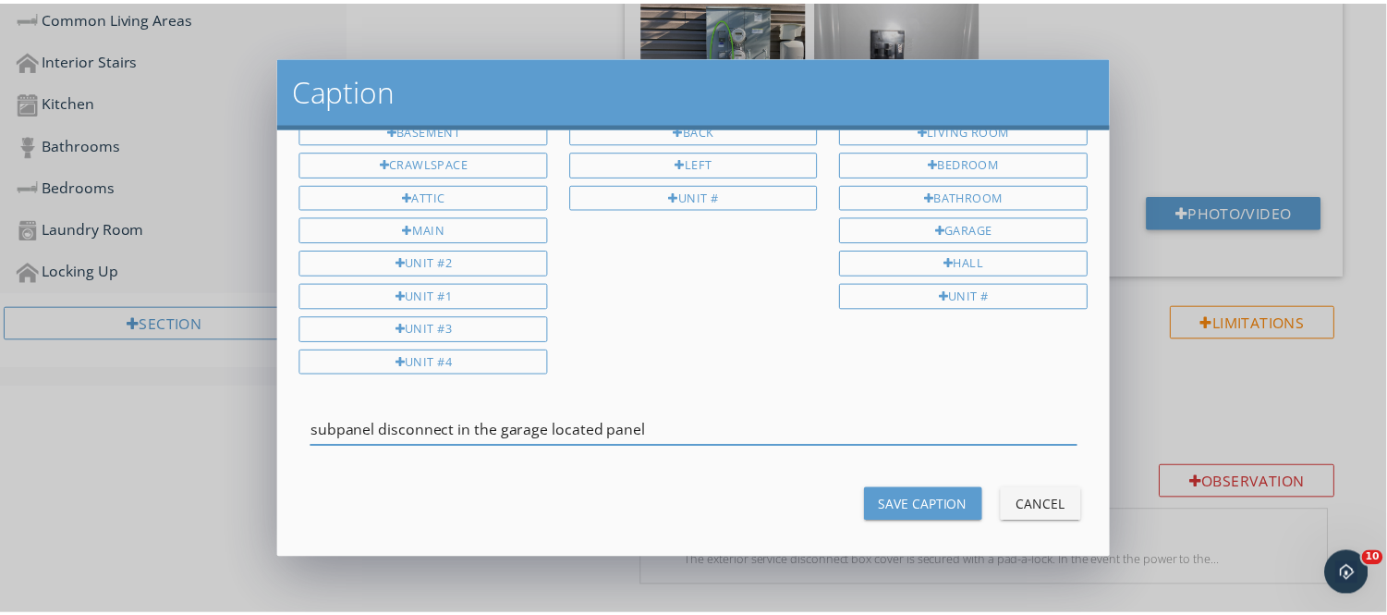
scroll to position [111, 0]
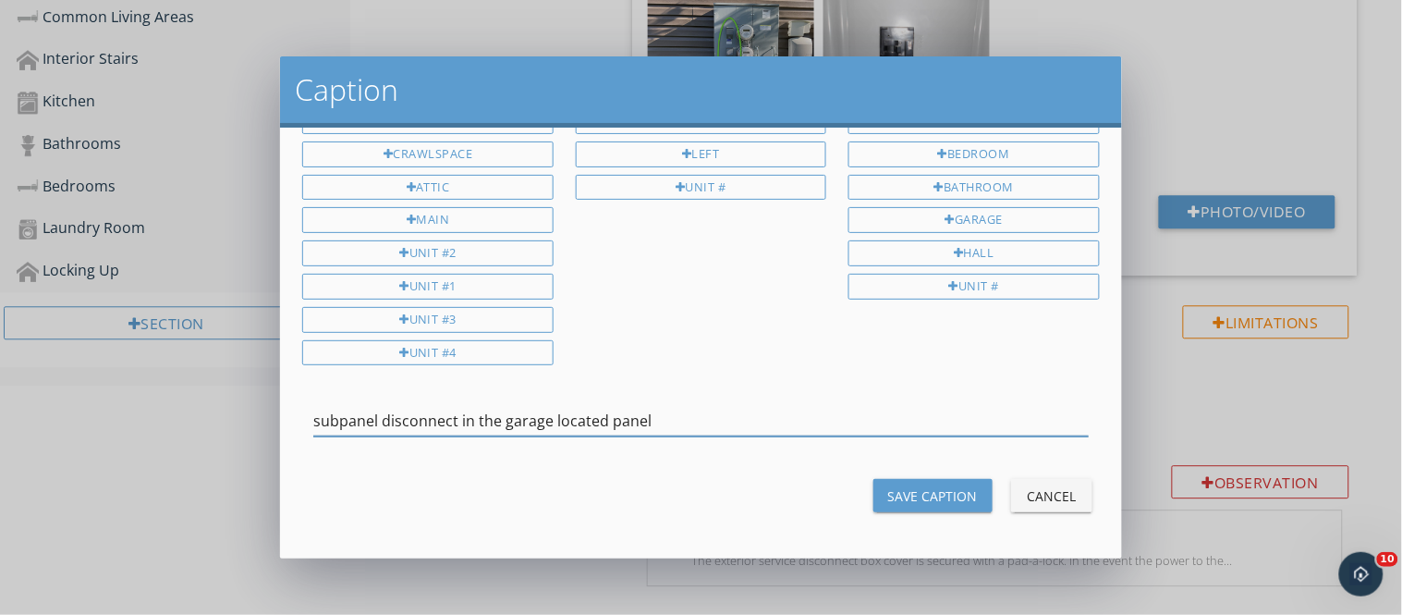
type input "subpanel disconnect in the garage located panel"
click at [907, 486] on div "Save Caption" at bounding box center [933, 495] width 90 height 19
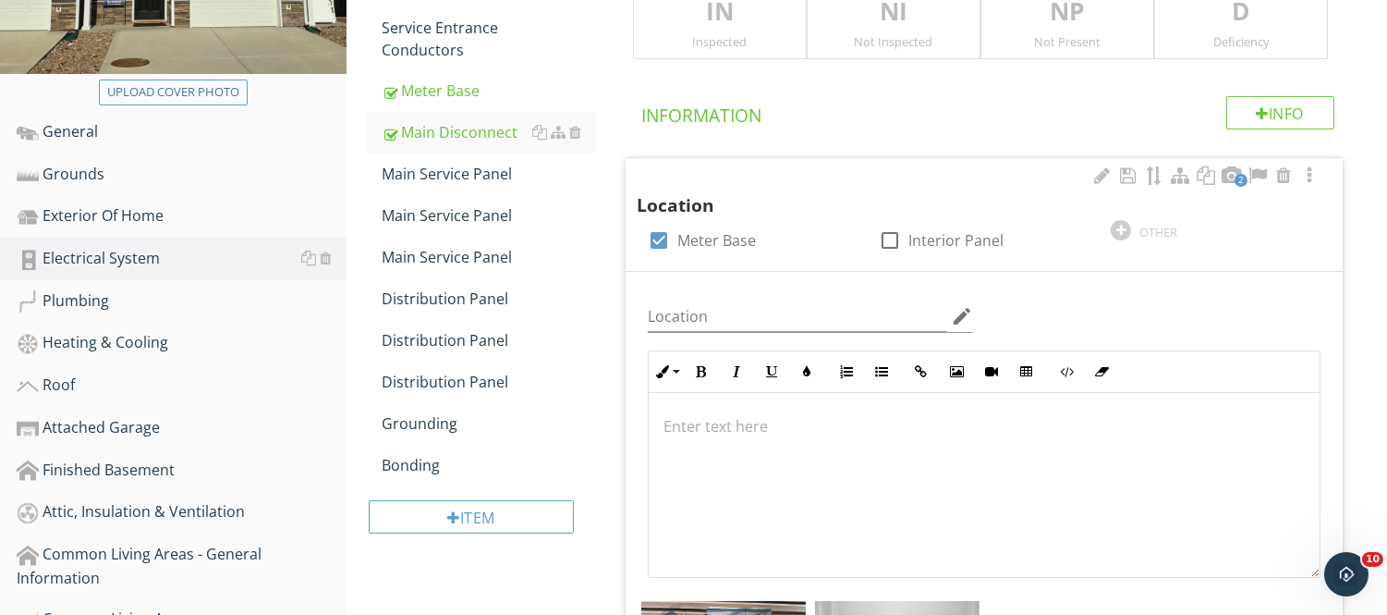
scroll to position [365, 0]
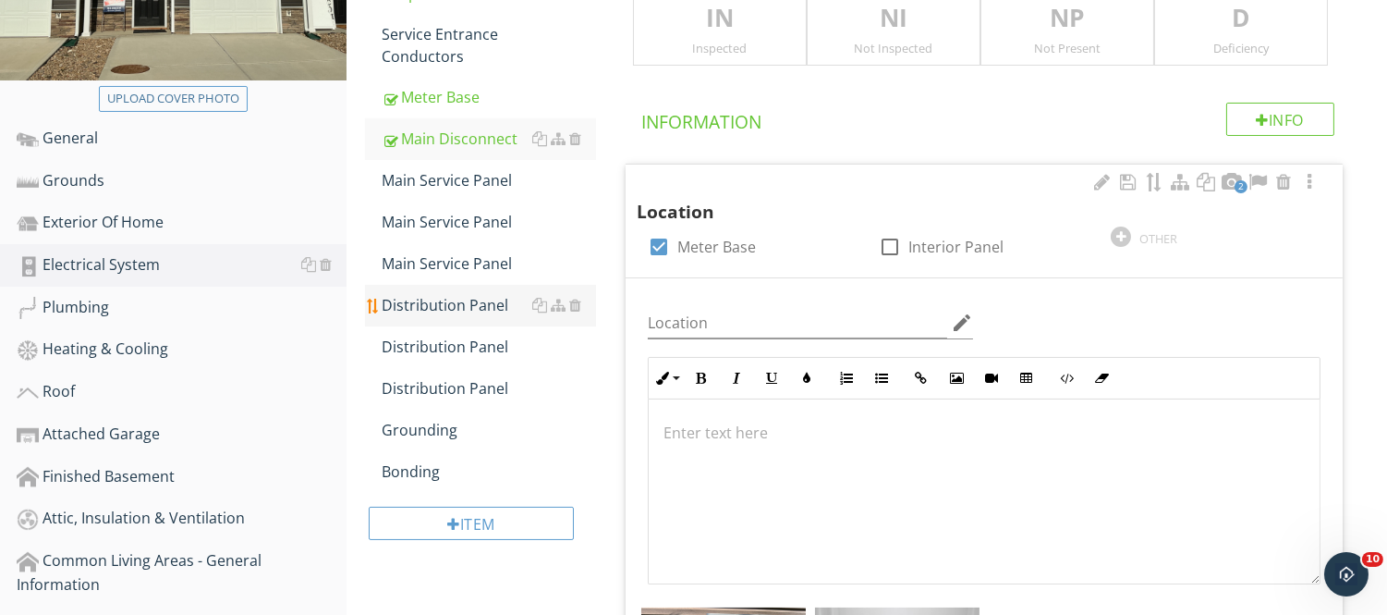
click at [365, 287] on li "Distribution Panel" at bounding box center [480, 306] width 230 height 42
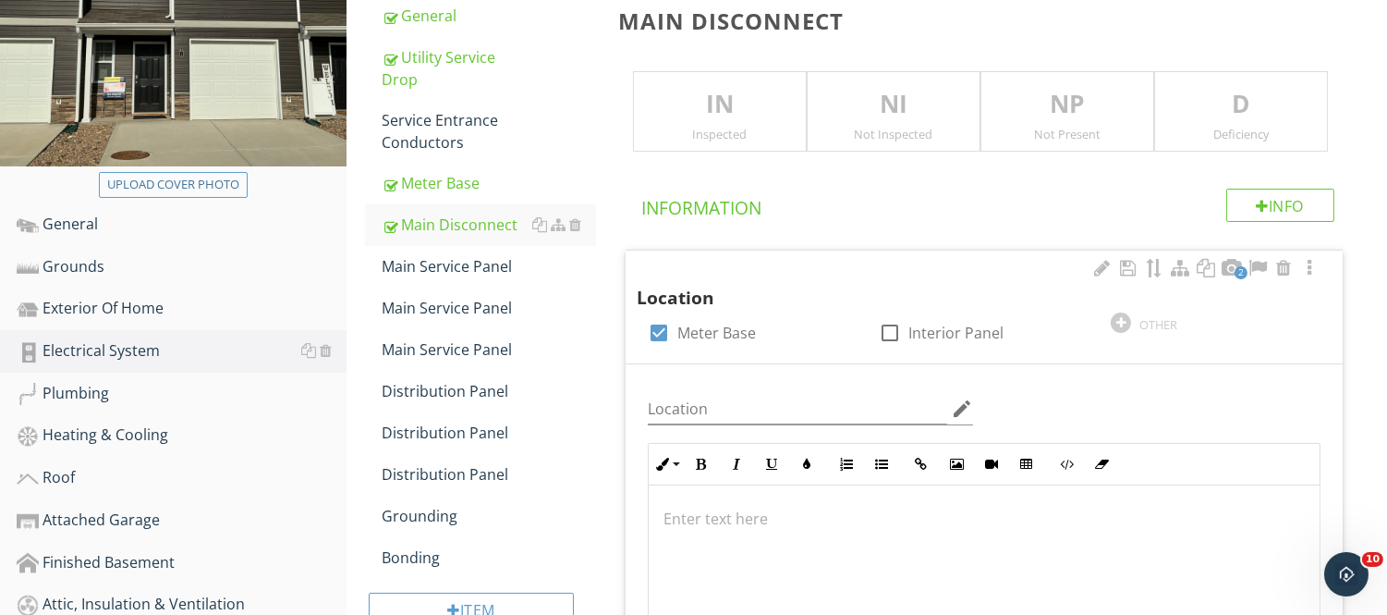
scroll to position [285, 0]
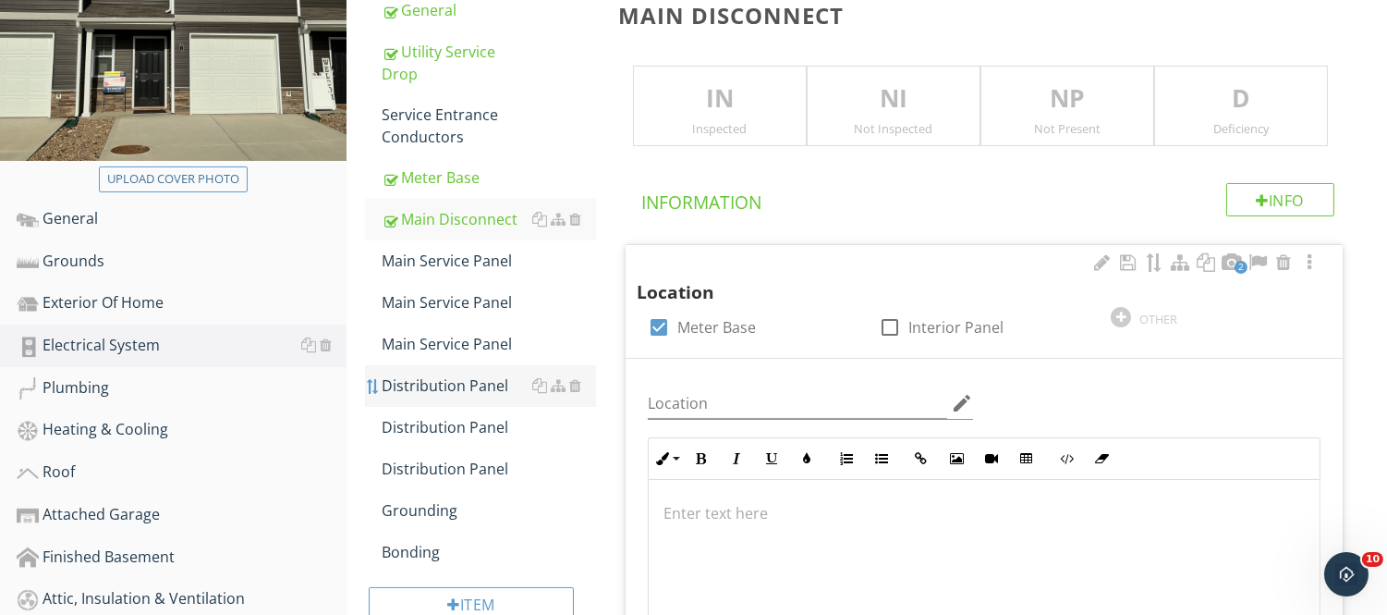
click at [375, 379] on div at bounding box center [373, 386] width 15 height 15
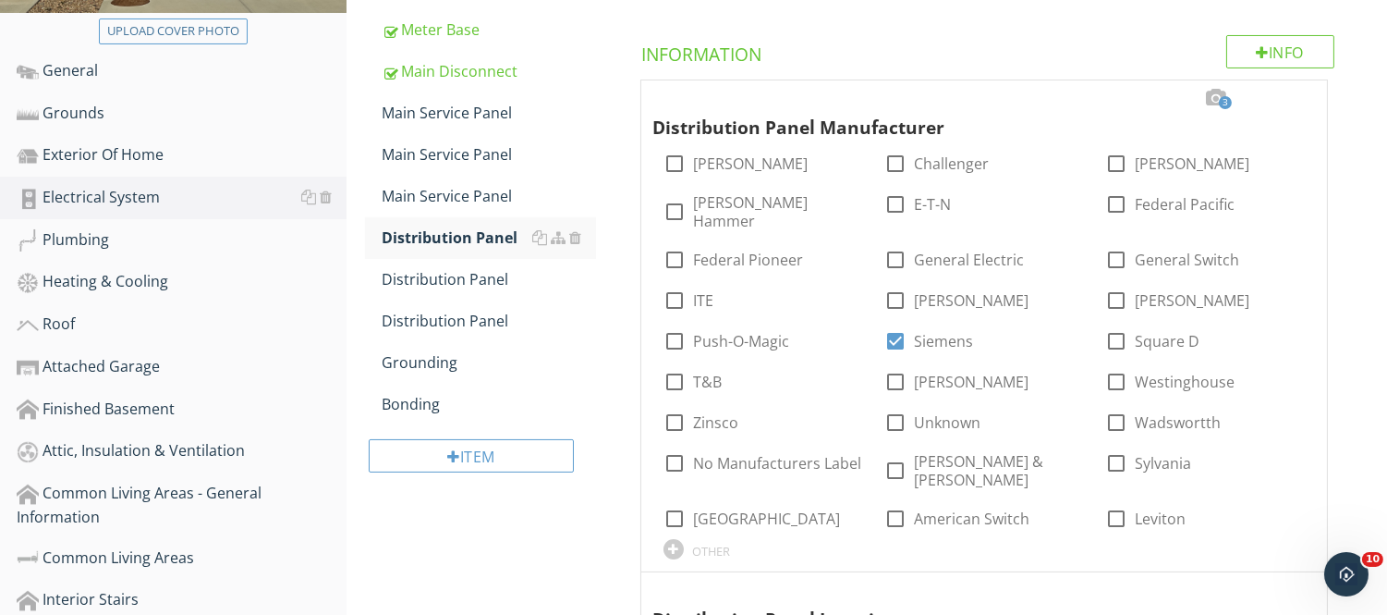
scroll to position [376, 0]
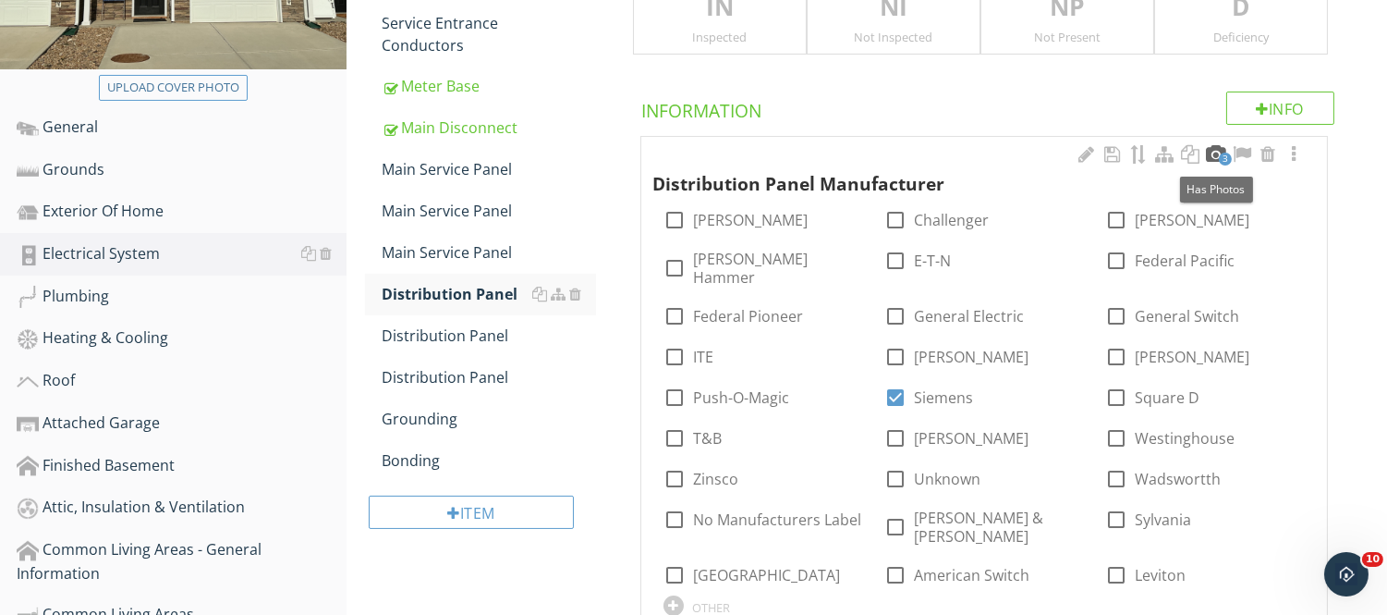
click at [1213, 154] on div at bounding box center [1216, 154] width 22 height 18
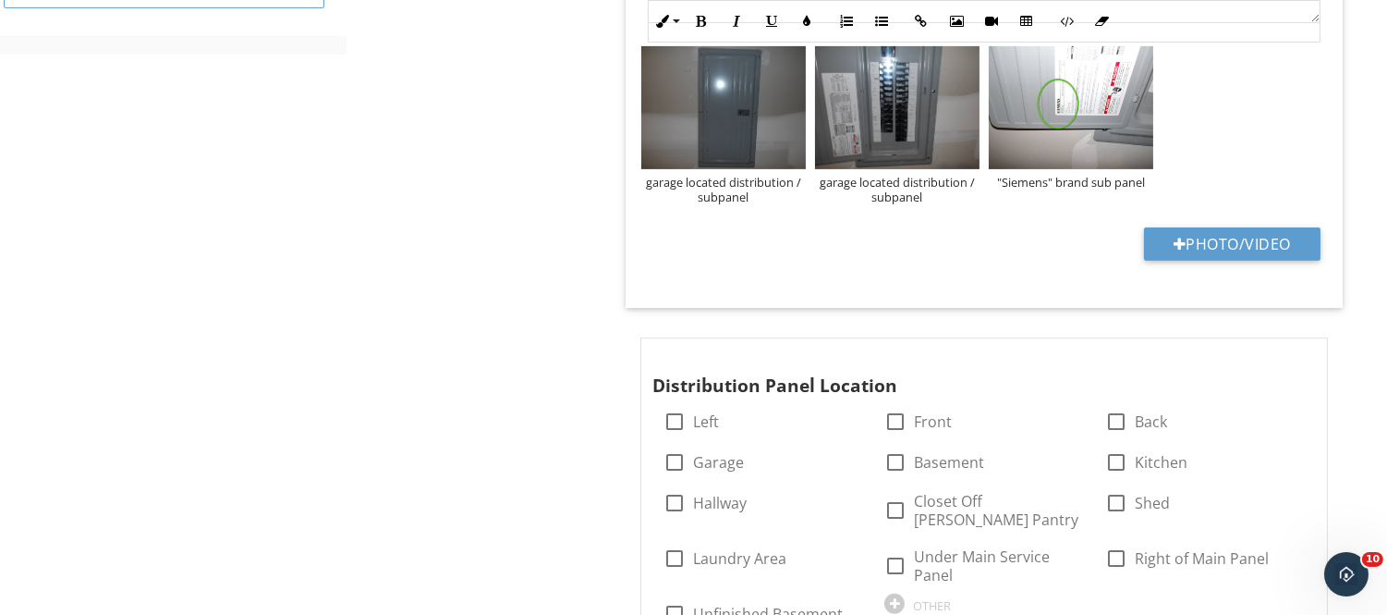
scroll to position [1328, 0]
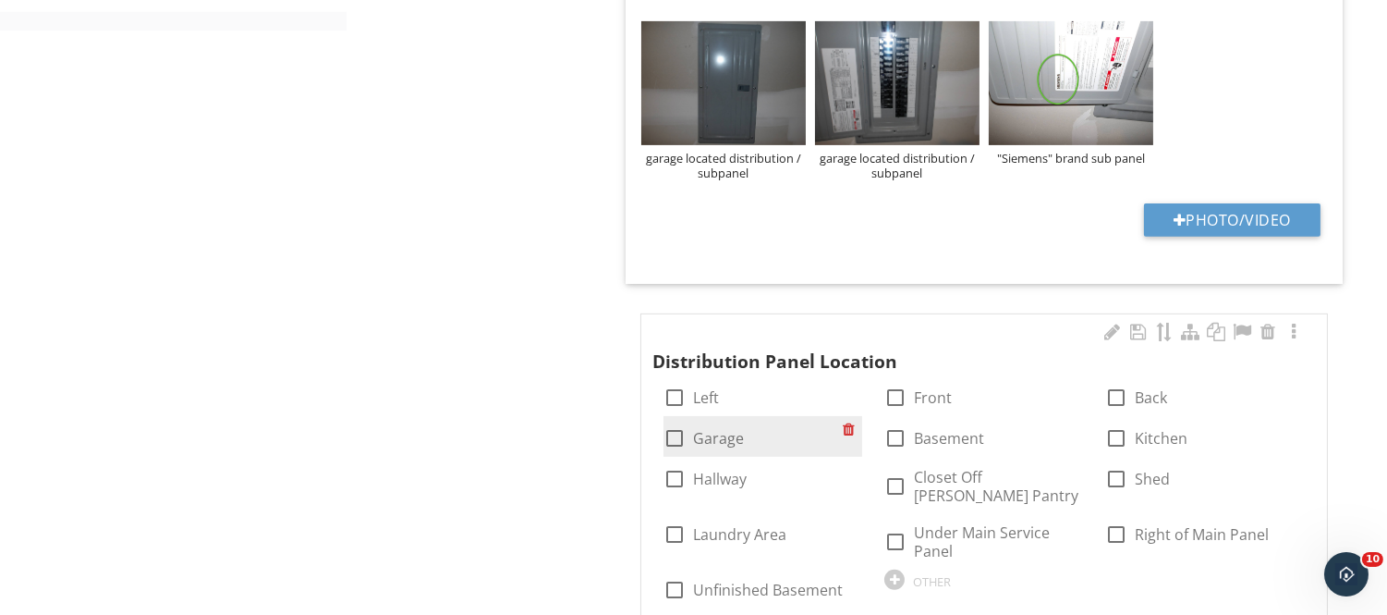
click at [678, 422] on div at bounding box center [674, 437] width 31 height 31
checkbox input "true"
click at [860, 266] on span "3 Distribution Panel Manufacturer check_box_outline_blank Bryant check_box_outl…" at bounding box center [987, 368] width 739 height 2337
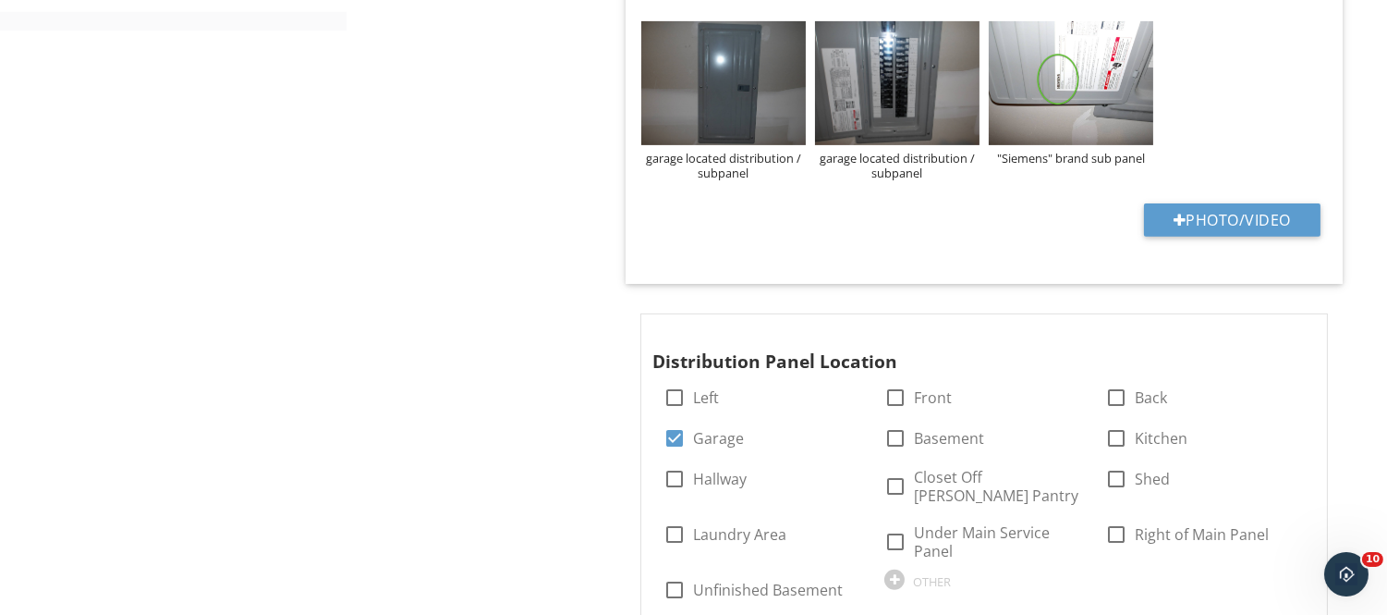
click at [860, 266] on span "3 Distribution Panel Manufacturer check_box_outline_blank Bryant check_box_outl…" at bounding box center [987, 368] width 739 height 2337
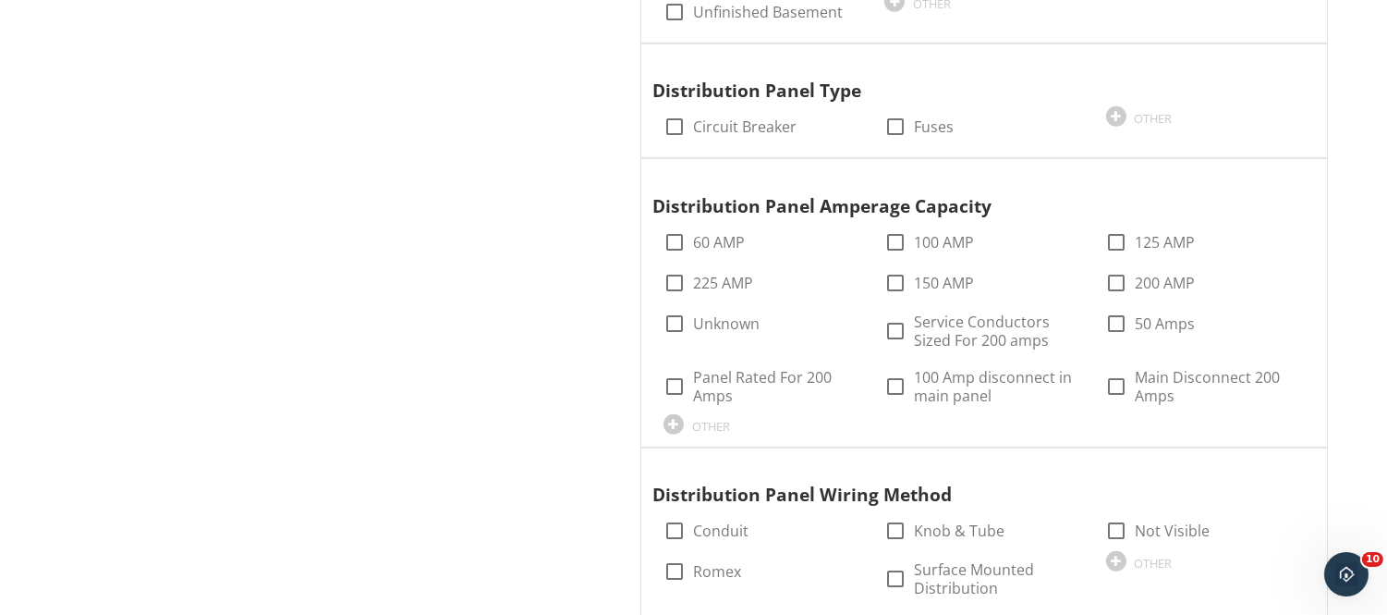
scroll to position [1930, 0]
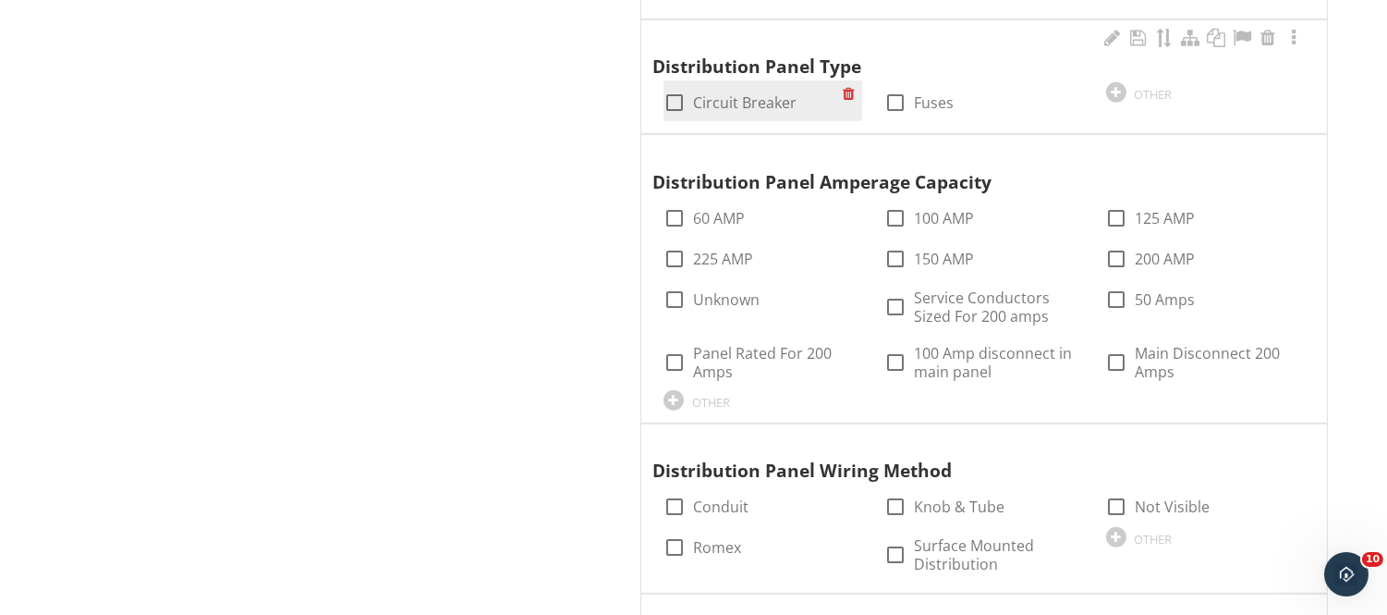
click at [661, 87] on div at bounding box center [674, 102] width 31 height 31
checkbox input "true"
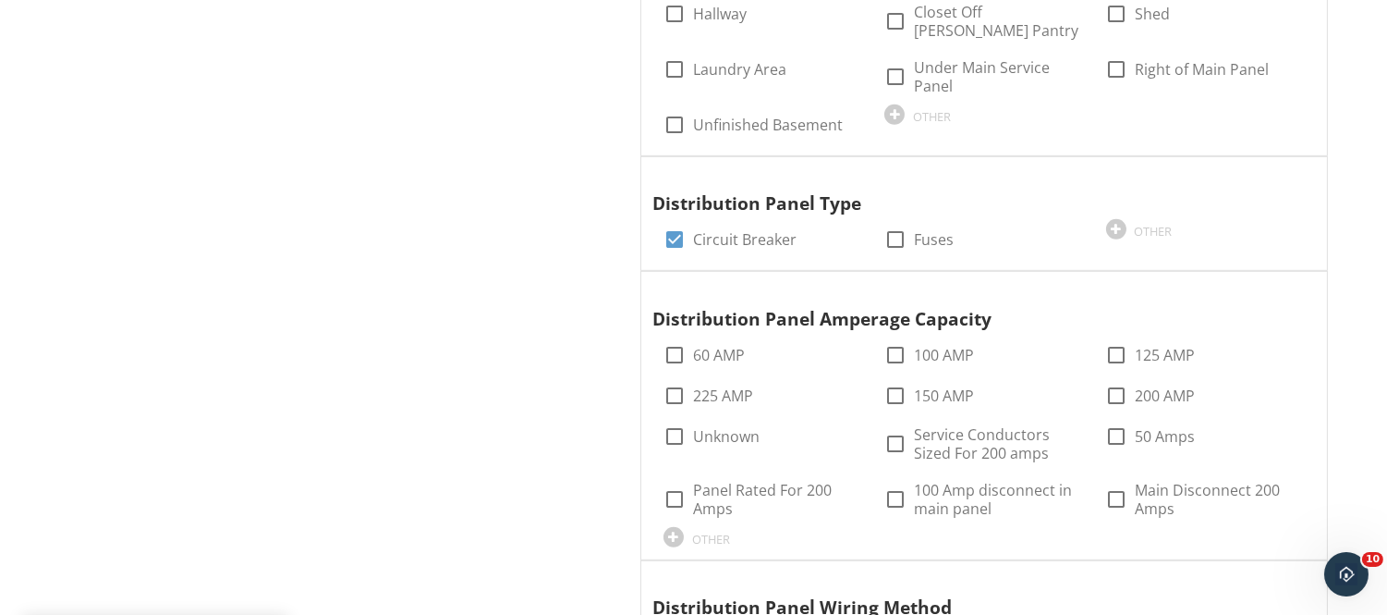
scroll to position [1780, 0]
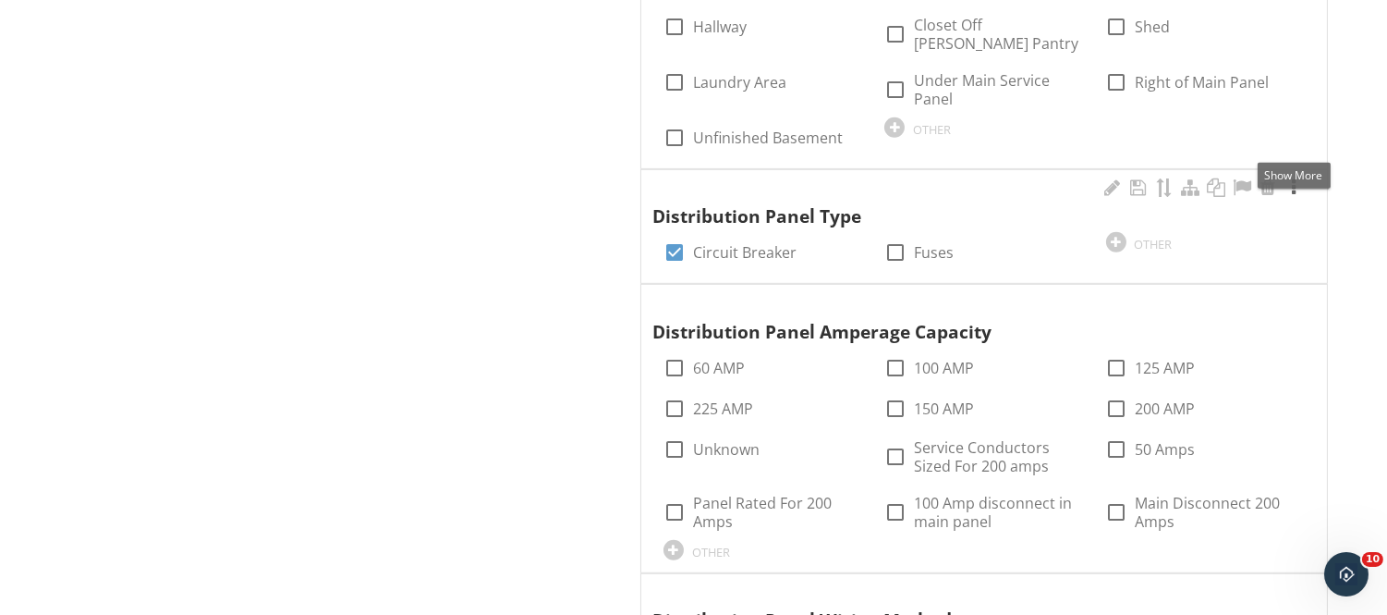
click at [1294, 178] on div at bounding box center [1294, 187] width 22 height 18
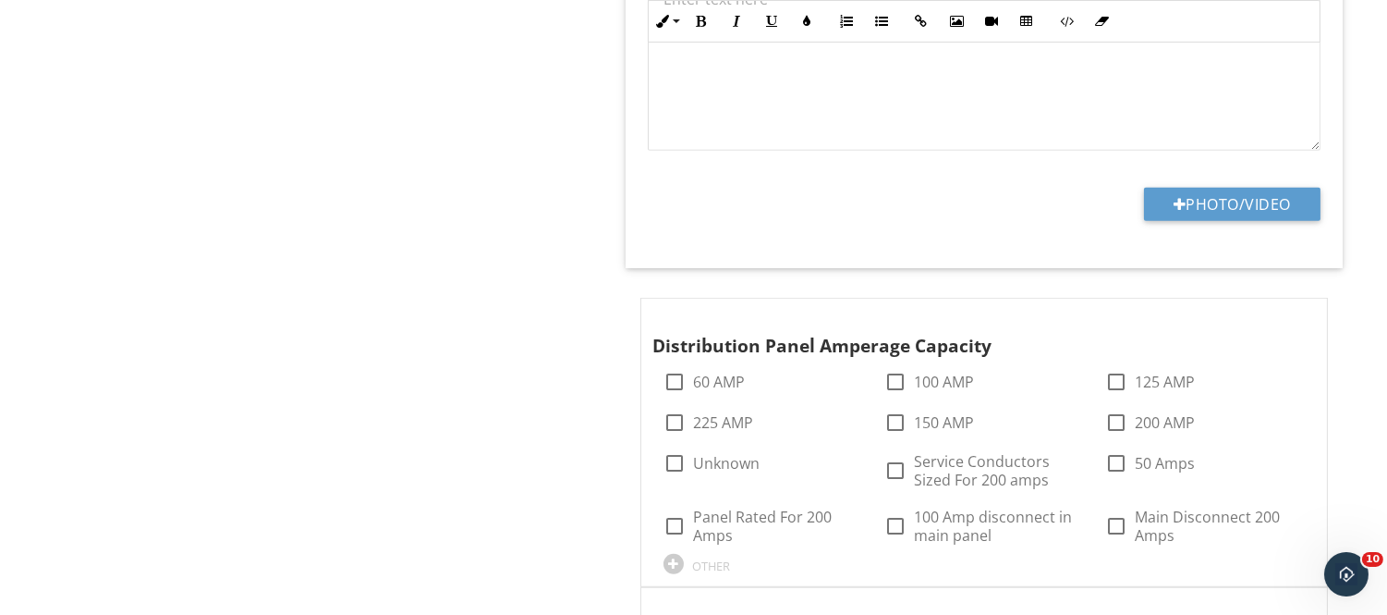
scroll to position [2195, 0]
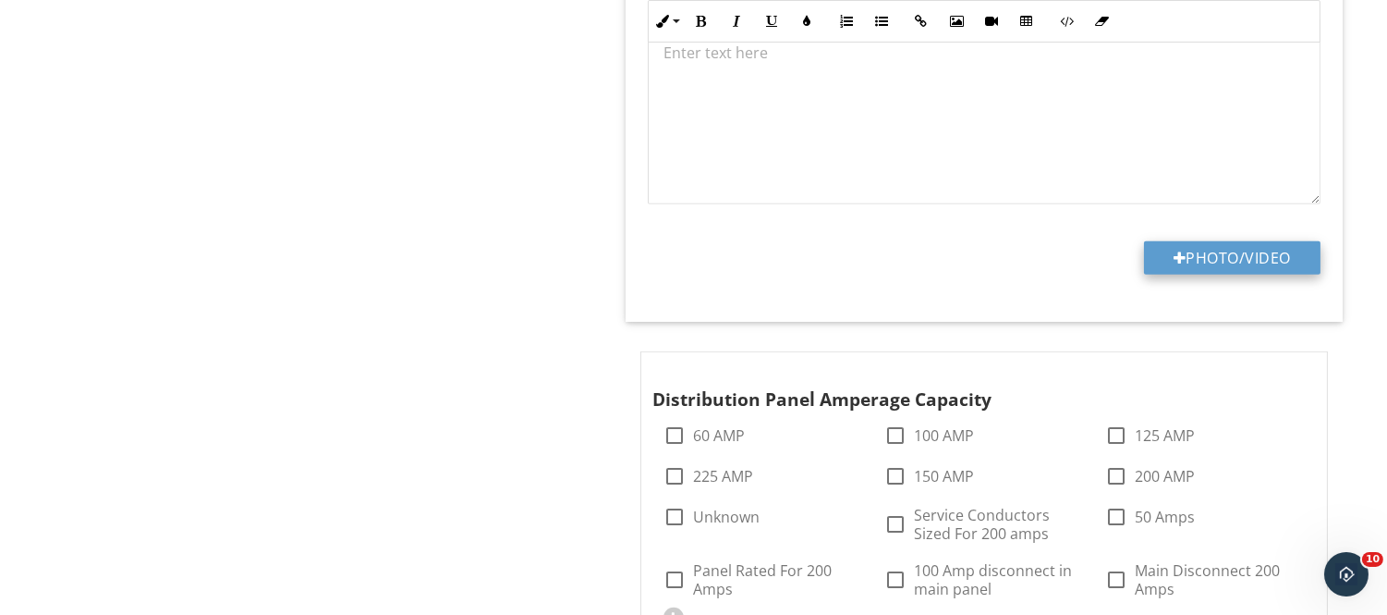
click at [1213, 241] on button "Photo/Video" at bounding box center [1232, 257] width 177 height 33
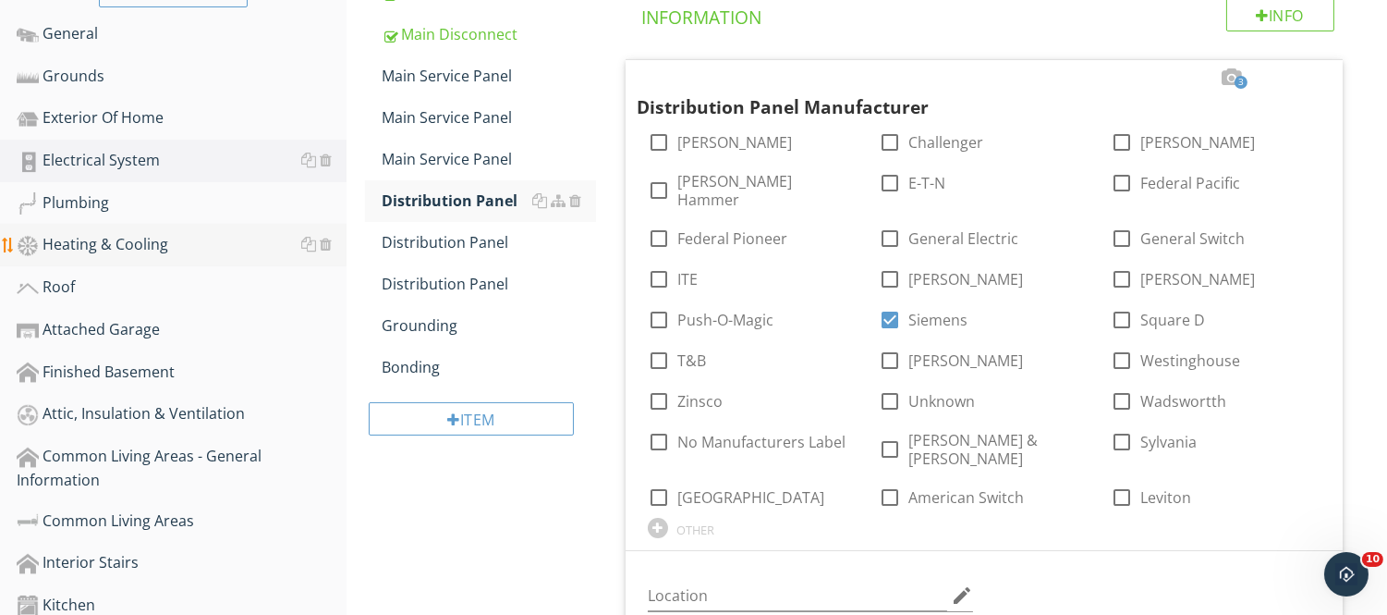
scroll to position [511, 0]
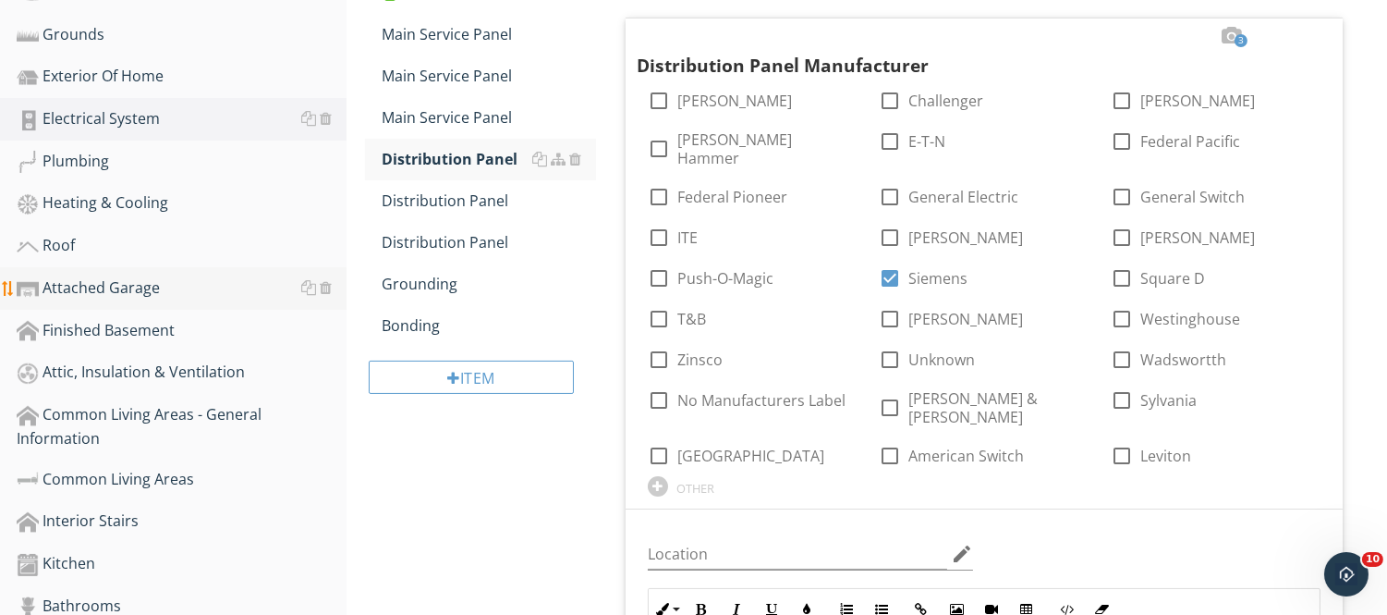
click at [43, 287] on div "Attached Garage" at bounding box center [182, 288] width 330 height 24
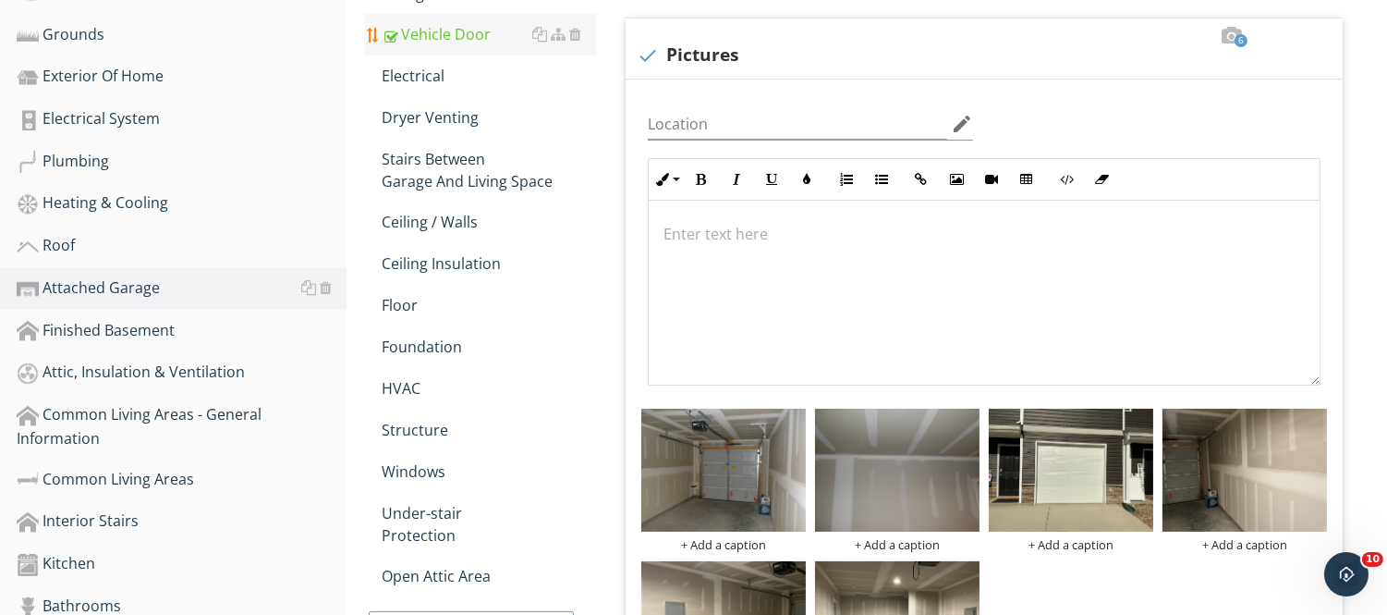
click at [446, 23] on div "Vehicle Door" at bounding box center [489, 34] width 214 height 22
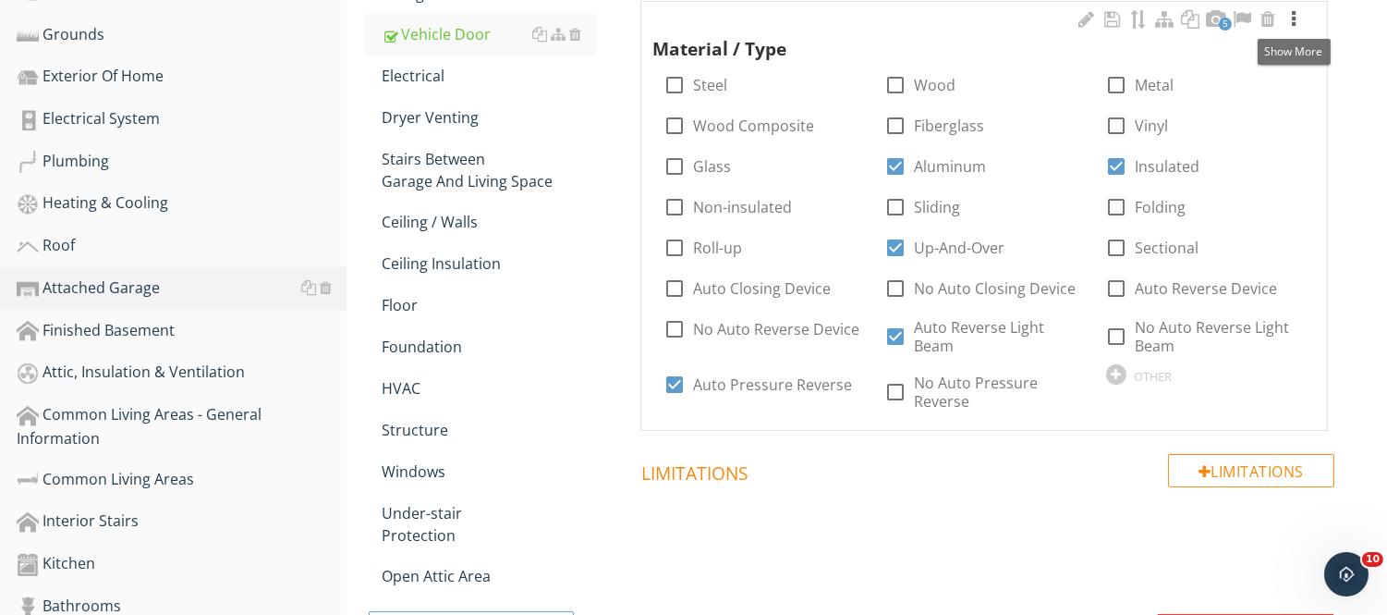
click at [1291, 15] on div at bounding box center [1294, 19] width 22 height 18
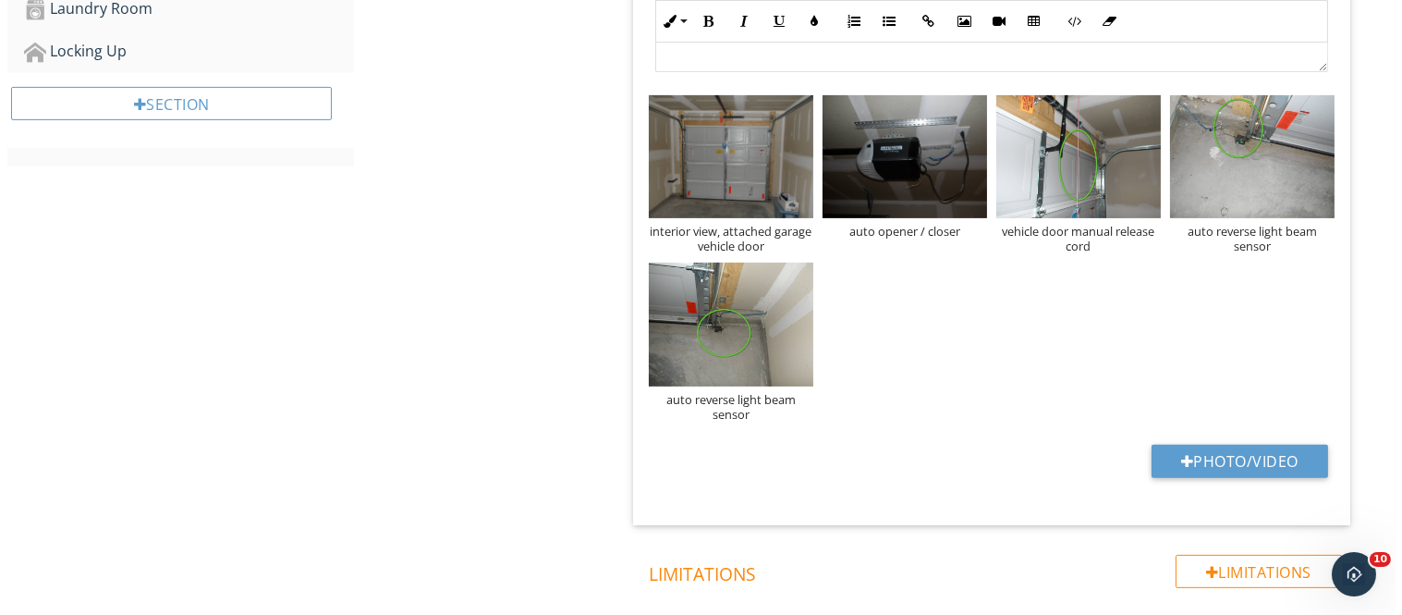
scroll to position [1184, 0]
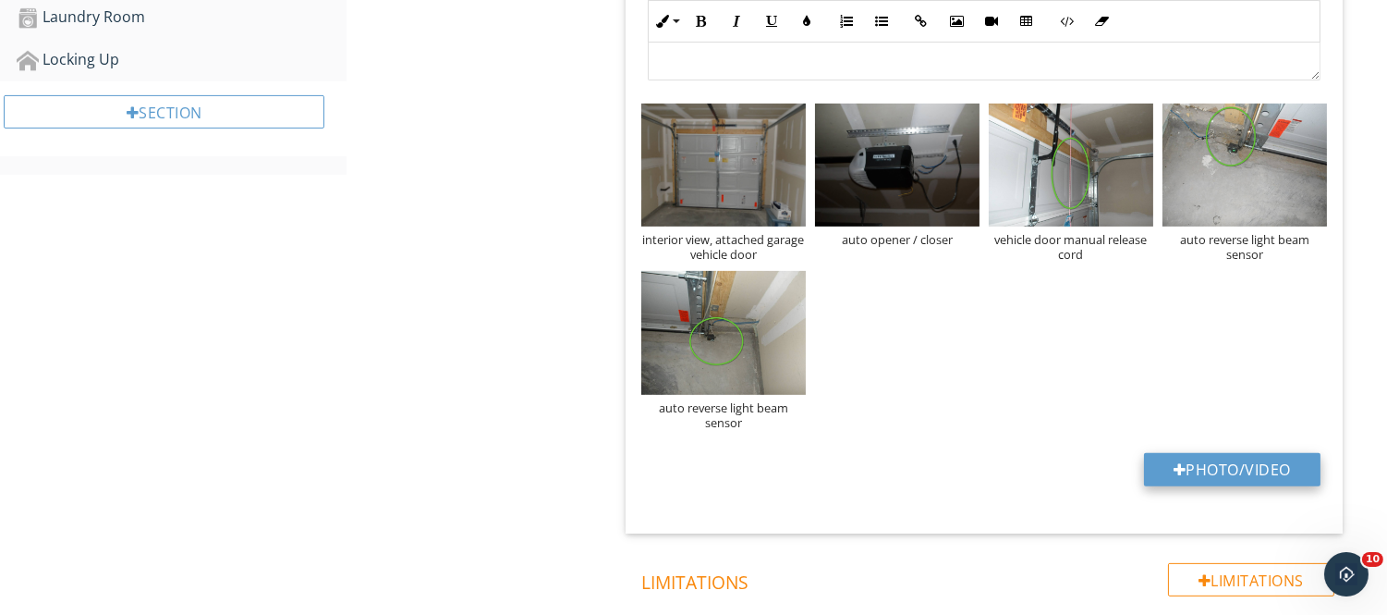
click at [1166, 453] on button "Photo/Video" at bounding box center [1232, 469] width 177 height 33
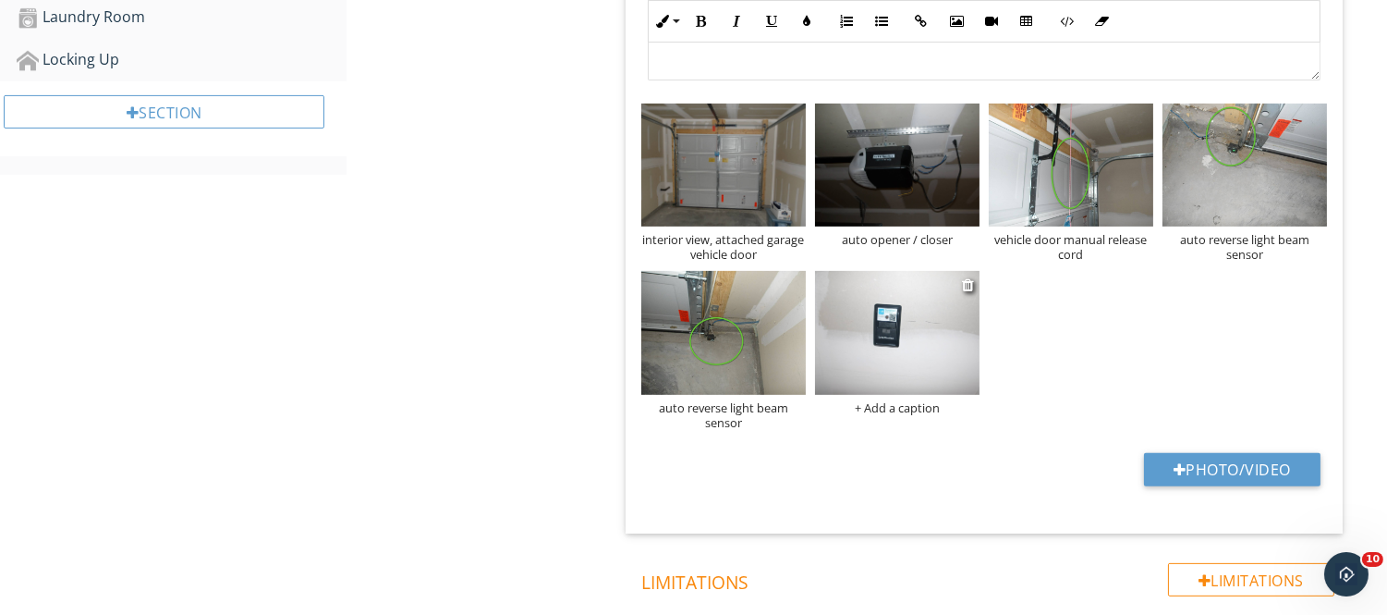
click at [889, 400] on div "+ Add a caption" at bounding box center [897, 407] width 165 height 15
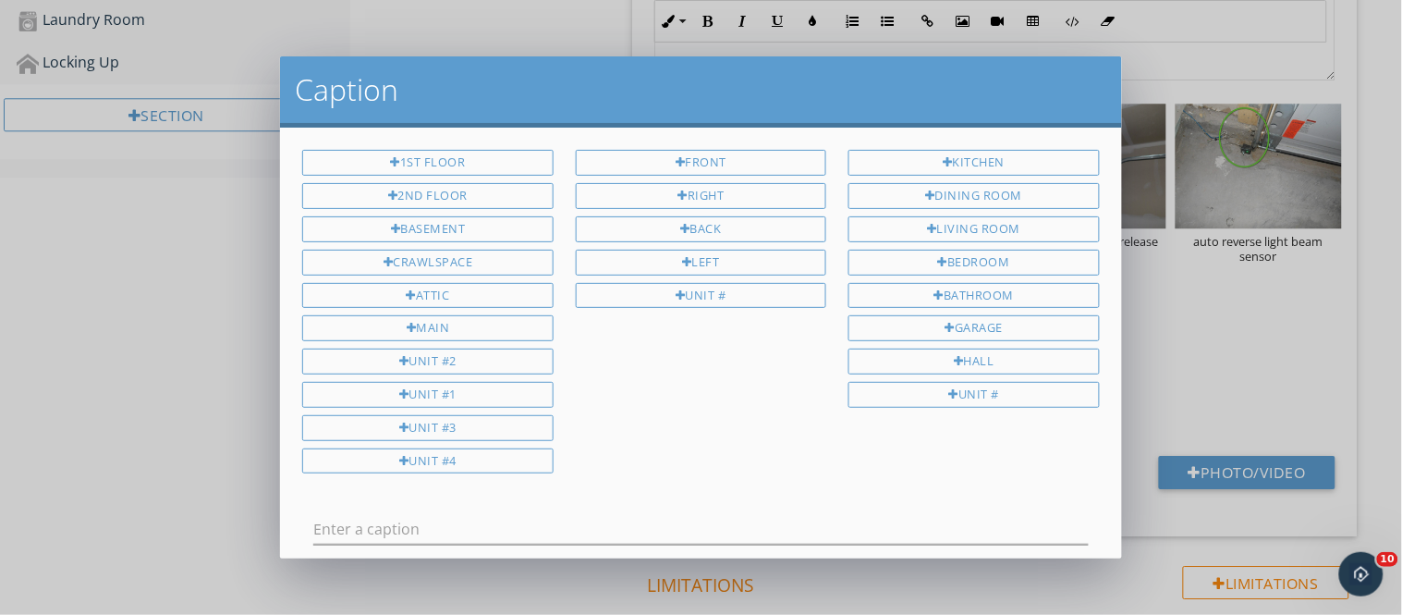
click at [311, 533] on div at bounding box center [700, 531] width 819 height 64
click at [314, 524] on input "text" at bounding box center [700, 529] width 775 height 31
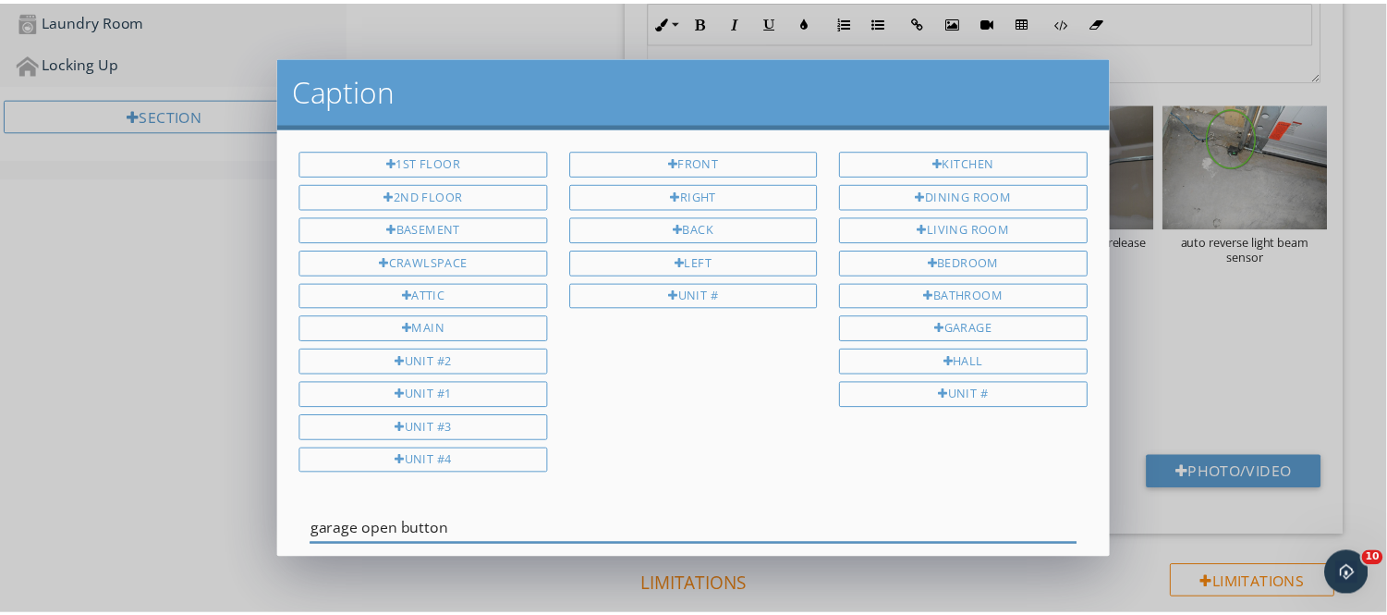
scroll to position [111, 0]
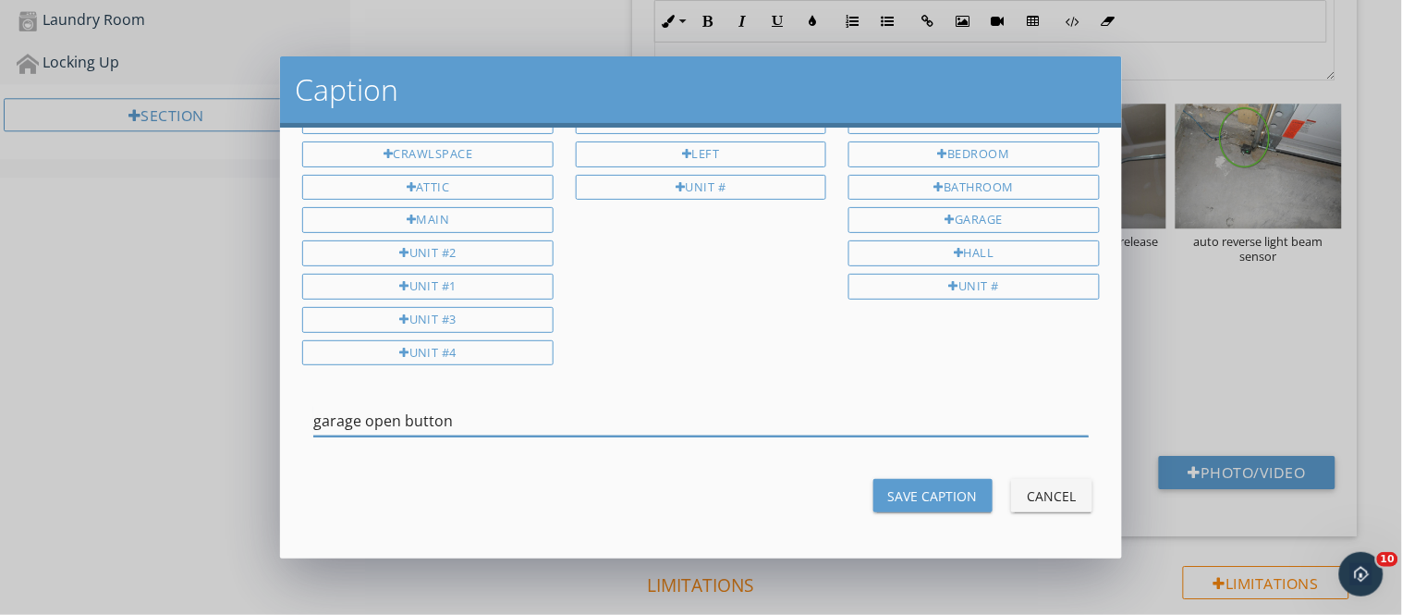
type input "garage open button"
click at [863, 516] on div "Save Caption Cancel" at bounding box center [700, 495] width 819 height 44
click at [889, 504] on div "Save Caption" at bounding box center [933, 495] width 90 height 19
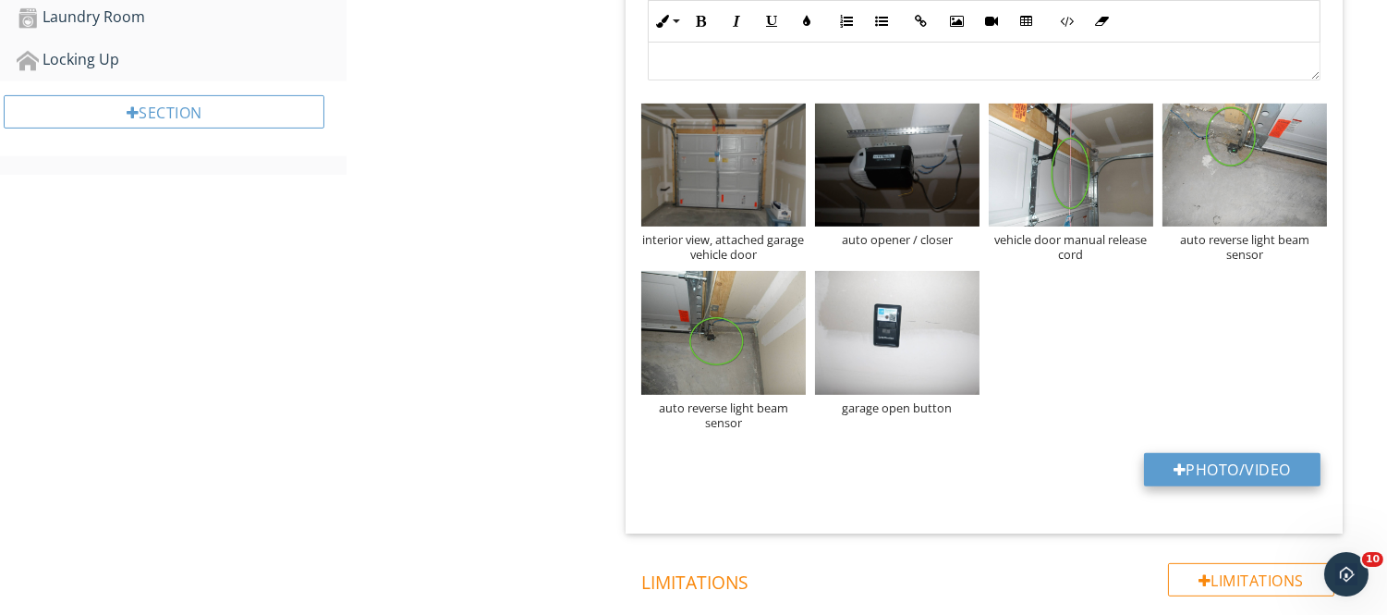
click at [1248, 453] on button "Photo/Video" at bounding box center [1232, 469] width 177 height 33
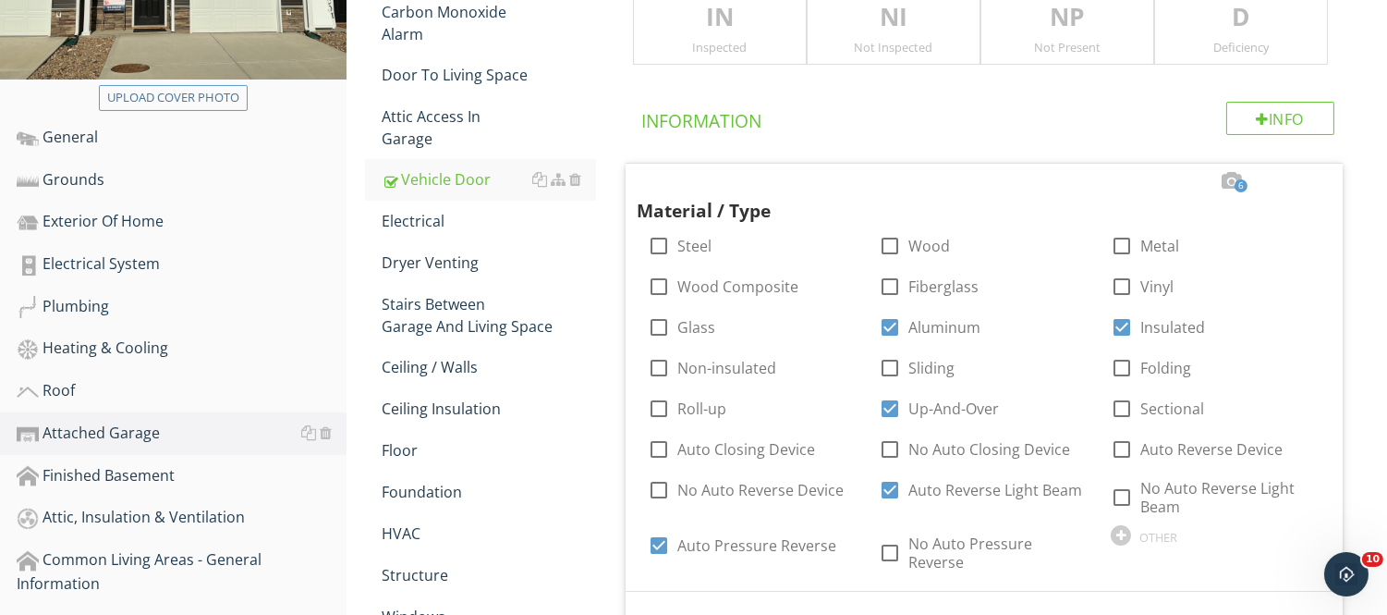
scroll to position [362, 0]
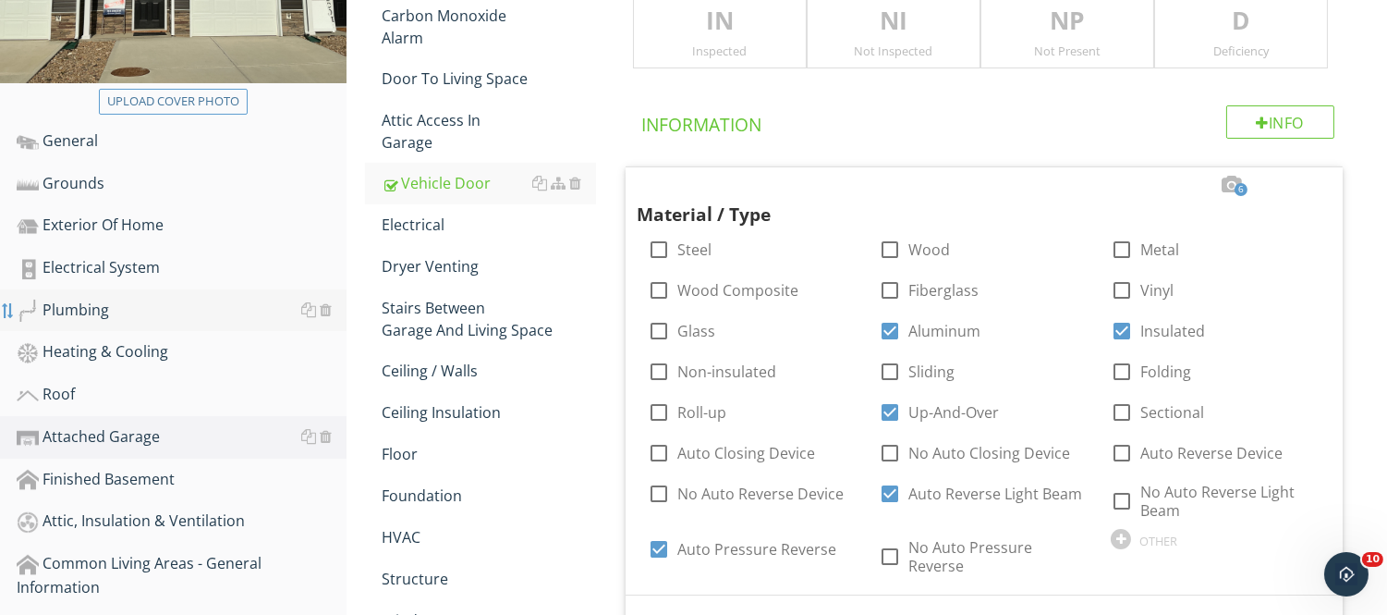
click at [2, 314] on div at bounding box center [8, 310] width 15 height 15
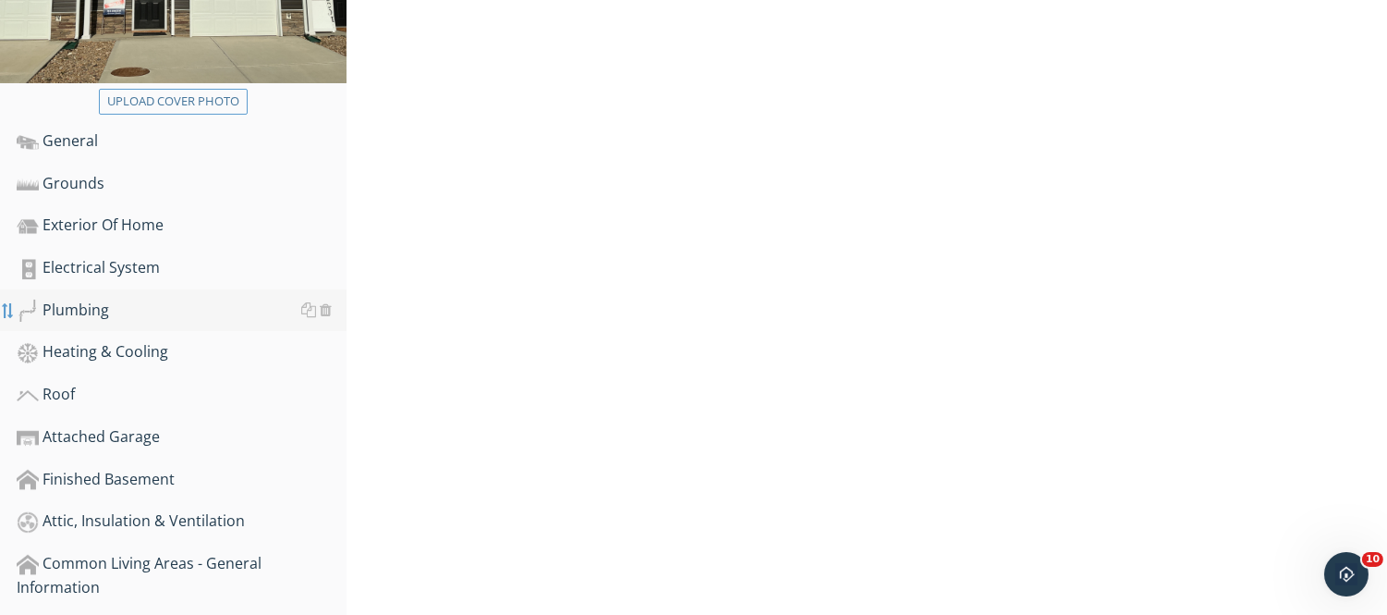
click at [2, 314] on div at bounding box center [8, 310] width 15 height 15
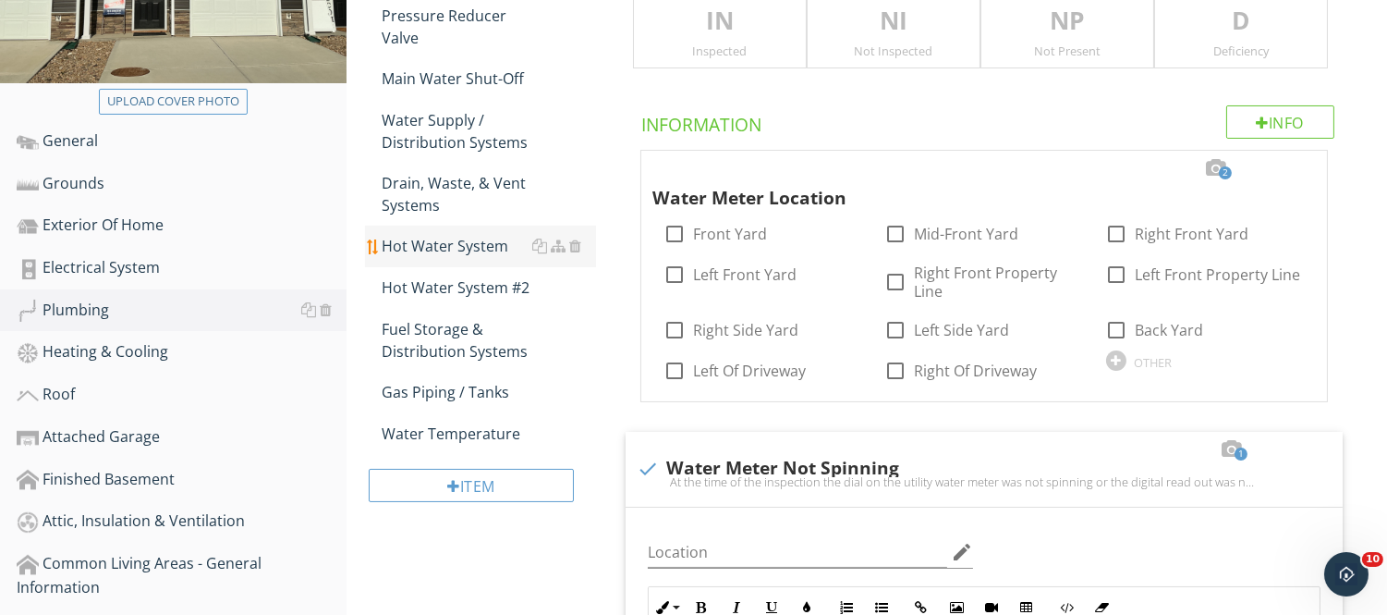
click at [385, 246] on div "Hot Water System" at bounding box center [489, 246] width 214 height 22
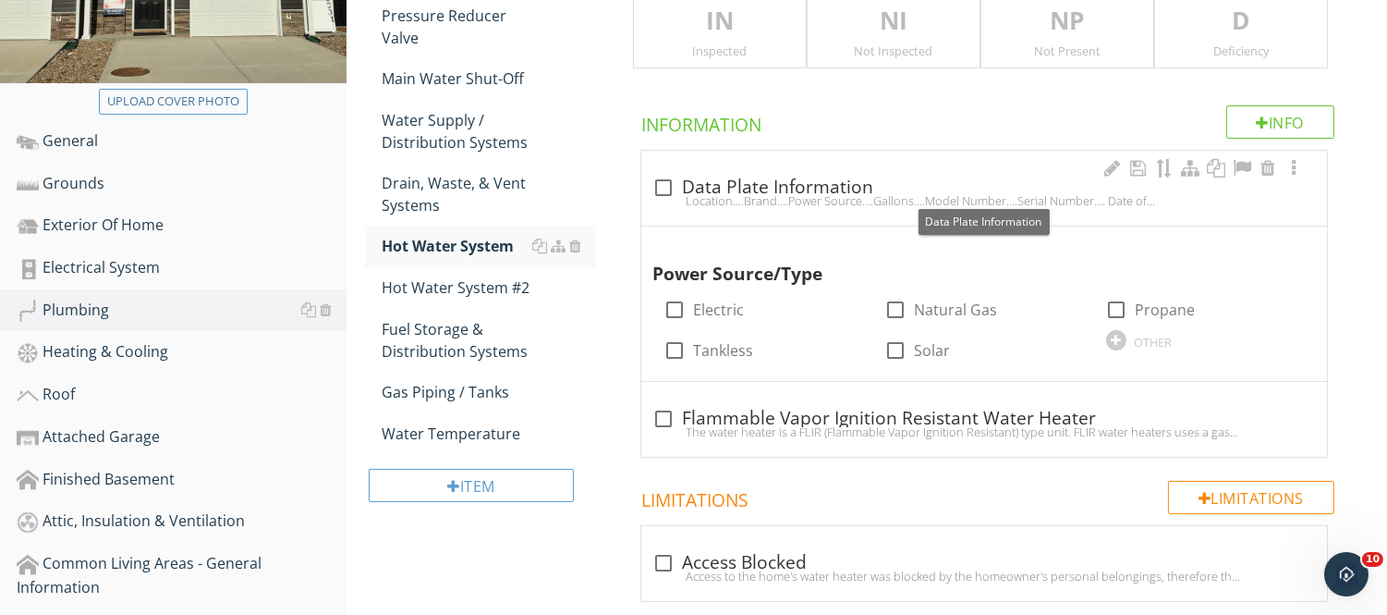
click at [661, 188] on div at bounding box center [663, 187] width 31 height 31
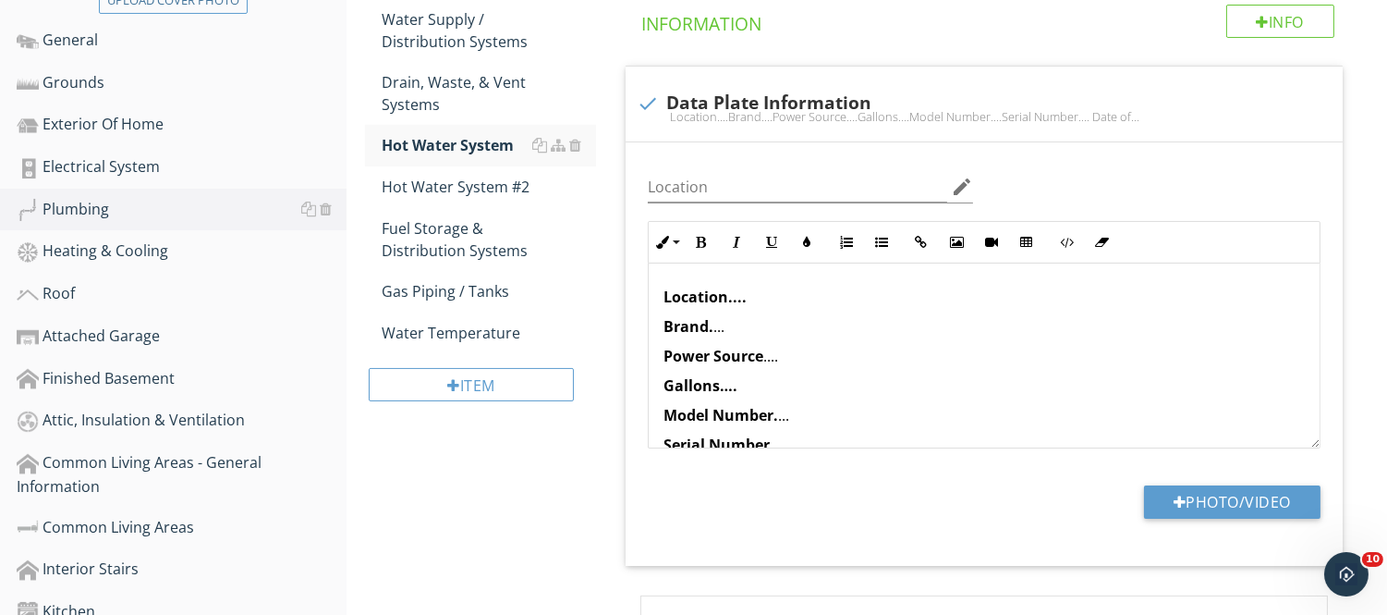
scroll to position [339, 0]
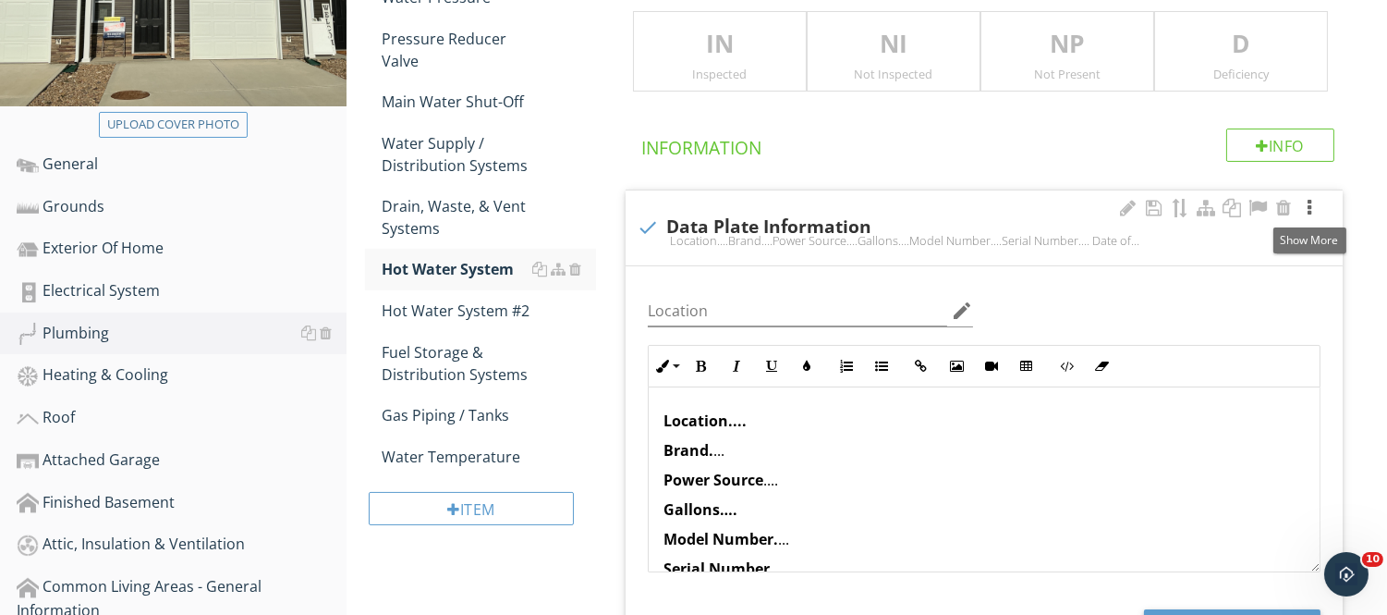
click at [1313, 199] on div at bounding box center [1310, 208] width 22 height 18
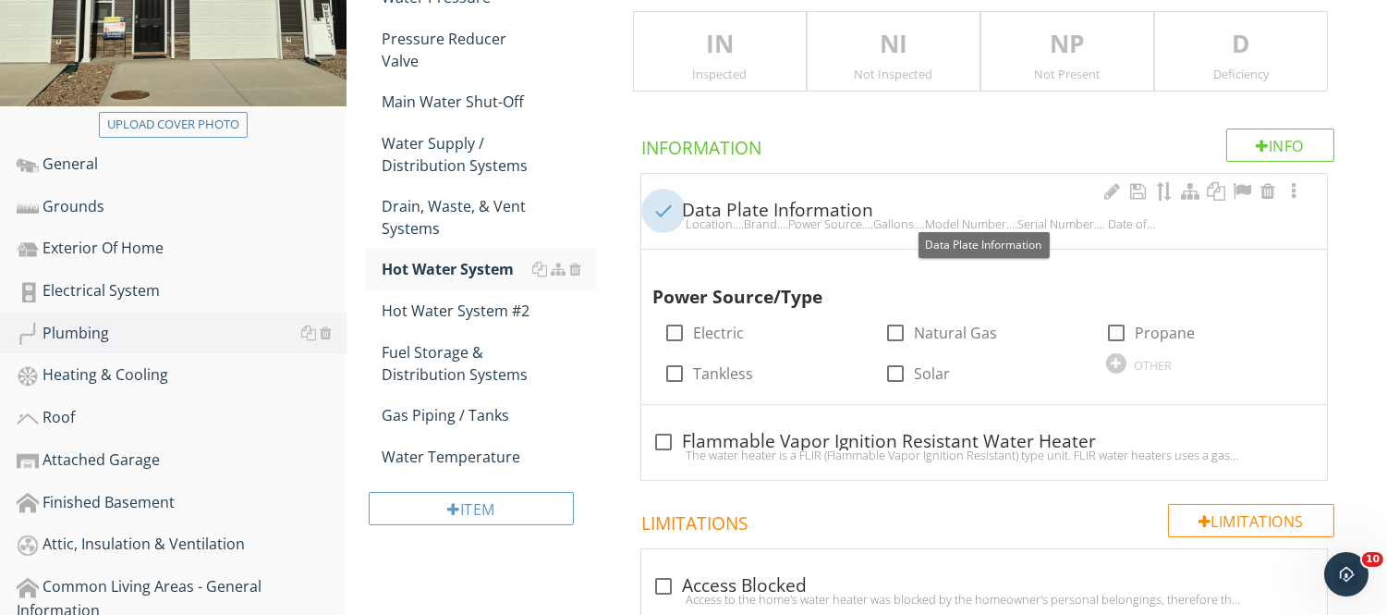
click at [666, 209] on div at bounding box center [663, 210] width 31 height 31
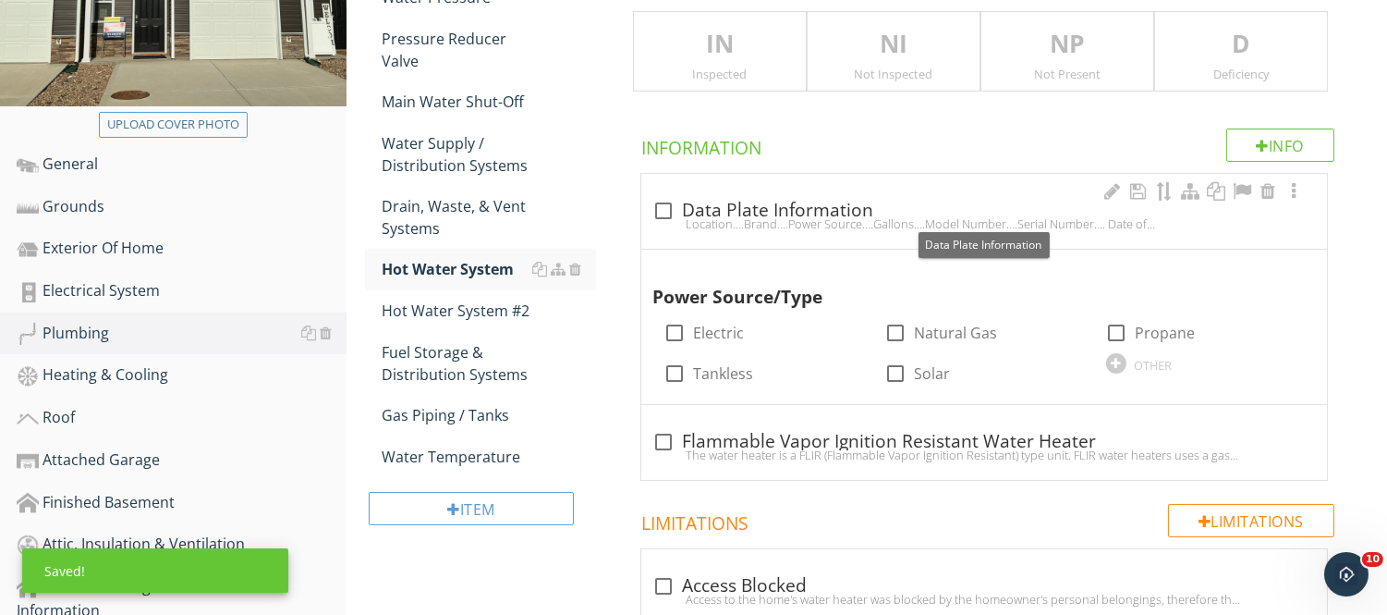
click at [666, 209] on div at bounding box center [663, 210] width 31 height 31
checkbox input "true"
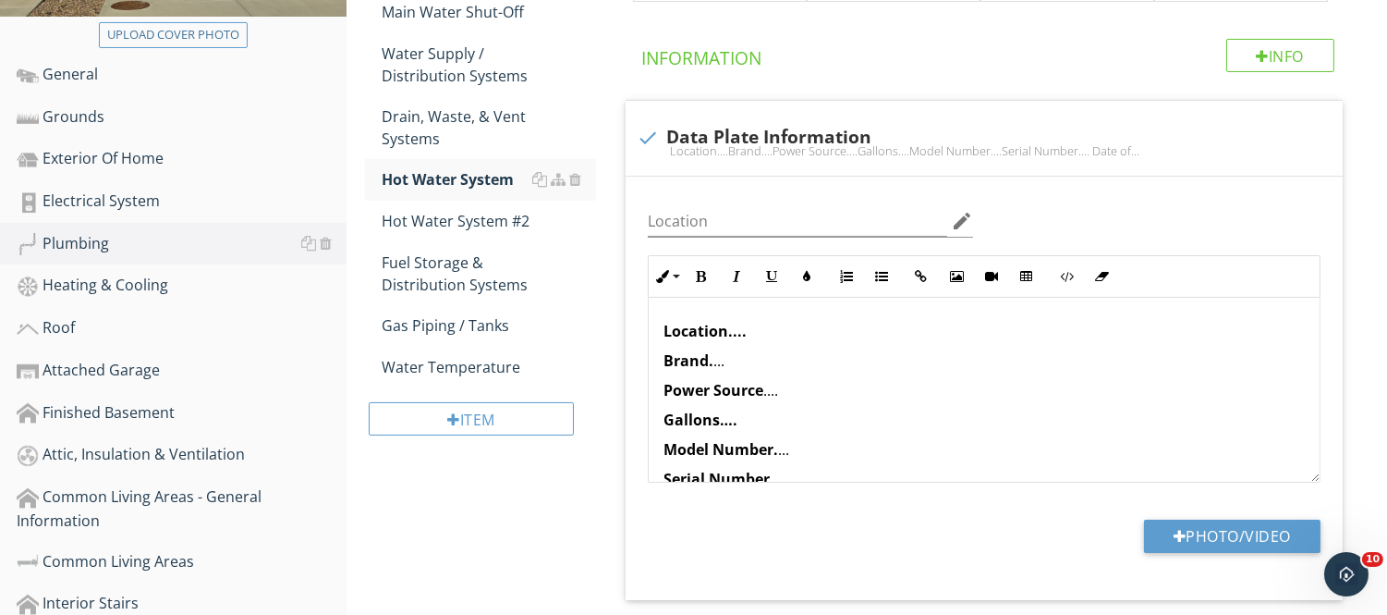
scroll to position [474, 0]
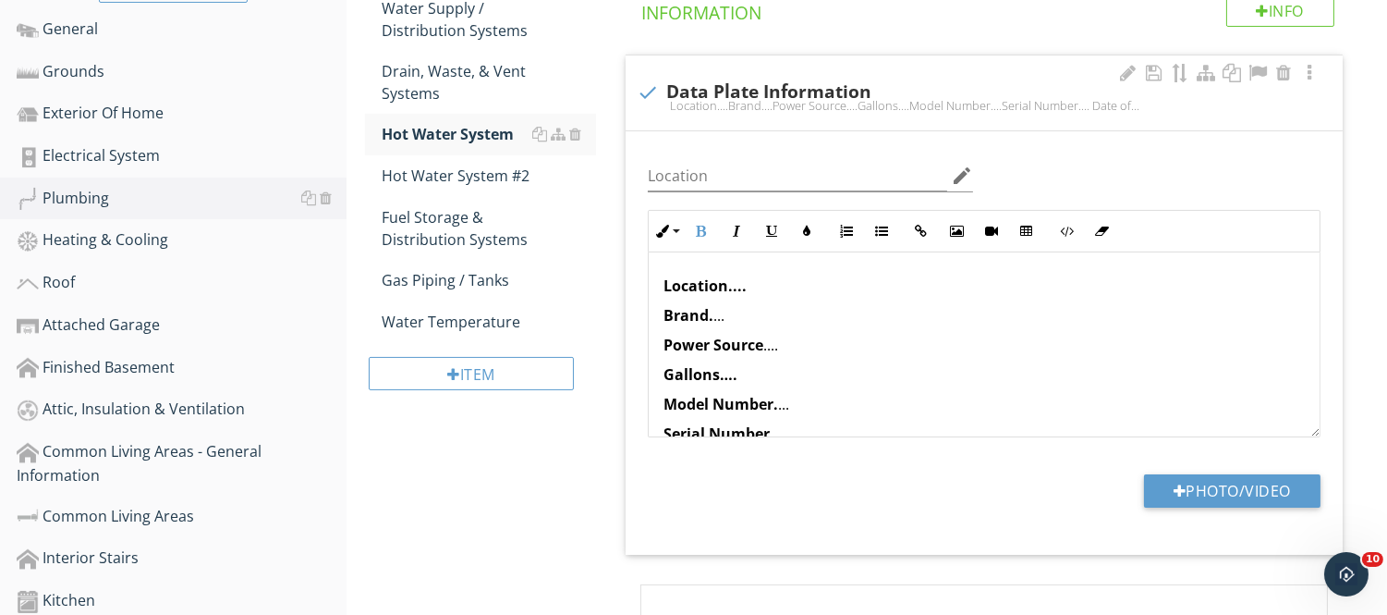
click at [761, 278] on p "Location...." at bounding box center [984, 286] width 641 height 22
click at [749, 287] on p "Location...." at bounding box center [984, 286] width 641 height 22
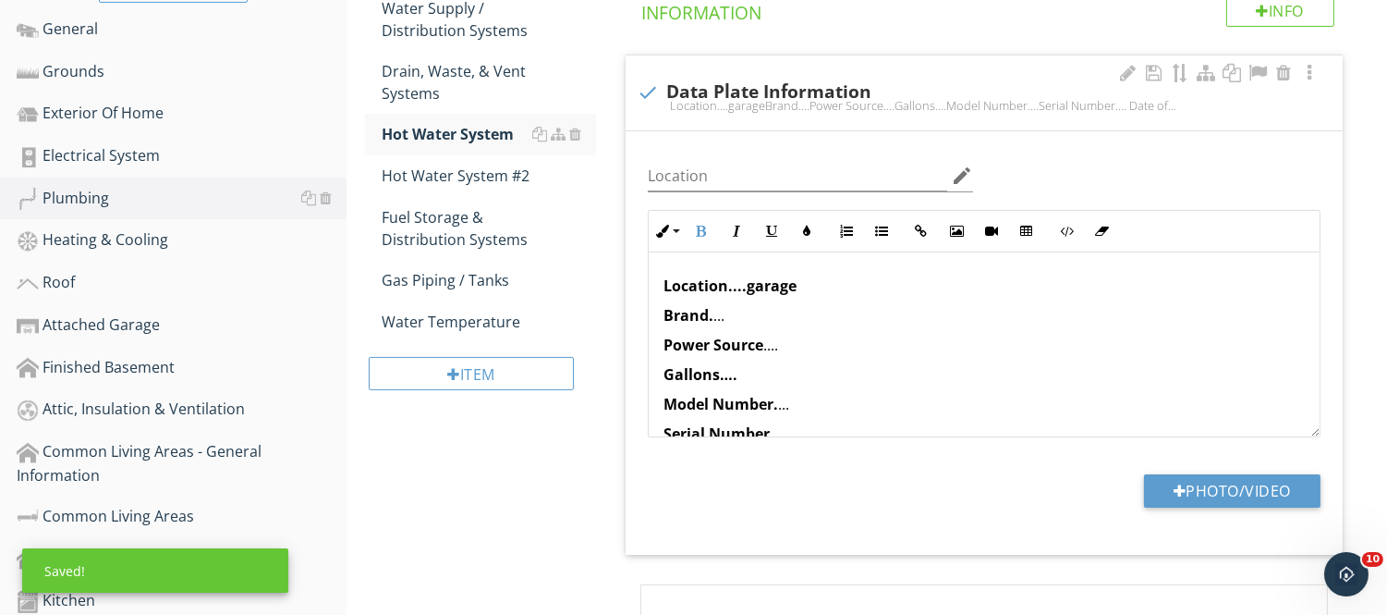
click at [739, 329] on div "Location....garage Brand. ... Power Source .... Gallons…. Model Number. ... Ser…" at bounding box center [984, 451] width 671 height 399
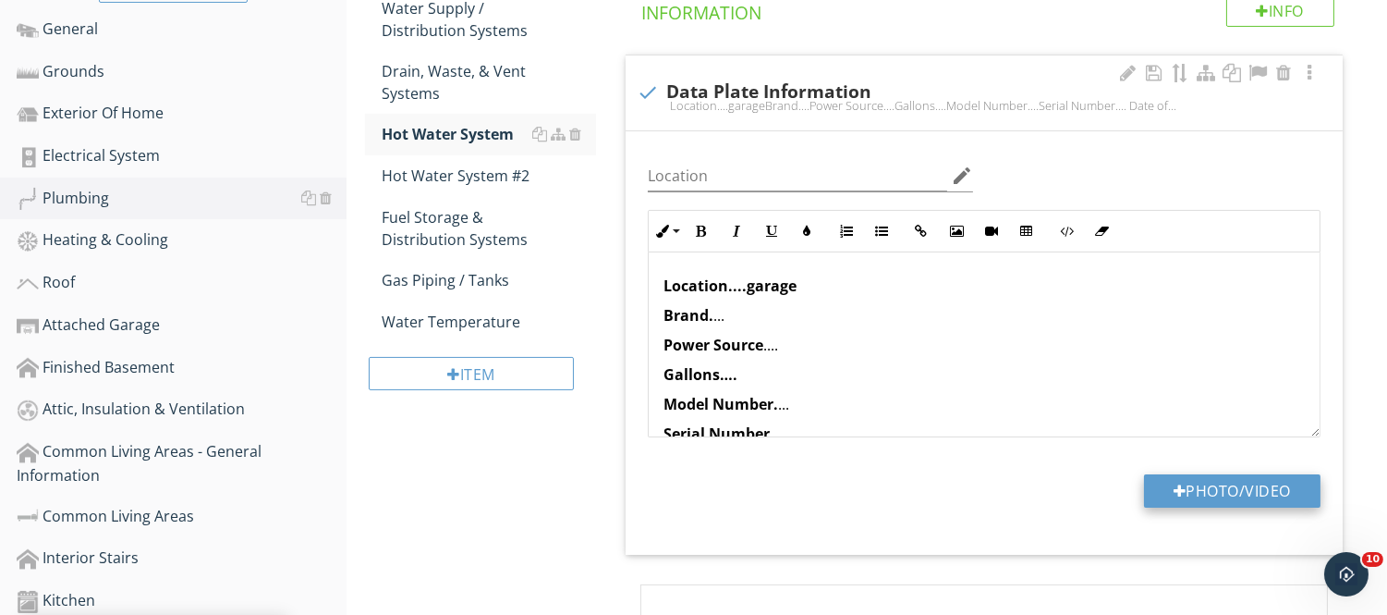
drag, startPoint x: 732, startPoint y: 320, endPoint x: 1255, endPoint y: 488, distance: 549.5
click at [1255, 488] on button "Photo/Video" at bounding box center [1232, 490] width 177 height 33
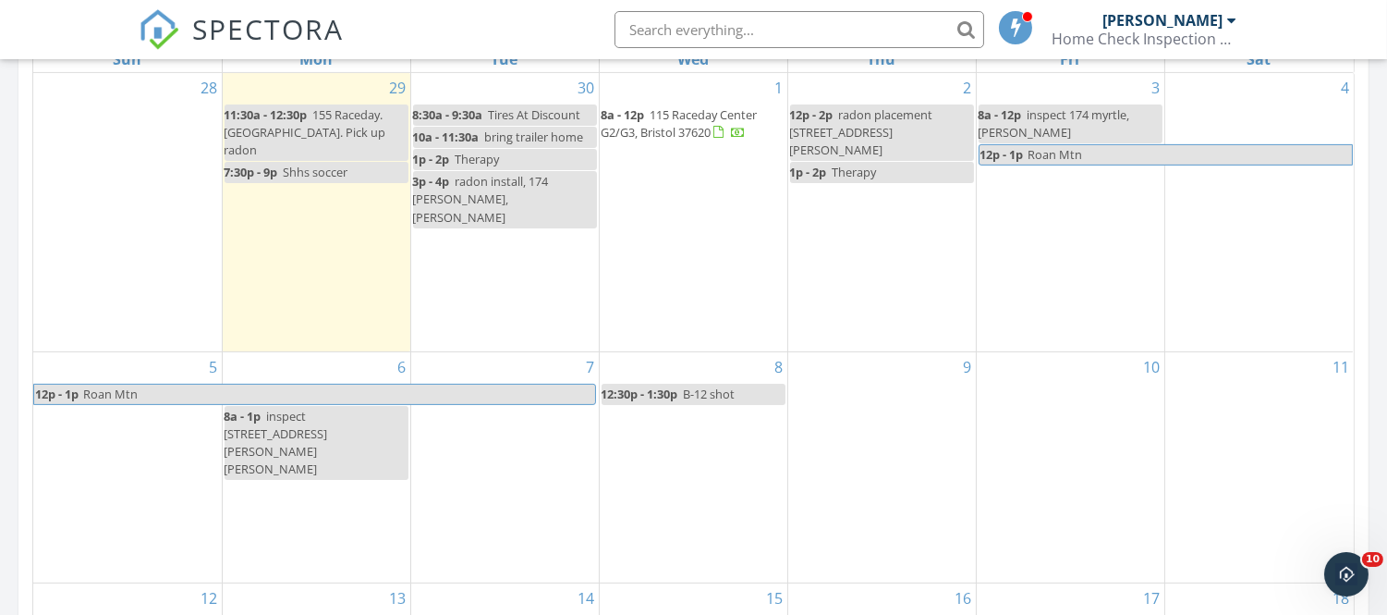
scroll to position [1040, 0]
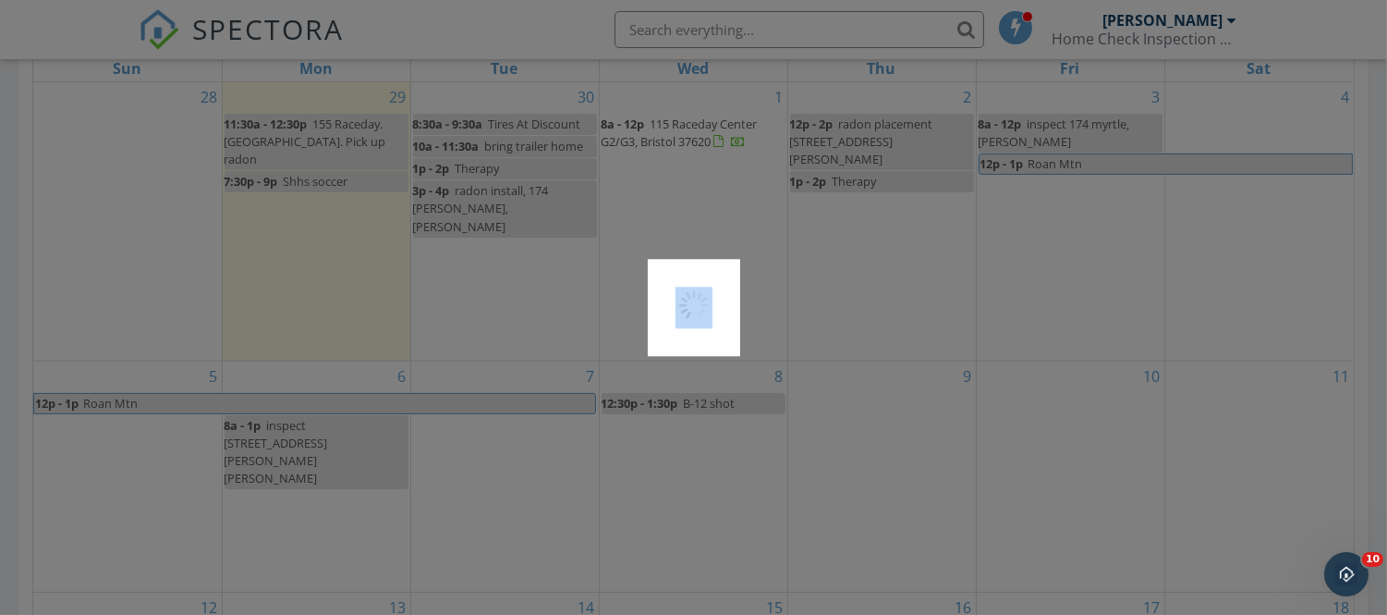
click at [696, 118] on div at bounding box center [693, 307] width 1387 height 615
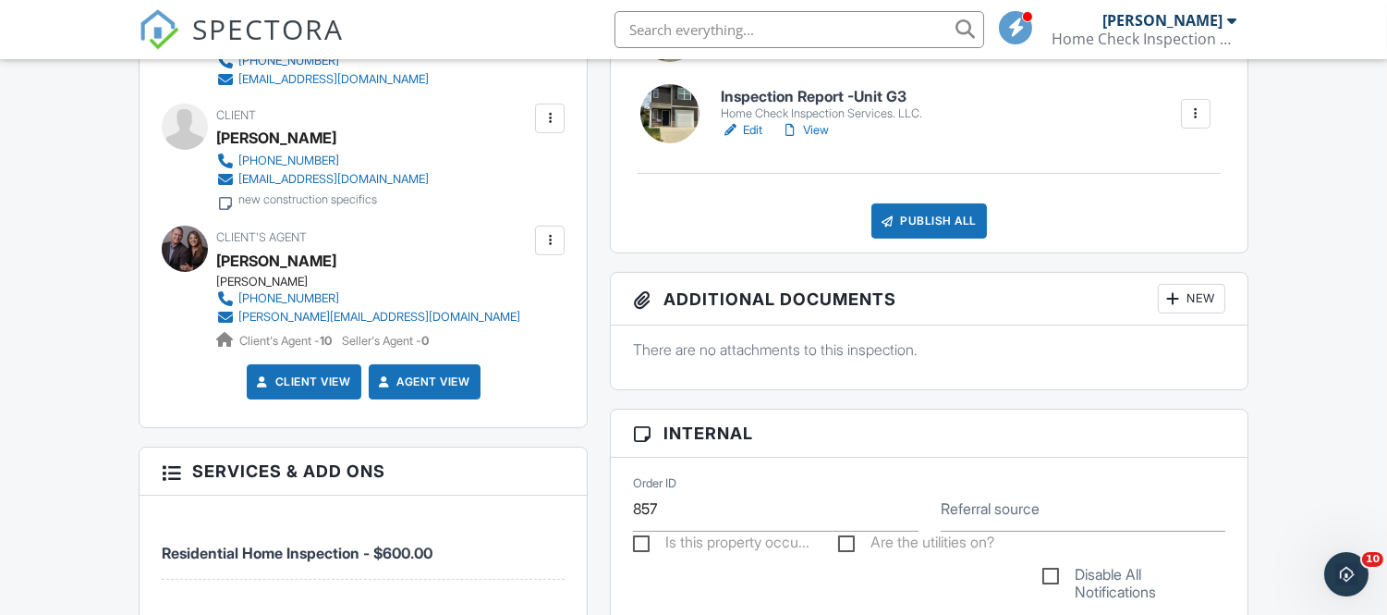
scroll to position [602, 0]
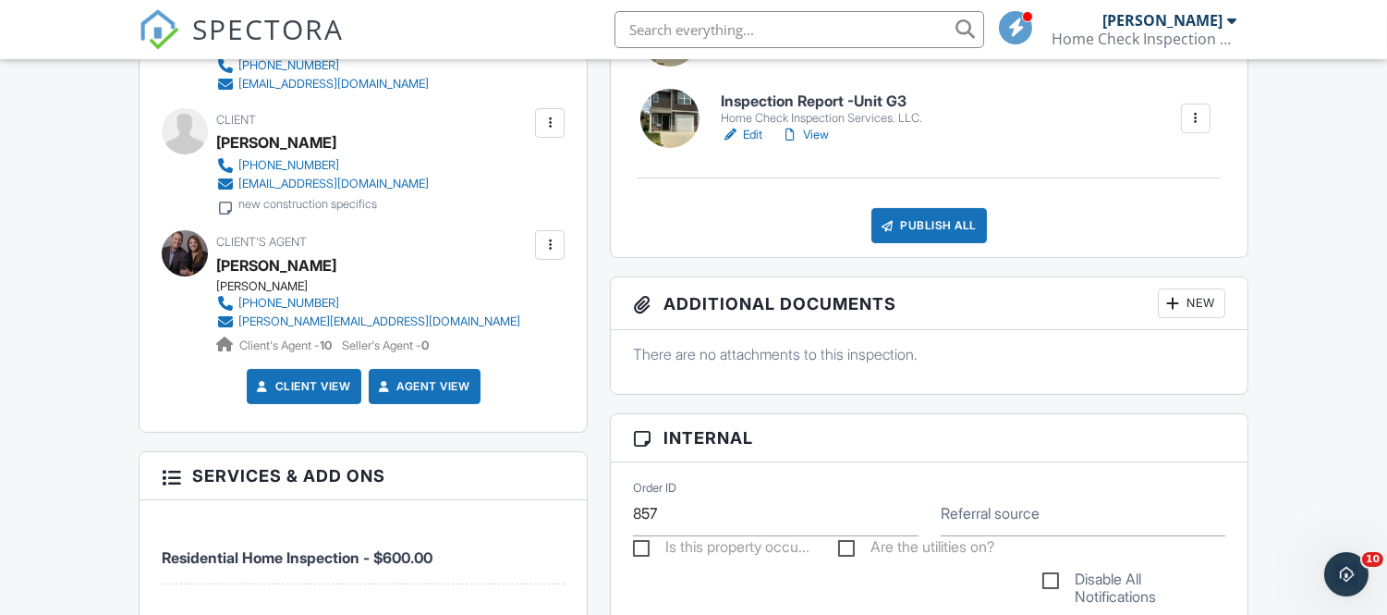
drag, startPoint x: 1398, startPoint y: 84, endPoint x: 1379, endPoint y: 206, distance: 123.4
click at [739, 139] on div at bounding box center [730, 135] width 18 height 18
click at [739, 139] on div at bounding box center [693, 307] width 1387 height 615
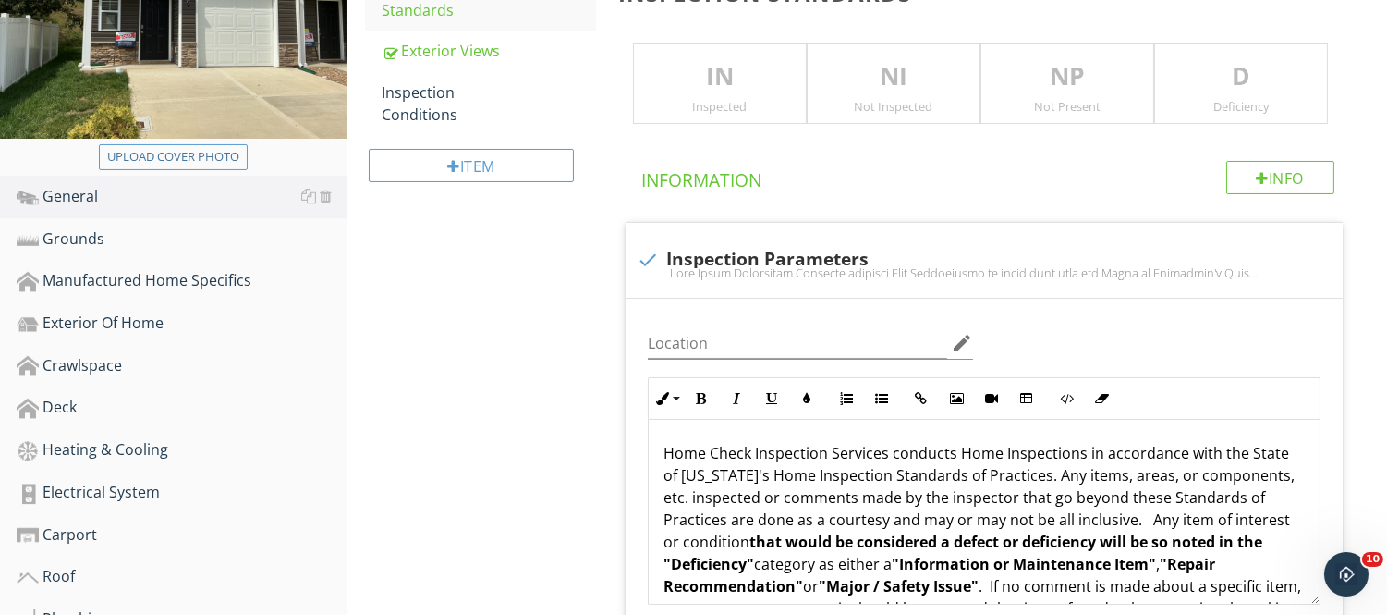
scroll to position [356, 0]
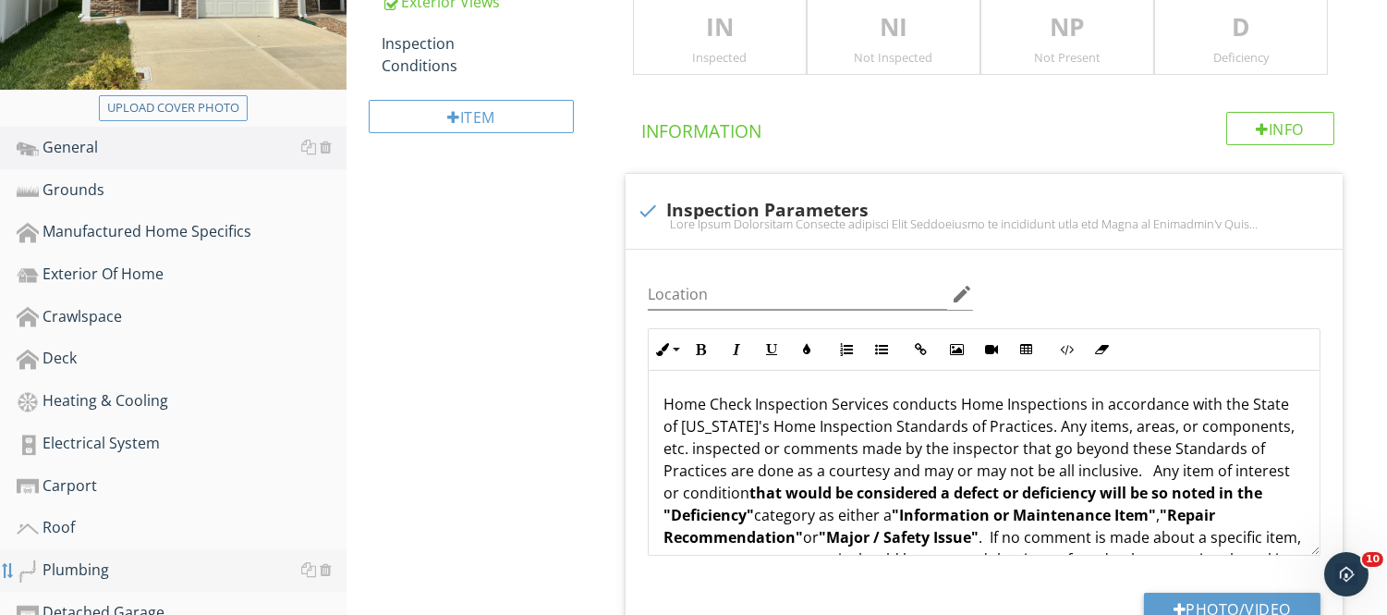
click at [6, 570] on div at bounding box center [8, 570] width 15 height 15
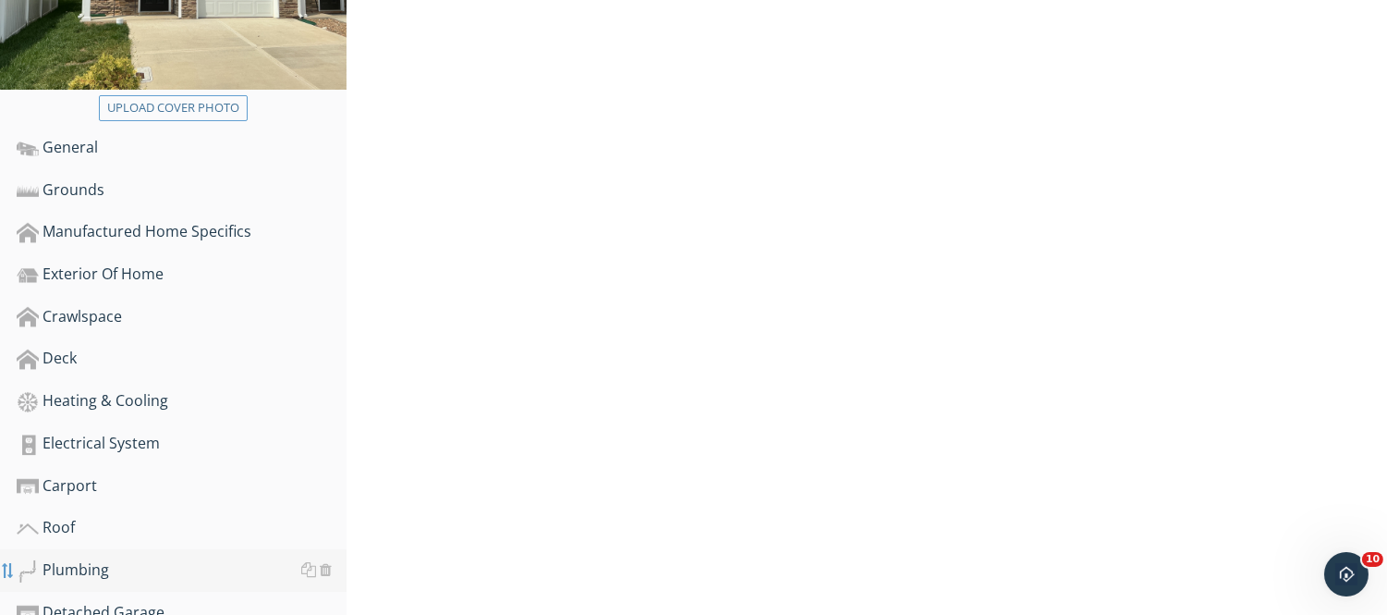
click at [6, 570] on div at bounding box center [8, 570] width 15 height 15
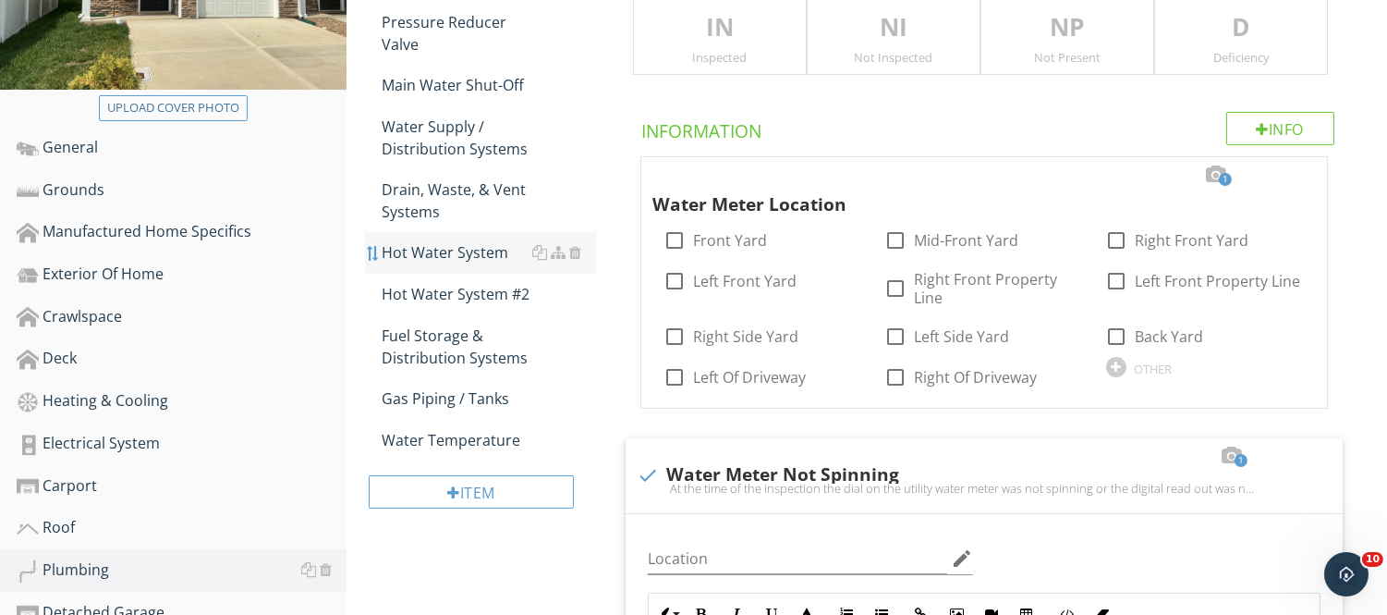
click at [371, 250] on div at bounding box center [373, 253] width 15 height 15
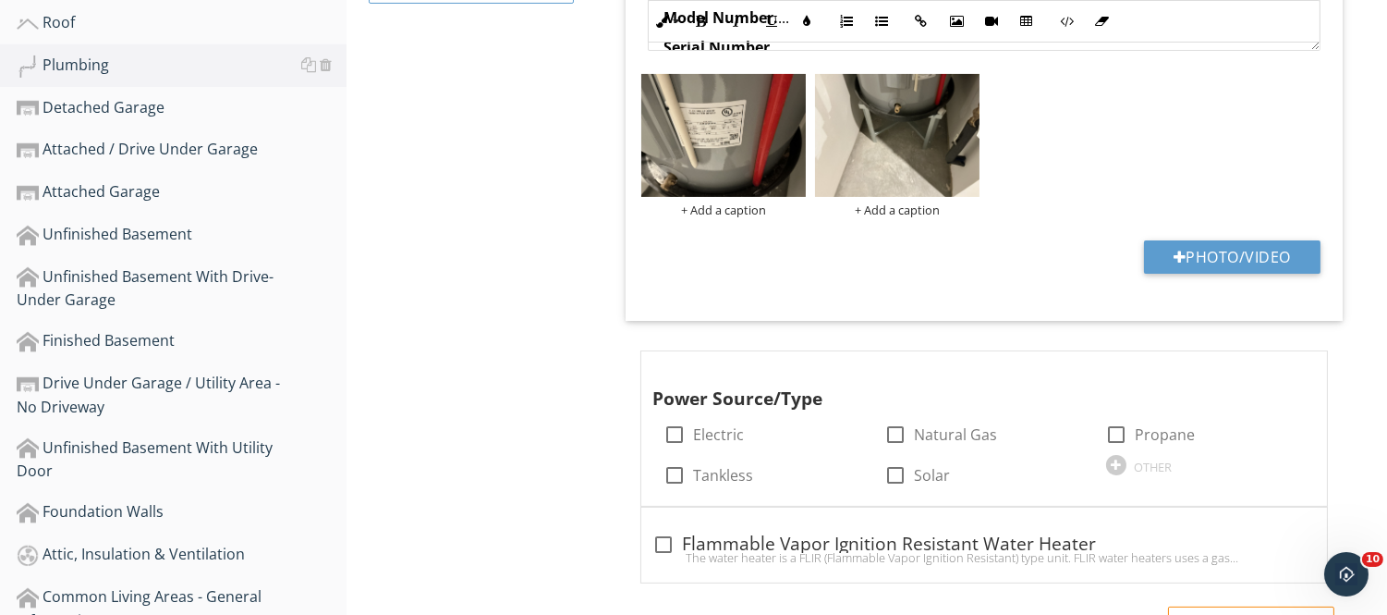
scroll to position [883, 0]
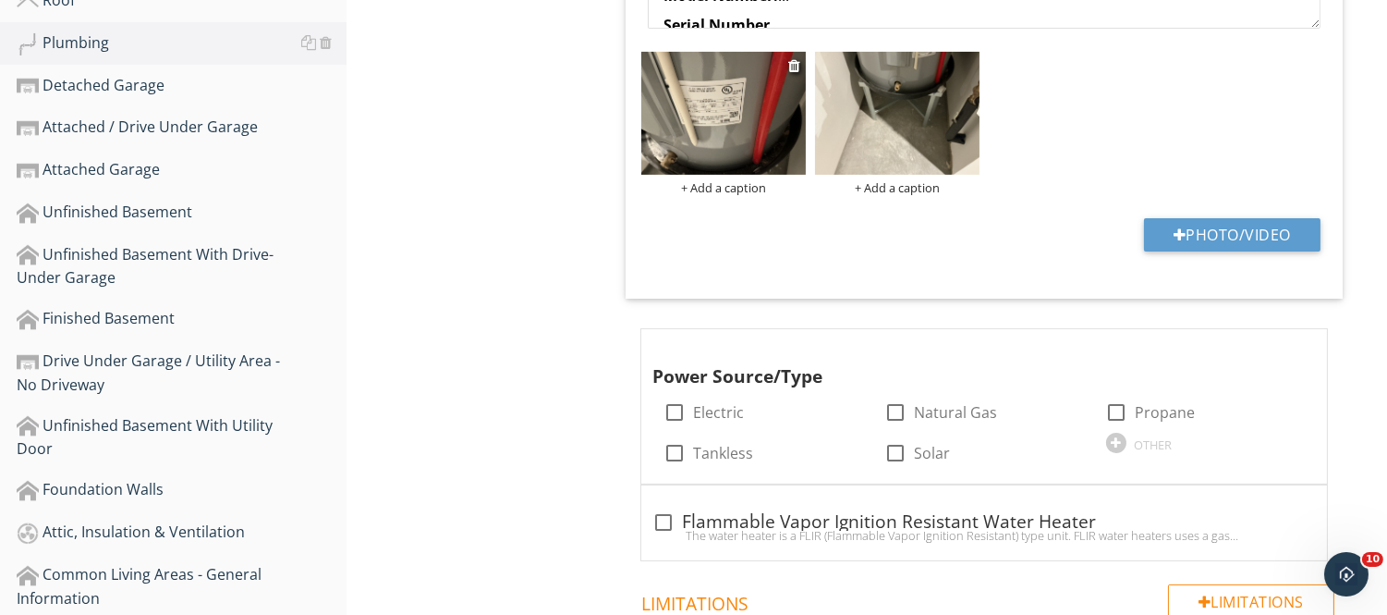
click at [745, 124] on img at bounding box center [723, 114] width 165 height 124
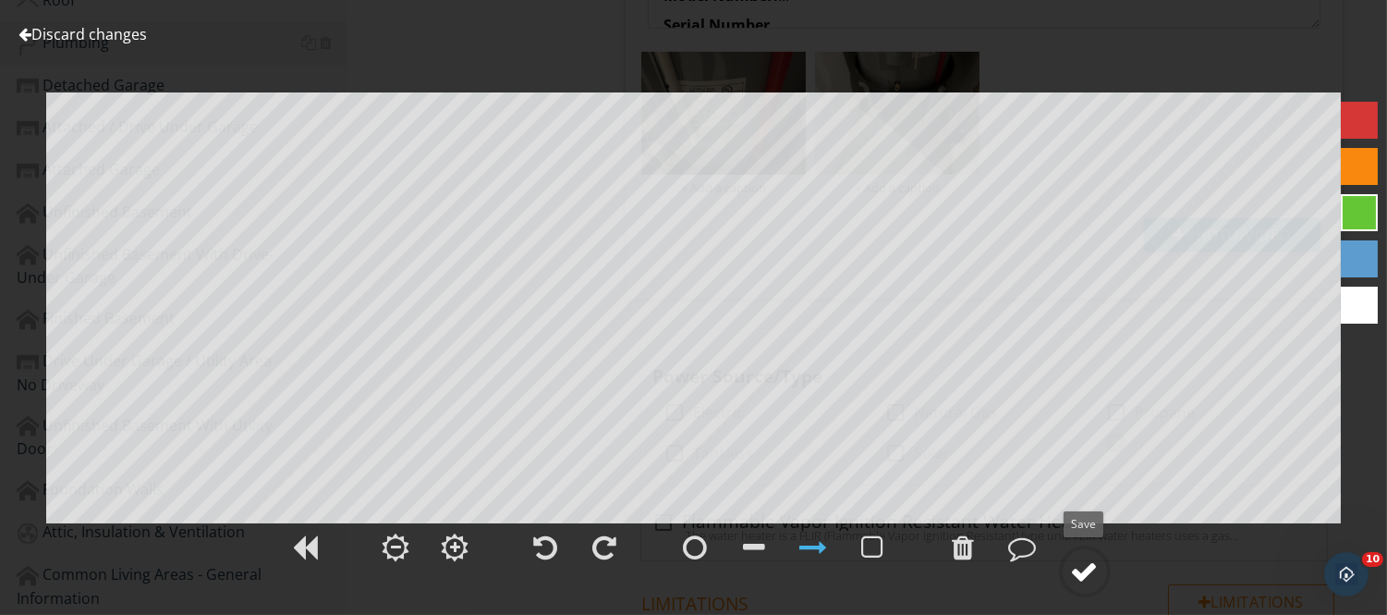
click at [1072, 577] on div at bounding box center [1085, 571] width 28 height 28
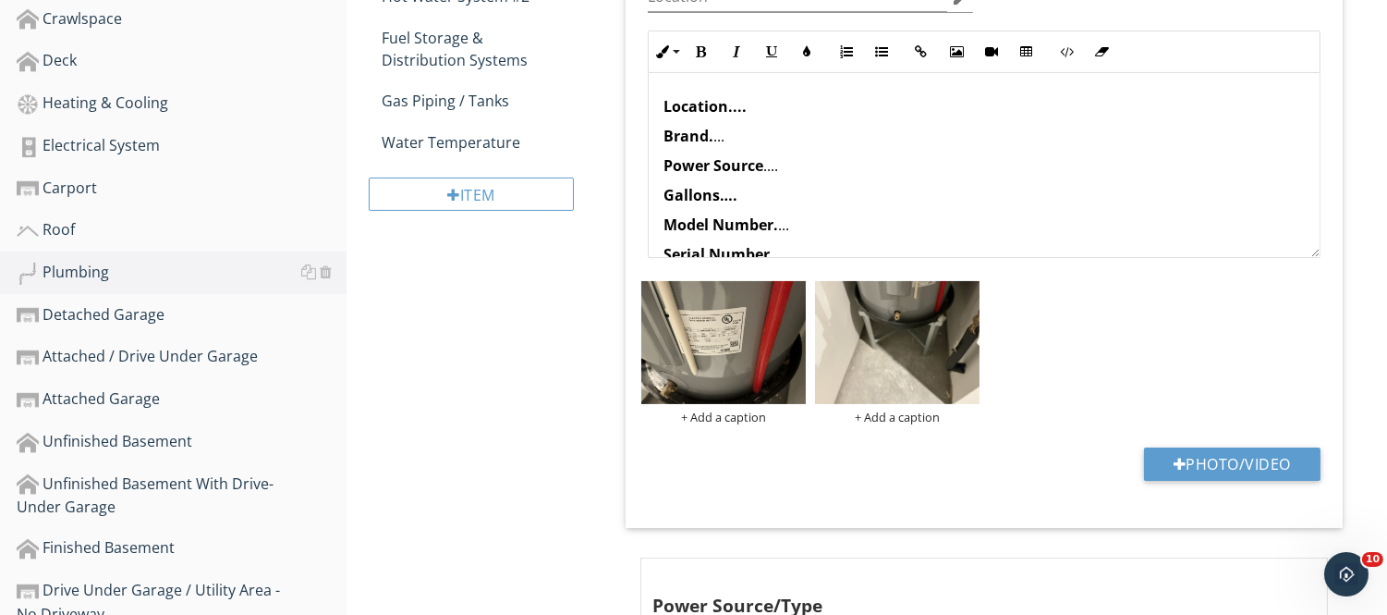
scroll to position [585, 0]
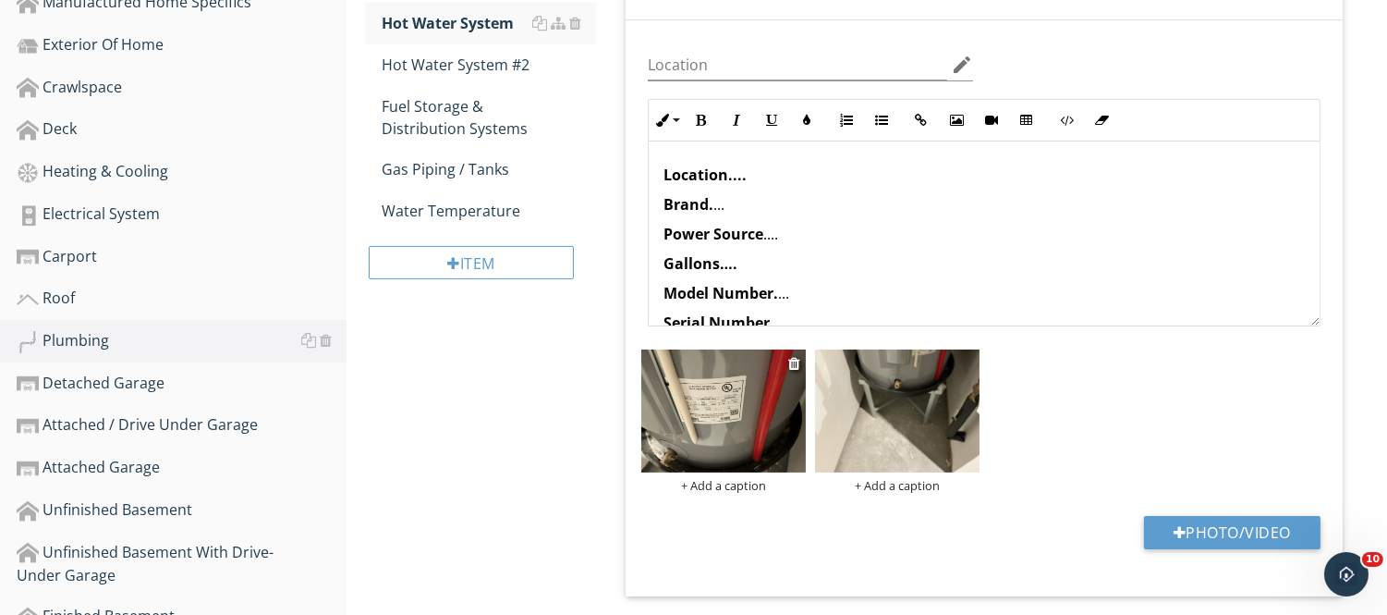
click at [780, 383] on img at bounding box center [723, 411] width 165 height 124
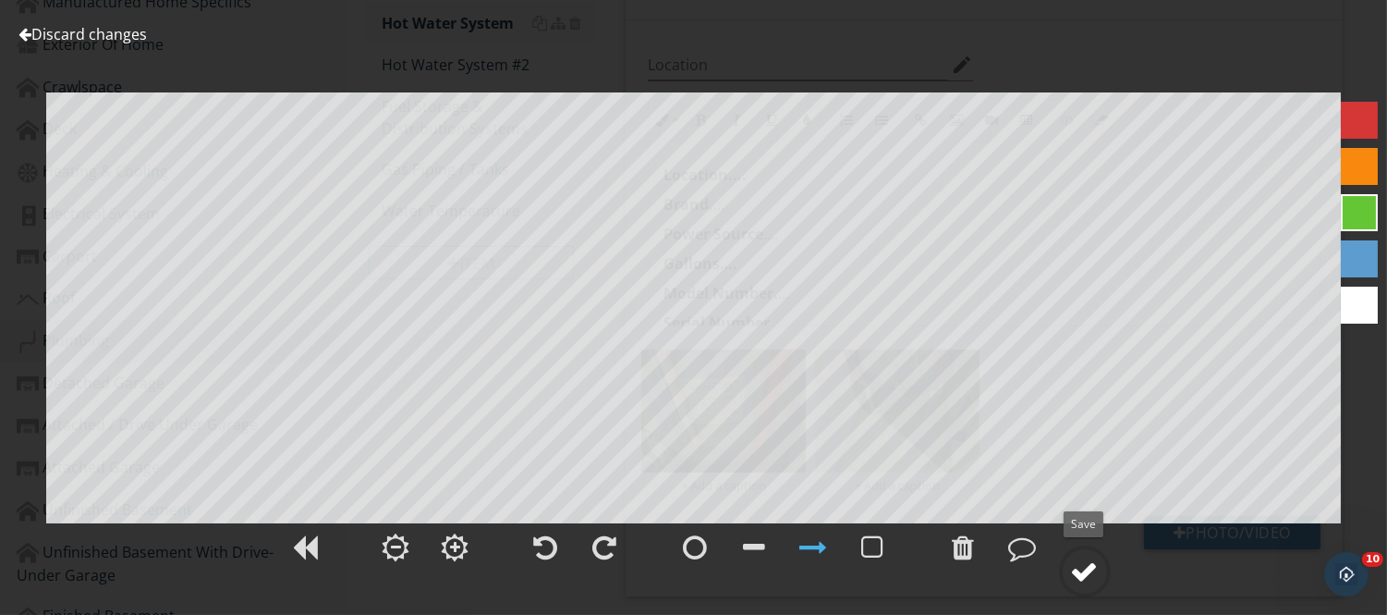
click at [1088, 579] on div at bounding box center [1085, 571] width 28 height 28
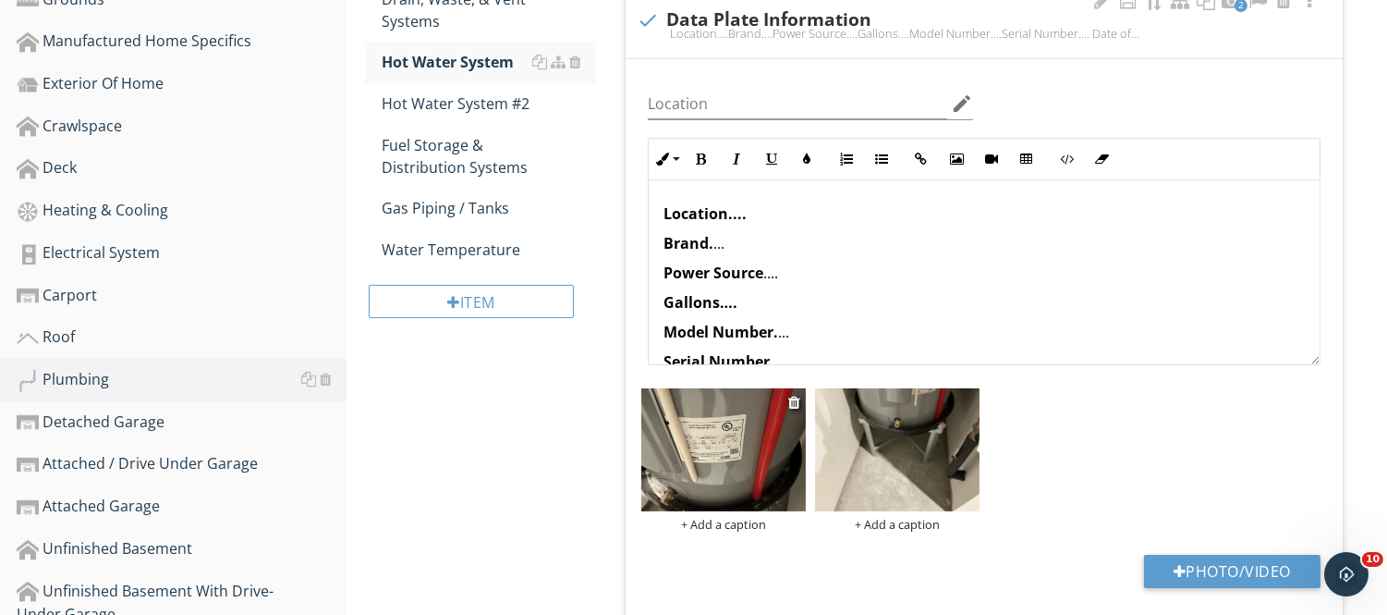
scroll to position [544, 0]
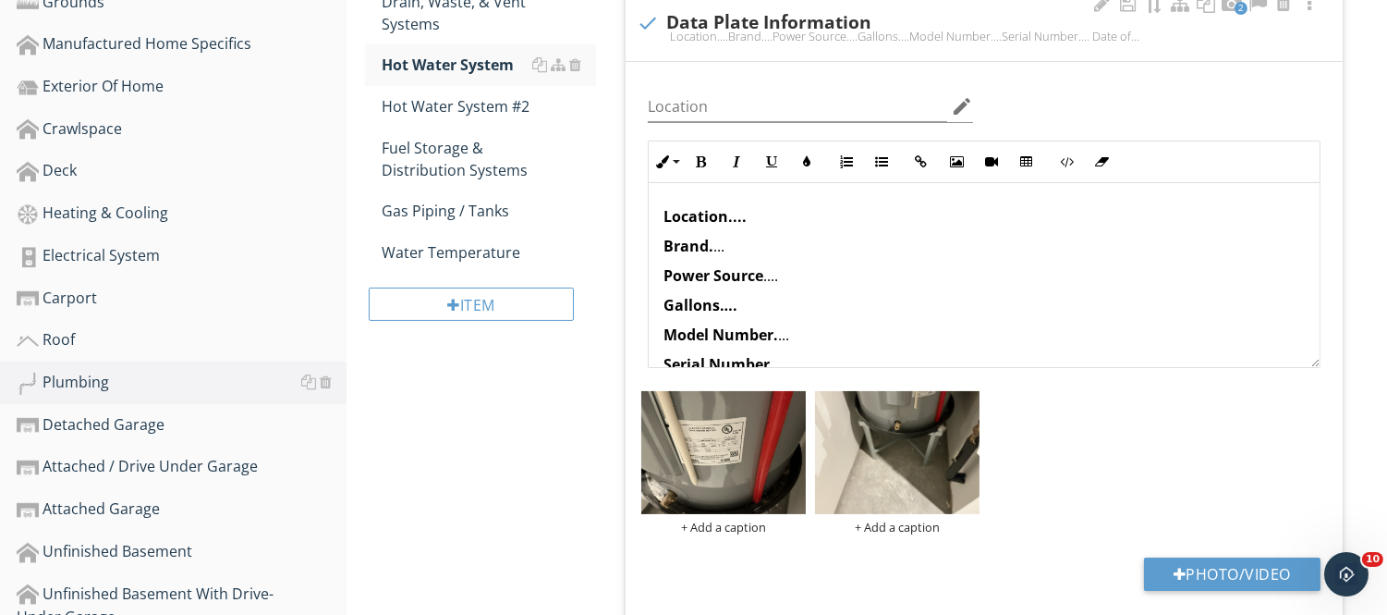
click at [789, 373] on div "Location edit Inline Style XLarge Large Normal Small Light Small/Light Bold Ita…" at bounding box center [984, 350] width 717 height 577
click at [881, 412] on img at bounding box center [897, 453] width 165 height 124
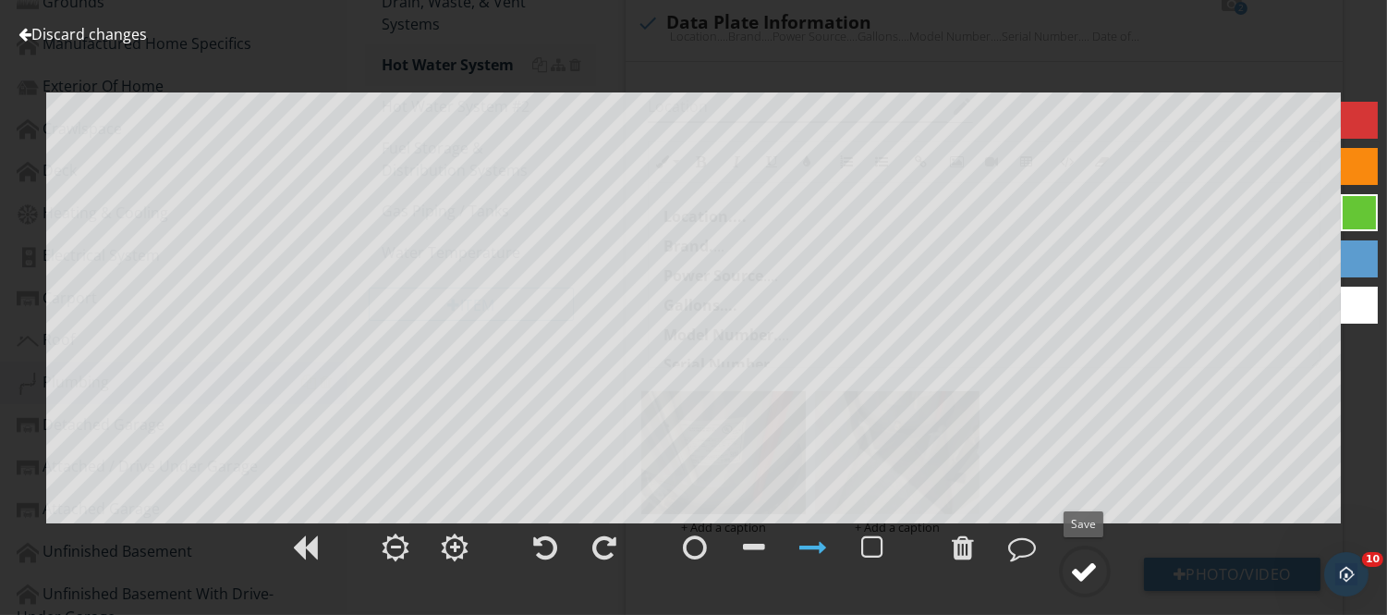
click at [1078, 568] on div at bounding box center [1085, 571] width 28 height 28
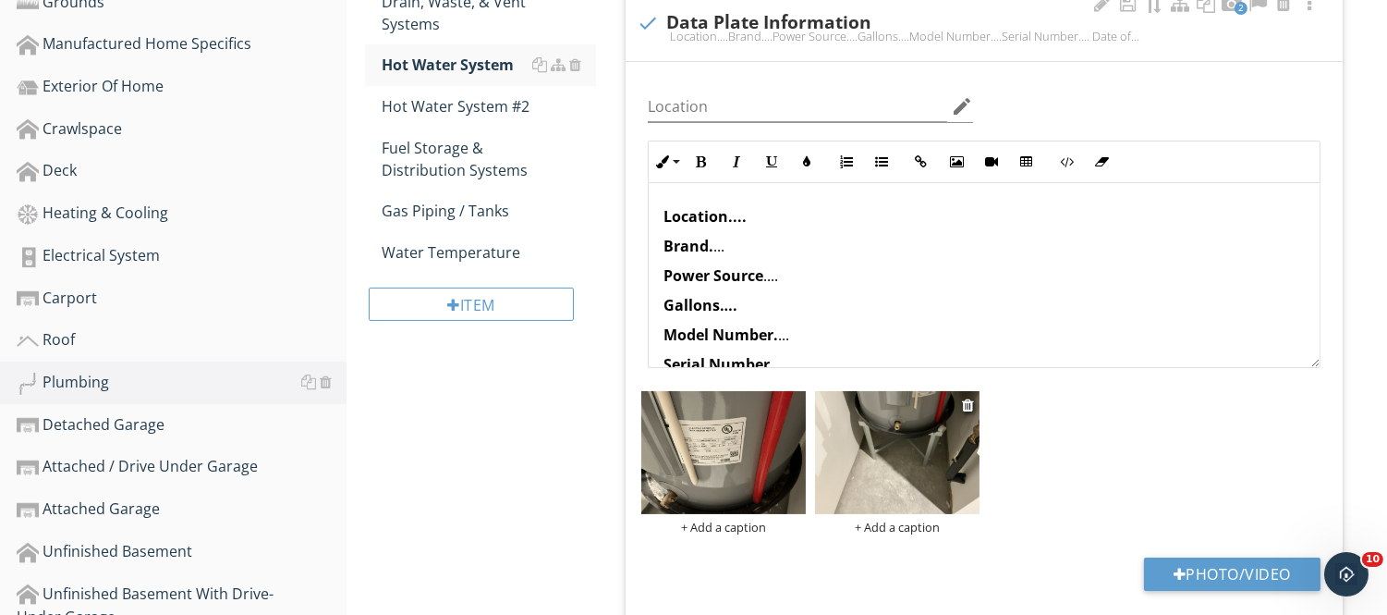
click at [959, 401] on img at bounding box center [897, 453] width 165 height 124
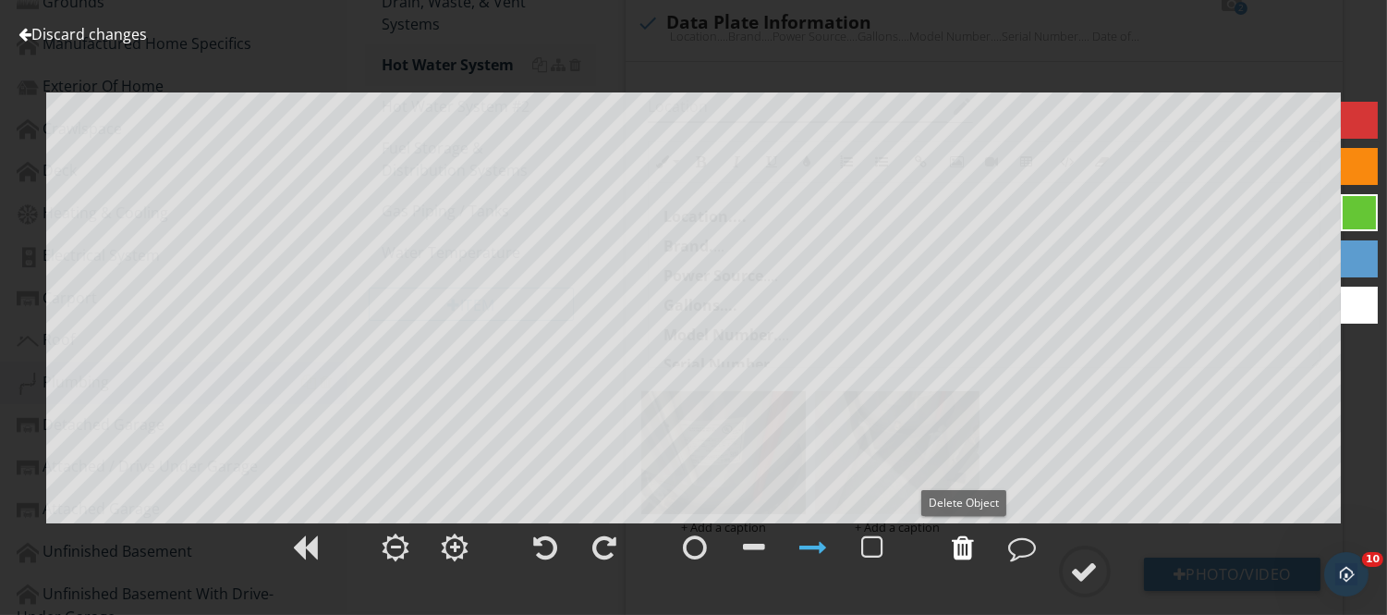
click at [961, 544] on div at bounding box center [964, 547] width 22 height 28
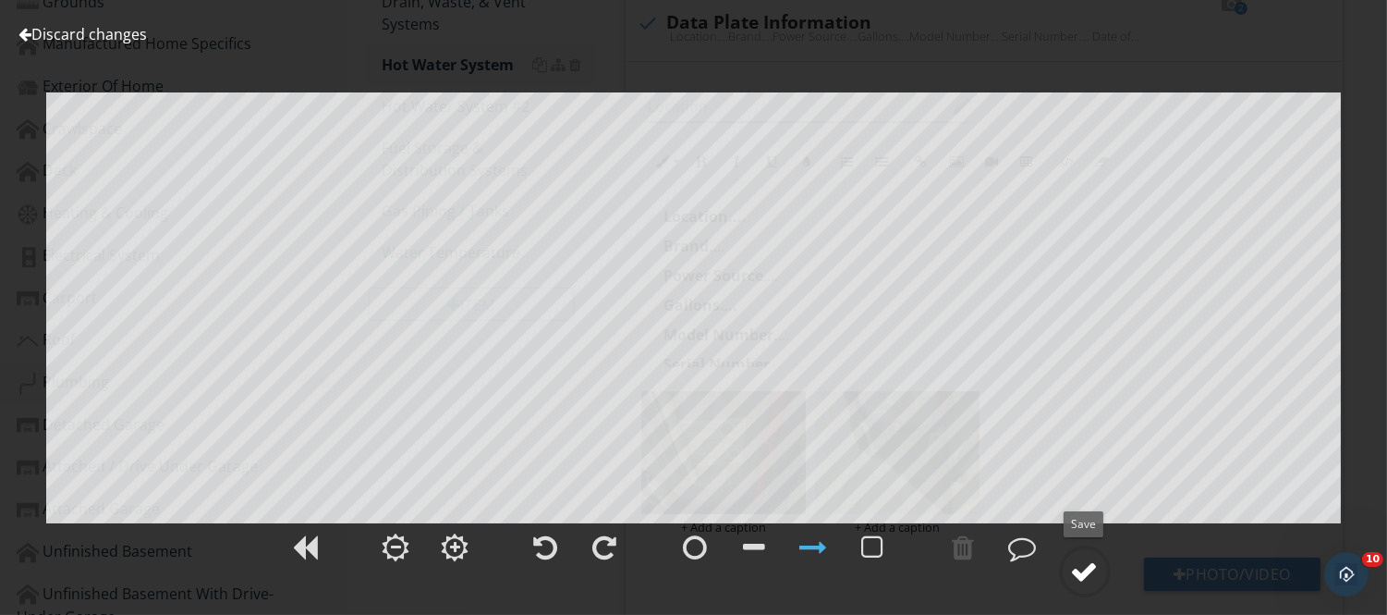
click at [1084, 580] on div at bounding box center [1085, 571] width 28 height 28
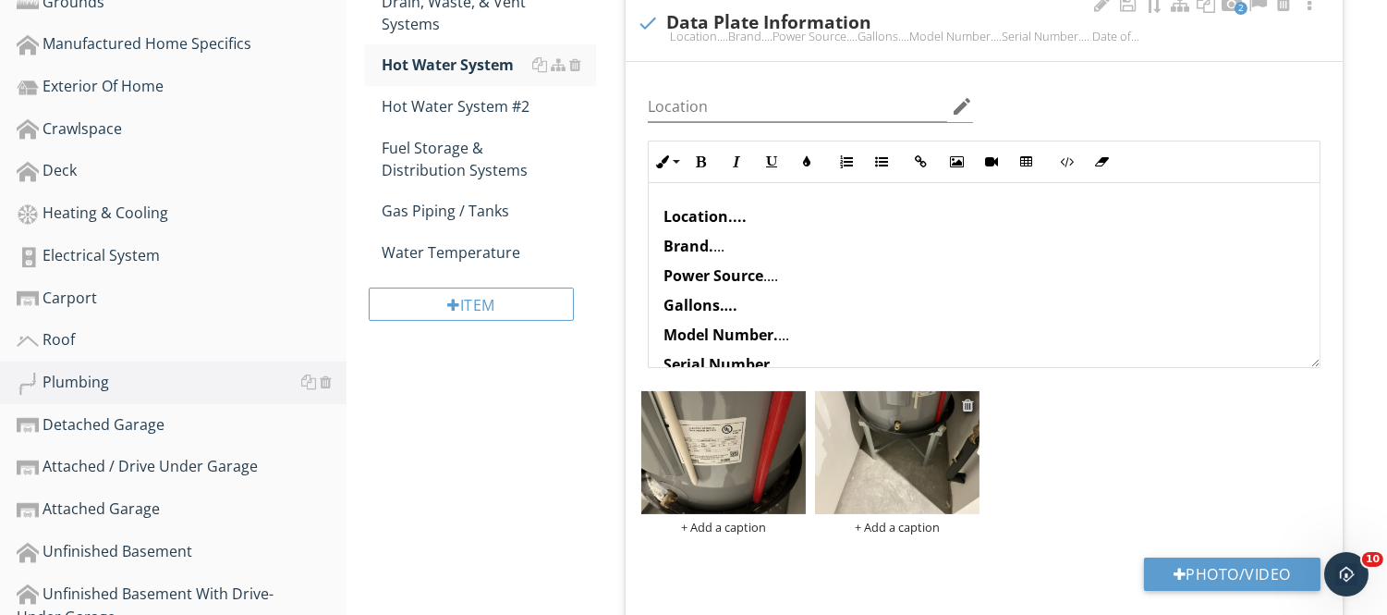
drag, startPoint x: 947, startPoint y: 408, endPoint x: 966, endPoint y: 407, distance: 18.5
click at [966, 407] on div at bounding box center [968, 404] width 12 height 15
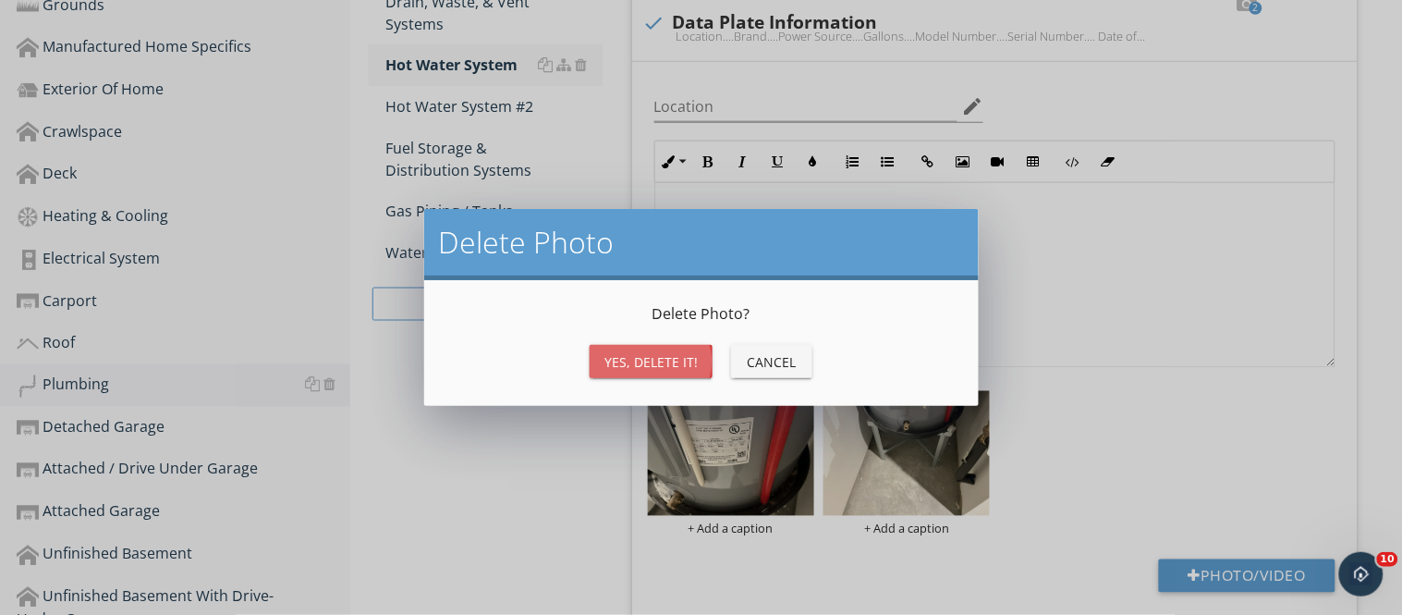
click at [690, 359] on div "Yes, Delete it!" at bounding box center [651, 361] width 93 height 19
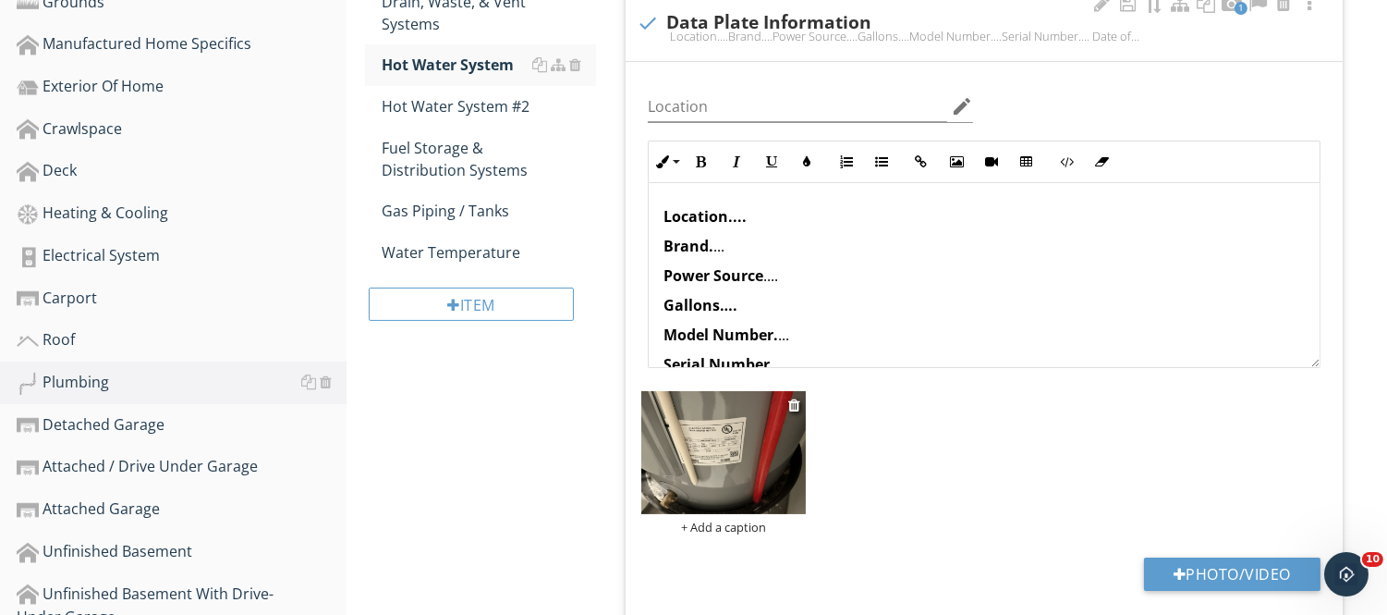
drag, startPoint x: 733, startPoint y: 446, endPoint x: 723, endPoint y: 455, distance: 13.1
click at [723, 455] on img at bounding box center [723, 453] width 165 height 124
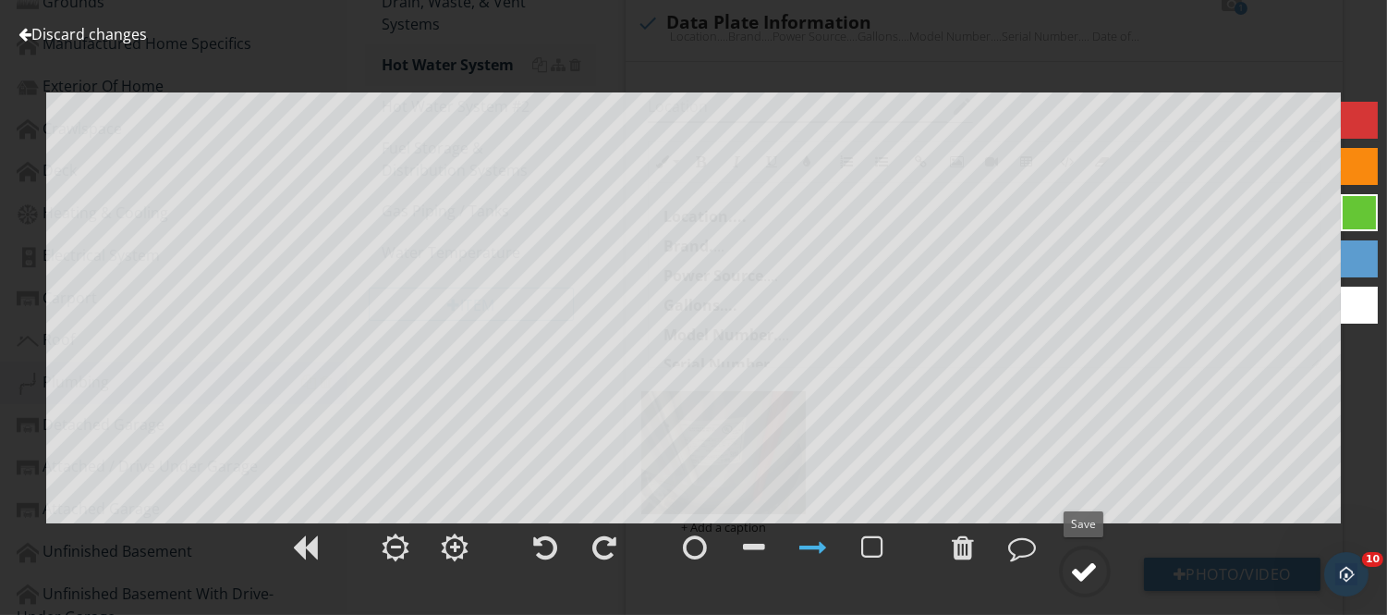
click at [1080, 568] on div at bounding box center [1085, 571] width 28 height 28
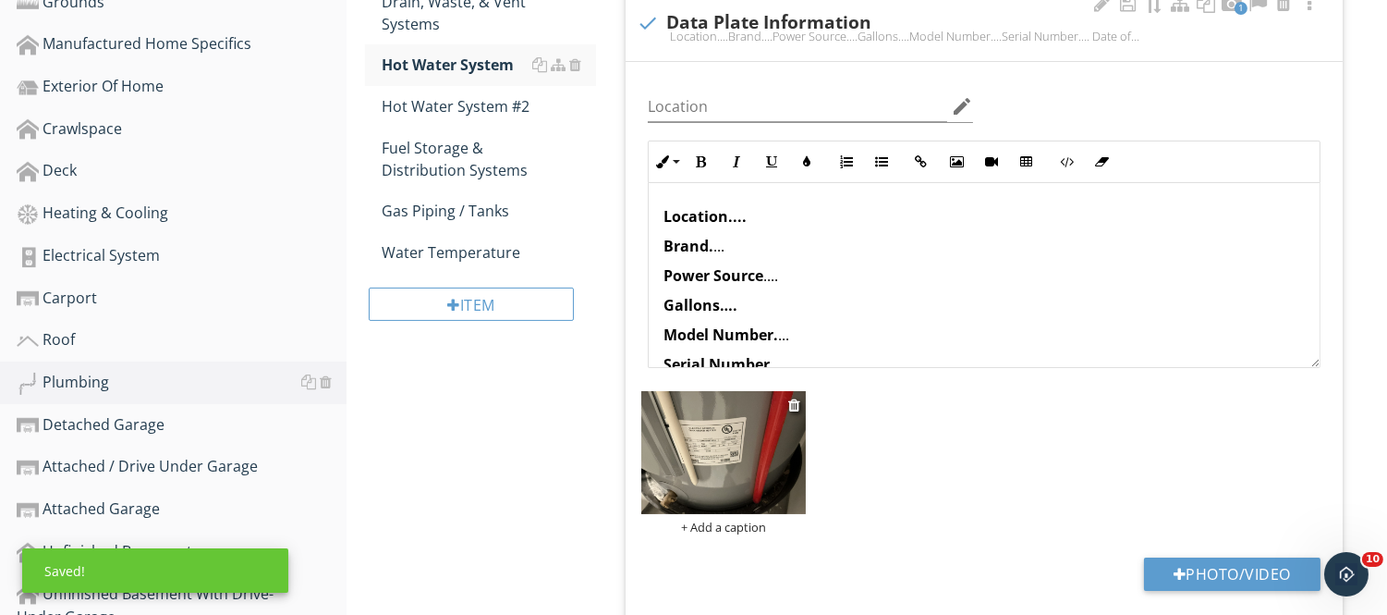
click at [775, 451] on img at bounding box center [723, 453] width 165 height 124
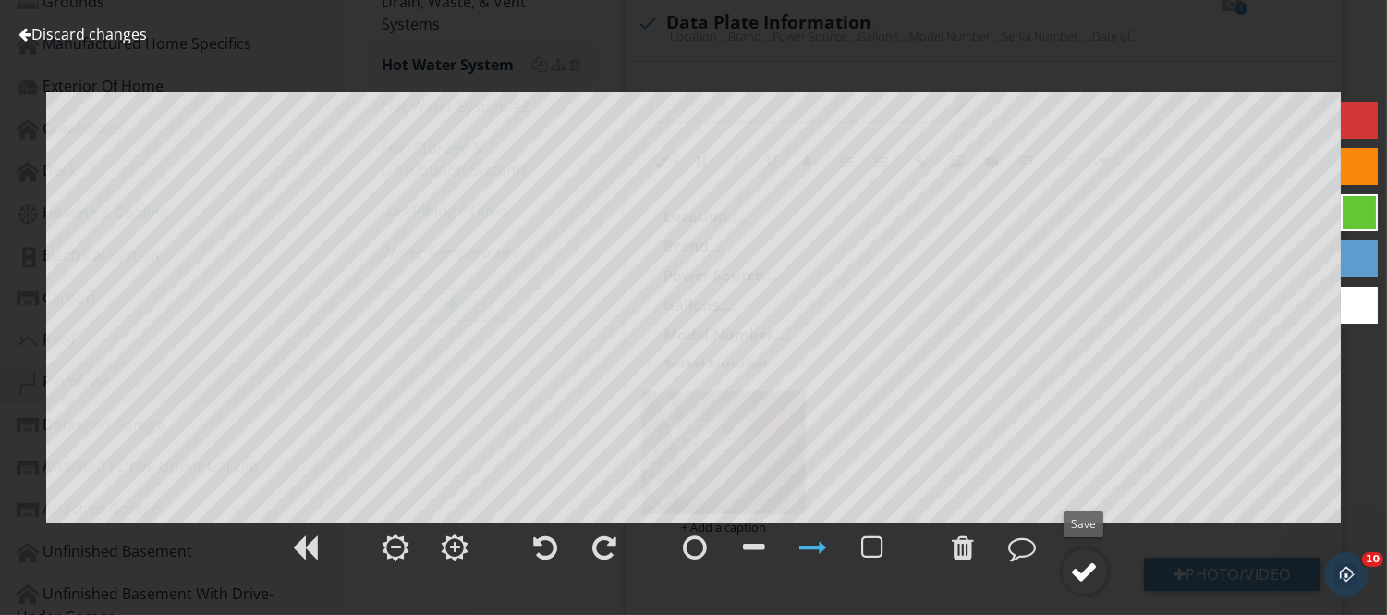
click at [1093, 570] on div at bounding box center [1085, 571] width 28 height 28
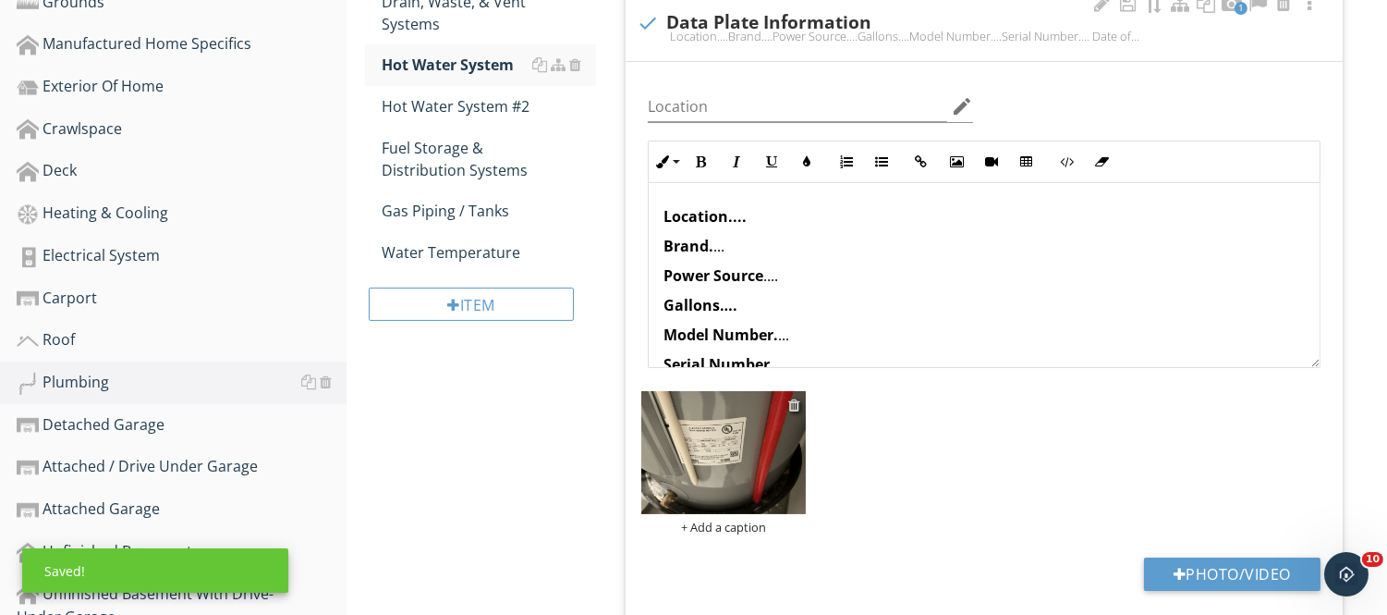
click at [792, 408] on div at bounding box center [794, 404] width 12 height 15
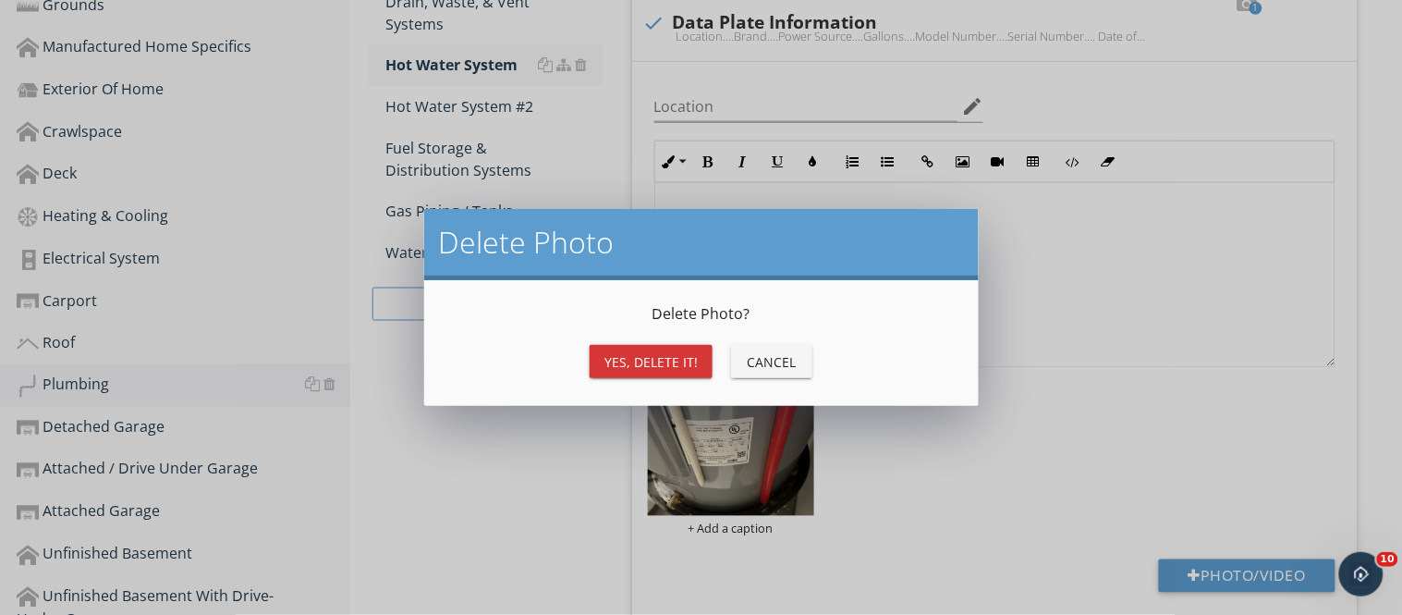
click at [662, 363] on div "Yes, Delete it!" at bounding box center [651, 361] width 93 height 19
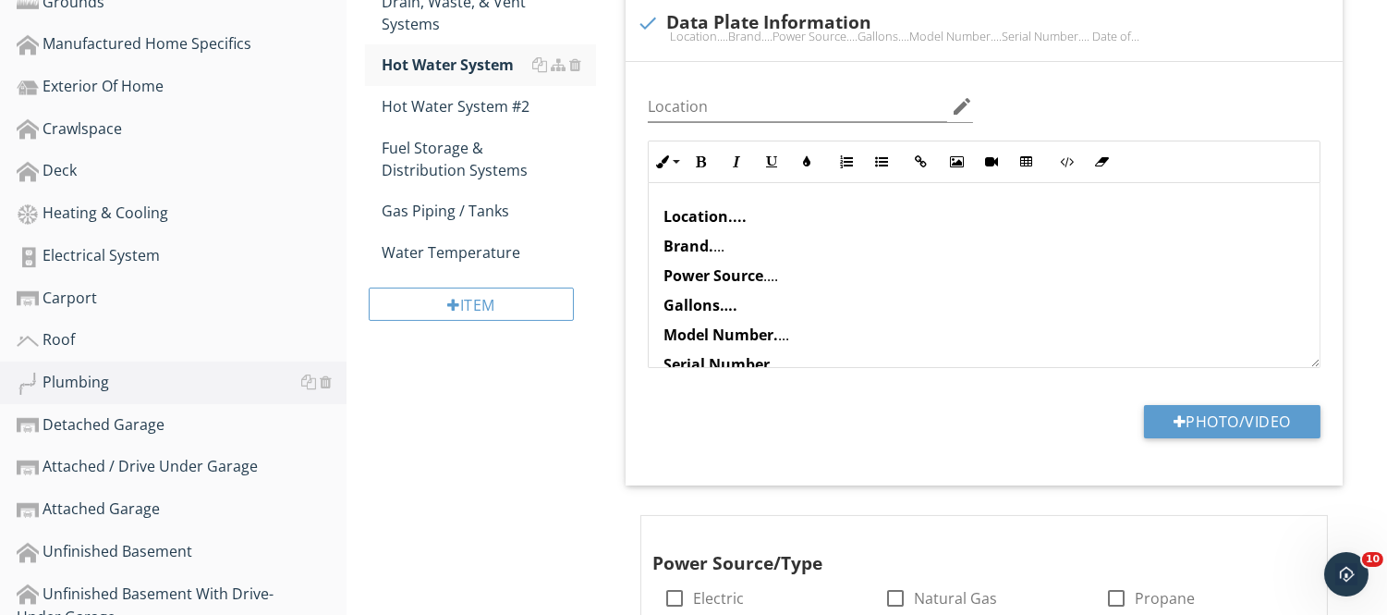
scroll to position [0, 0]
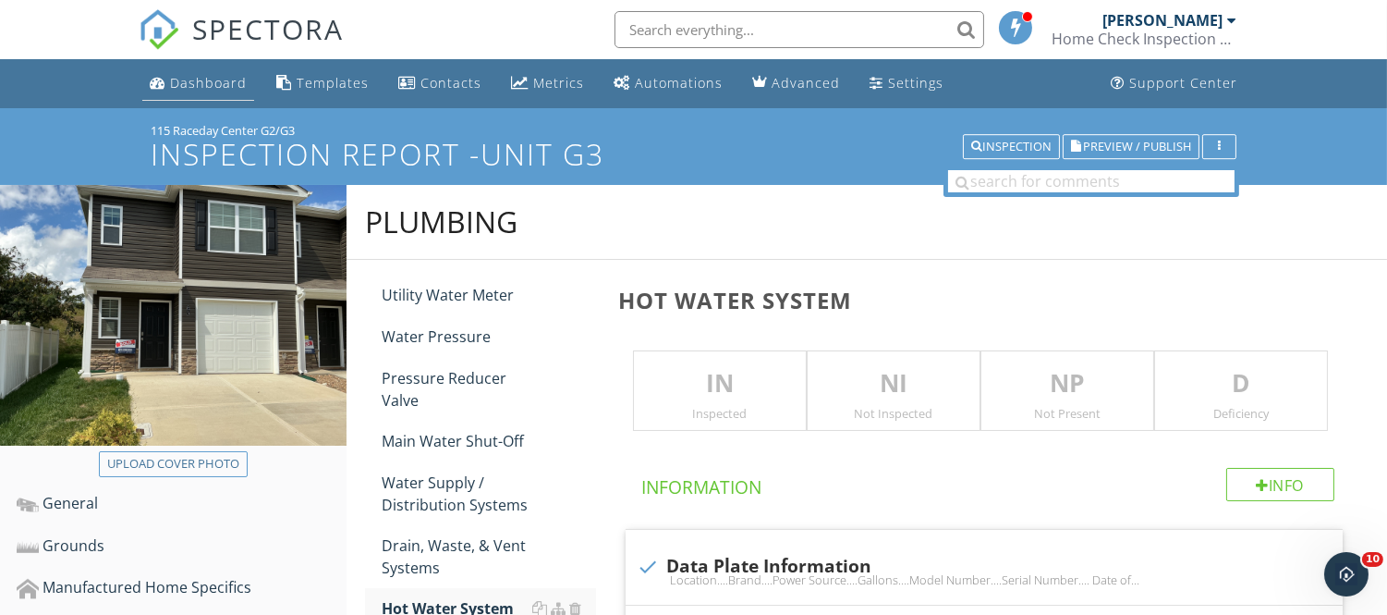
click at [214, 79] on div "Dashboard" at bounding box center [208, 83] width 77 height 18
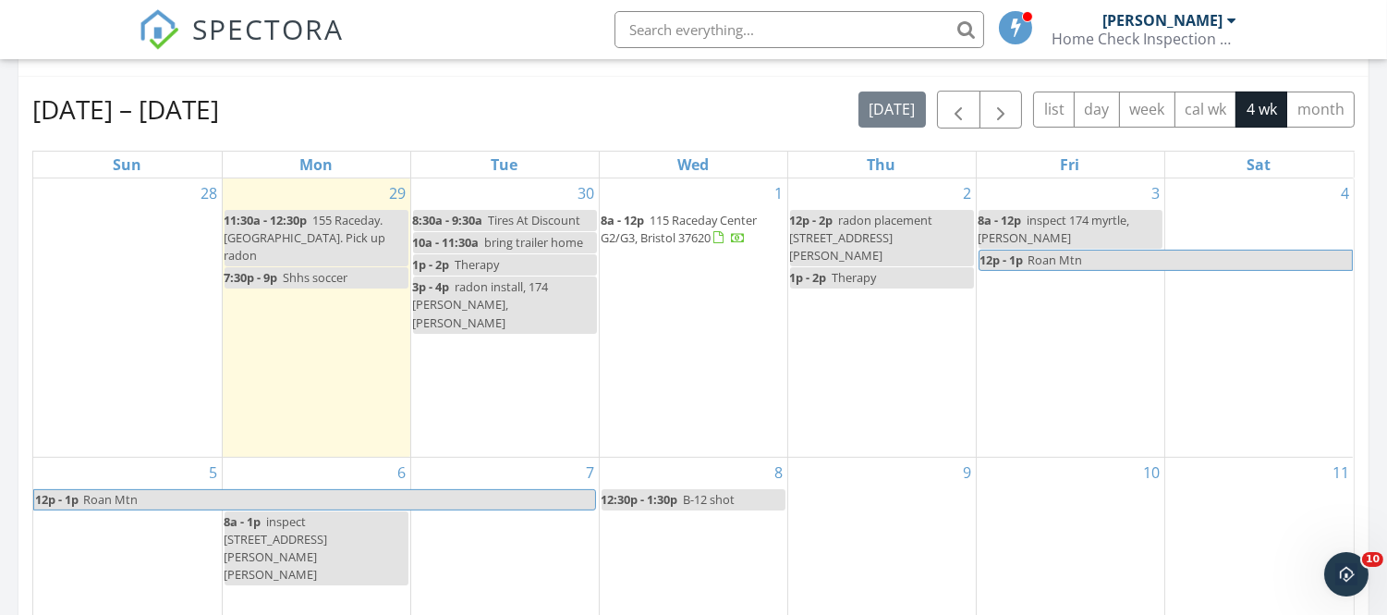
scroll to position [947, 0]
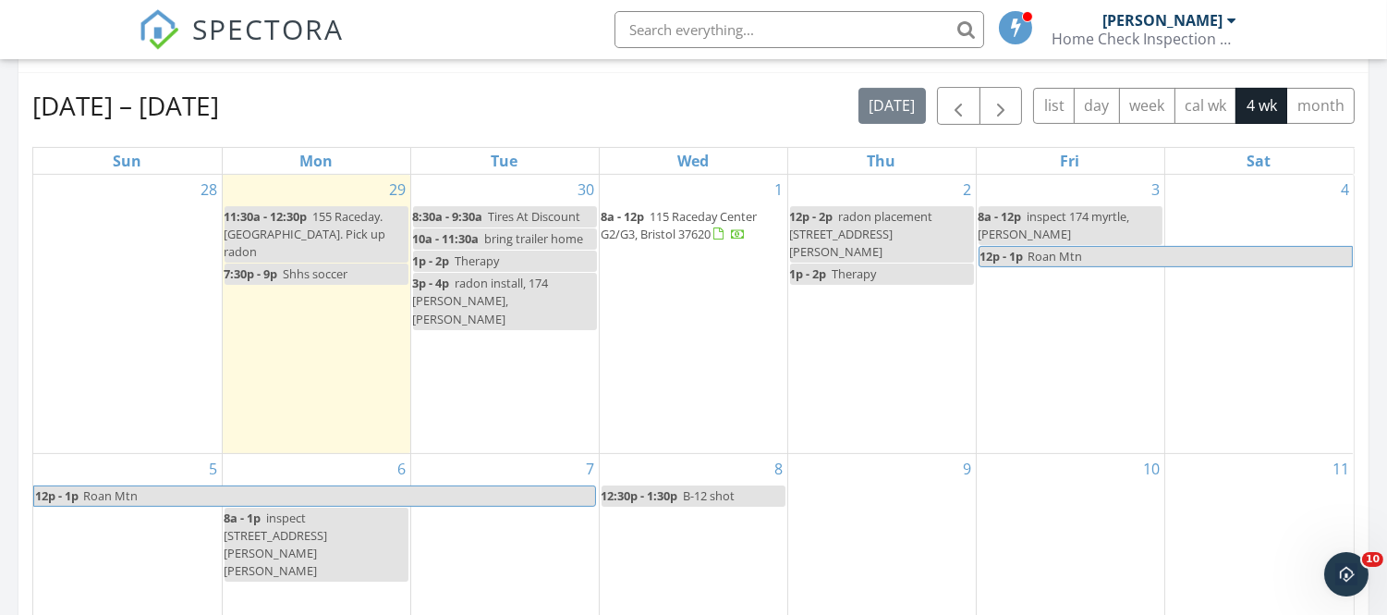
click at [722, 210] on span "115 Raceday Center G2/G3, Bristol 37620" at bounding box center [680, 225] width 156 height 34
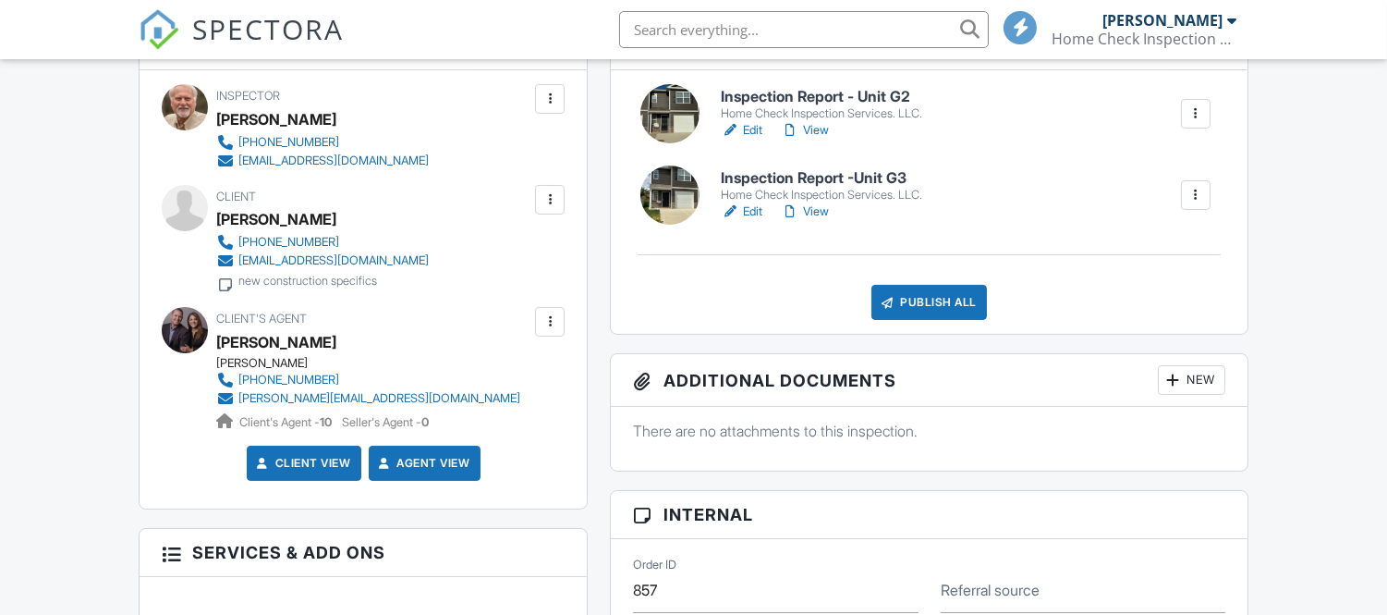
scroll to position [465, 0]
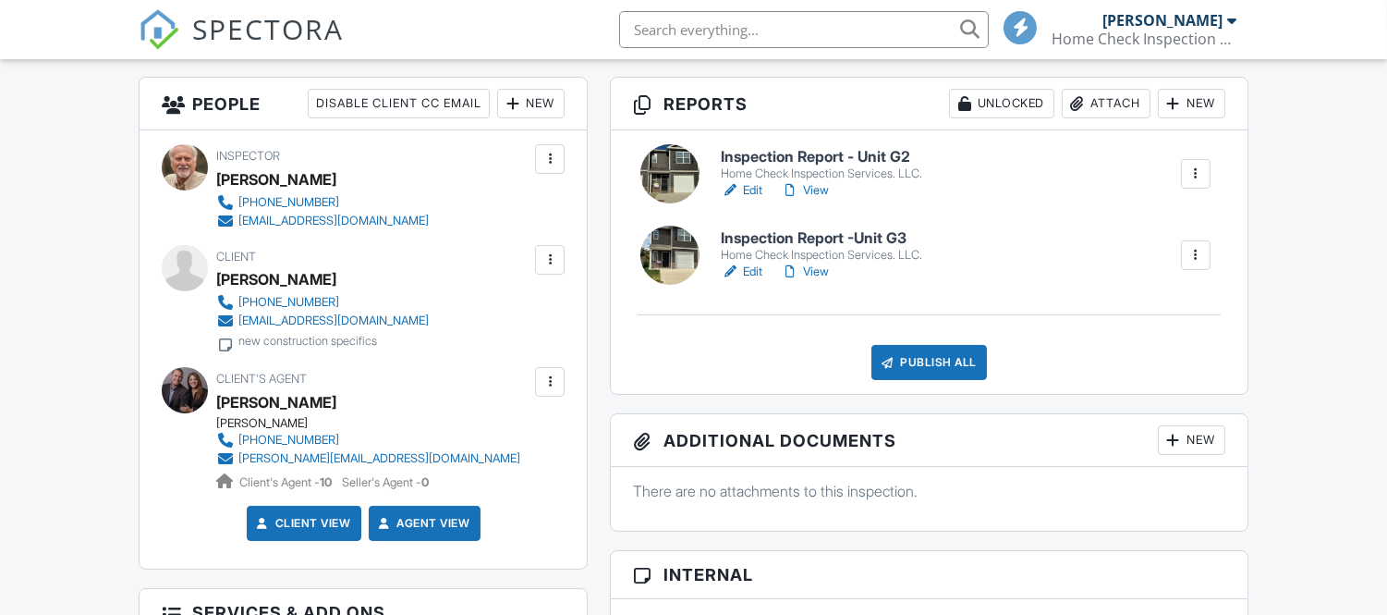
click at [751, 189] on link "Edit" at bounding box center [742, 190] width 42 height 18
